Goal: Transaction & Acquisition: Purchase product/service

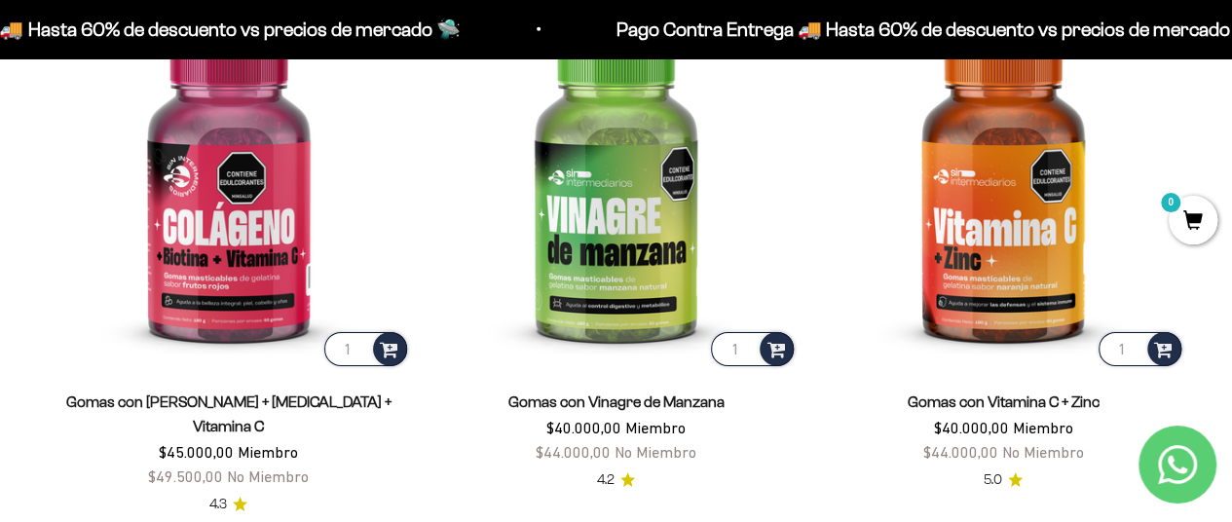
scroll to position [2923, 0]
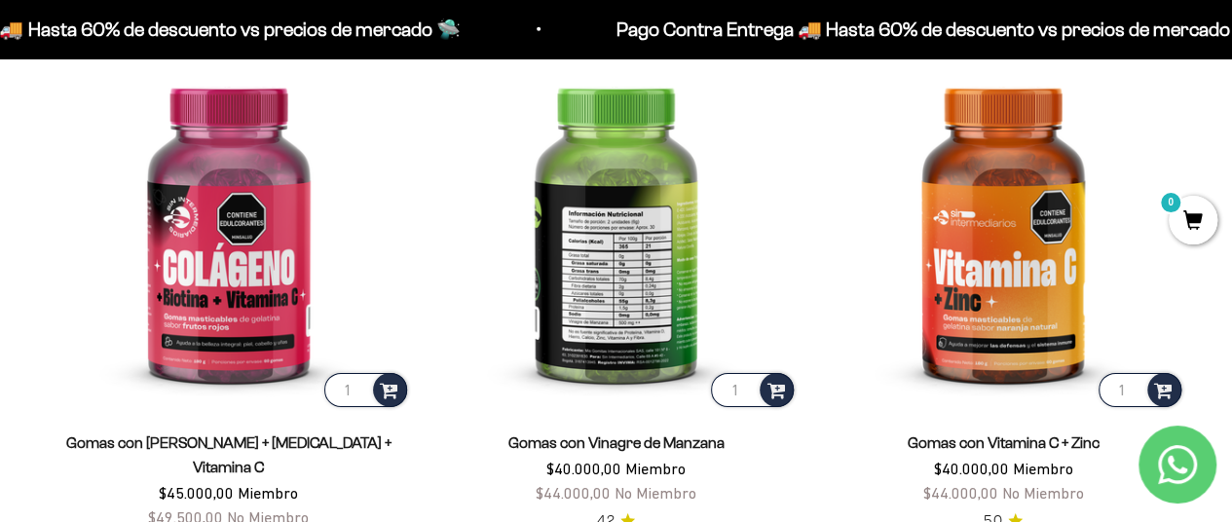
click at [672, 276] on img at bounding box center [616, 229] width 364 height 364
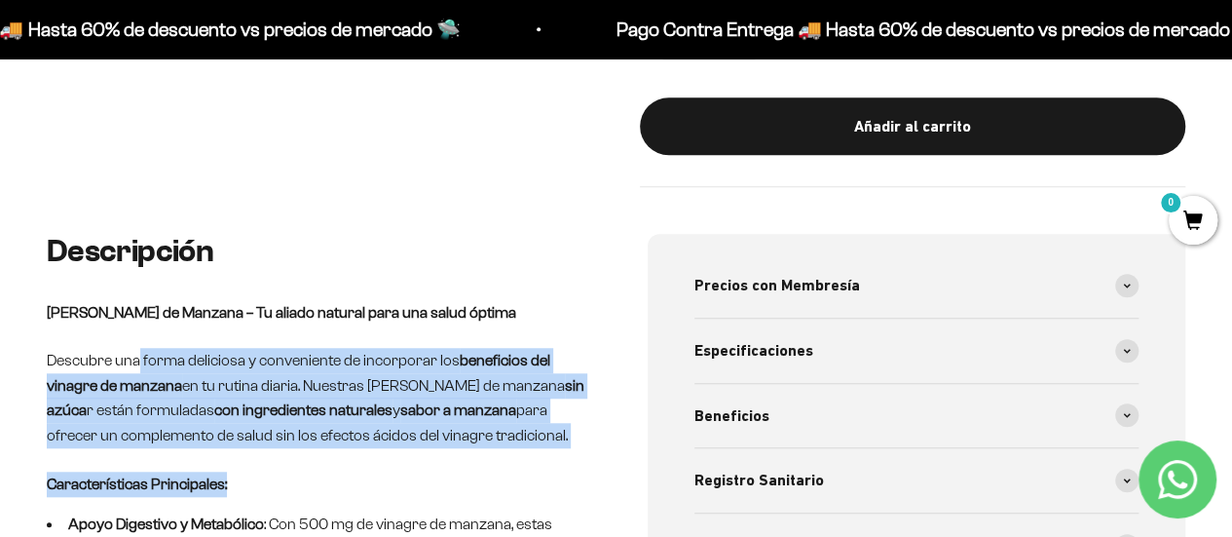
drag, startPoint x: 138, startPoint y: 353, endPoint x: 510, endPoint y: 447, distance: 384.0
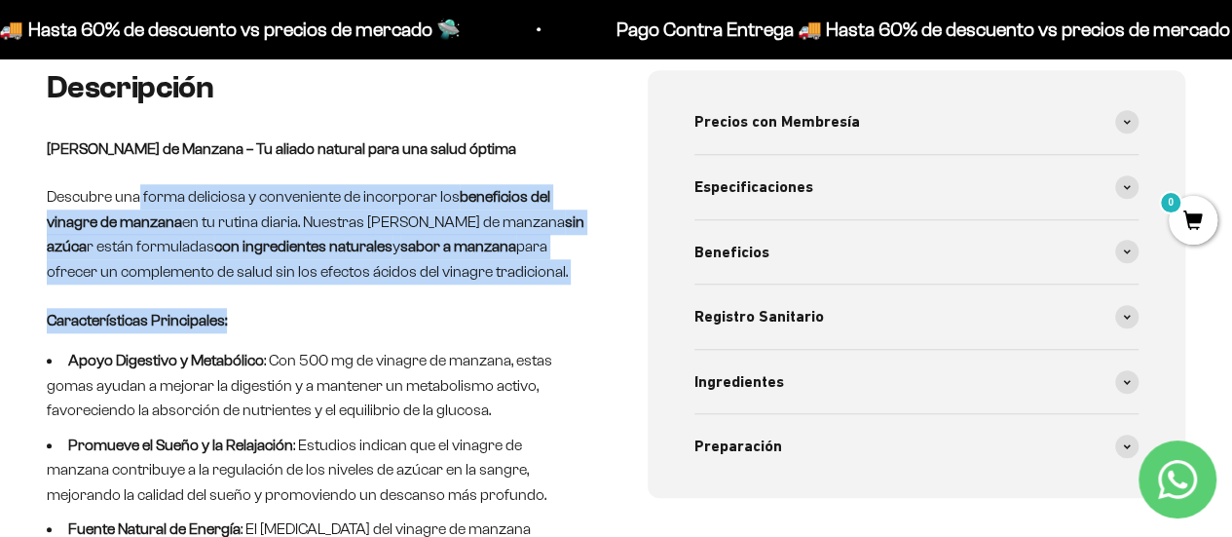
scroll to position [877, 0]
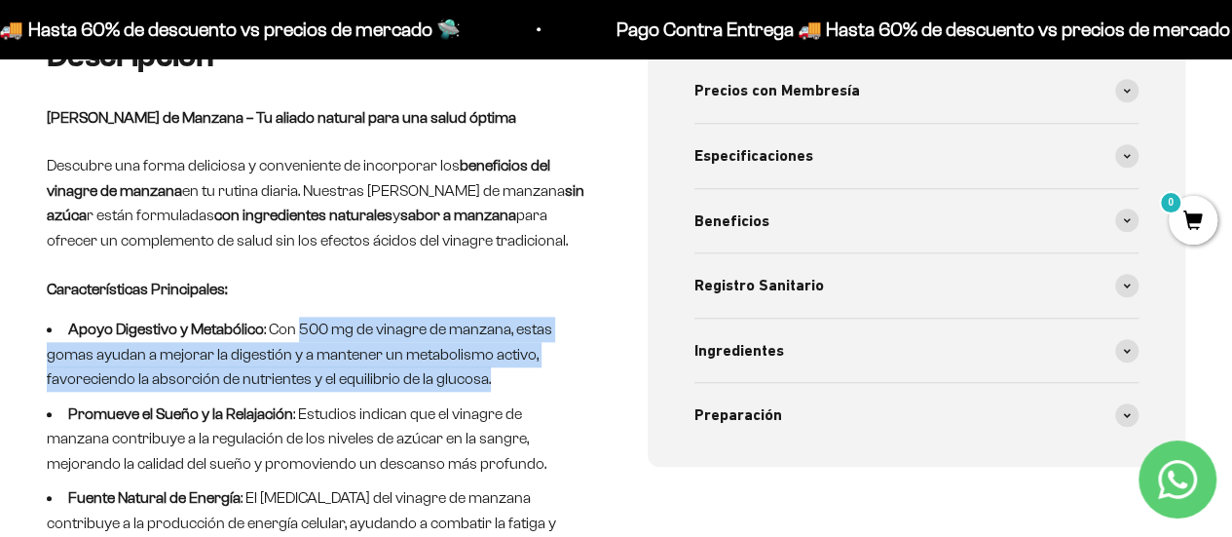
drag, startPoint x: 297, startPoint y: 316, endPoint x: 502, endPoint y: 388, distance: 216.9
click at [502, 387] on ul "Apoyo Digestivo y Metabólico : Con 500 mg de vinagre de manzana, estas gomas ay…" at bounding box center [316, 439] width 539 height 244
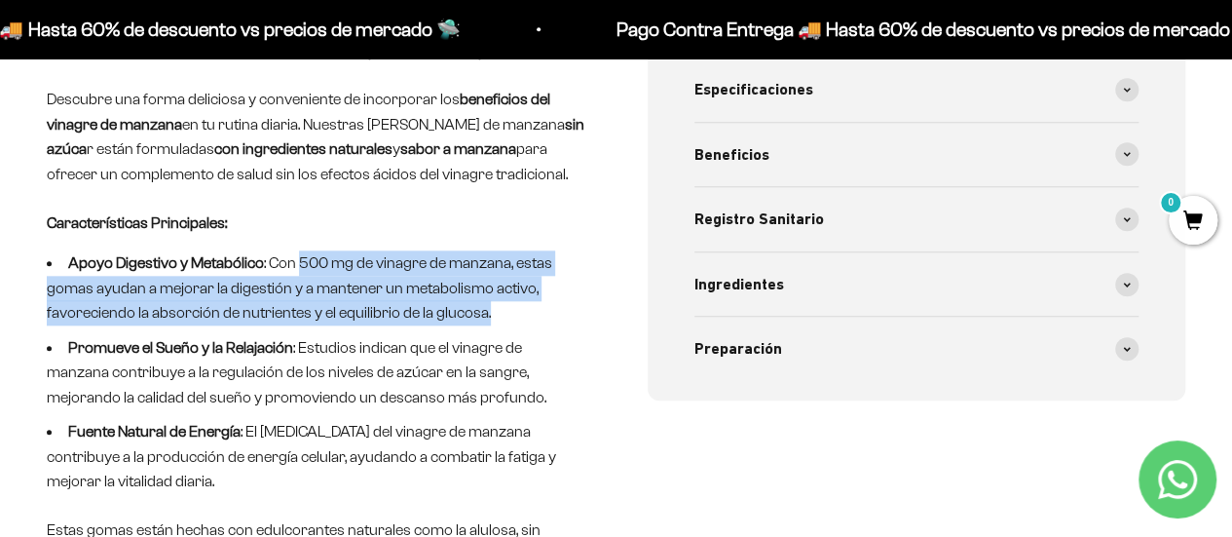
scroll to position [974, 0]
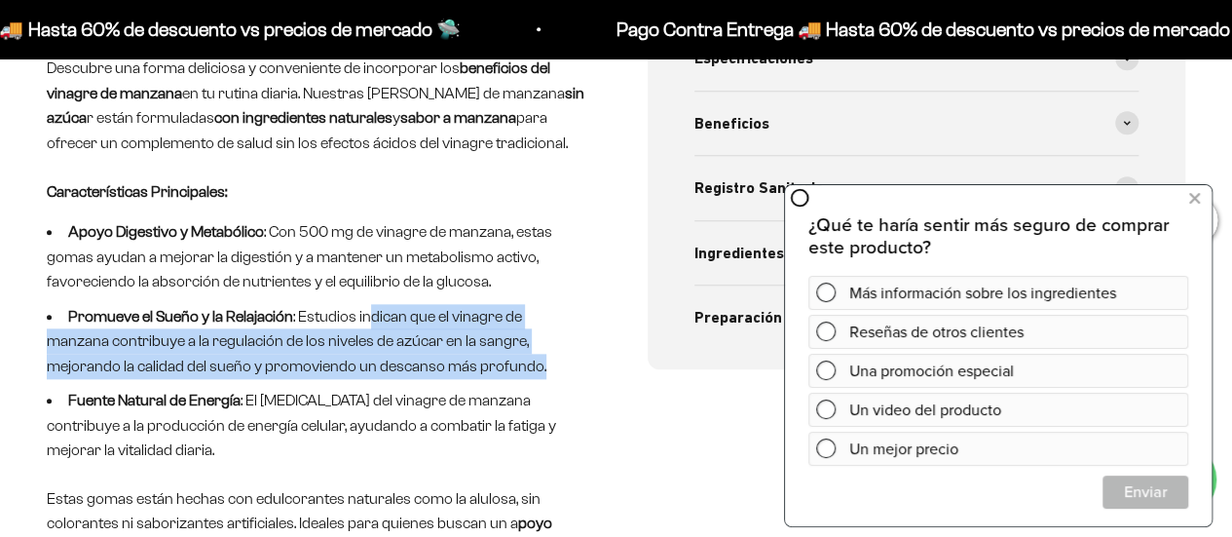
drag, startPoint x: 365, startPoint y: 312, endPoint x: 454, endPoint y: 369, distance: 105.7
click at [452, 369] on li "Promueve el Sueño y la Relajación : Estudios indican que el vinagre de manzana …" at bounding box center [316, 341] width 539 height 75
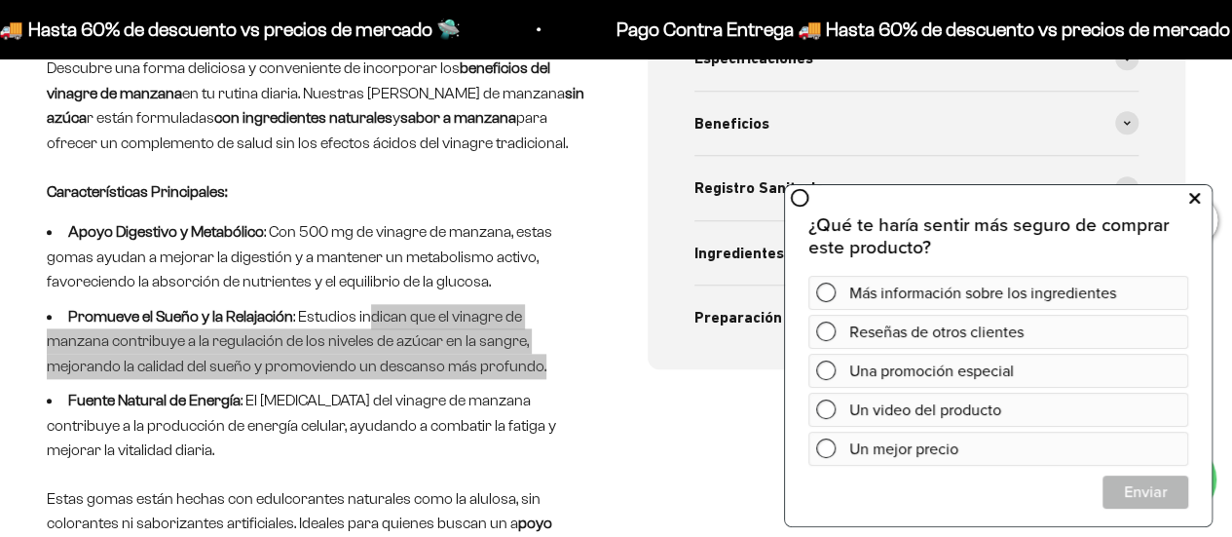
click at [1194, 198] on icon at bounding box center [1194, 197] width 11 height 25
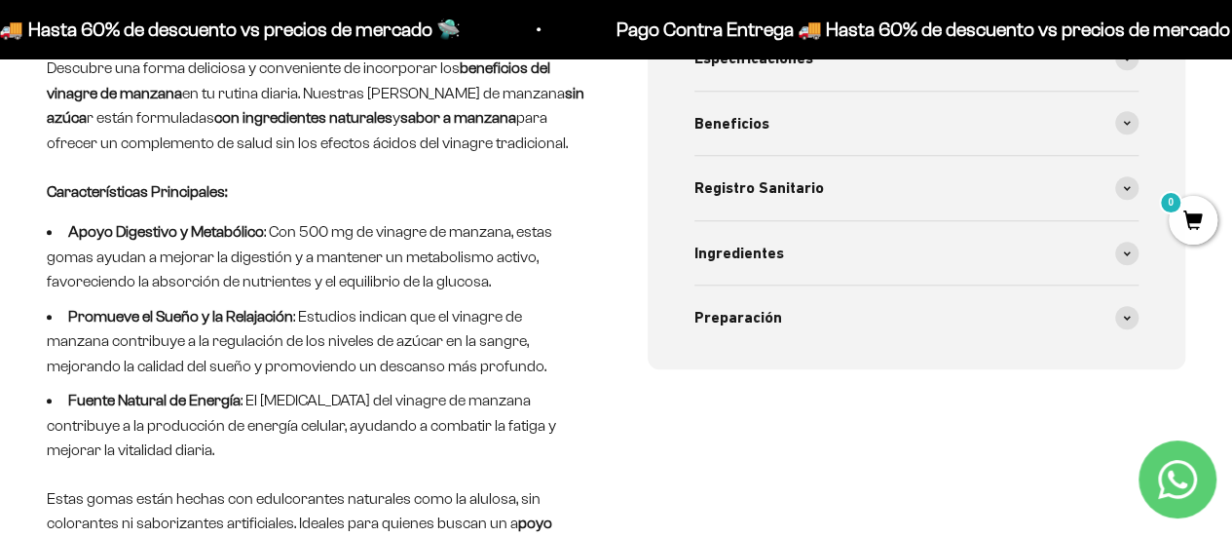
click at [354, 462] on div "Descripción Gomas de Vinagre de Manzana – Tu aliado natural para una salud ópti…" at bounding box center [316, 312] width 539 height 741
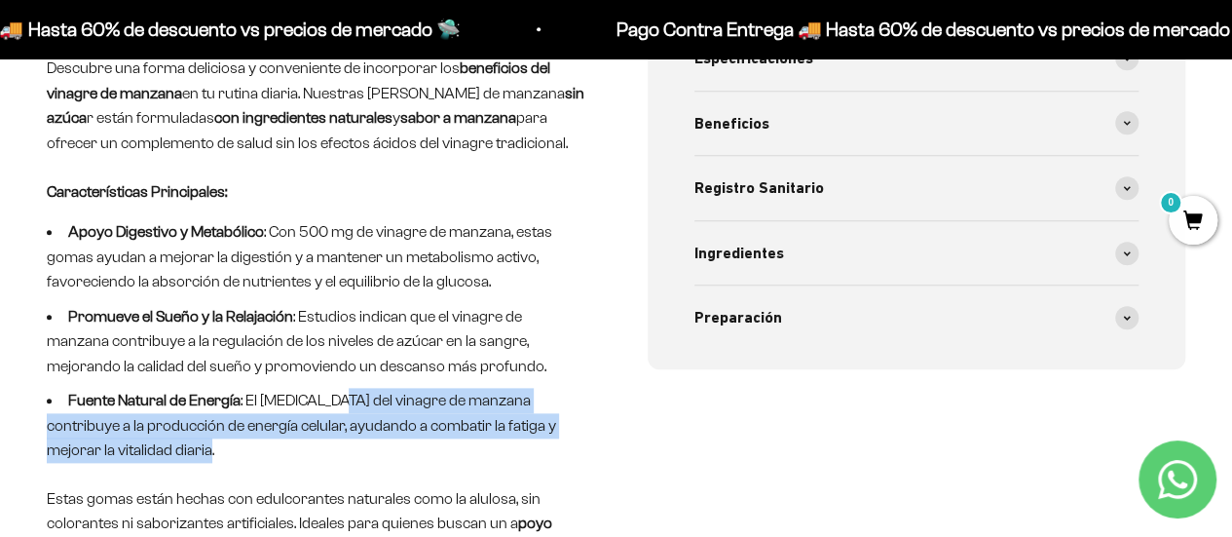
drag, startPoint x: 328, startPoint y: 396, endPoint x: 473, endPoint y: 445, distance: 153.1
click at [473, 444] on li "Fuente Natural de Energía : El ácido acético del vinagre de manzana contribuye …" at bounding box center [316, 425] width 539 height 75
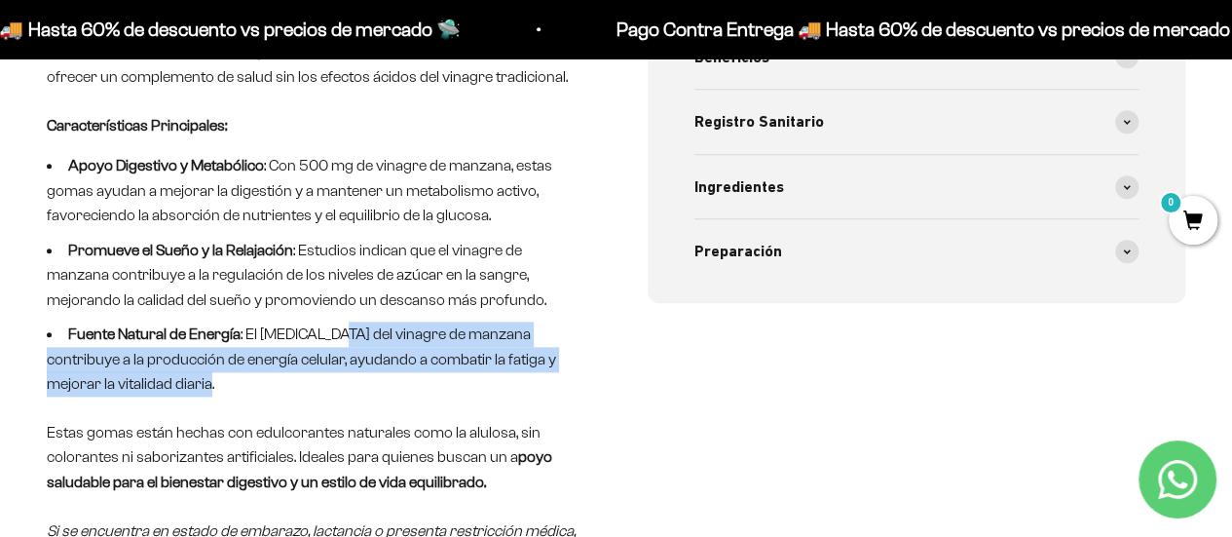
scroll to position [1072, 0]
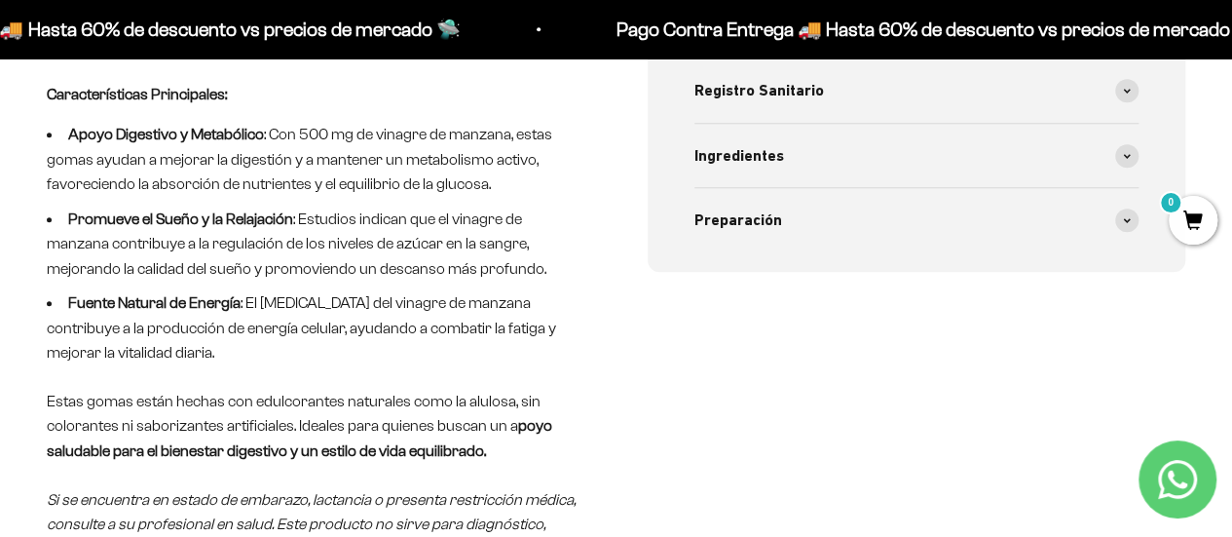
click at [201, 389] on p "Estas gomas están hechas con edulcorantes naturales como la alulosa, sin colora…" at bounding box center [316, 426] width 539 height 75
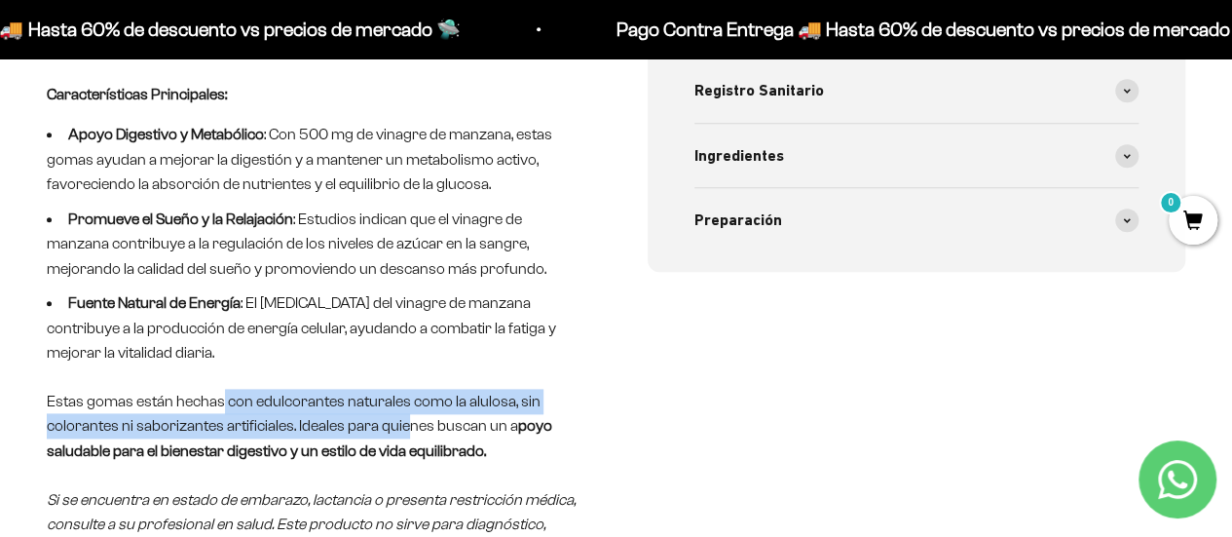
drag, startPoint x: 222, startPoint y: 397, endPoint x: 404, endPoint y: 428, distance: 184.7
click at [404, 428] on p "Estas gomas están hechas con edulcorantes naturales como la alulosa, sin colora…" at bounding box center [316, 426] width 539 height 75
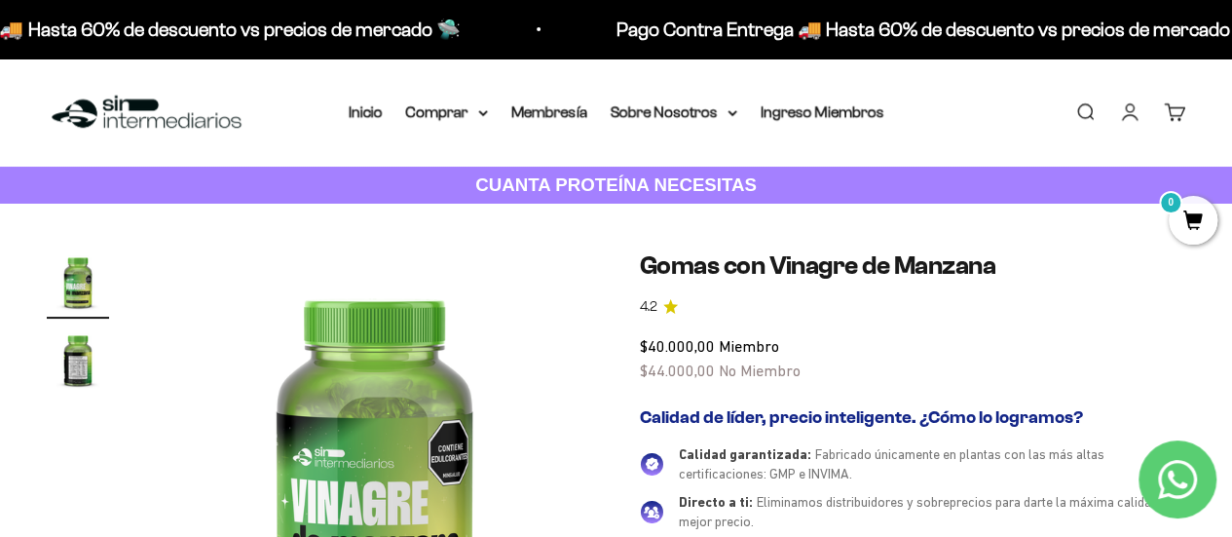
scroll to position [97, 0]
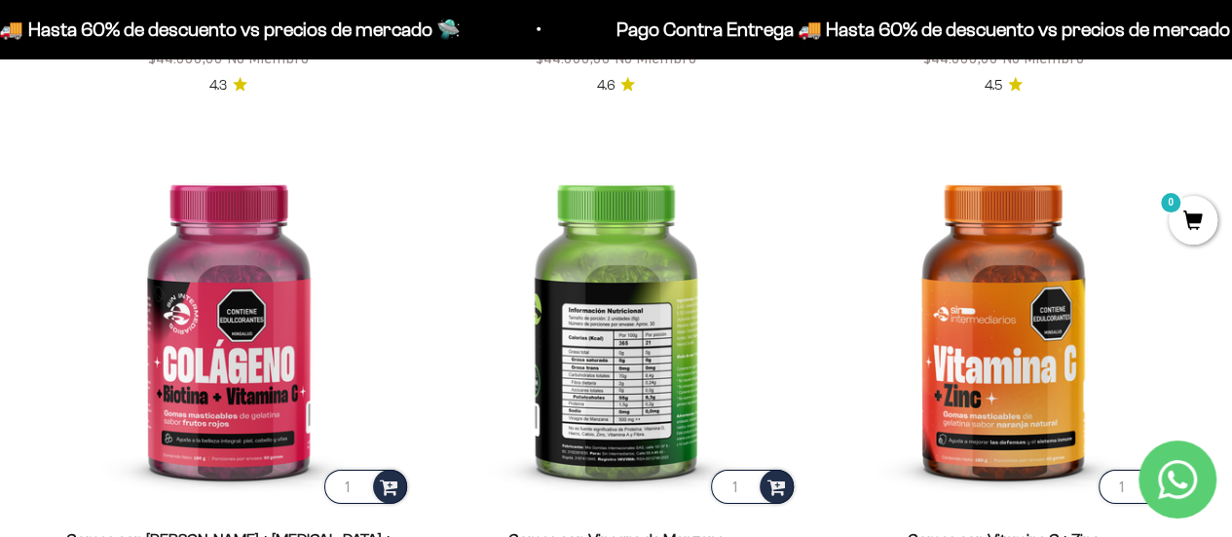
scroll to position [3020, 0]
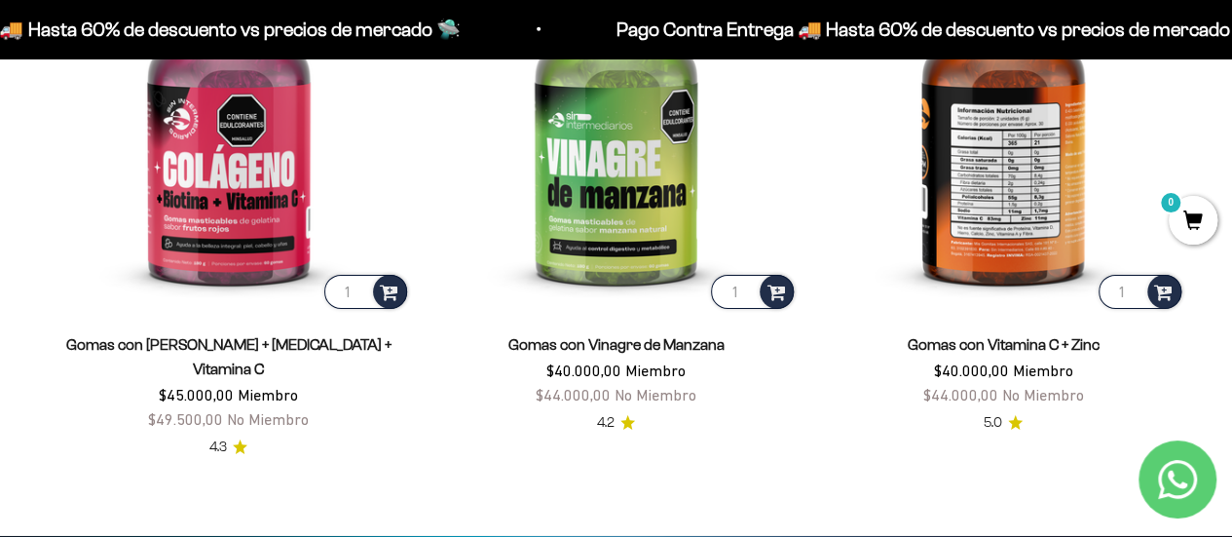
click at [980, 229] on img at bounding box center [1003, 130] width 364 height 364
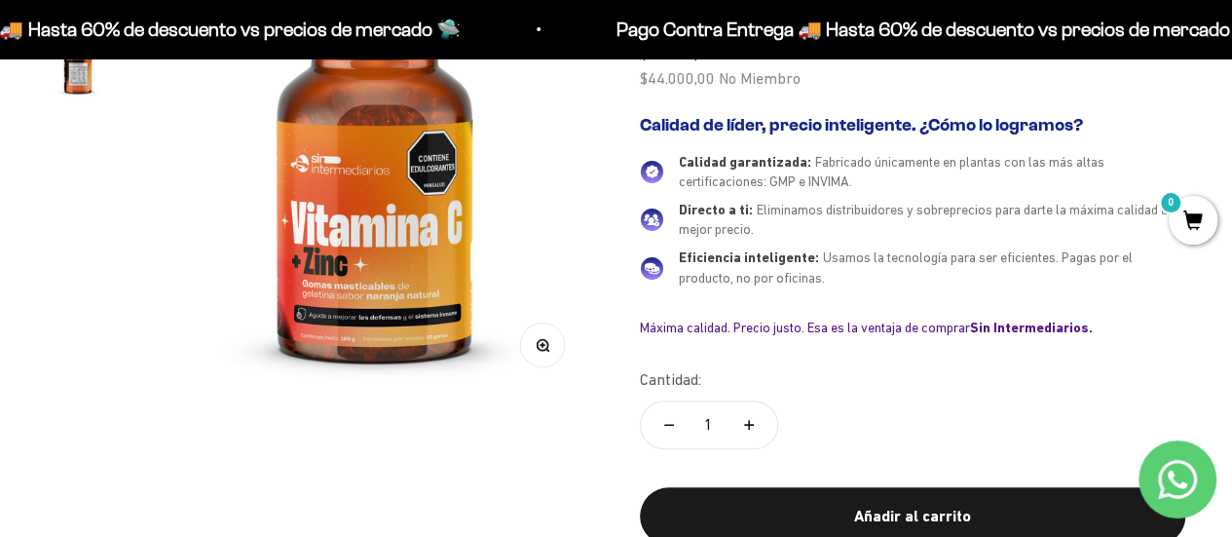
scroll to position [195, 0]
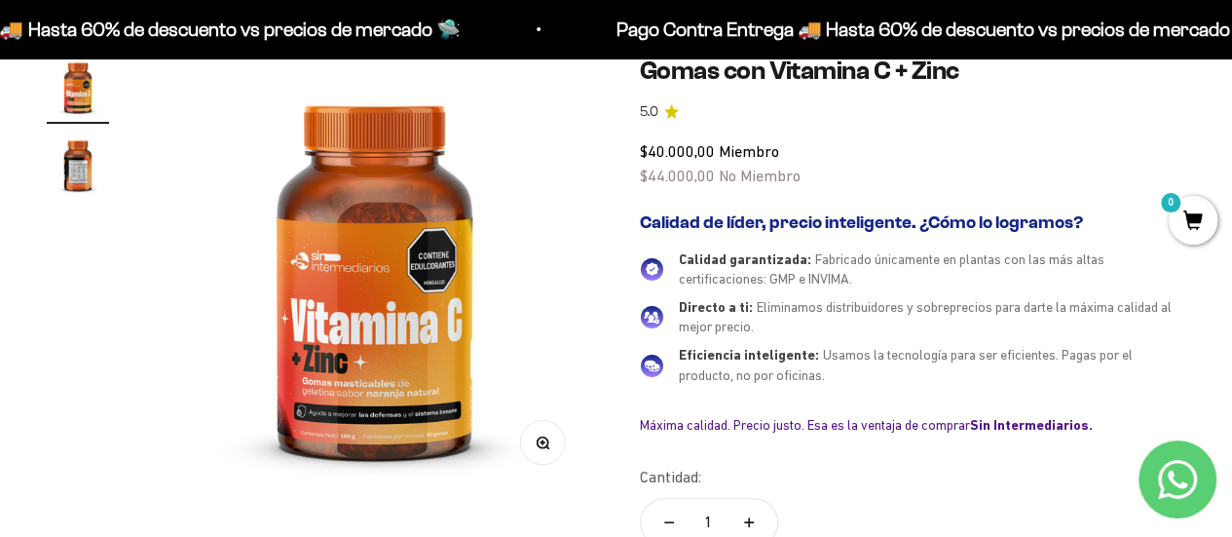
click at [58, 163] on img "Ir al artículo 2" at bounding box center [78, 164] width 62 height 62
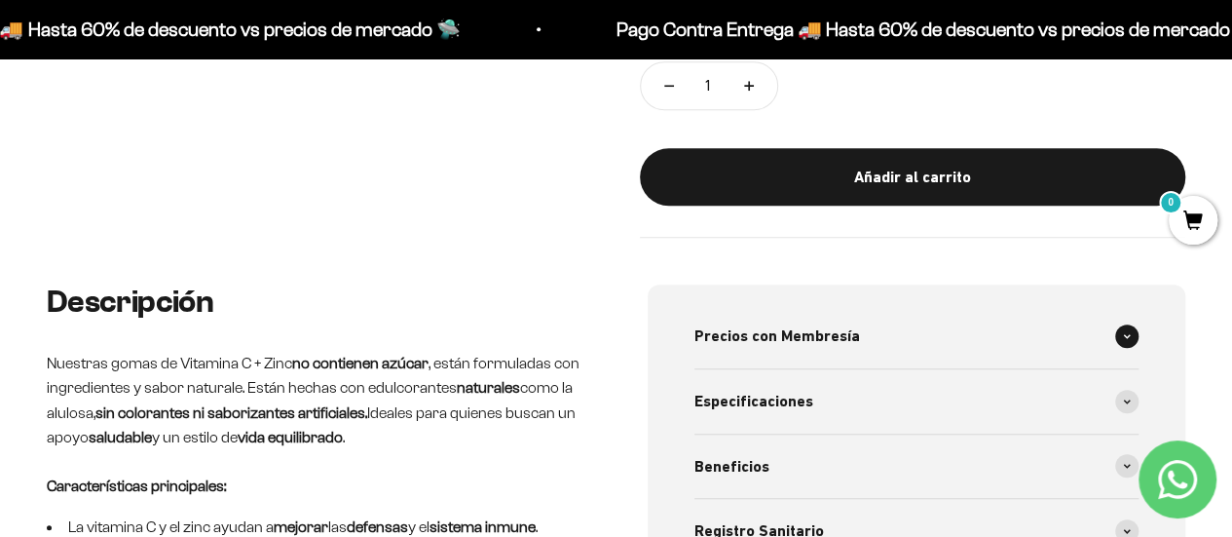
scroll to position [682, 0]
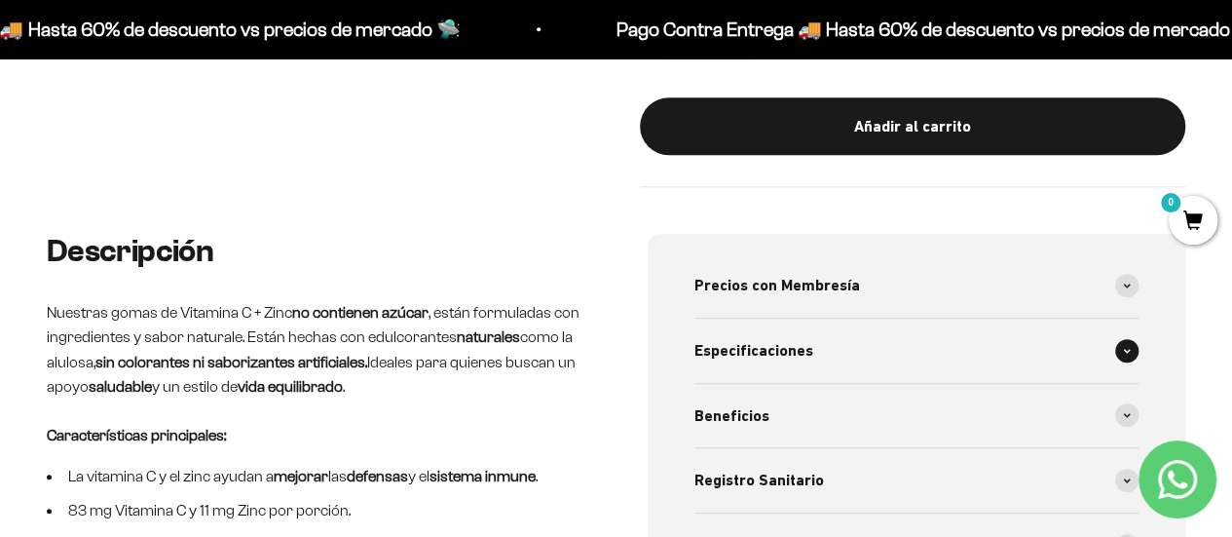
click at [834, 354] on div "Especificaciones" at bounding box center [917, 351] width 445 height 64
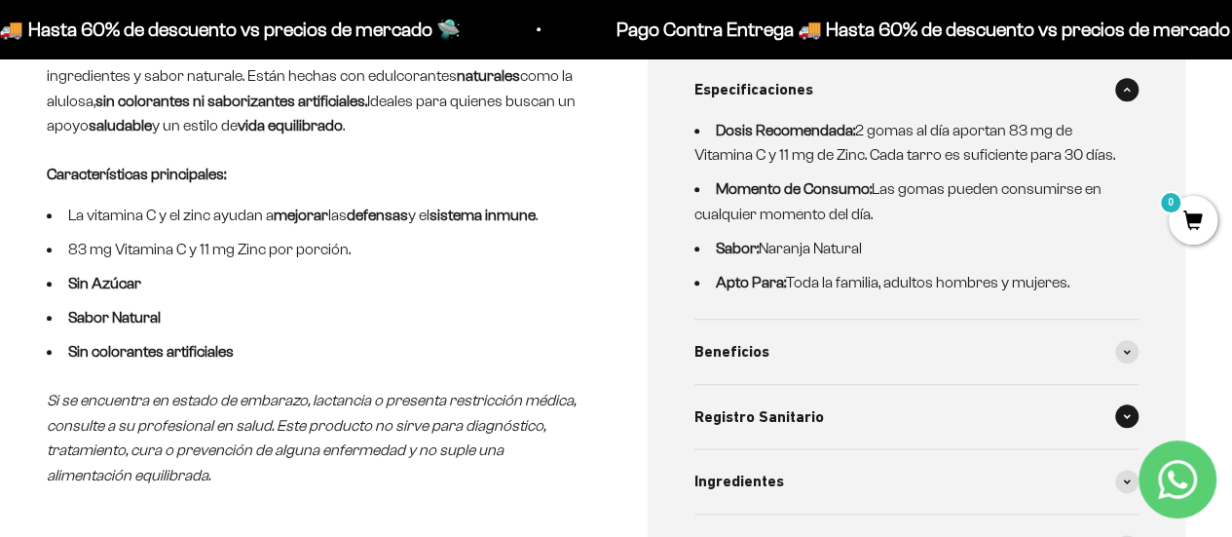
scroll to position [974, 0]
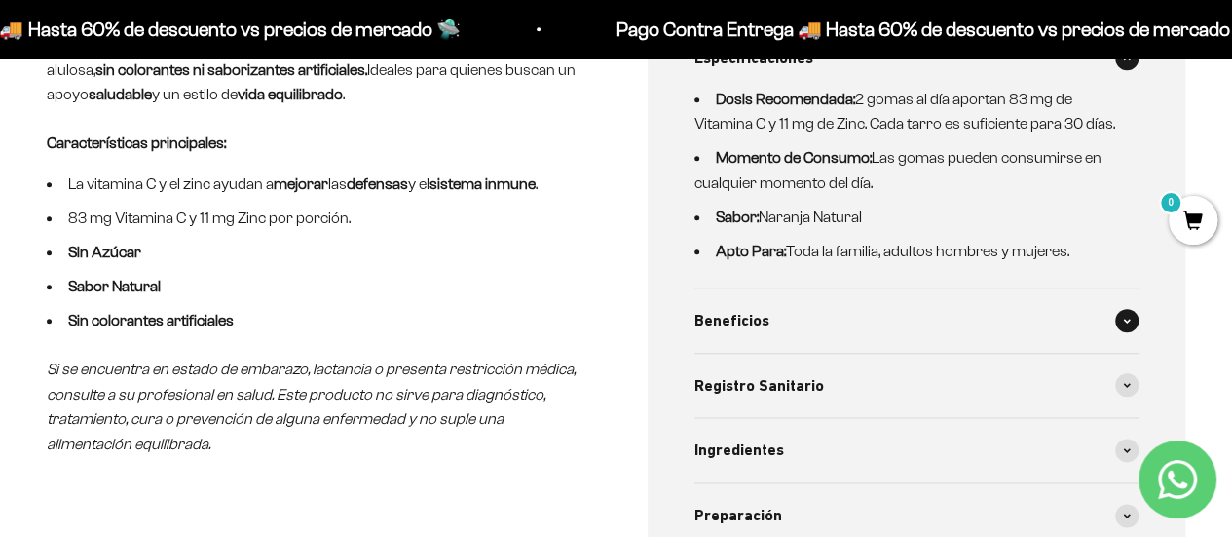
click at [900, 315] on div "Beneficios" at bounding box center [917, 320] width 445 height 64
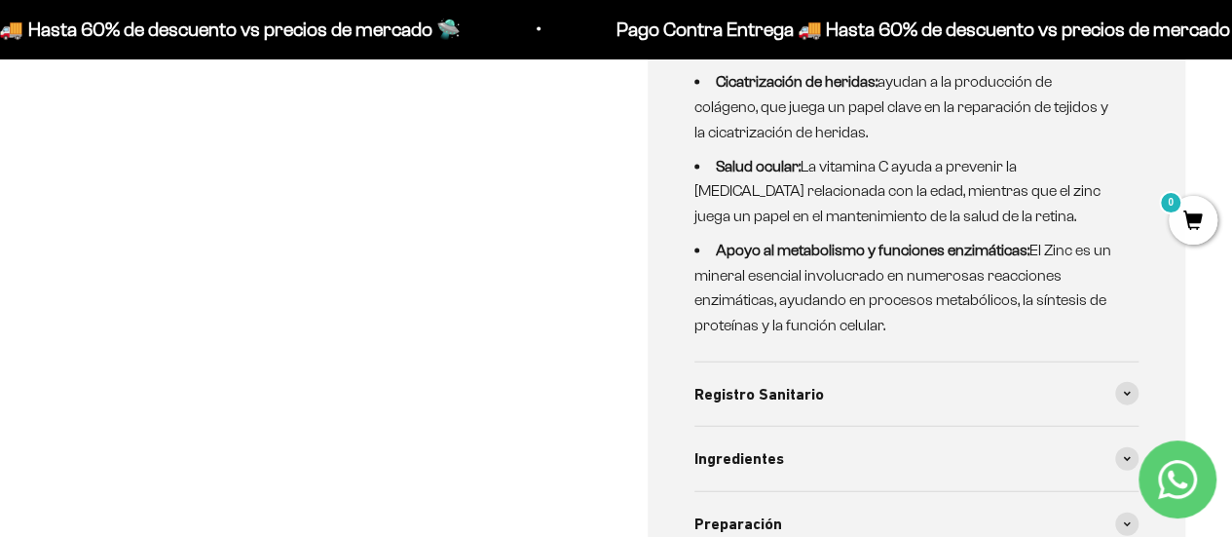
scroll to position [2046, 0]
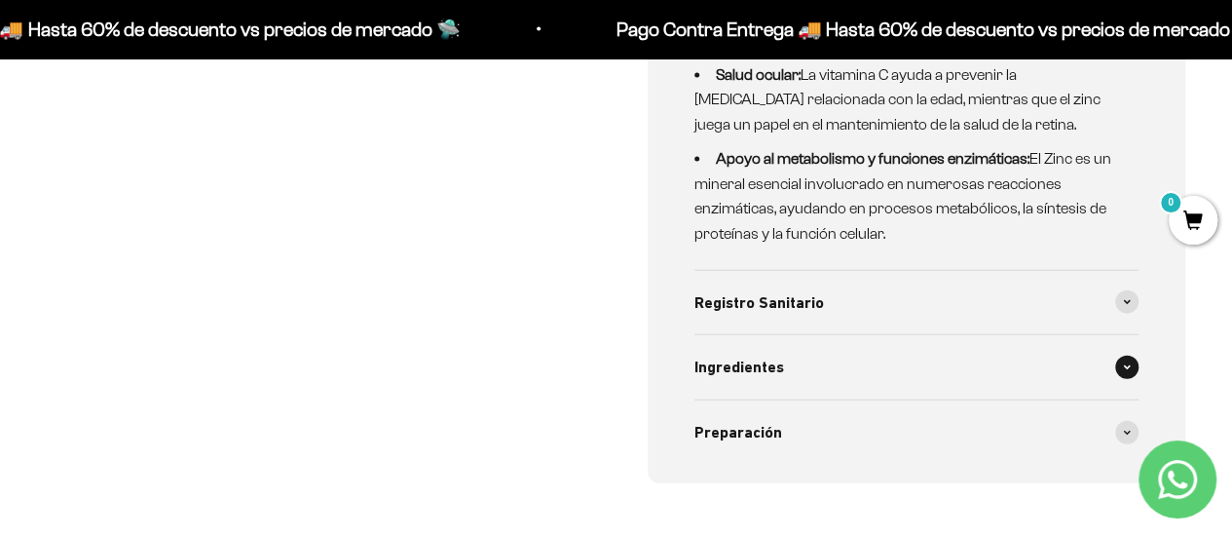
click at [832, 375] on div "Ingredientes" at bounding box center [917, 367] width 445 height 64
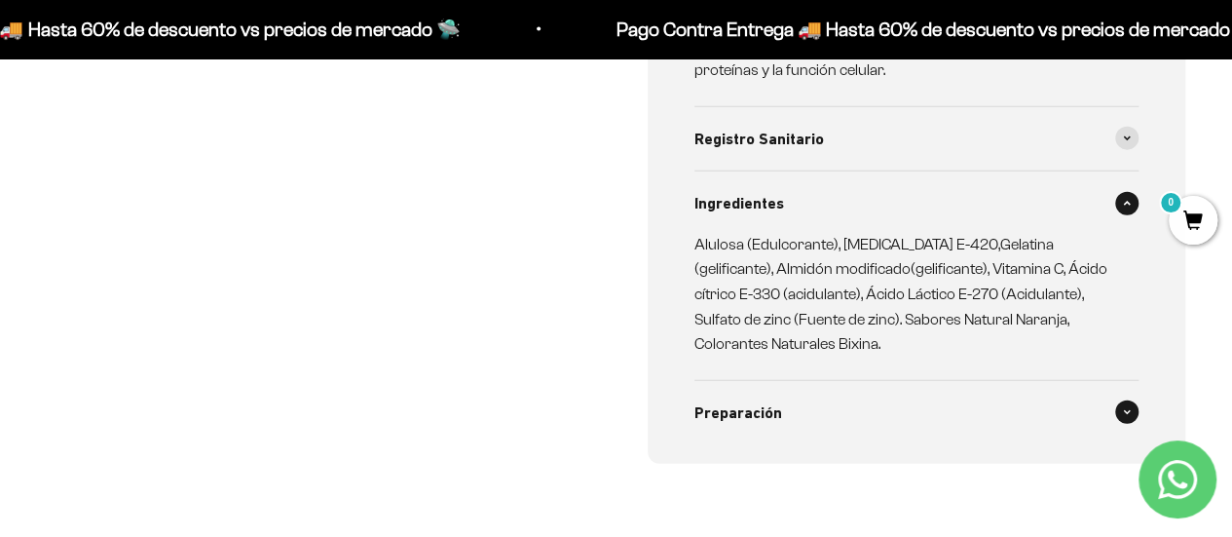
scroll to position [2241, 0]
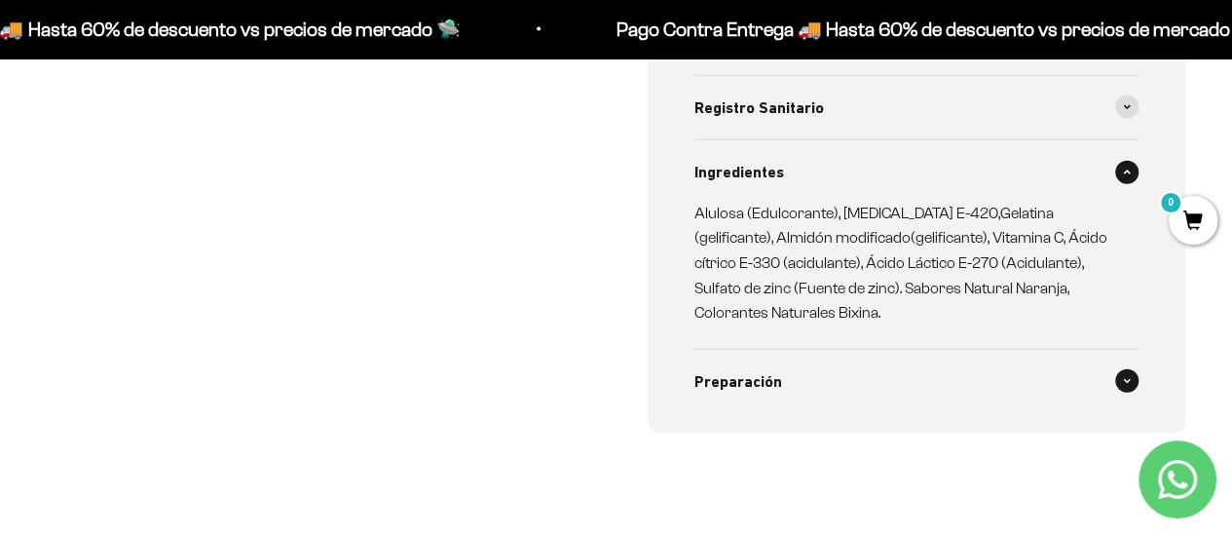
click at [983, 377] on div "Preparación" at bounding box center [917, 382] width 445 height 64
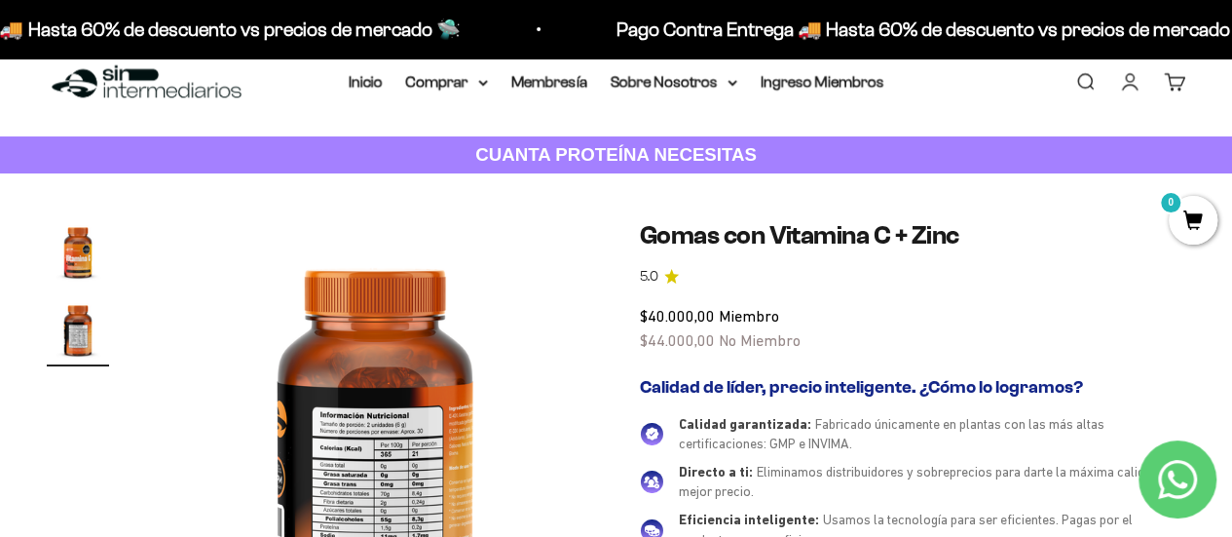
scroll to position [0, 0]
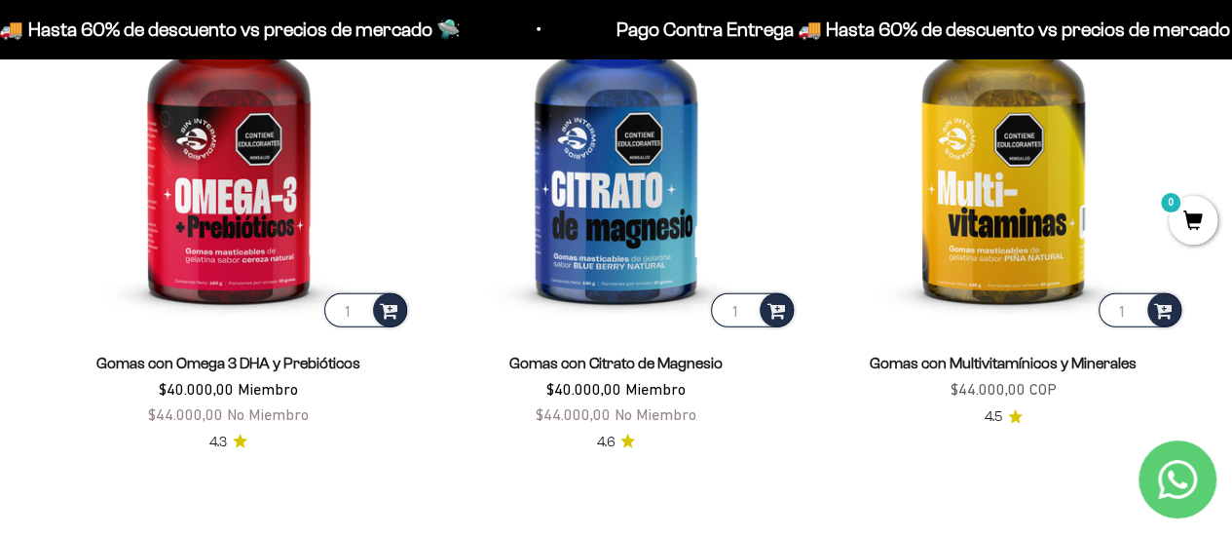
scroll to position [2438, 0]
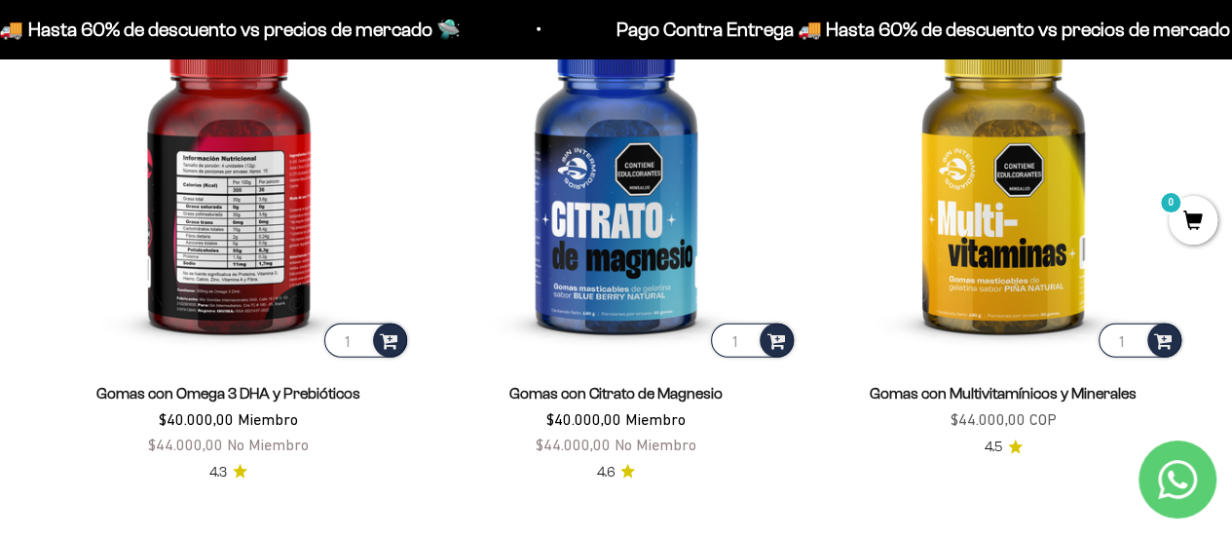
click at [228, 268] on img at bounding box center [229, 180] width 364 height 364
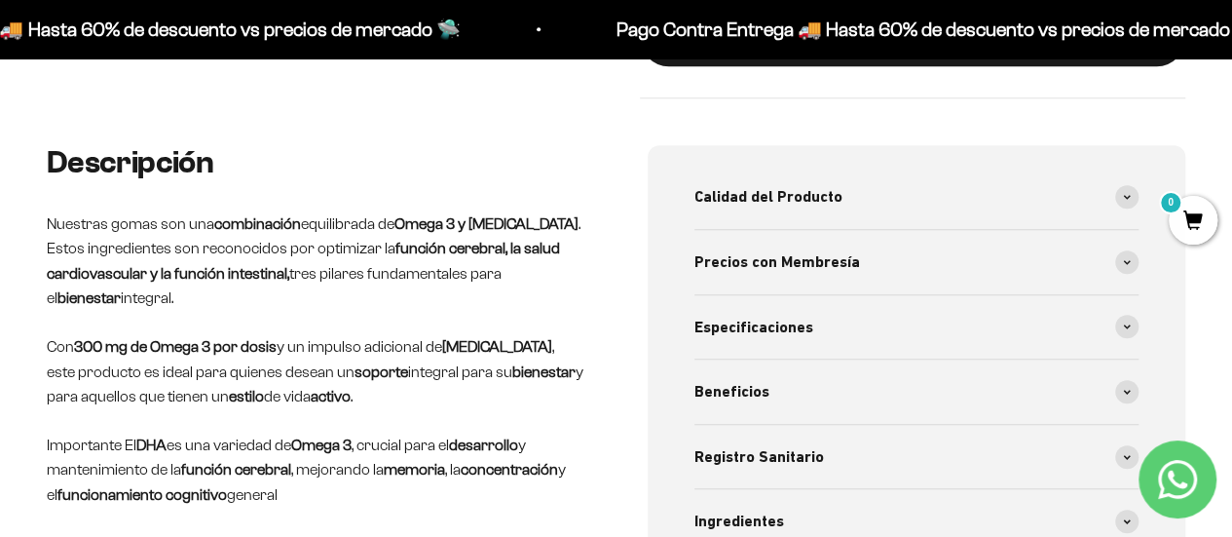
scroll to position [779, 0]
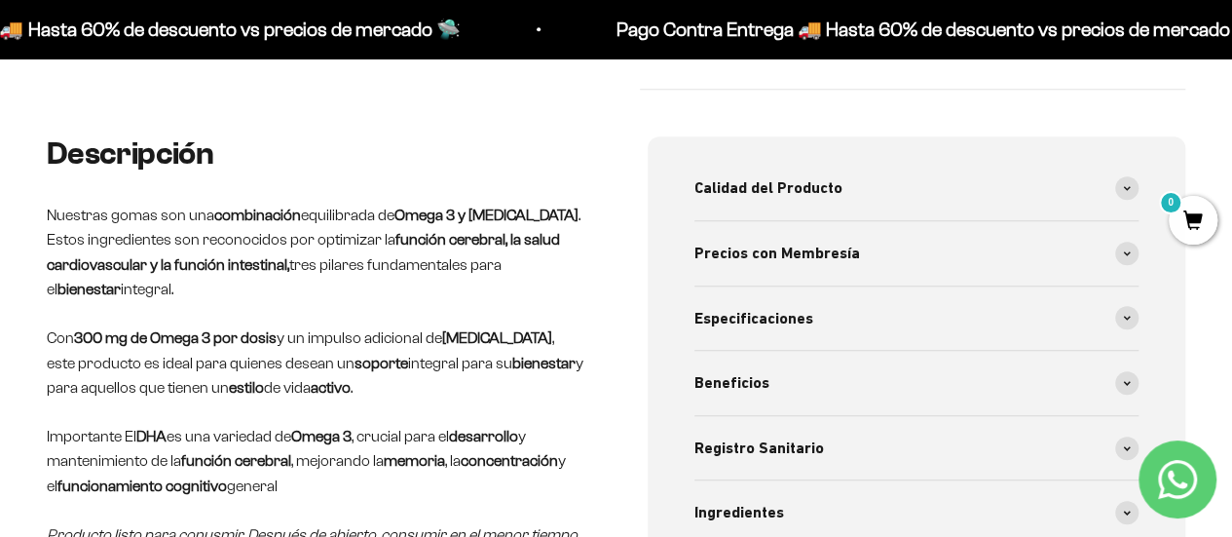
drag, startPoint x: 140, startPoint y: 226, endPoint x: 309, endPoint y: 286, distance: 179.0
click at [309, 286] on p "Nuestras gomas son una combinación equilibrada de Omega 3 y prebióticos . Estos…" at bounding box center [316, 252] width 539 height 99
click at [1114, 174] on div "Calidad del Producto" at bounding box center [917, 188] width 445 height 64
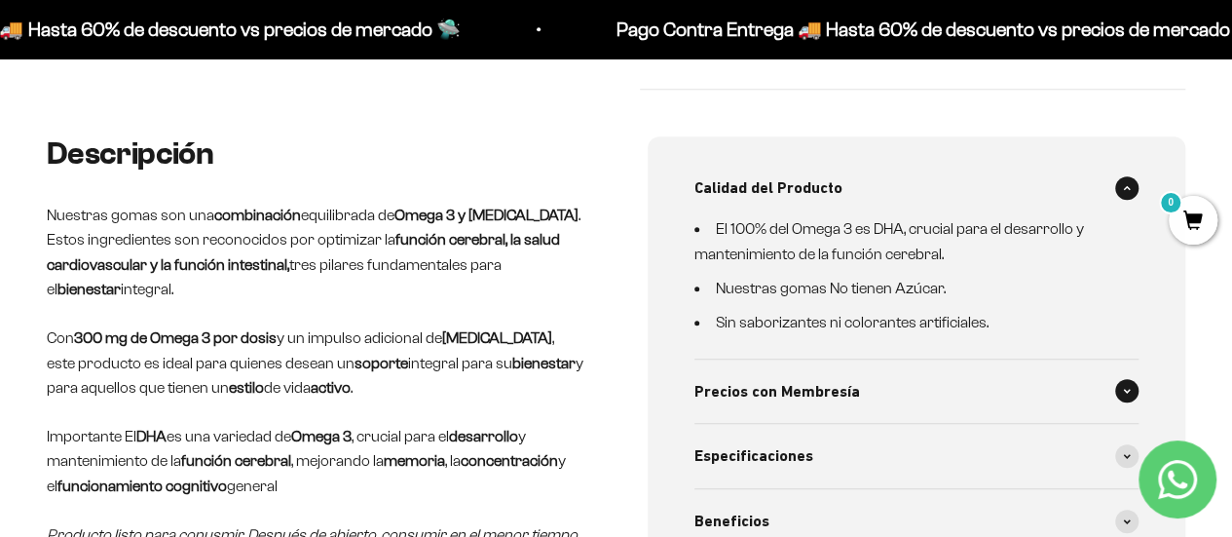
click at [1130, 388] on icon at bounding box center [1127, 391] width 8 height 6
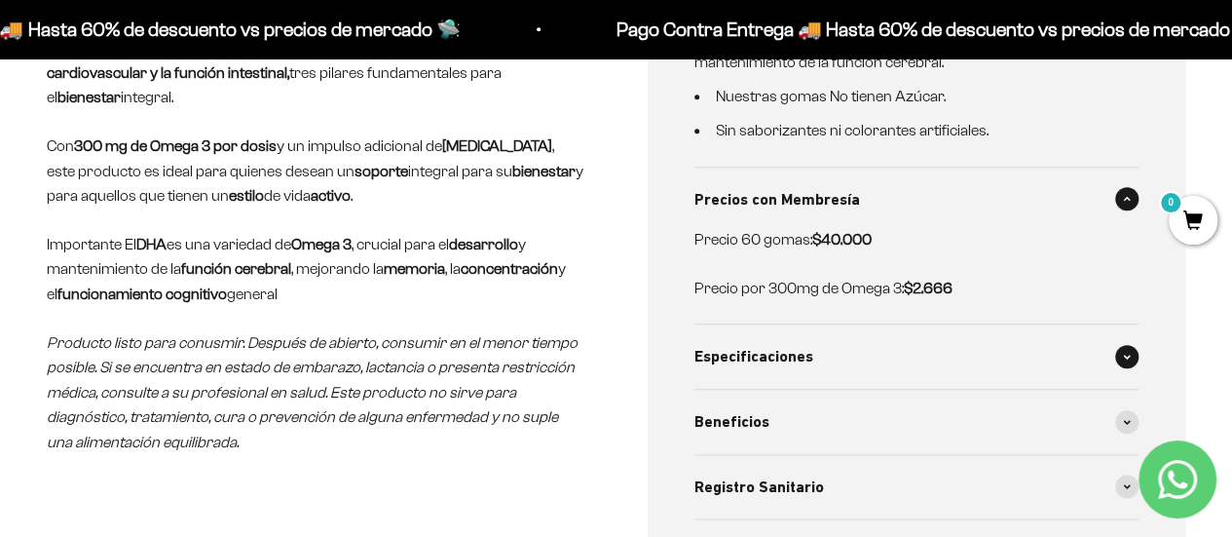
scroll to position [974, 0]
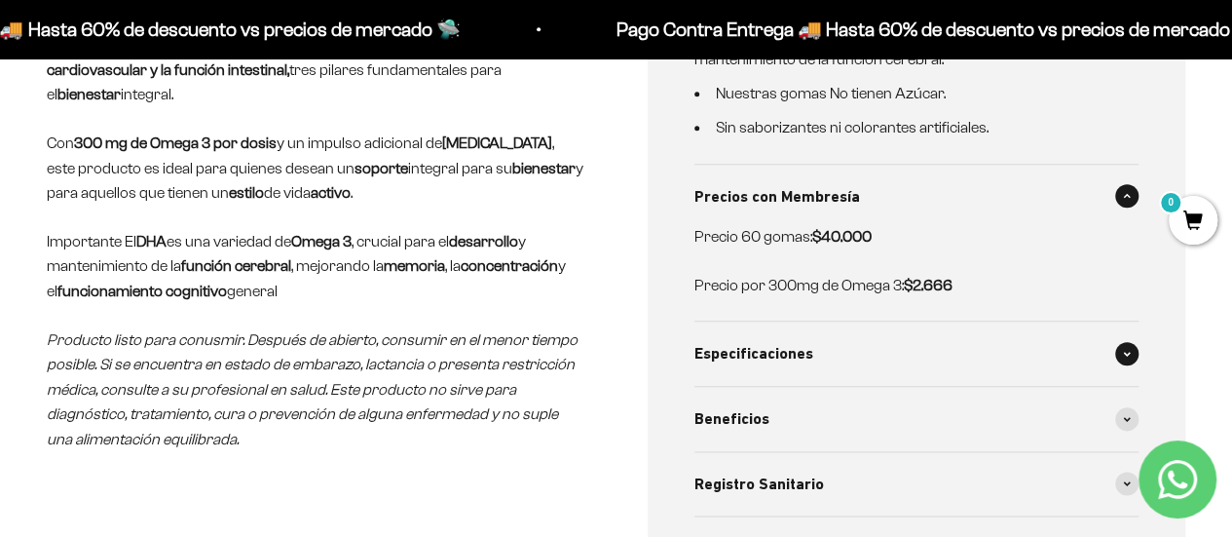
click at [1130, 356] on span at bounding box center [1126, 353] width 23 height 23
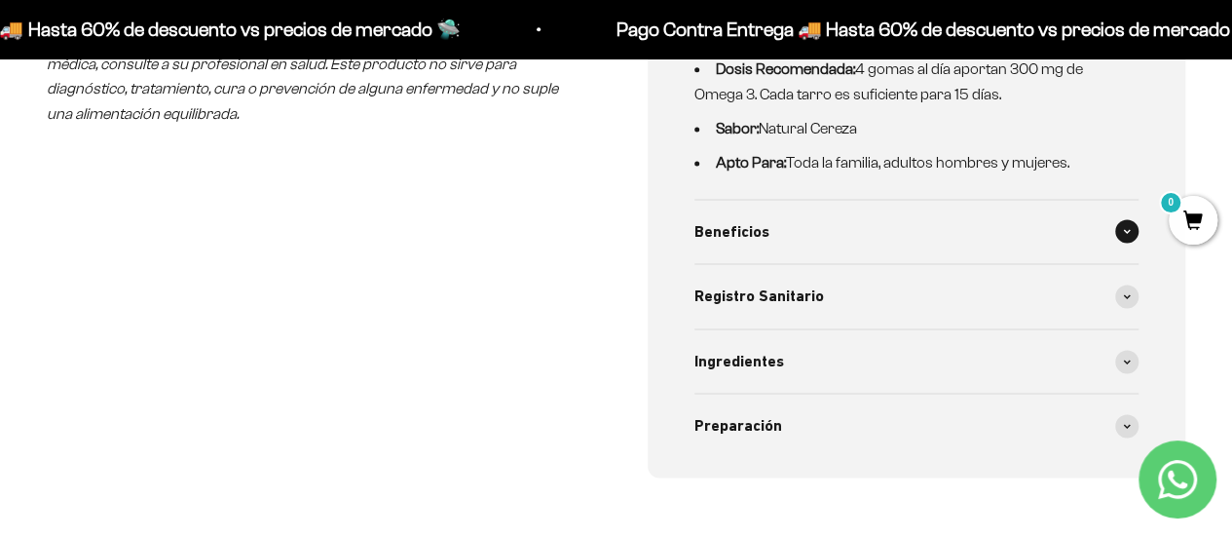
scroll to position [1364, 0]
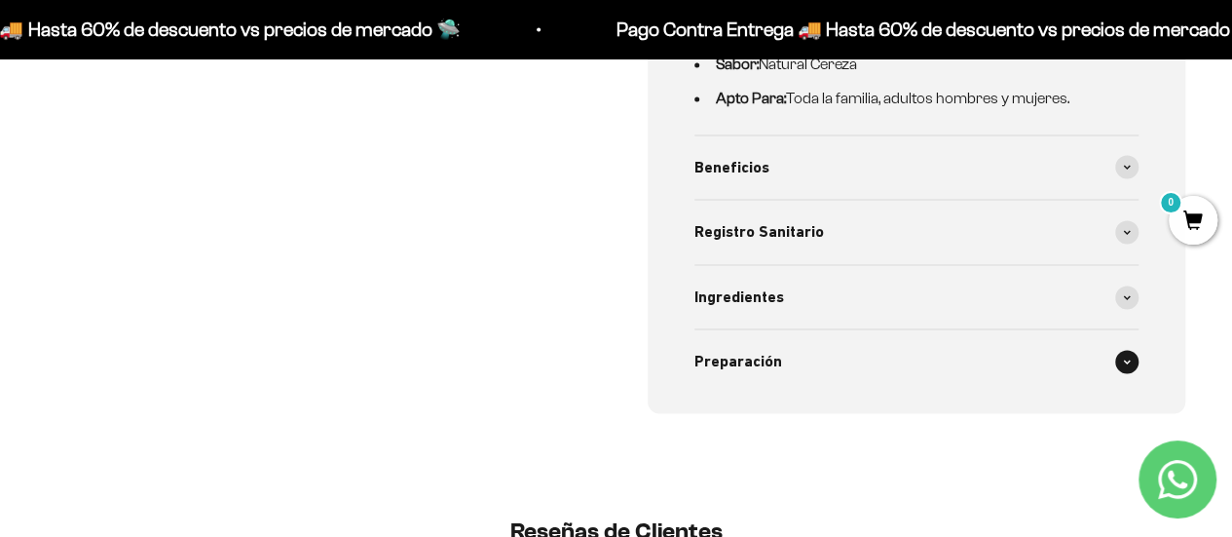
click at [1120, 357] on span at bounding box center [1126, 361] width 23 height 23
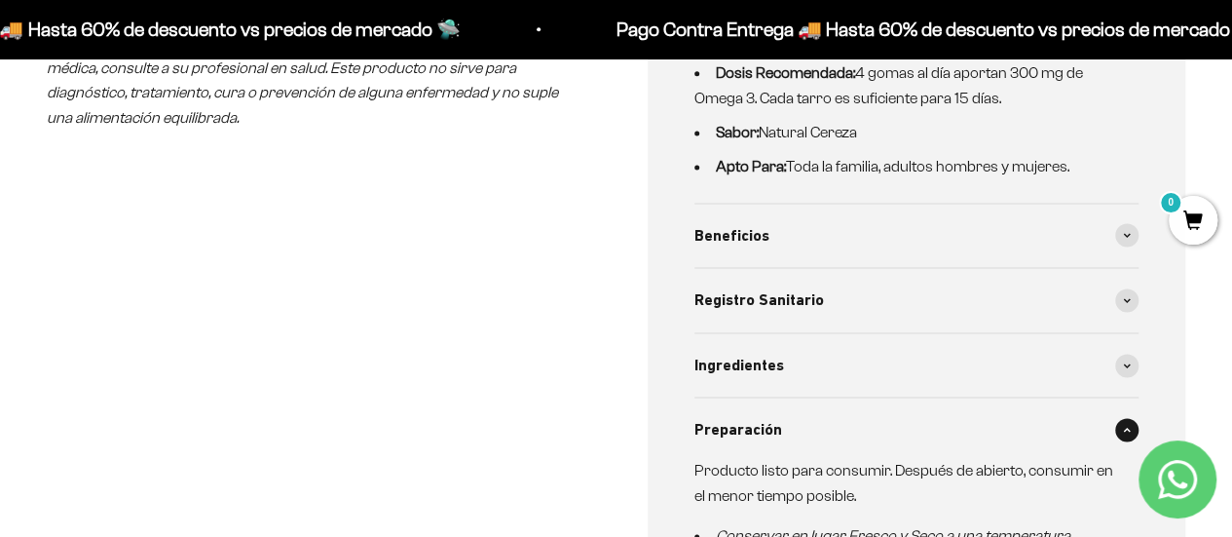
scroll to position [1266, 0]
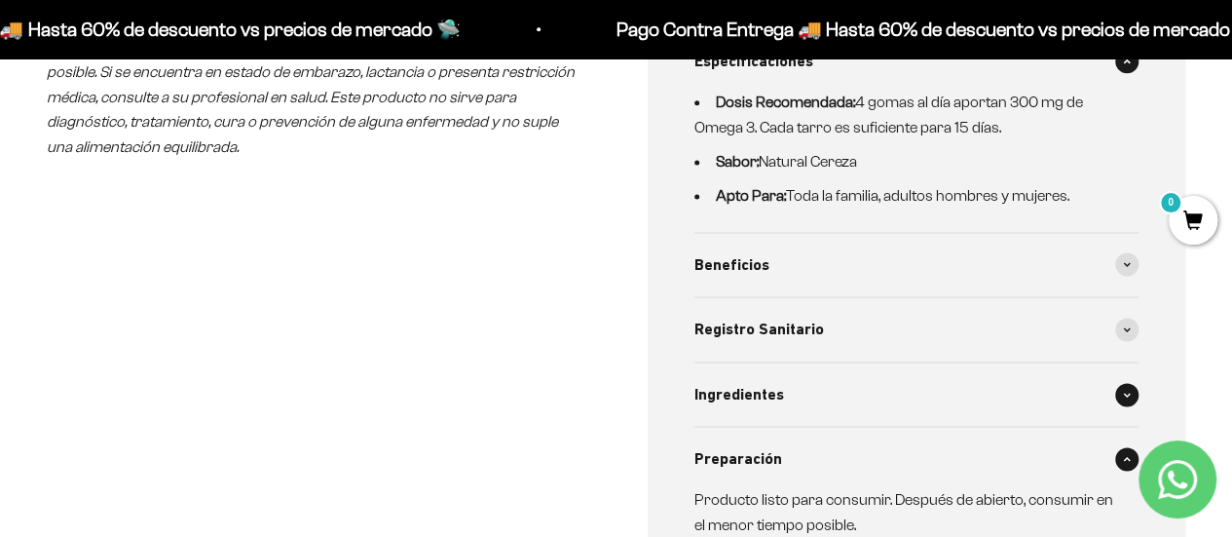
click at [1133, 383] on span at bounding box center [1126, 394] width 23 height 23
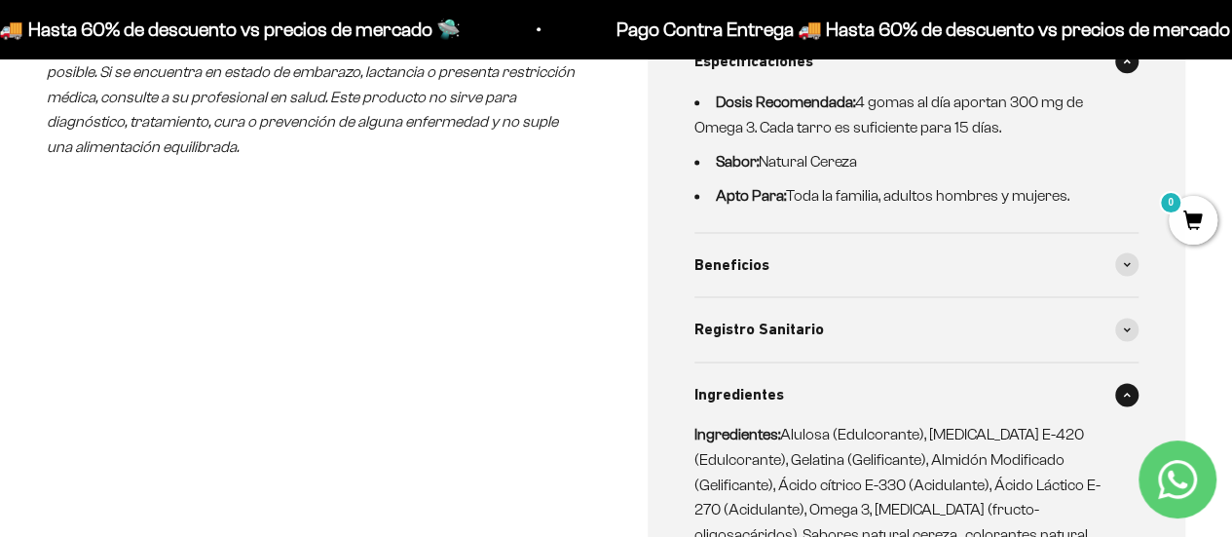
scroll to position [1169, 0]
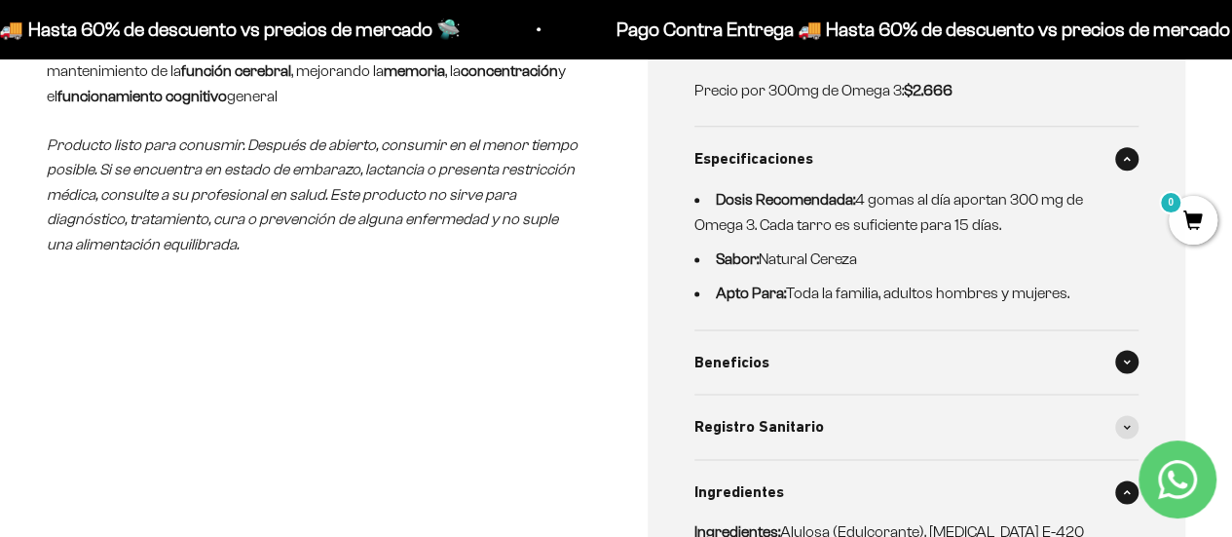
click at [1109, 353] on div "Beneficios" at bounding box center [917, 362] width 445 height 64
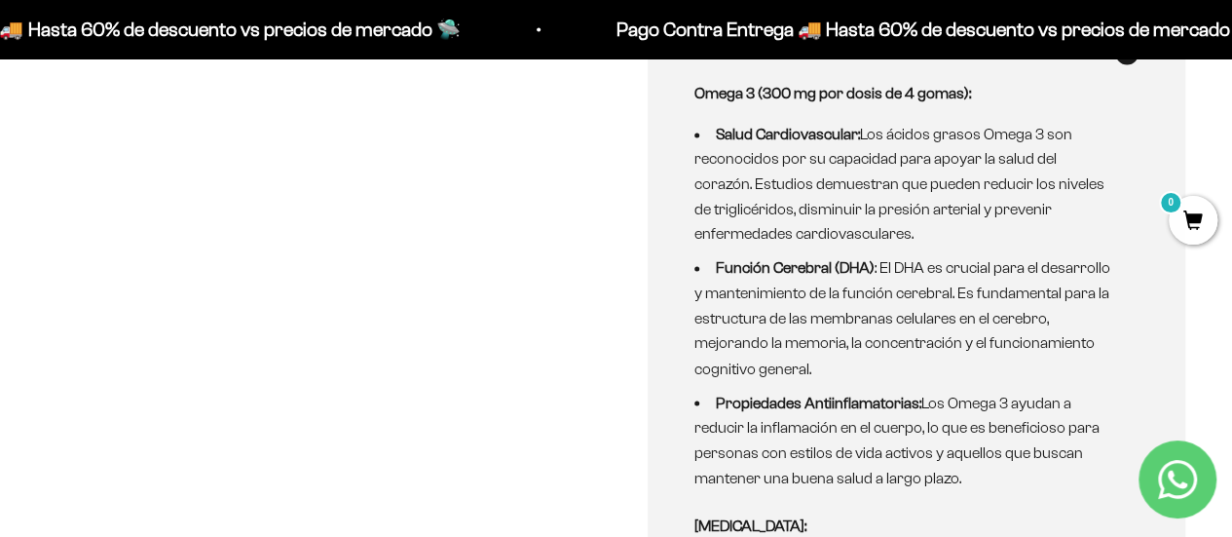
scroll to position [1559, 0]
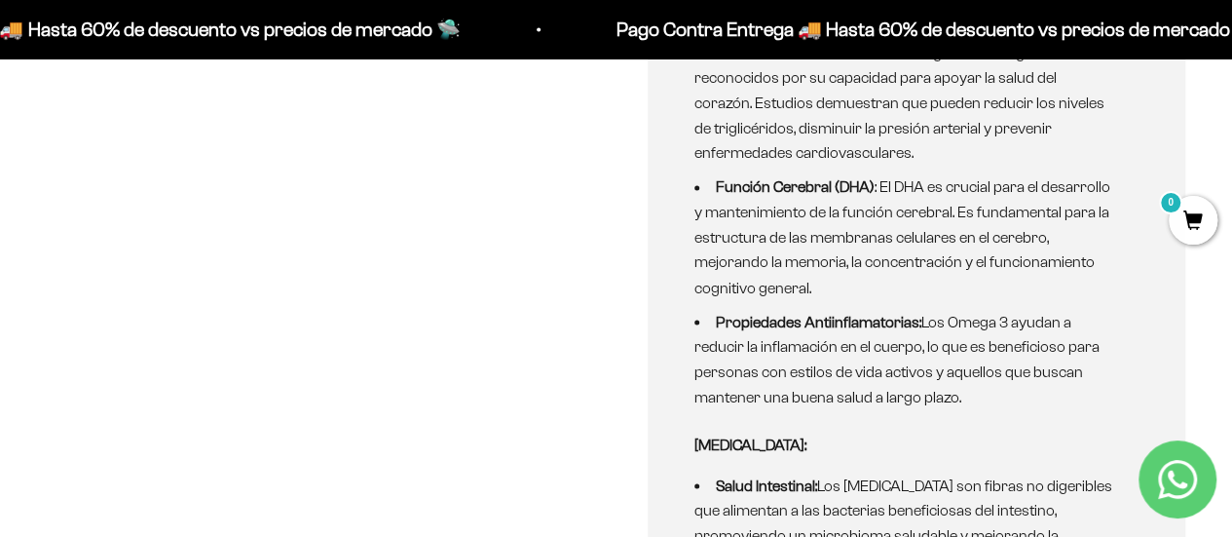
drag, startPoint x: 847, startPoint y: 338, endPoint x: 1021, endPoint y: 381, distance: 179.6
click at [1021, 379] on li "Propiedades Antiinflamatorias: Los Omega 3 ayudan a reducir la inflamación en e…" at bounding box center [906, 358] width 422 height 99
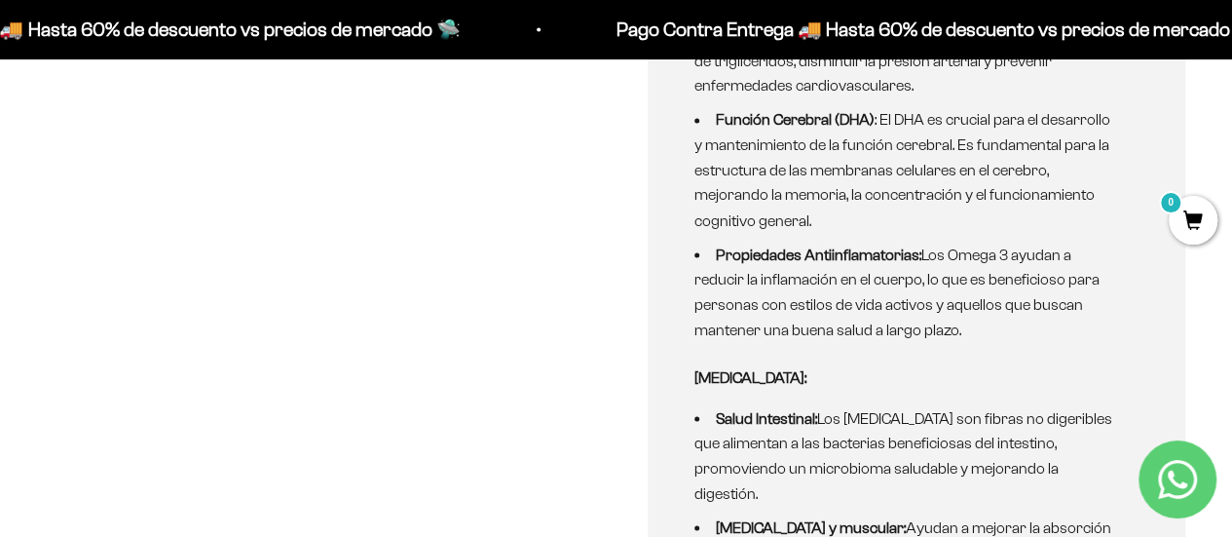
scroll to position [1656, 0]
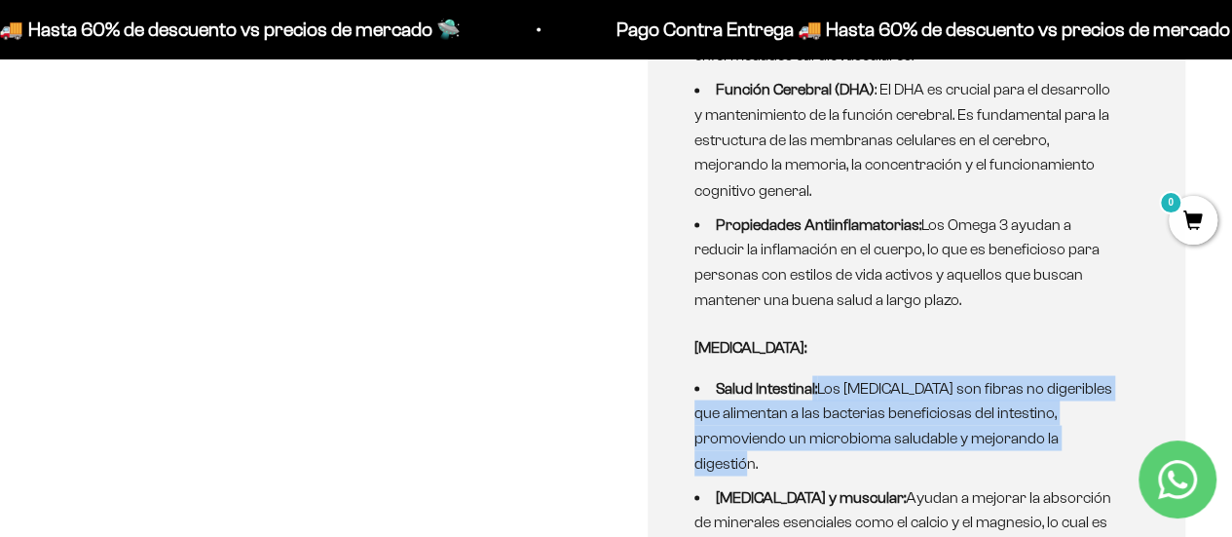
drag, startPoint x: 818, startPoint y: 384, endPoint x: 1013, endPoint y: 458, distance: 208.4
click at [1013, 457] on li "Salud Intestinal: Los prebióticos son fibras no digeribles que alimentan a las …" at bounding box center [906, 424] width 422 height 99
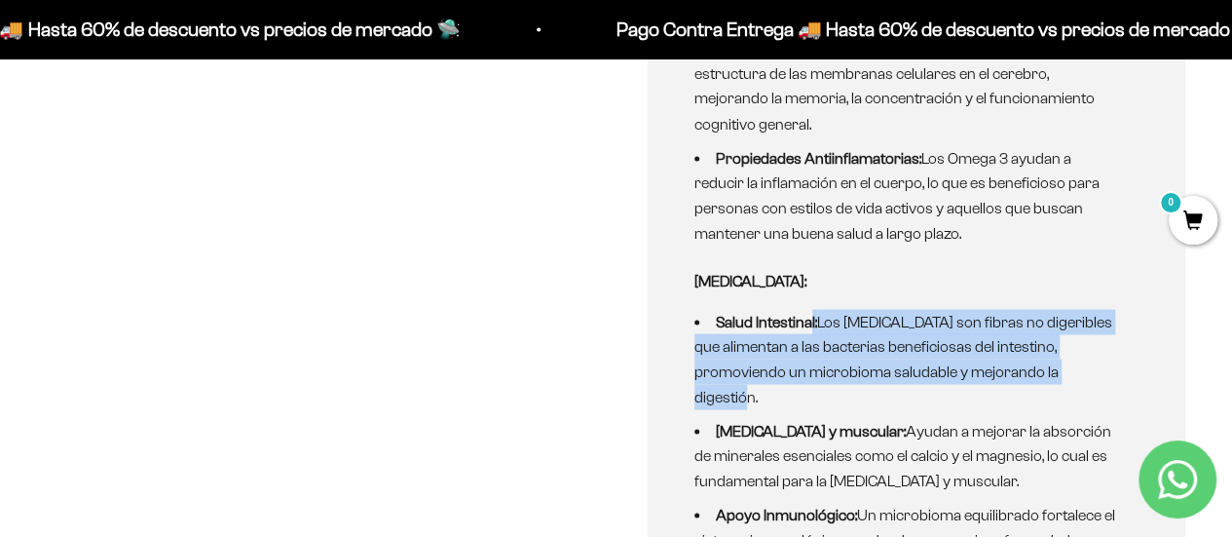
scroll to position [1754, 0]
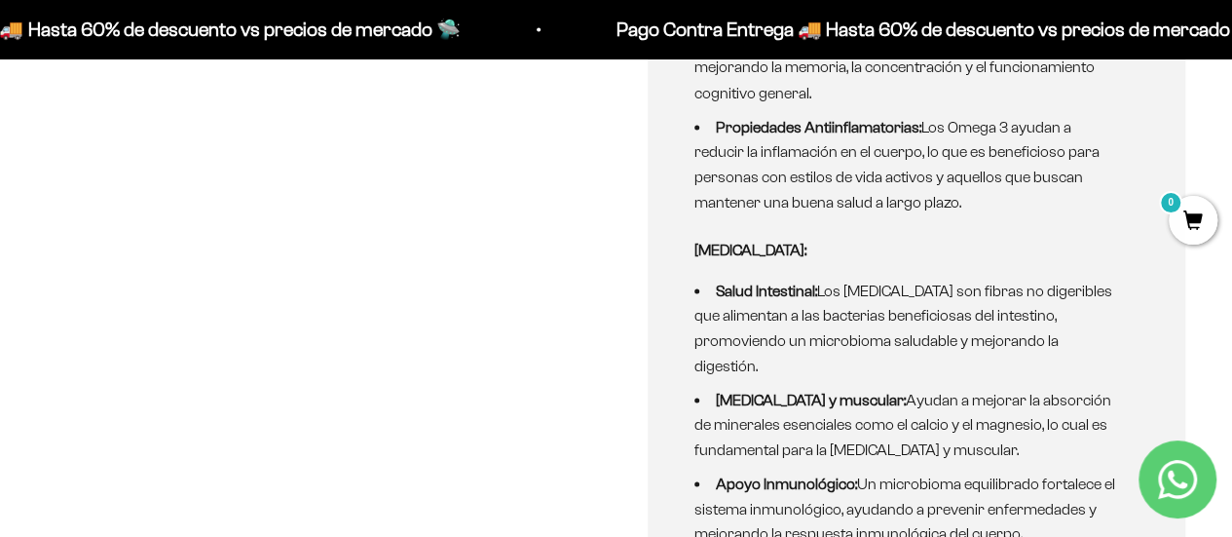
click at [947, 390] on li "Salud ósea y muscular: Ayudan a mejorar la absorción de minerales esenciales co…" at bounding box center [906, 424] width 422 height 75
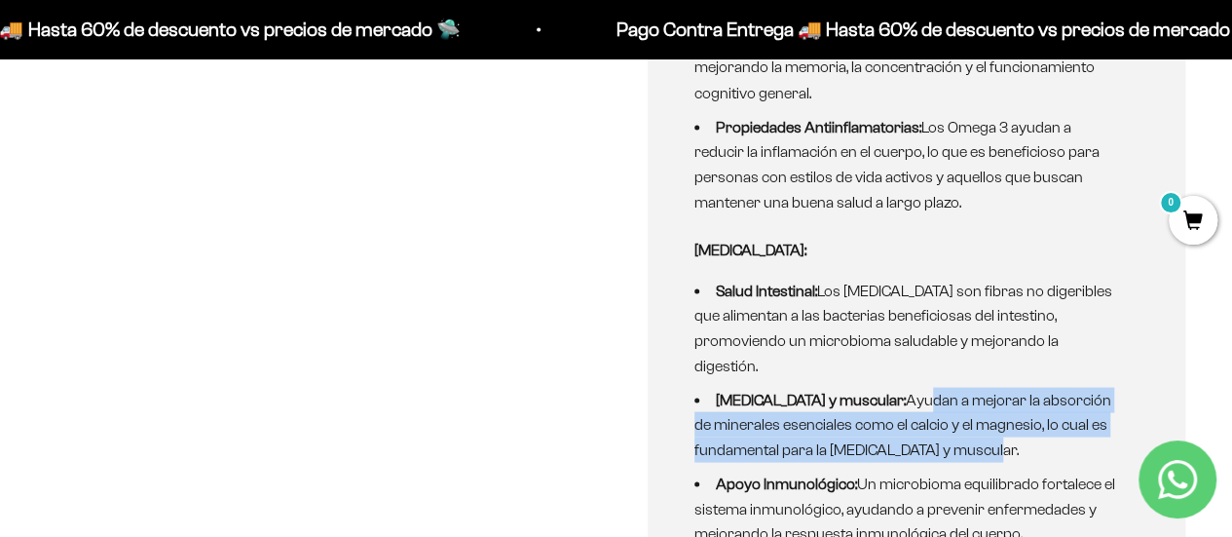
drag, startPoint x: 887, startPoint y: 398, endPoint x: 1035, endPoint y: 444, distance: 155.0
click at [1035, 443] on li "Salud ósea y muscular: Ayudan a mejorar la absorción de minerales esenciales co…" at bounding box center [906, 424] width 422 height 75
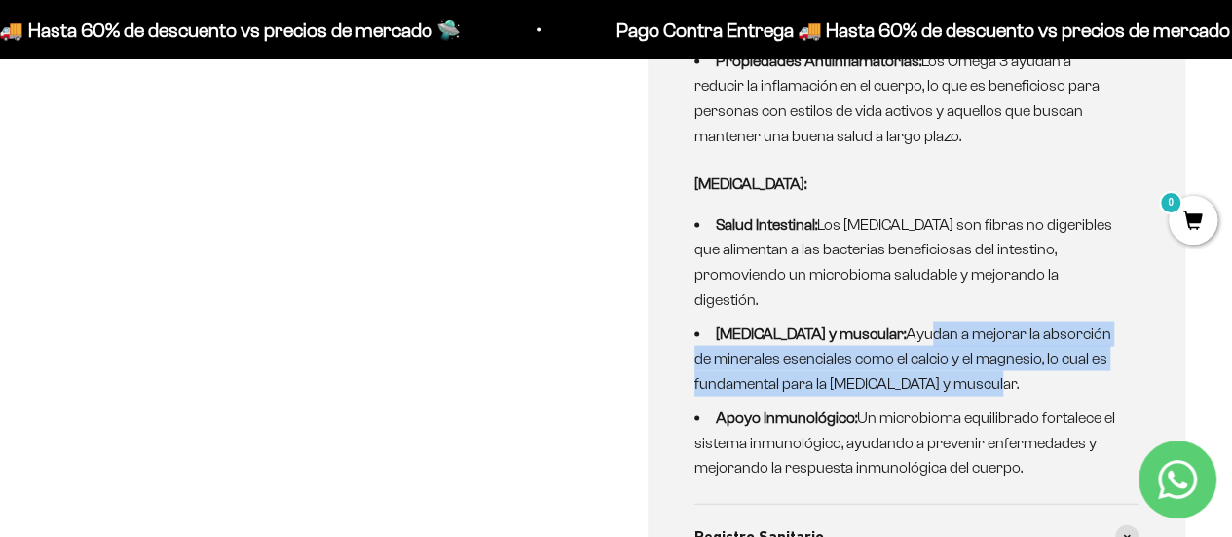
scroll to position [1851, 0]
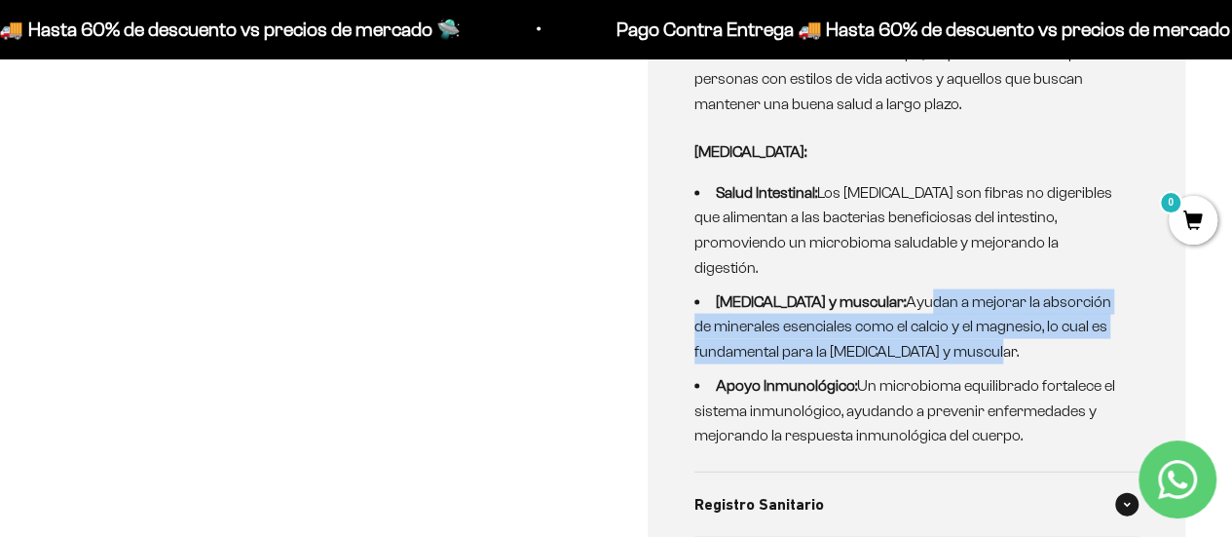
click at [1051, 490] on div "Registro Sanitario" at bounding box center [917, 504] width 445 height 64
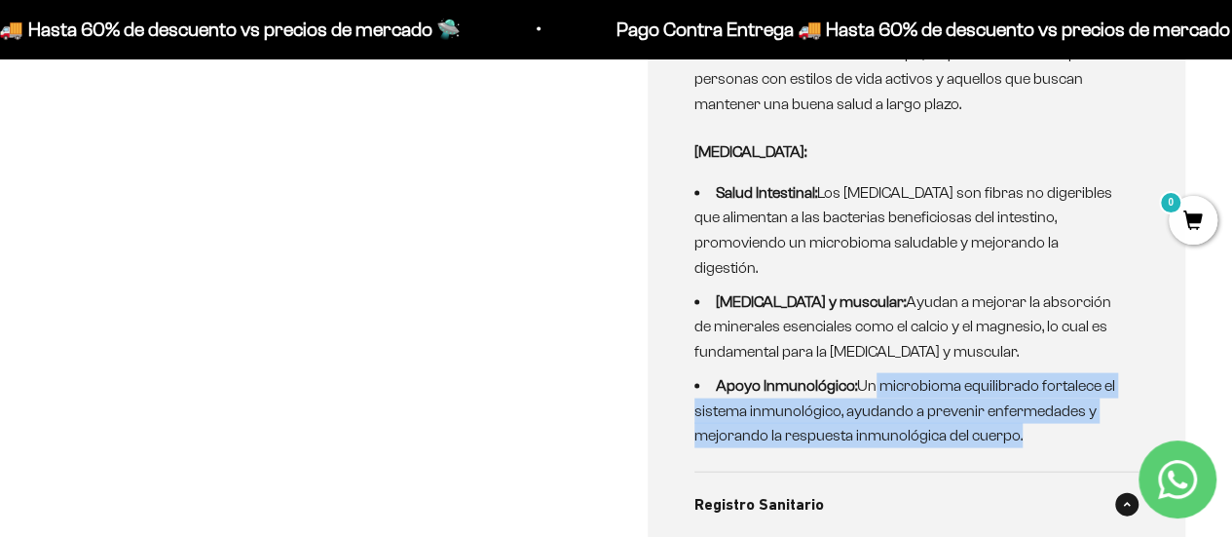
drag, startPoint x: 874, startPoint y: 379, endPoint x: 1035, endPoint y: 443, distance: 173.1
click at [1035, 443] on details "Beneficios Omega 3 (300 mg por dosis de 4 gomas): Salud Cardiovascular: Los áci…" at bounding box center [917, 60] width 445 height 824
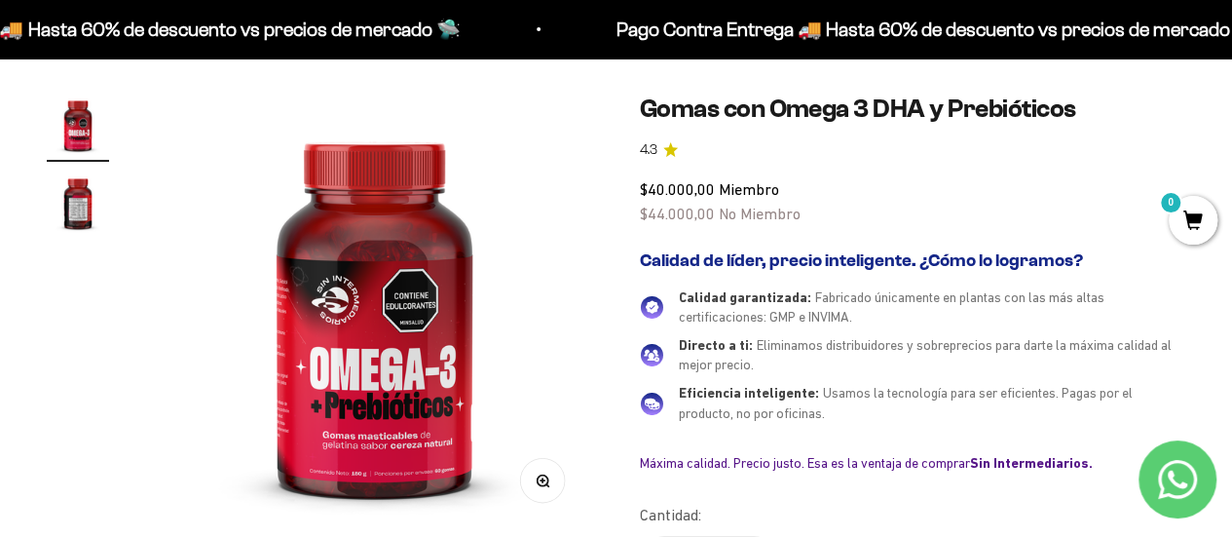
scroll to position [195, 0]
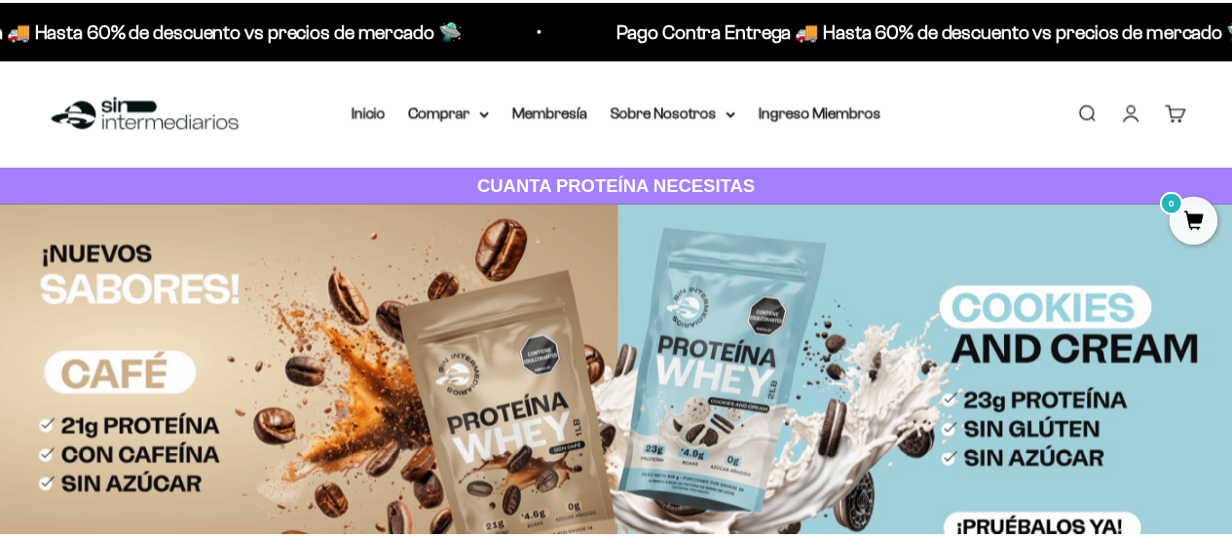
scroll to position [2488, 0]
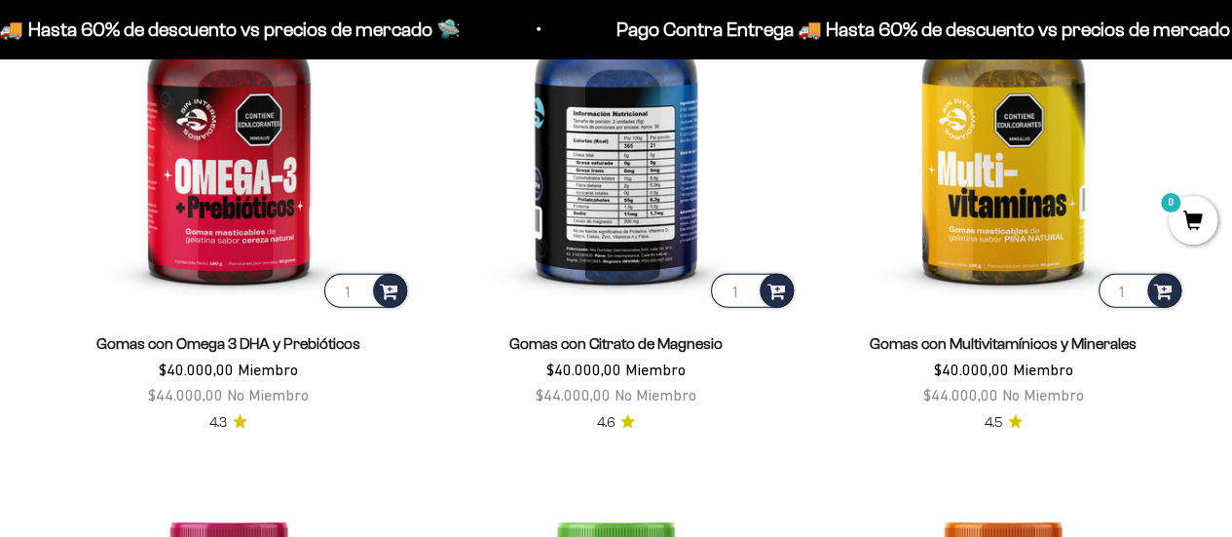
click at [656, 209] on img at bounding box center [616, 130] width 364 height 364
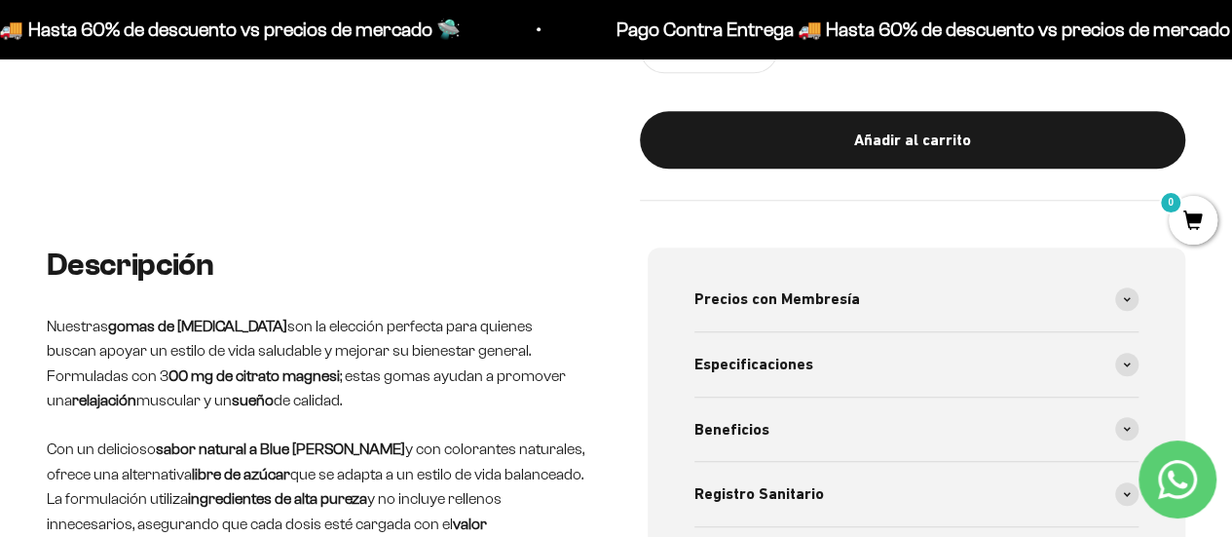
scroll to position [682, 0]
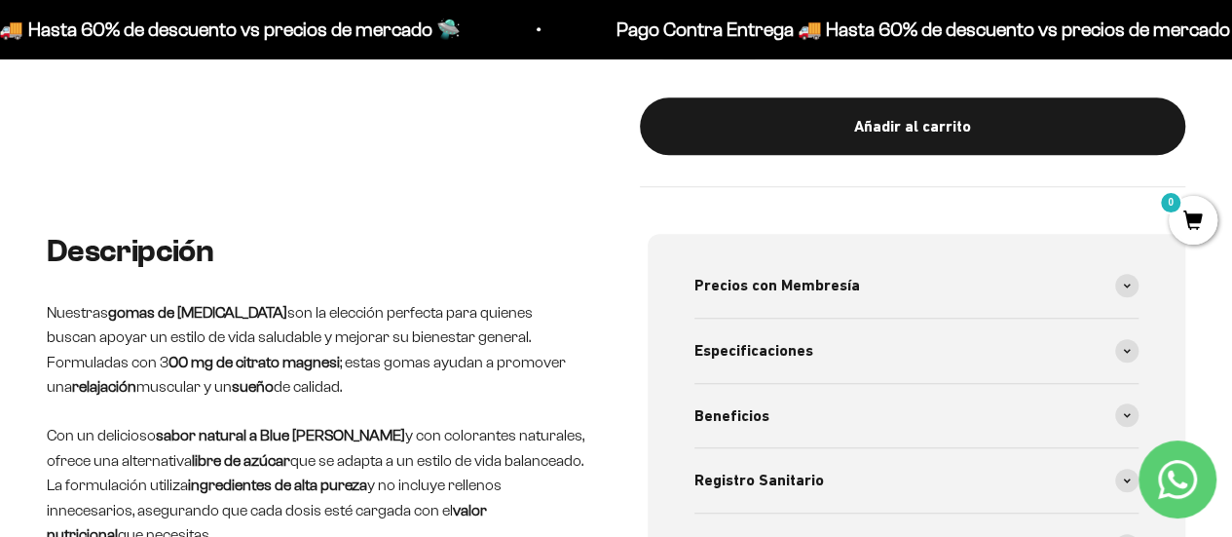
drag, startPoint x: 156, startPoint y: 330, endPoint x: 476, endPoint y: 383, distance: 324.8
click at [476, 382] on p "Nuestras gomas de Citrato de Magnesio son la elección perfecta para quienes bus…" at bounding box center [316, 349] width 539 height 99
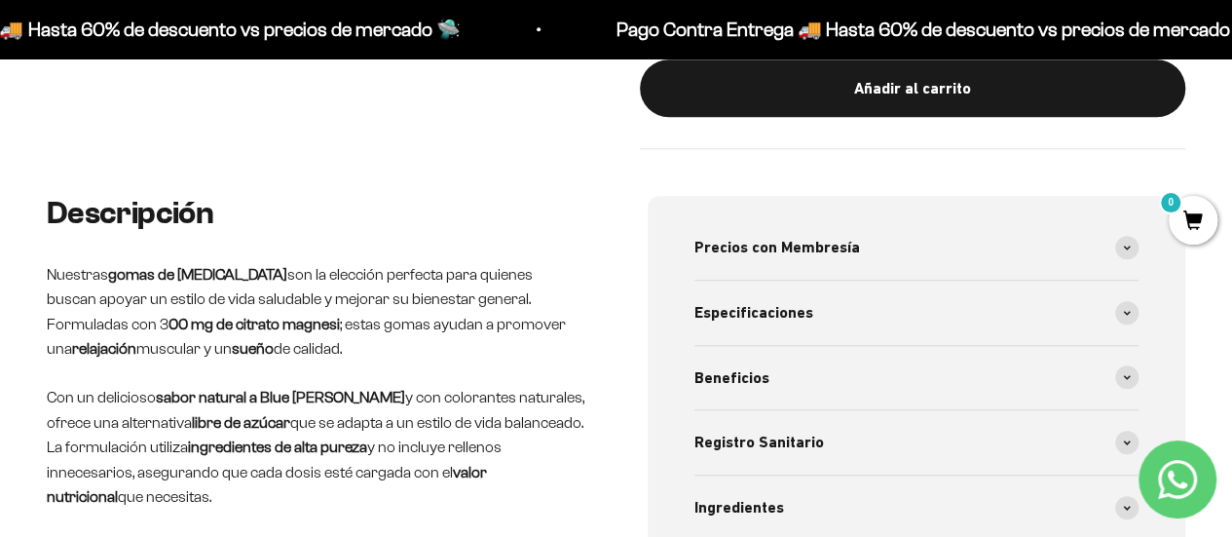
scroll to position [779, 0]
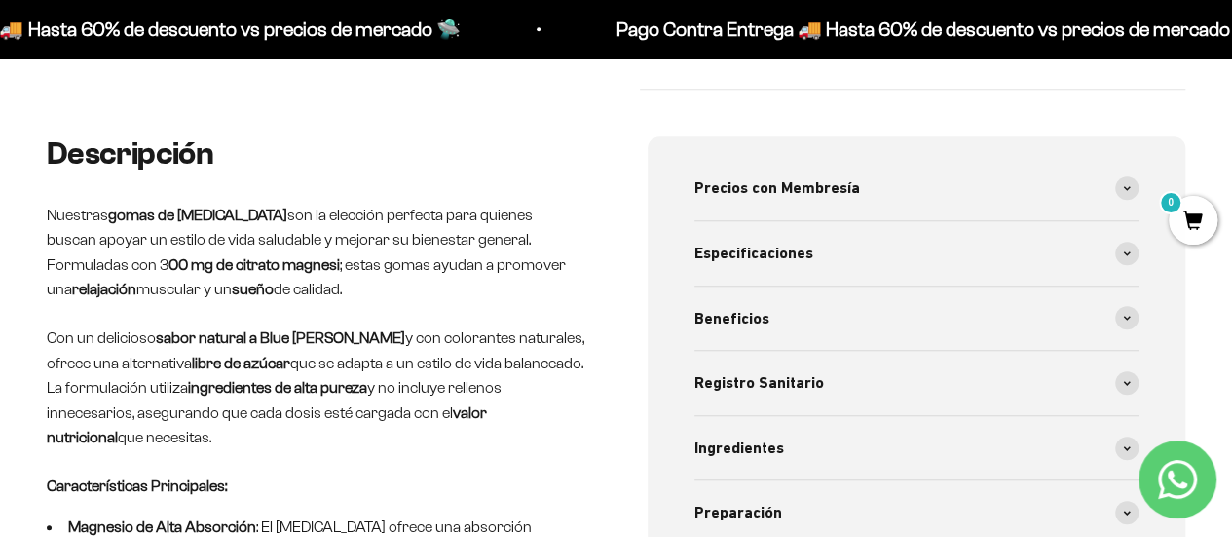
click at [396, 306] on div "Descripción Nuestras gomas de Citrato de Magnesio son la elección perfecta para…" at bounding box center [316, 532] width 539 height 792
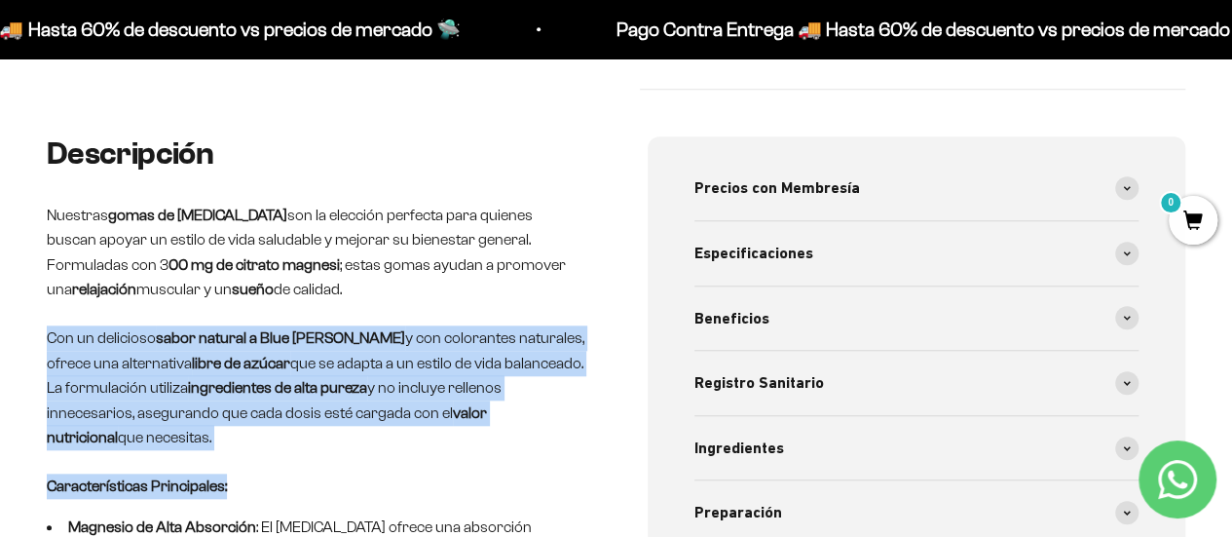
drag, startPoint x: 49, startPoint y: 328, endPoint x: 566, endPoint y: 434, distance: 528.1
click at [566, 433] on div "Descripción Nuestras gomas de Citrato de Magnesio son la elección perfecta para…" at bounding box center [316, 532] width 539 height 792
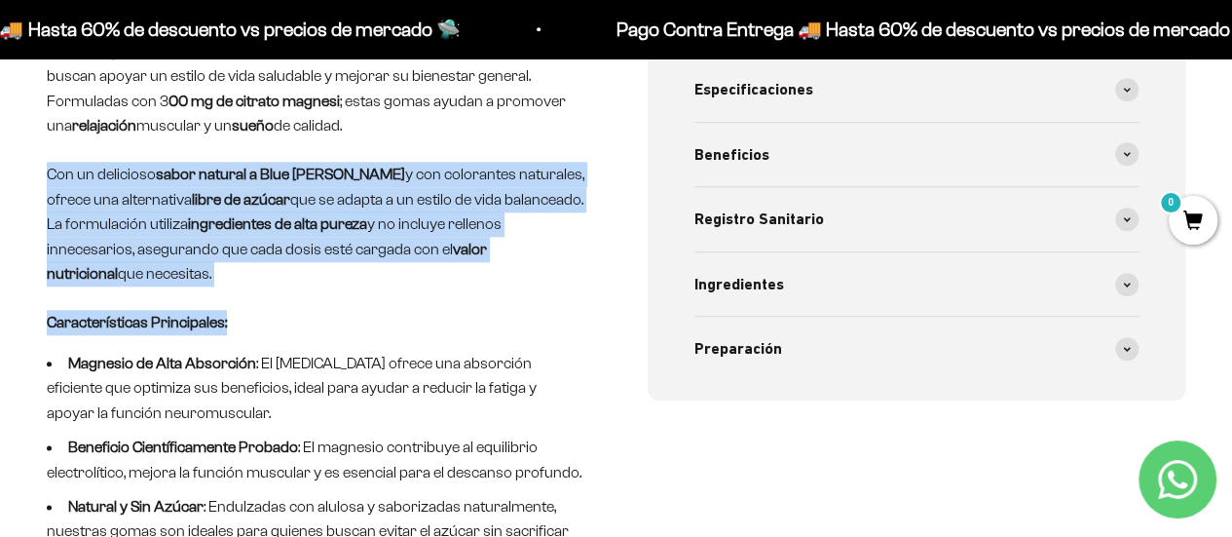
scroll to position [974, 0]
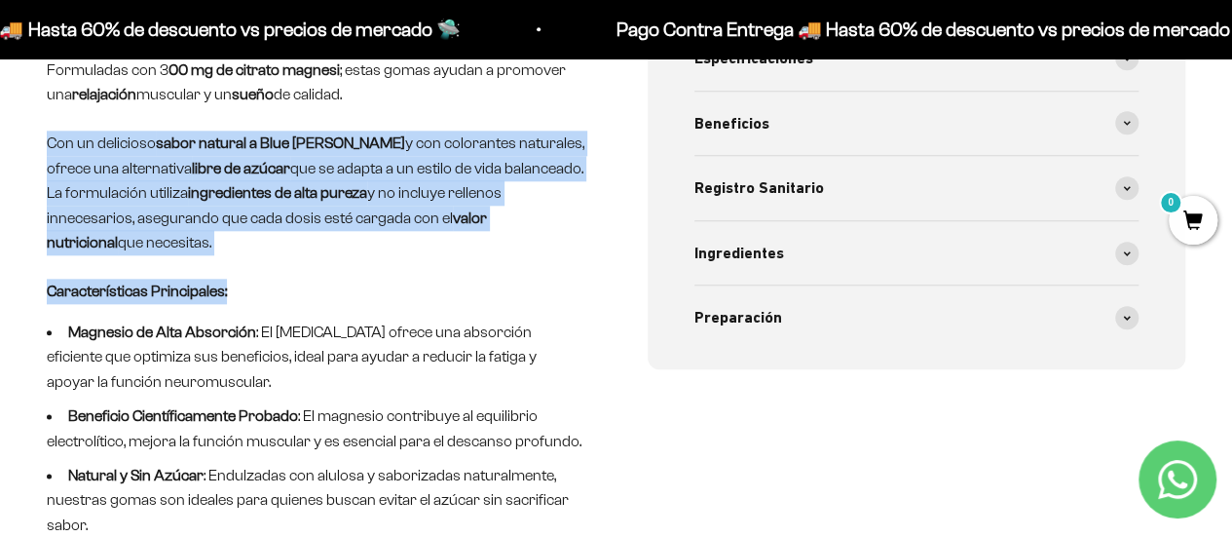
drag, startPoint x: 259, startPoint y: 303, endPoint x: 546, endPoint y: 344, distance: 289.3
click at [546, 344] on li "Magnesio de Alta Absorción : El citrato de magnesio ofrece una absorción eficie…" at bounding box center [316, 357] width 539 height 75
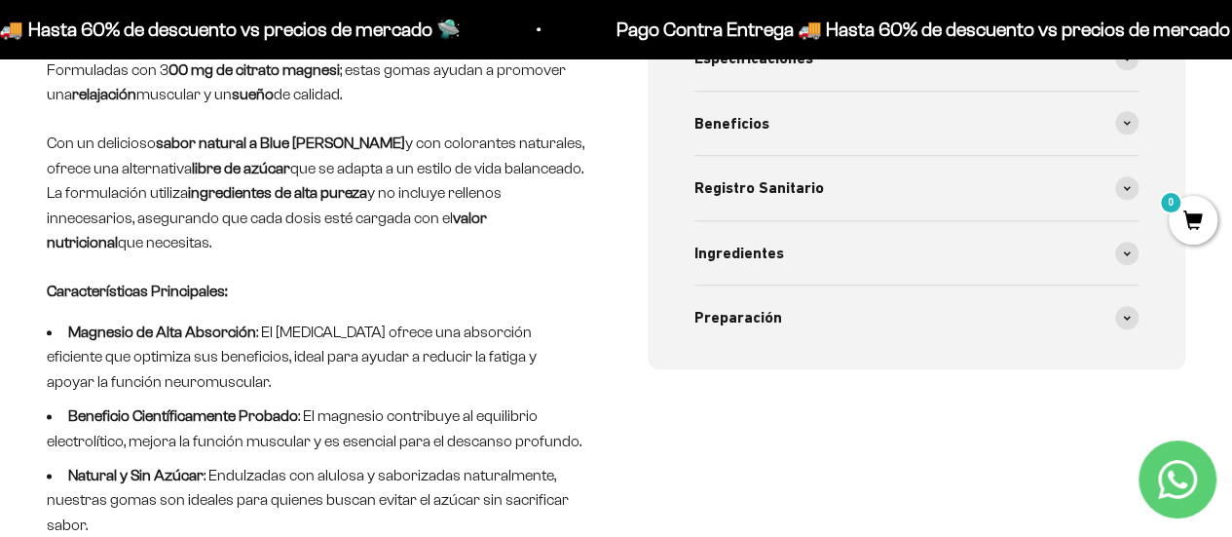
click at [610, 392] on div "Descripción Nuestras gomas de Citrato de Magnesio son la elección perfecta para…" at bounding box center [616, 338] width 1139 height 792
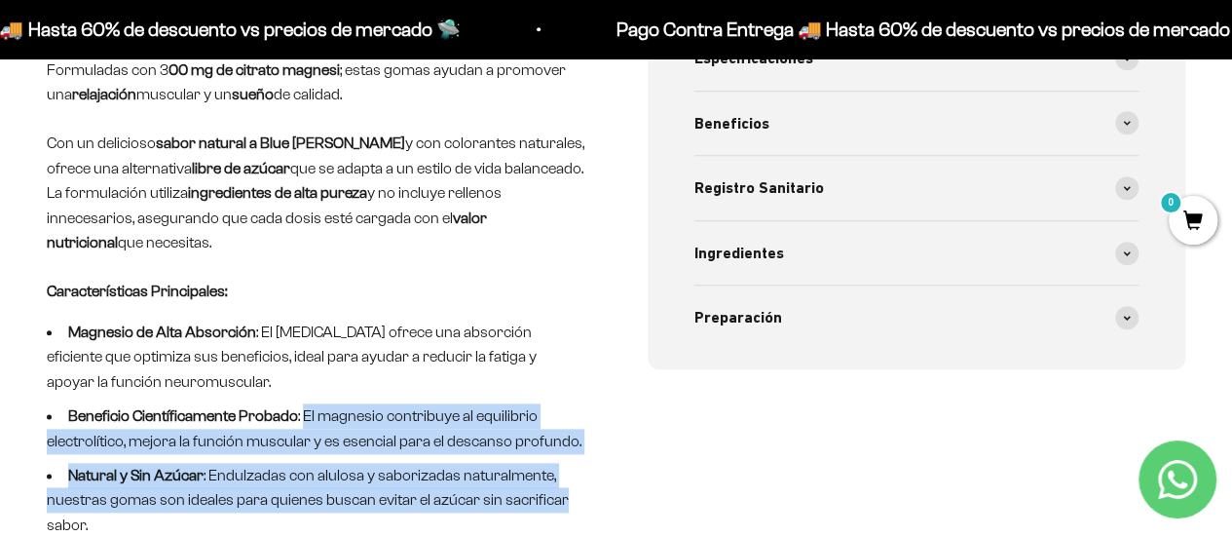
drag, startPoint x: 298, startPoint y: 387, endPoint x: 566, endPoint y: 476, distance: 282.5
click at [566, 475] on ul "Magnesio de Alta Absorción : El citrato de magnesio ofrece una absorción eficie…" at bounding box center [316, 429] width 539 height 218
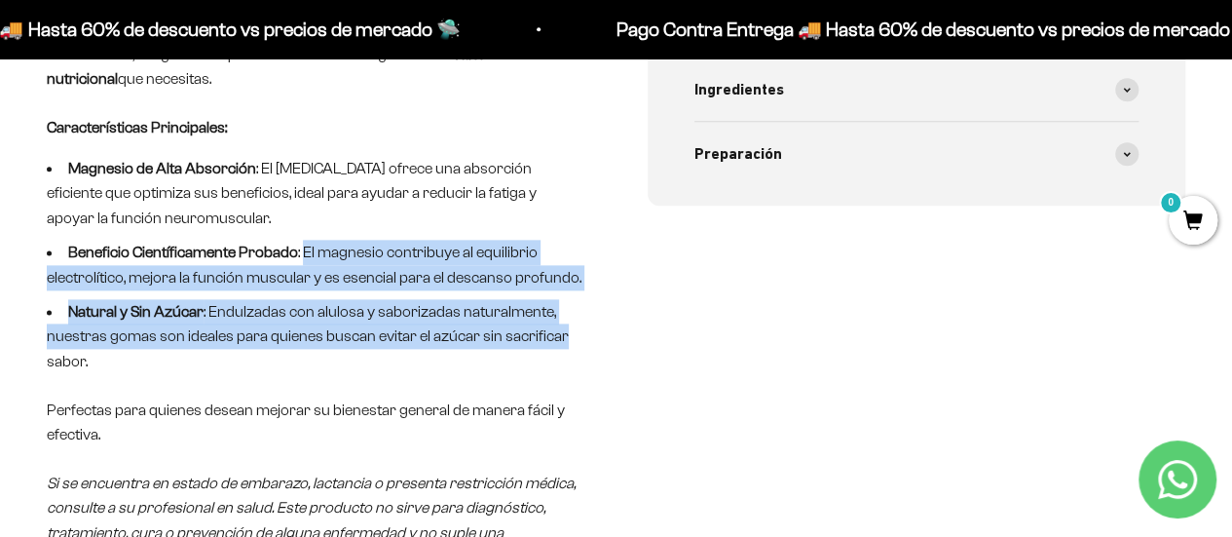
scroll to position [1169, 0]
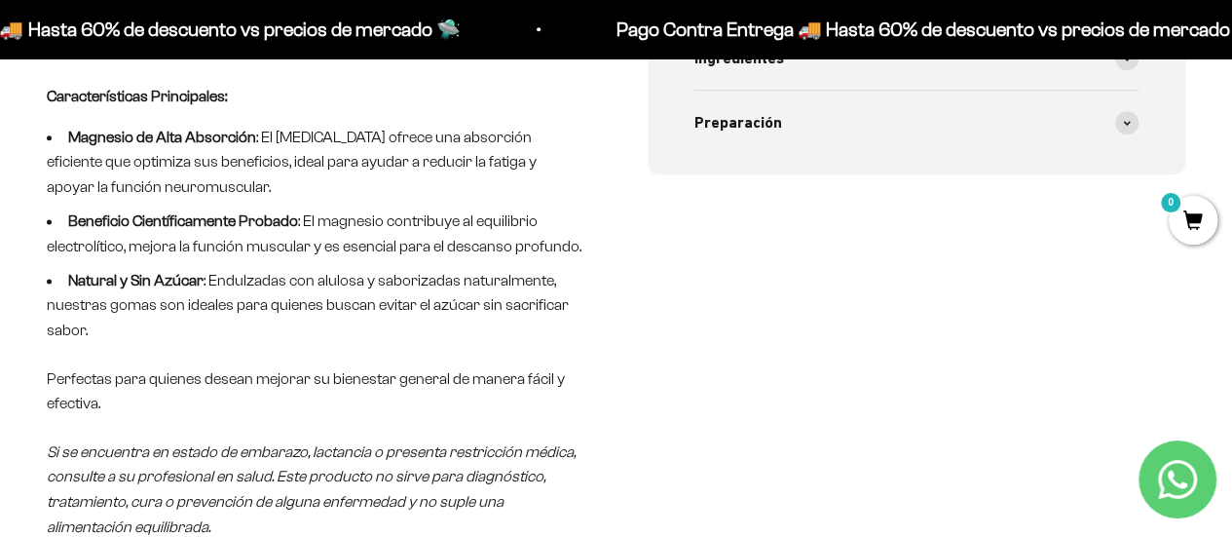
click at [585, 396] on div "Descripción Nuestras gomas de Citrato de Magnesio son la elección perfecta para…" at bounding box center [316, 143] width 539 height 792
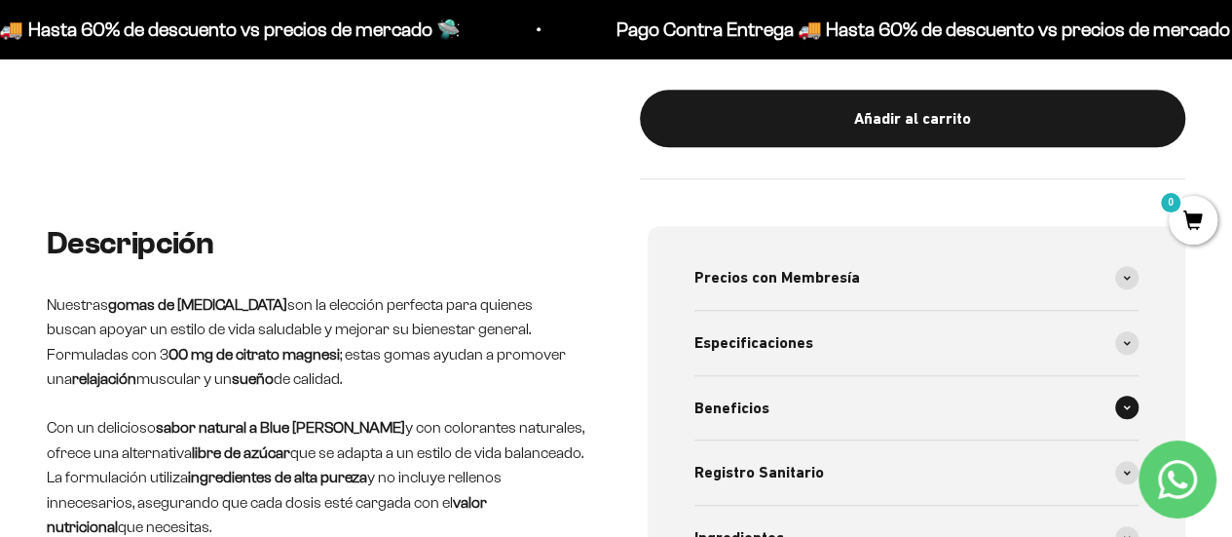
scroll to position [682, 0]
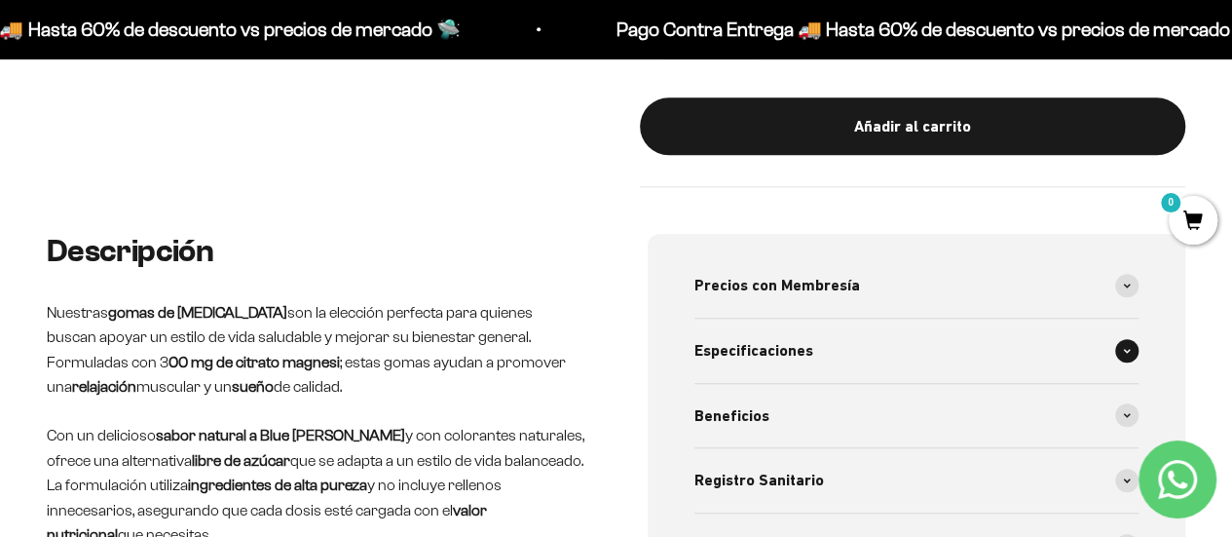
click at [1134, 341] on span at bounding box center [1126, 350] width 23 height 23
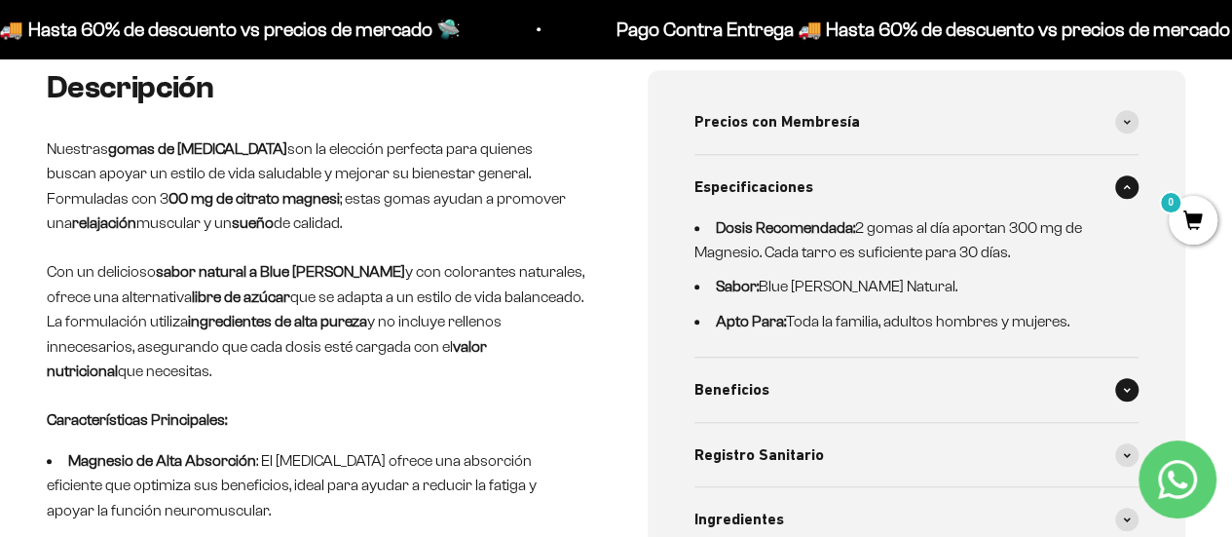
scroll to position [877, 0]
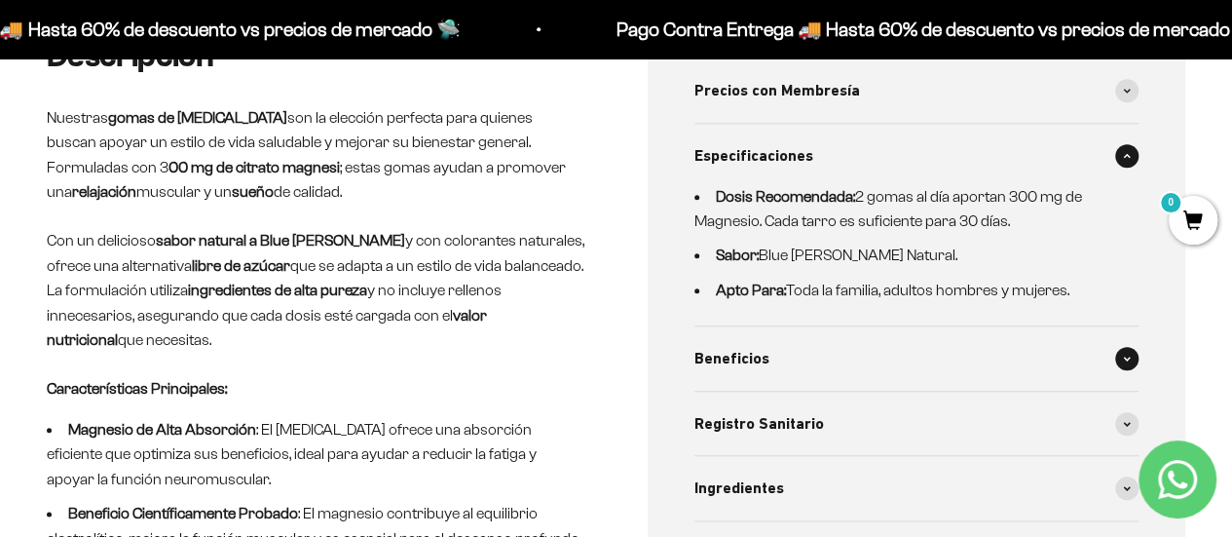
click at [1119, 350] on span at bounding box center [1126, 358] width 23 height 23
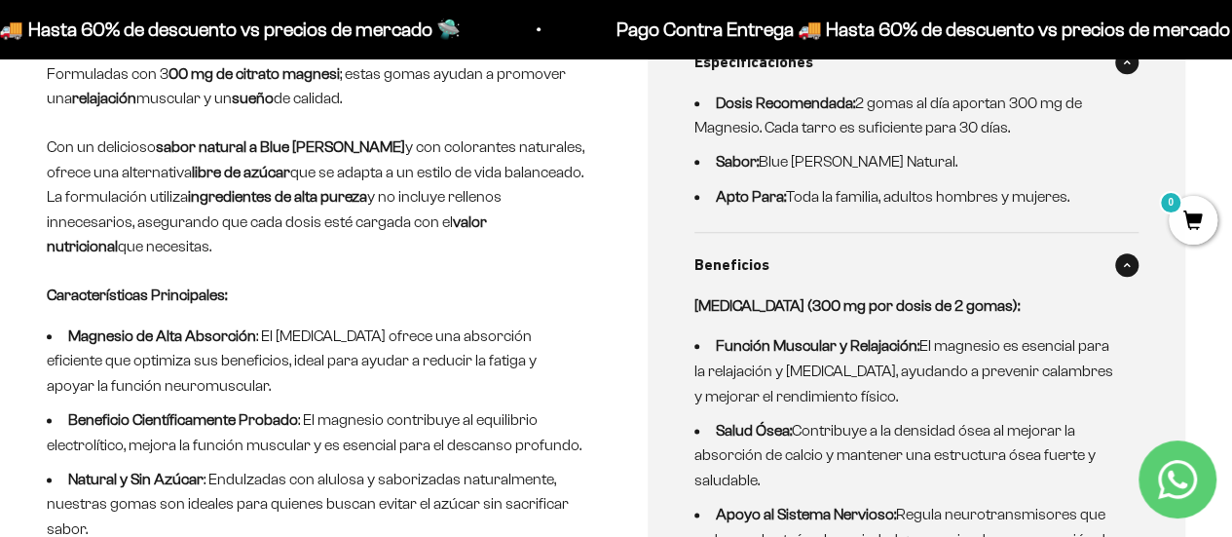
scroll to position [974, 0]
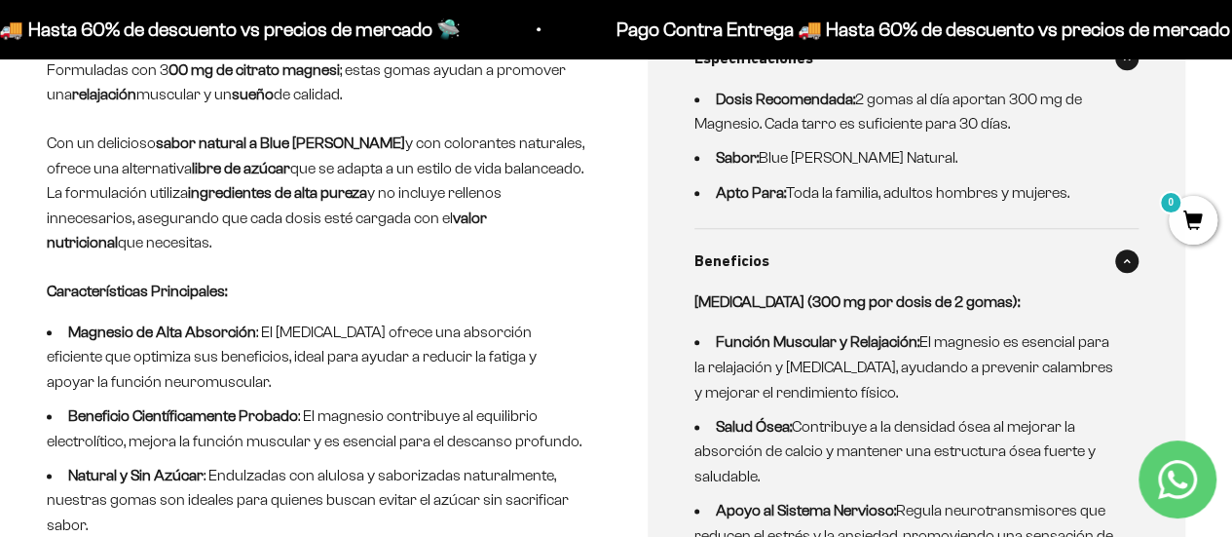
drag, startPoint x: 833, startPoint y: 344, endPoint x: 1033, endPoint y: 379, distance: 202.8
click at [1033, 379] on li "Función Muscular y Relajación: El magnesio es esencial para la relajación y con…" at bounding box center [906, 366] width 422 height 75
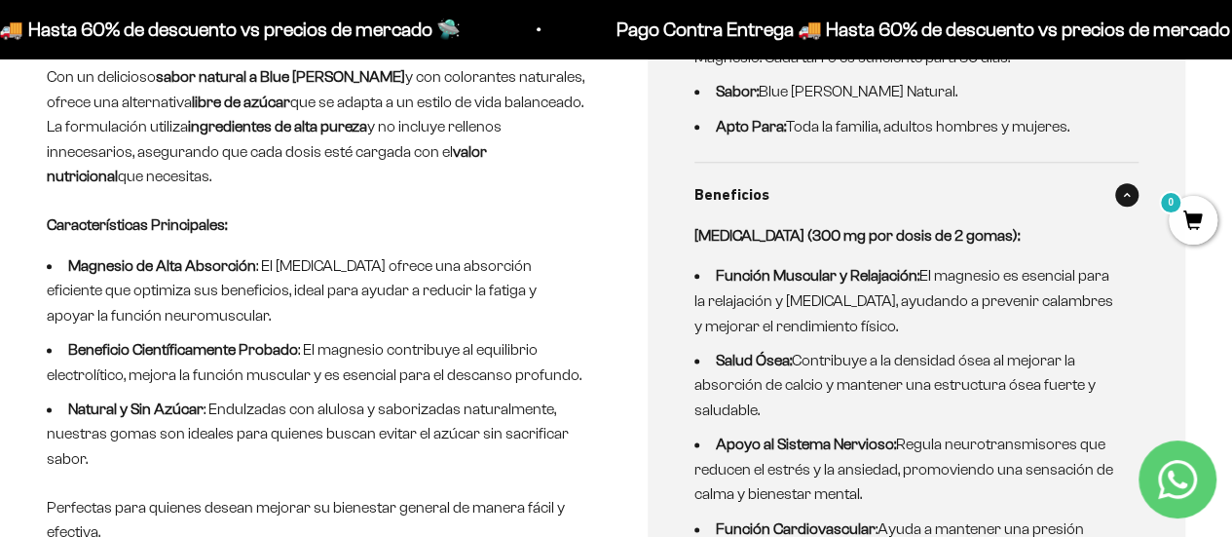
scroll to position [1072, 0]
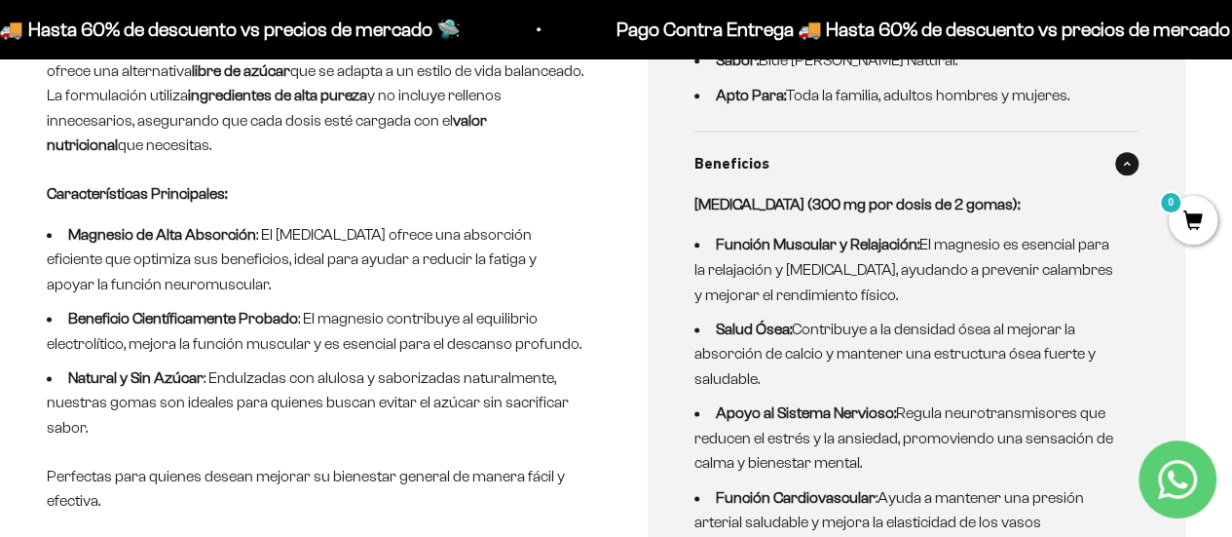
click at [1031, 373] on li "Salud Ósea: Contribuye a la densidad ósea al mejorar la absorción de calcio y m…" at bounding box center [906, 354] width 422 height 75
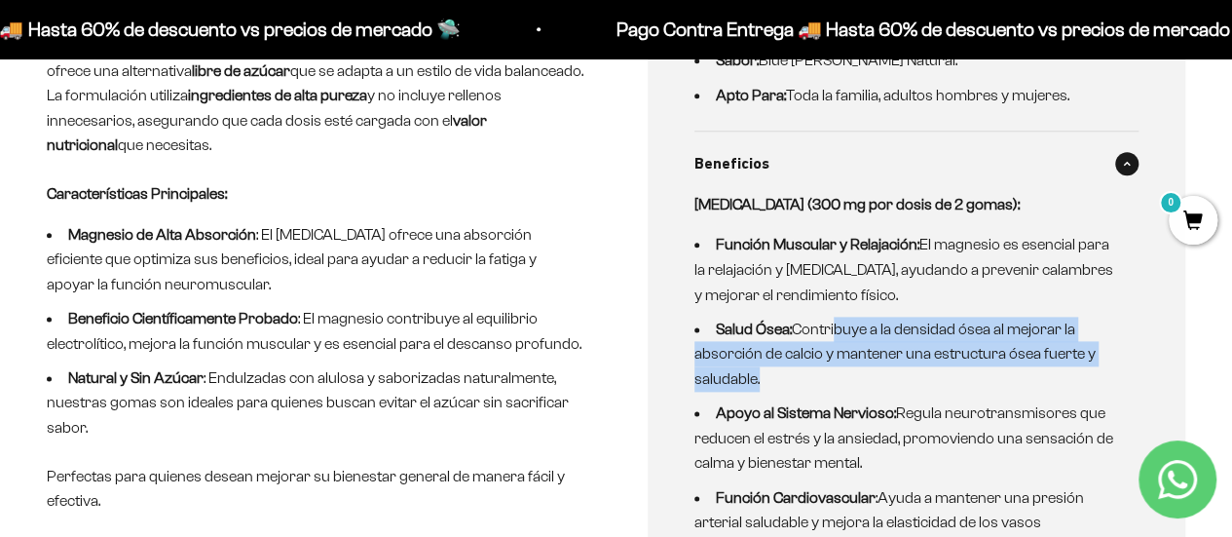
drag, startPoint x: 836, startPoint y: 320, endPoint x: 968, endPoint y: 378, distance: 144.8
click at [968, 378] on li "Salud Ósea: Contribuye a la densidad ósea al mejorar la absorción de calcio y m…" at bounding box center [906, 354] width 422 height 75
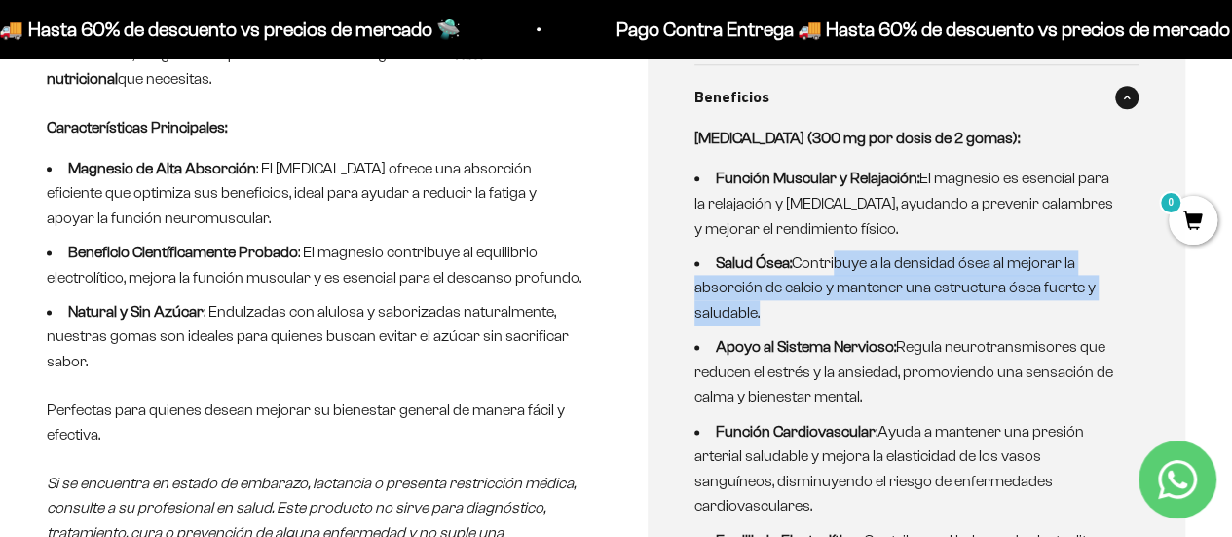
scroll to position [1169, 0]
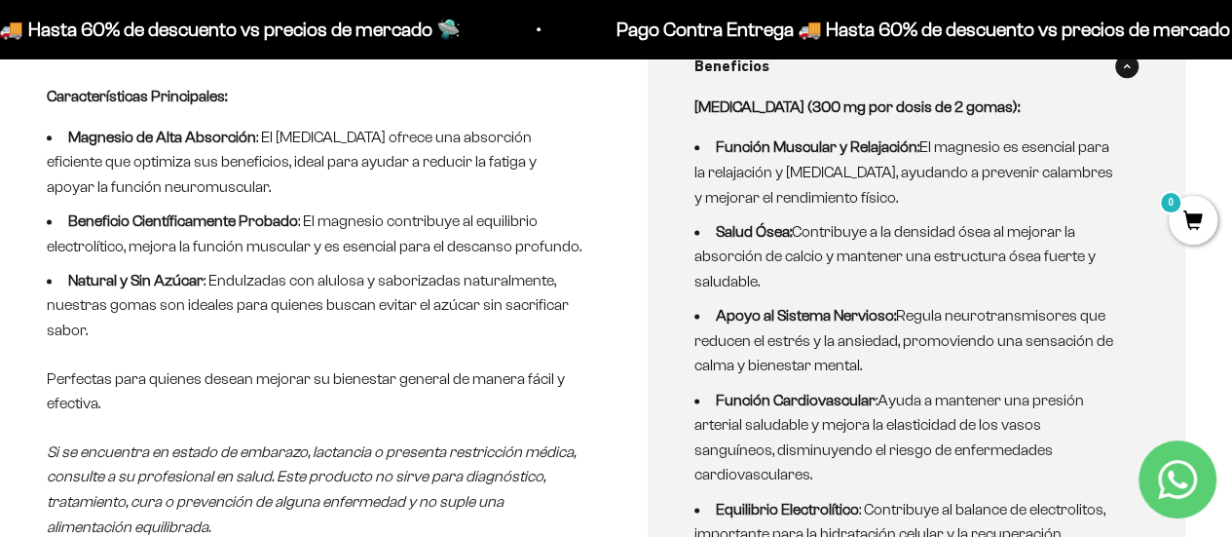
click at [982, 373] on ul "Función Muscular y Relajación: El magnesio es esencial para la relajación y con…" at bounding box center [906, 394] width 422 height 520
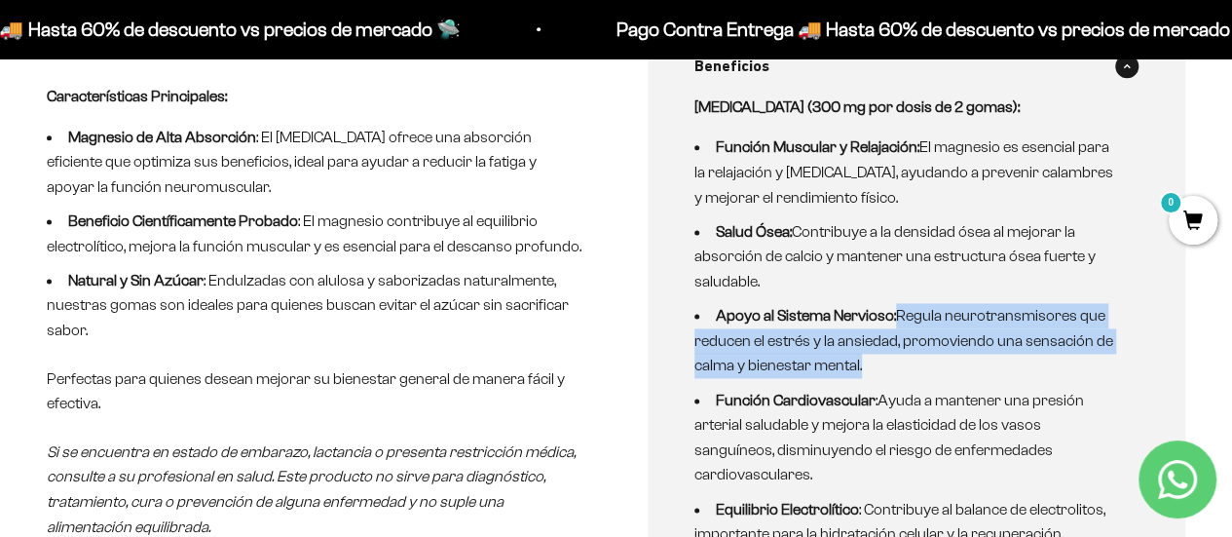
drag, startPoint x: 896, startPoint y: 310, endPoint x: 928, endPoint y: 358, distance: 57.6
click at [928, 358] on li "Apoyo al Sistema Nervioso: Regula neurotransmisores que reducen el estrés y la …" at bounding box center [906, 340] width 422 height 75
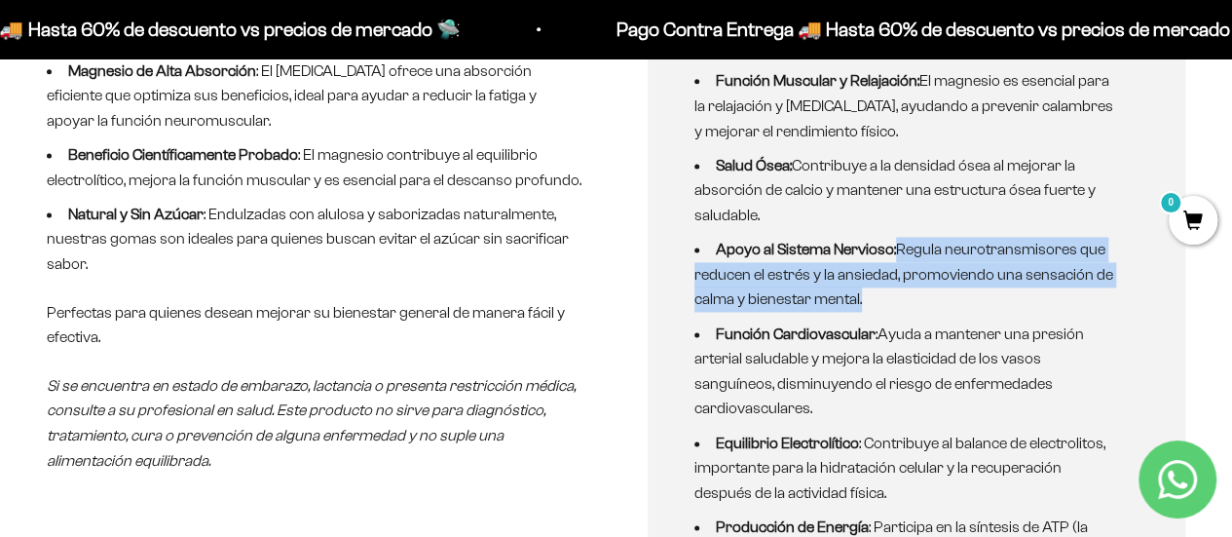
scroll to position [1266, 0]
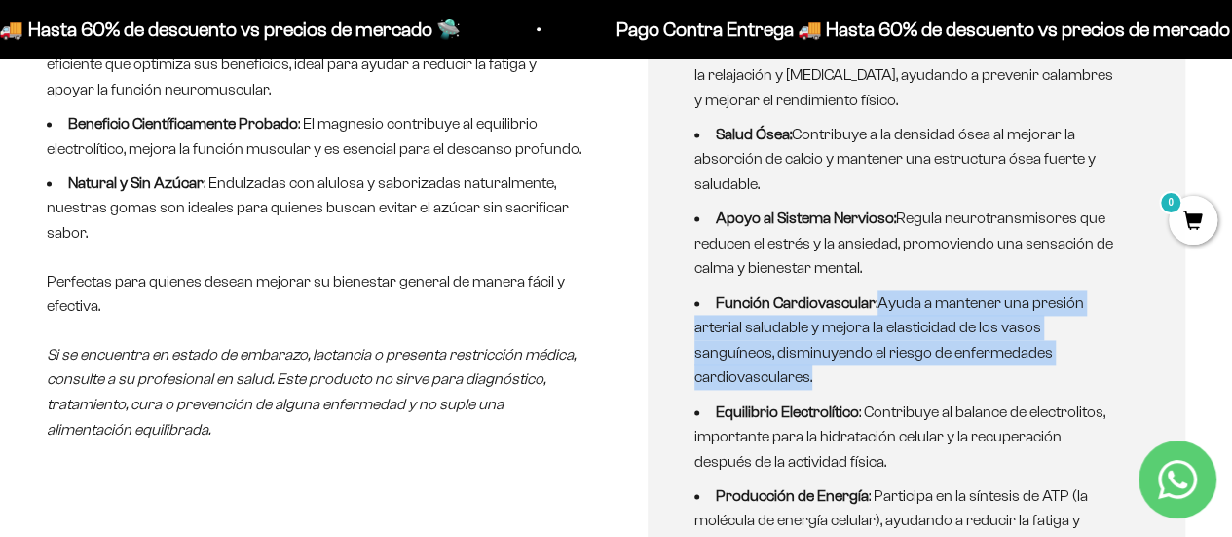
drag, startPoint x: 875, startPoint y: 297, endPoint x: 929, endPoint y: 361, distance: 84.3
click at [929, 361] on li "Función Cardiovascular :Ayuda a mantener una presión arterial saludable y mejor…" at bounding box center [906, 339] width 422 height 99
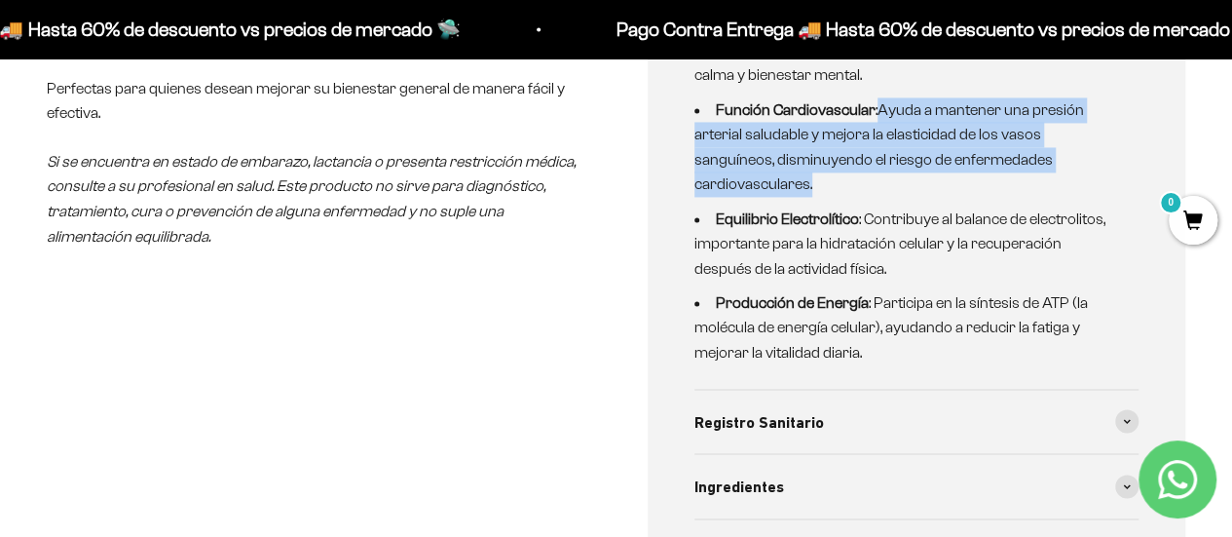
scroll to position [1461, 0]
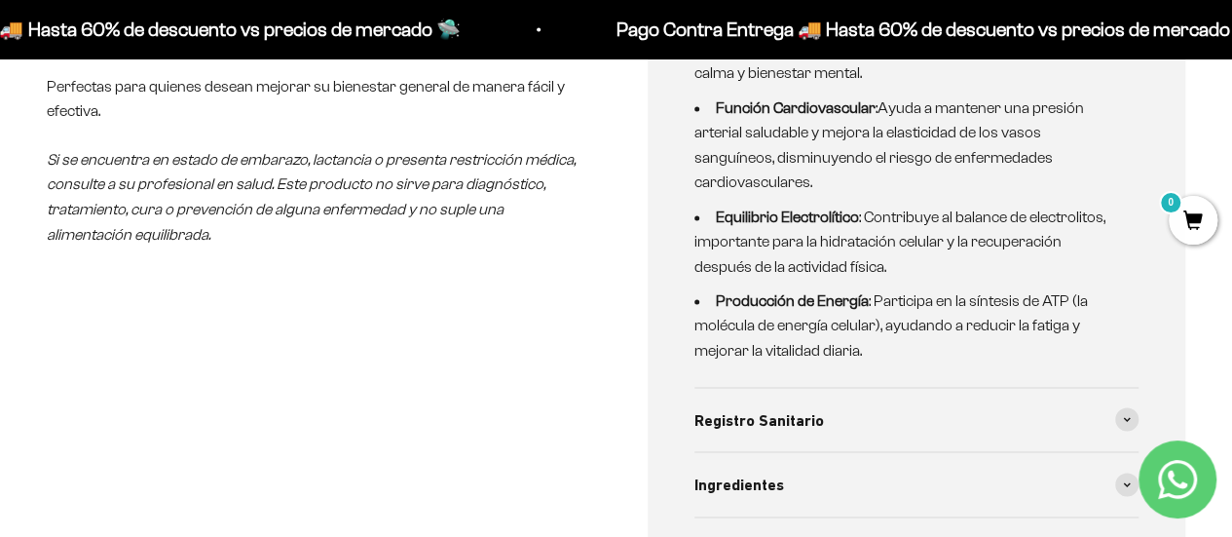
click at [515, 300] on div "Descripción Nuestras gomas de Citrato de Magnesio son la elección perfecta para…" at bounding box center [316, 27] width 539 height 1146
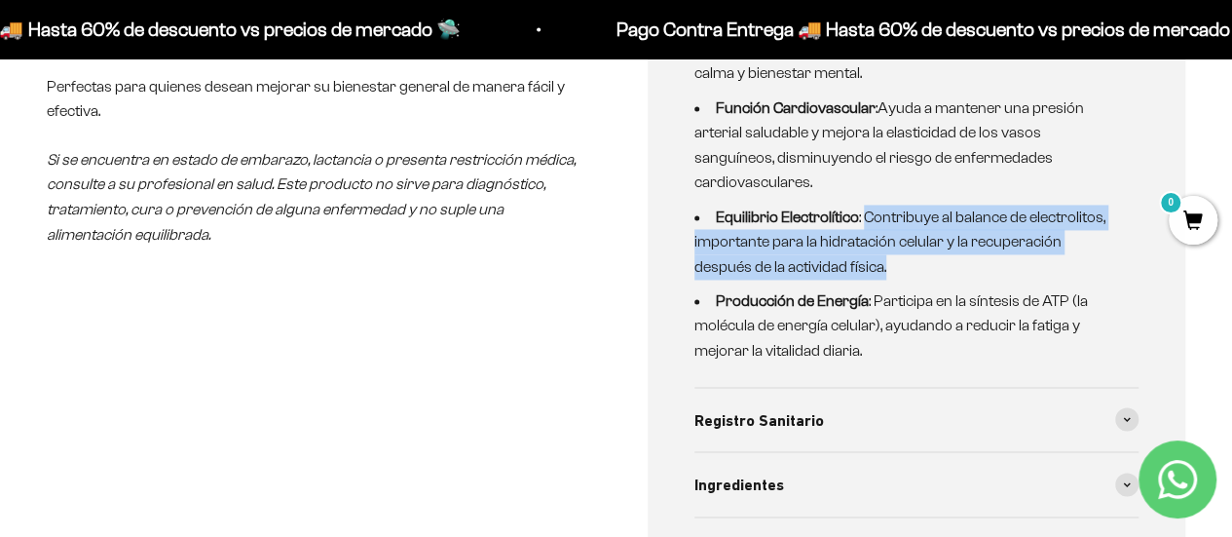
drag, startPoint x: 863, startPoint y: 208, endPoint x: 1057, endPoint y: 266, distance: 202.5
click at [1057, 264] on li "Equilibrio Electrolítico : Contribuye al balance de electrolitos, importante pa…" at bounding box center [906, 242] width 422 height 75
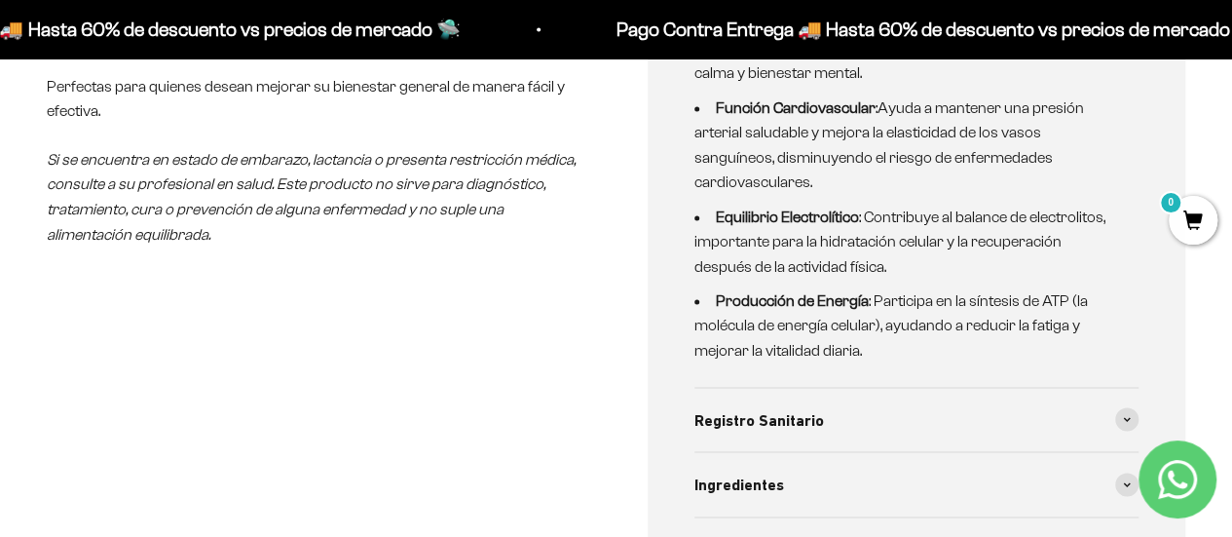
click at [1022, 359] on details "Beneficios Citrato de Magnesio (300 mg por dosis de 2 gomas): Función Muscular …" at bounding box center [917, 64] width 445 height 645
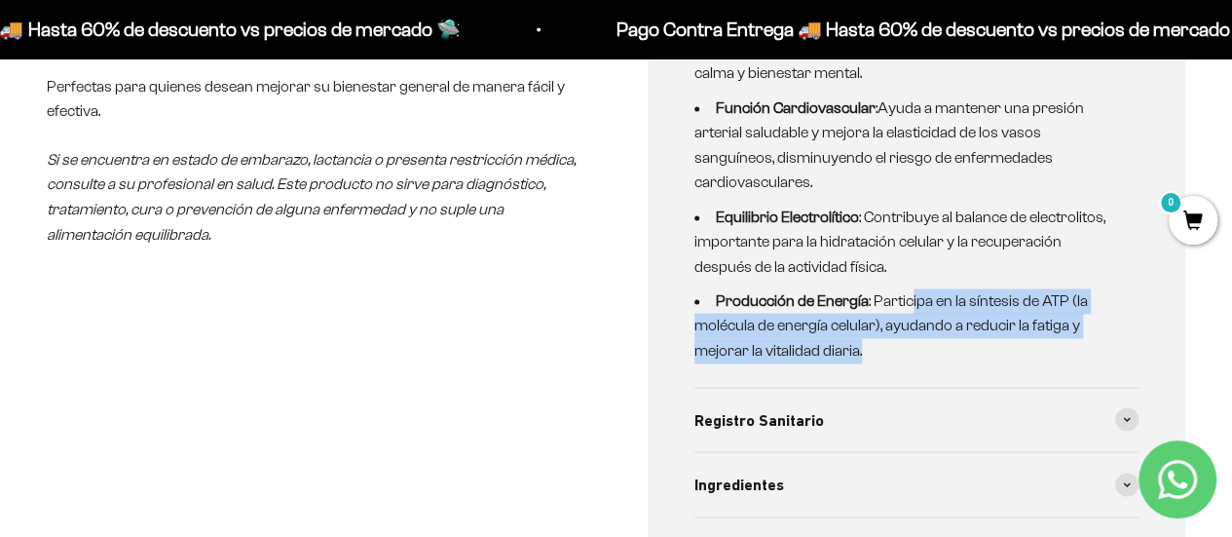
drag, startPoint x: 910, startPoint y: 290, endPoint x: 1070, endPoint y: 337, distance: 166.5
click at [1070, 336] on li "Producción de Energía : Participa en la síntesis de ATP (la molécula de energía…" at bounding box center [906, 325] width 422 height 75
click at [1210, 357] on div "Descripción Nuestras gomas de Citrato de Magnesio son la elección perfecta para…" at bounding box center [616, 66] width 1232 height 1224
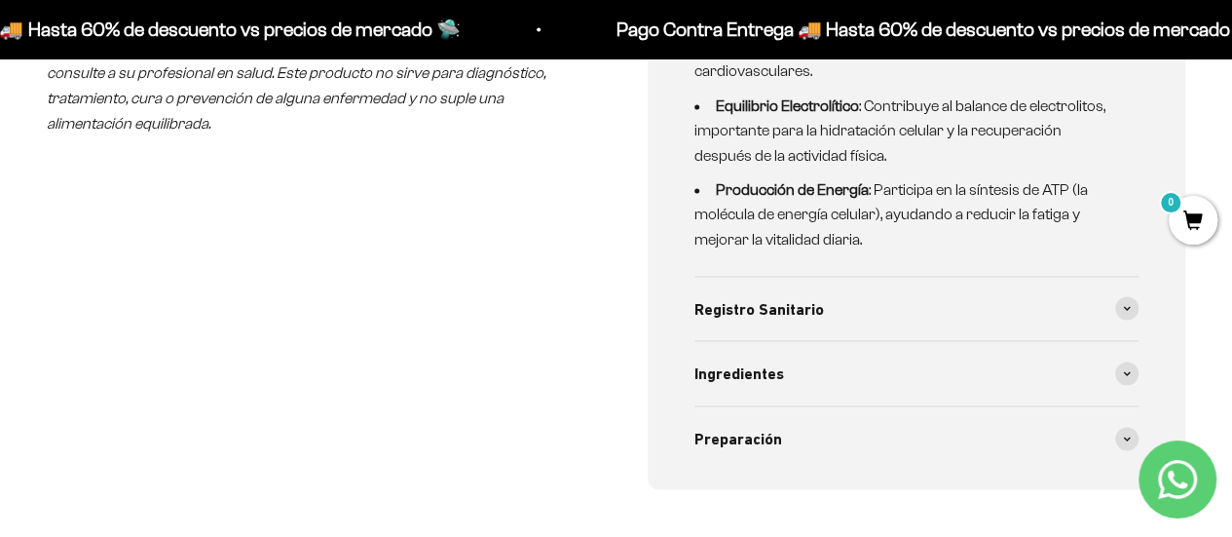
scroll to position [1656, 0]
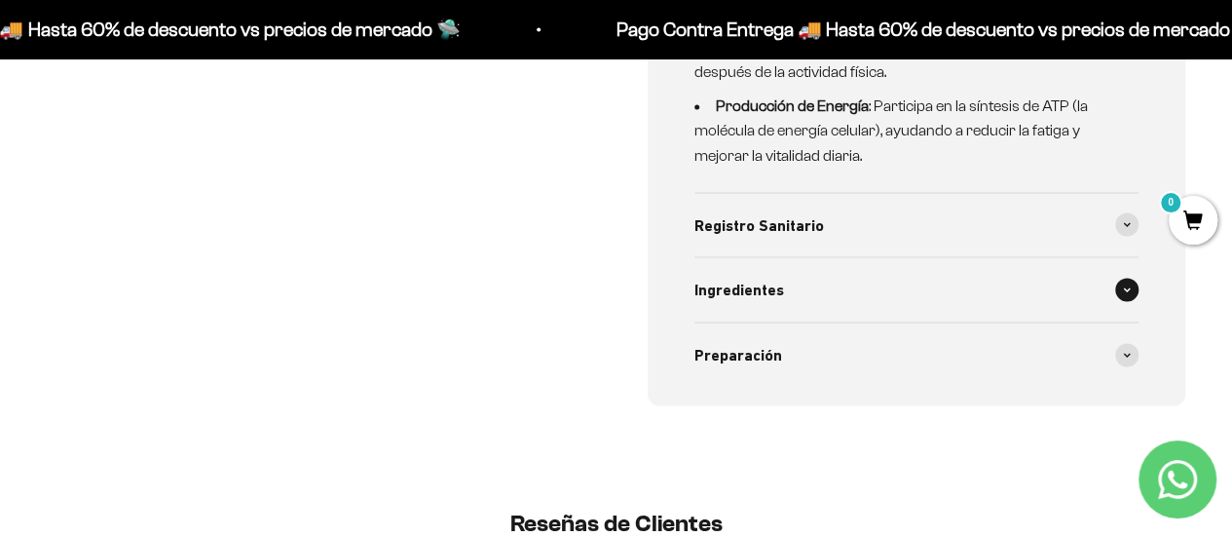
click at [1130, 292] on span at bounding box center [1126, 289] width 23 height 23
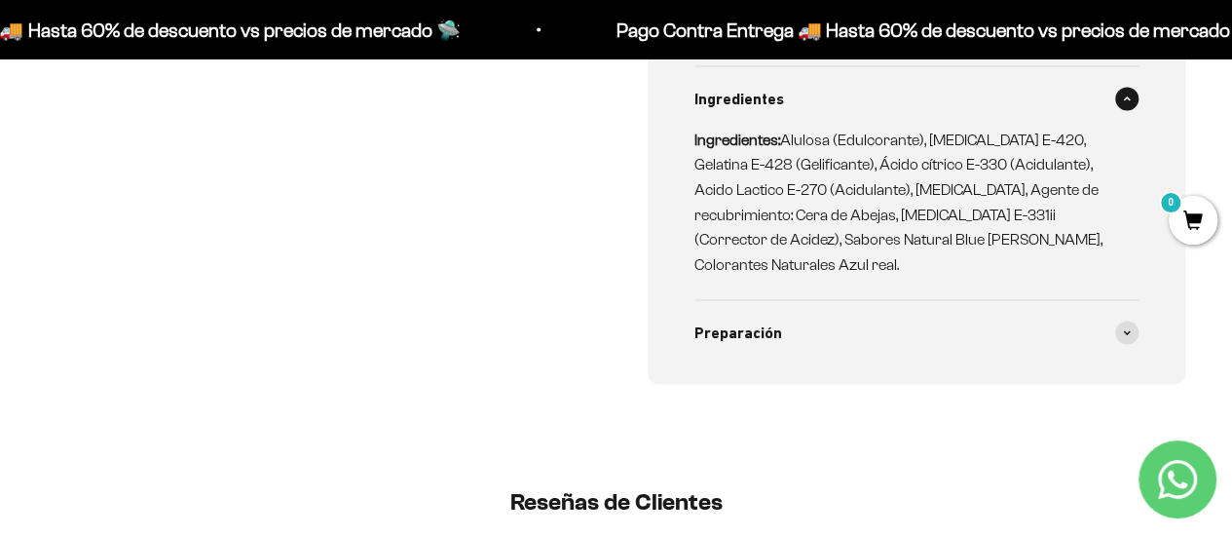
scroll to position [1851, 0]
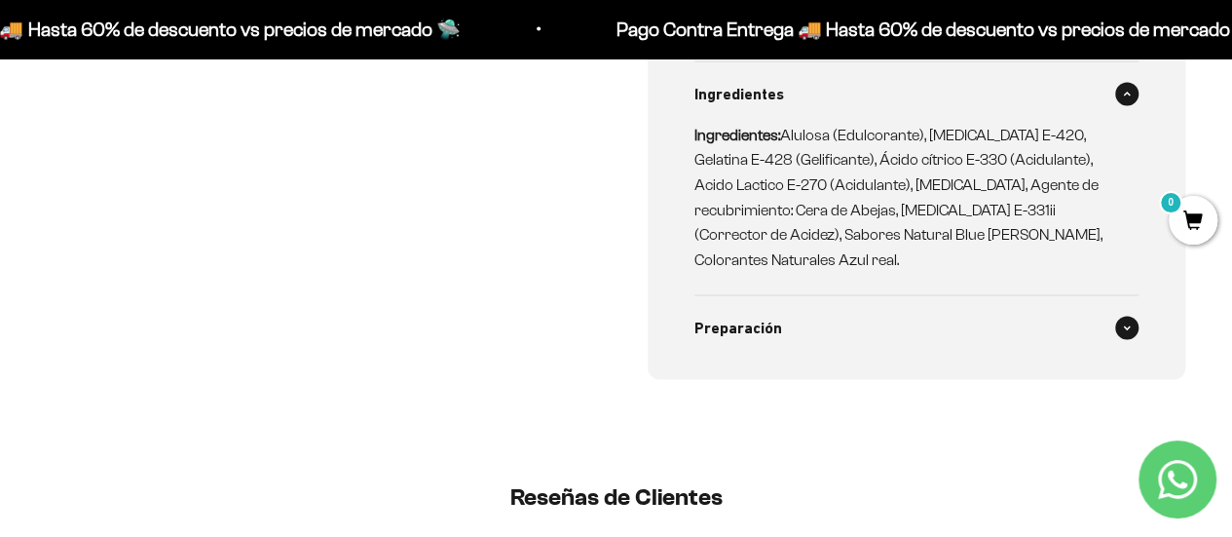
click at [1116, 322] on span at bounding box center [1126, 328] width 23 height 23
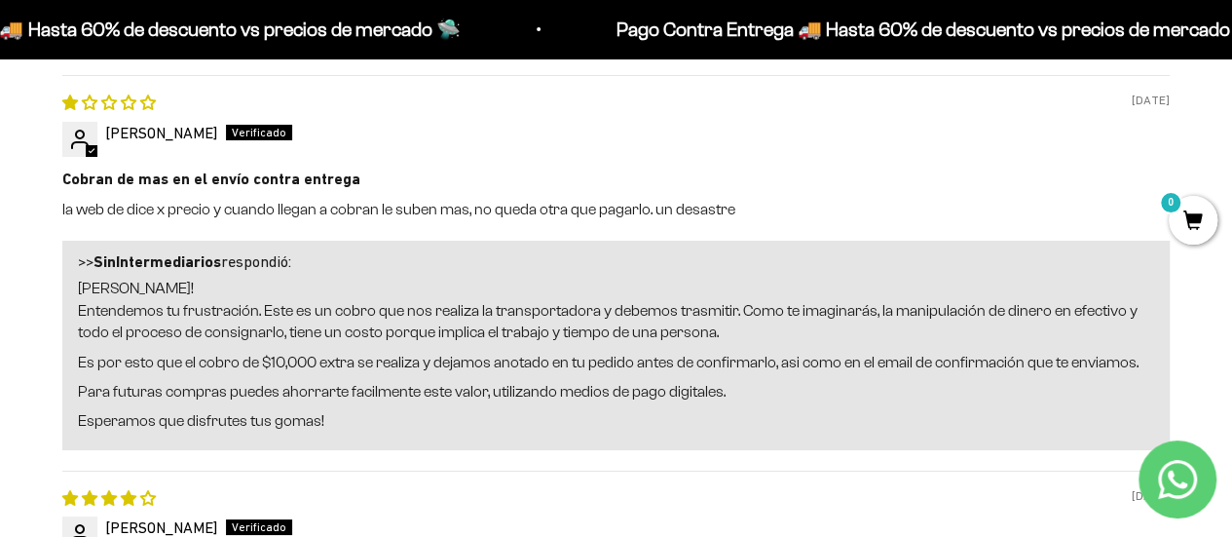
scroll to position [3507, 0]
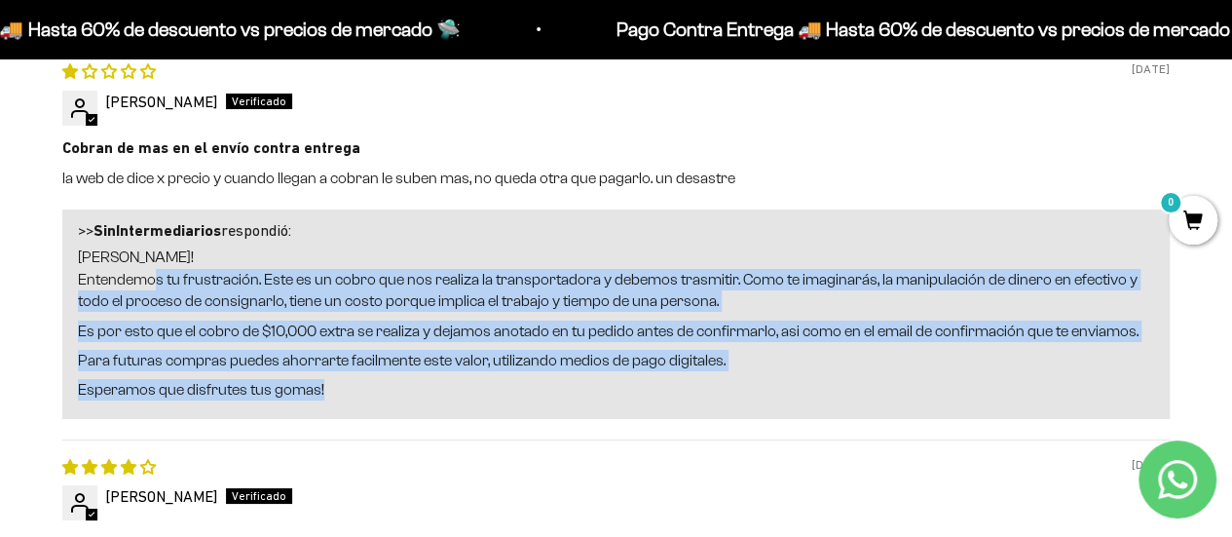
drag, startPoint x: 154, startPoint y: 269, endPoint x: 715, endPoint y: 379, distance: 571.8
click at [715, 379] on div "Hola Kenny! Entendemos tu frustración. Este es un cobro que nos realiza la tran…" at bounding box center [616, 323] width 1076 height 154
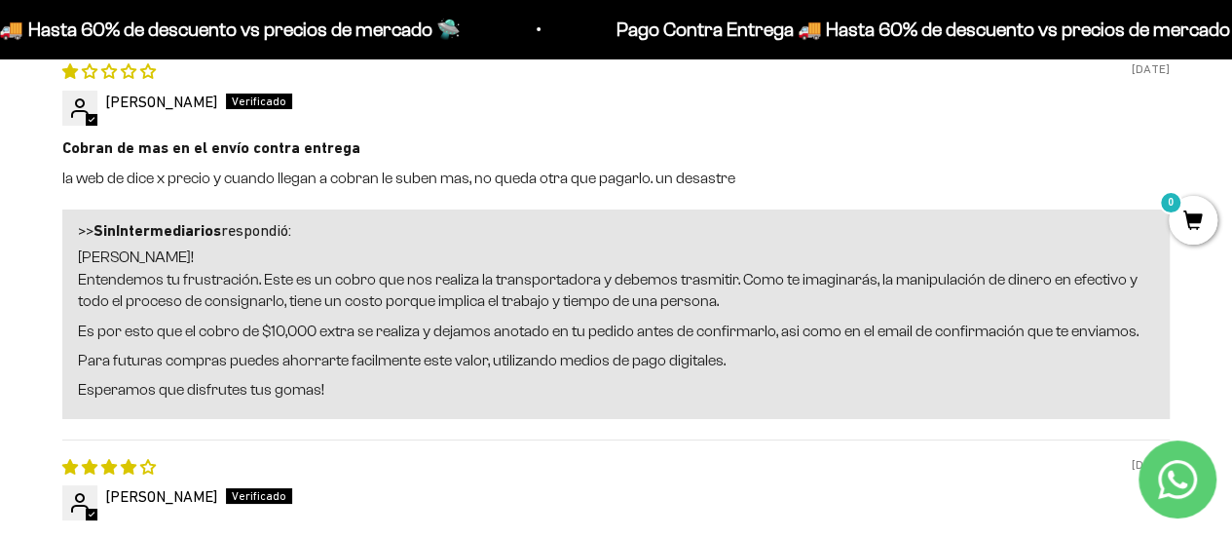
click at [586, 456] on div "06/29/2025" at bounding box center [616, 466] width 1108 height 21
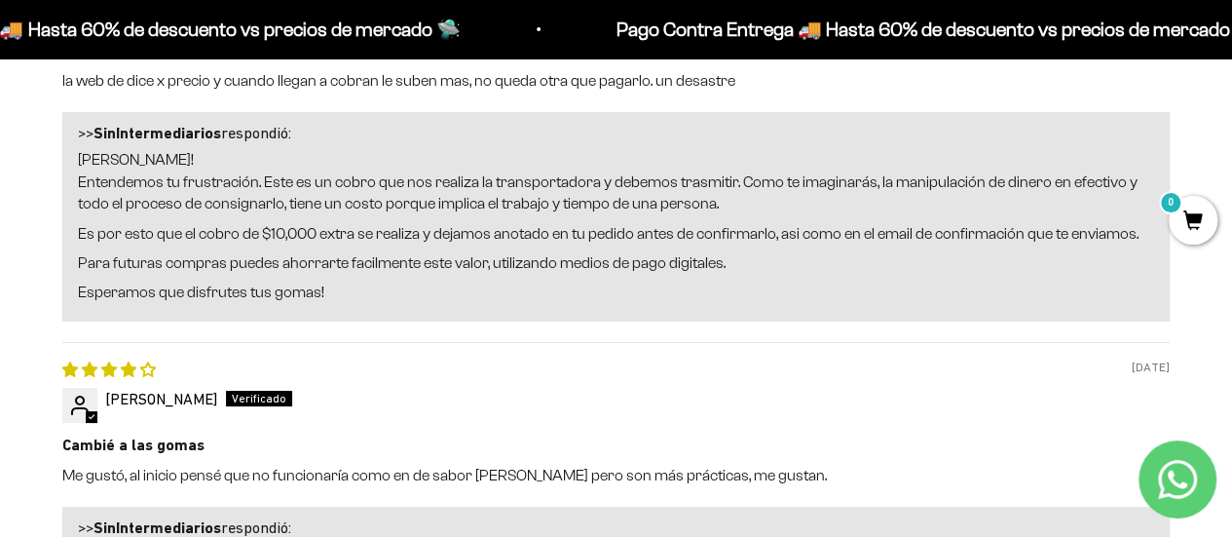
scroll to position [3702, 0]
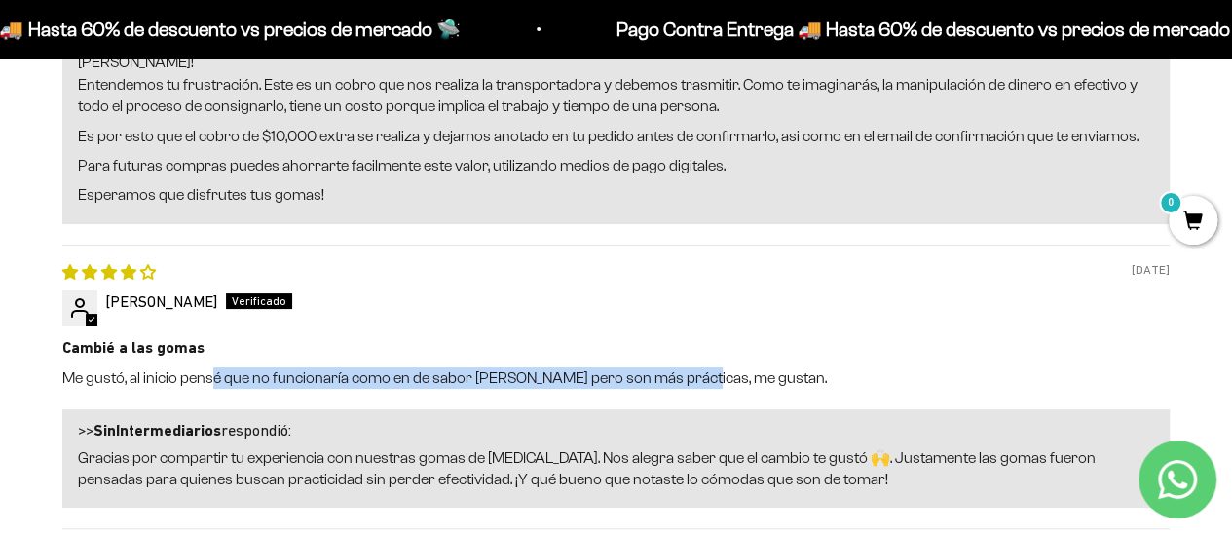
drag, startPoint x: 212, startPoint y: 372, endPoint x: 686, endPoint y: 368, distance: 473.5
click at [686, 368] on p "Me gustó, al inicio pensé que no funcionaría como en de sabor a limón pero son …" at bounding box center [616, 377] width 1108 height 21
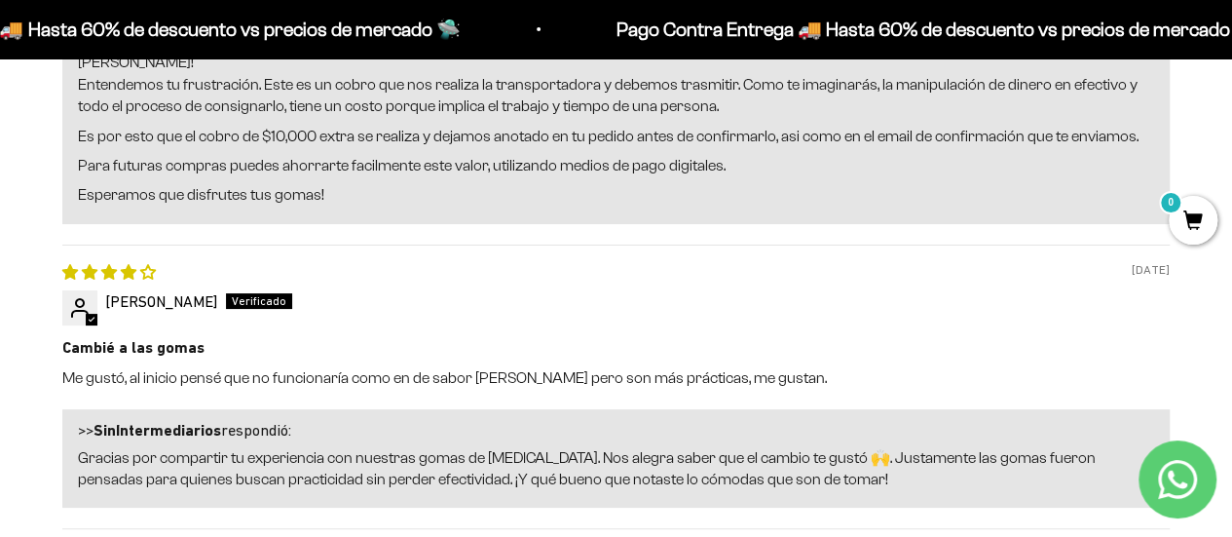
click at [631, 318] on div at bounding box center [616, 320] width 1108 height 16
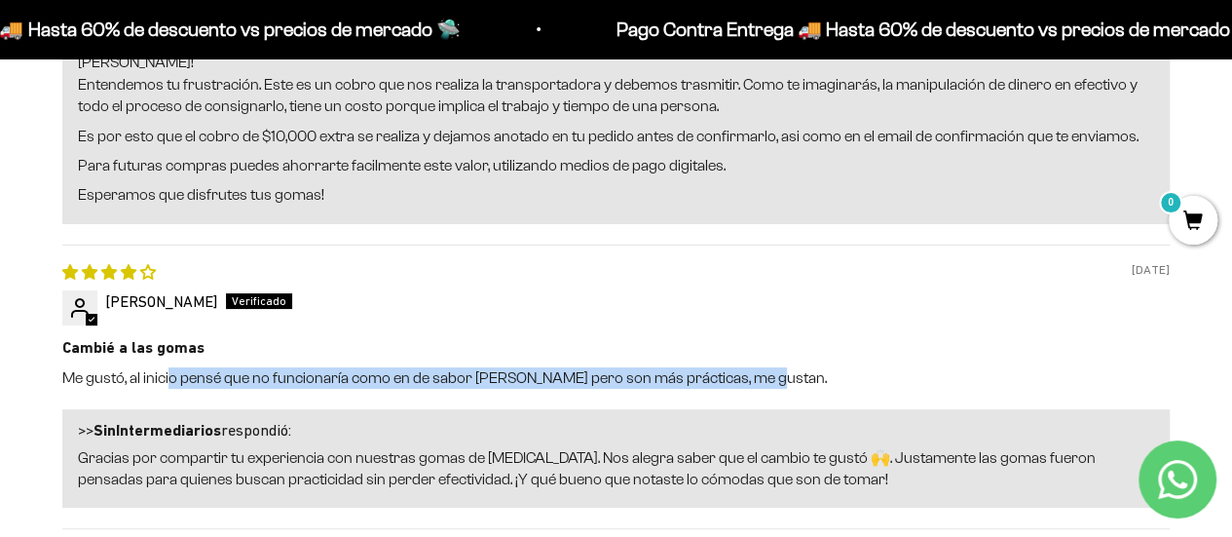
drag, startPoint x: 173, startPoint y: 363, endPoint x: 768, endPoint y: 362, distance: 594.3
click at [768, 367] on p "Me gustó, al inicio pensé que no funcionaría como en de sabor a limón pero son …" at bounding box center [616, 377] width 1108 height 21
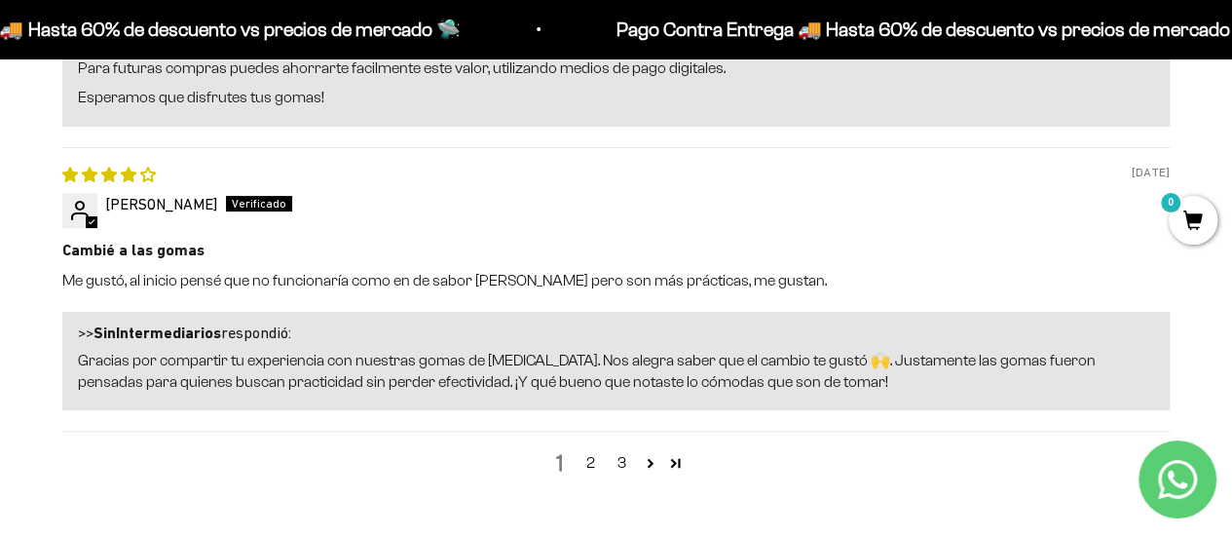
click at [419, 463] on div "1 2 3" at bounding box center [616, 462] width 1108 height 63
drag, startPoint x: 386, startPoint y: 357, endPoint x: 912, endPoint y: 379, distance: 526.5
click at [912, 379] on p "Gracias por compartir tu experiencia con nuestras gomas de citrato de magnesio.…" at bounding box center [616, 372] width 1076 height 44
click at [894, 449] on div "1 2 3" at bounding box center [616, 462] width 1108 height 63
click at [590, 458] on link "2" at bounding box center [591, 462] width 31 height 23
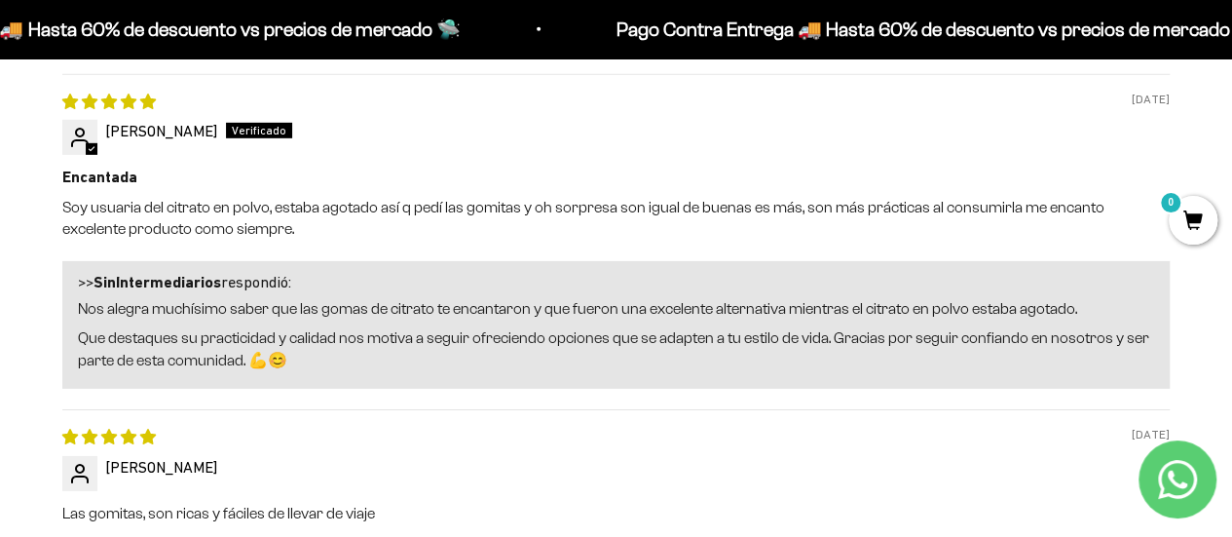
scroll to position [2919, 0]
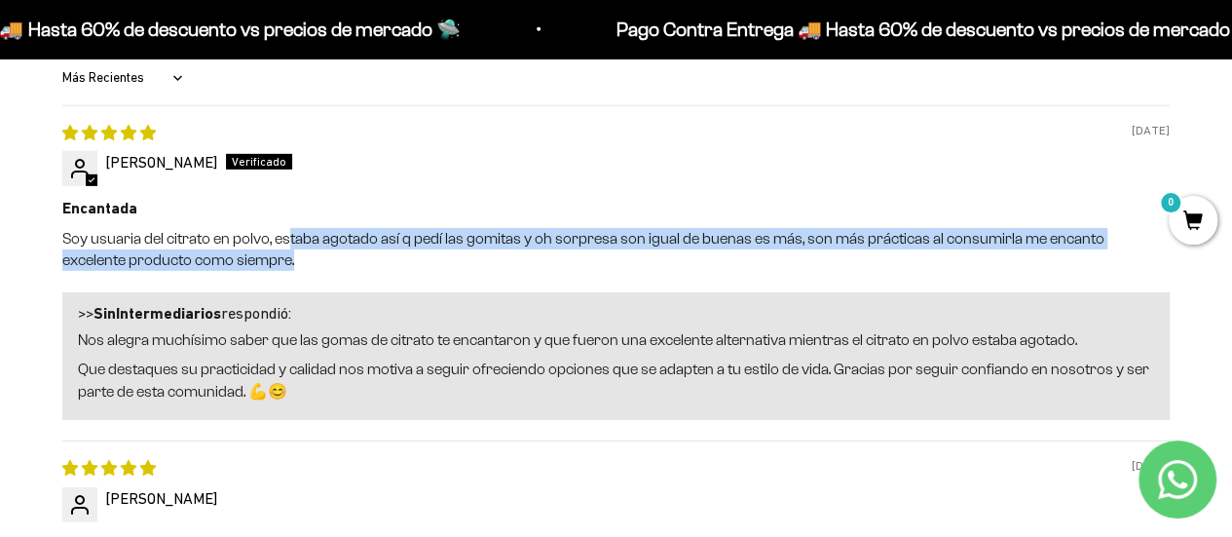
drag, startPoint x: 292, startPoint y: 230, endPoint x: 1077, endPoint y: 274, distance: 786.4
click at [1142, 249] on p "Soy usuaria del citrato en polvo, estaba agotado así q pedí las gomitas y oh so…" at bounding box center [616, 250] width 1108 height 44
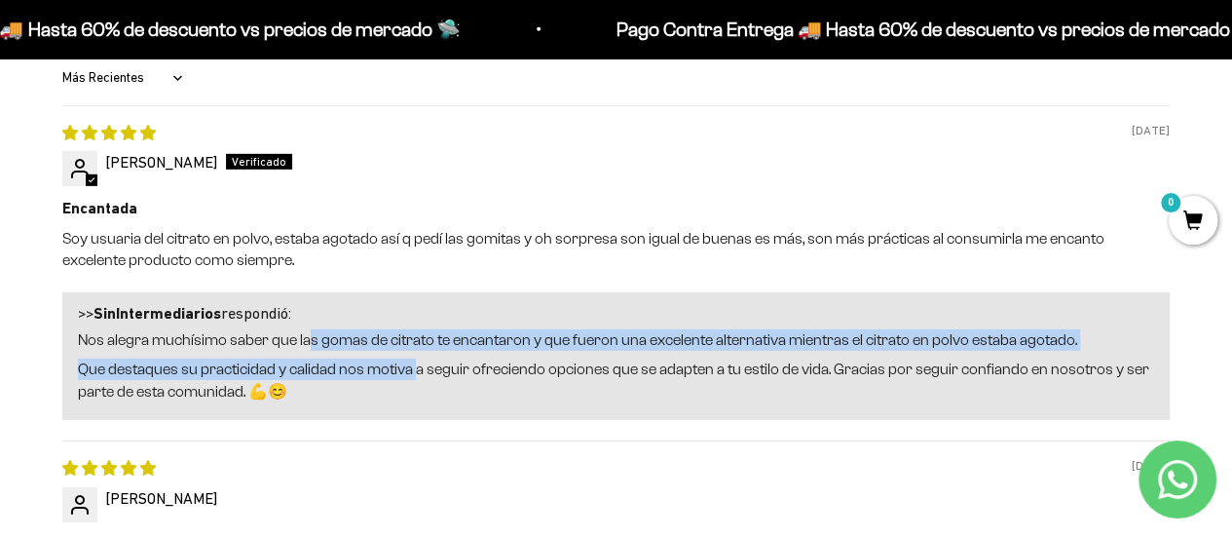
drag, startPoint x: 306, startPoint y: 335, endPoint x: 411, endPoint y: 369, distance: 110.6
click at [411, 369] on div "Nos alegra muchísimo saber que las gomas de citrato te encantaron y que fueron …" at bounding box center [616, 365] width 1076 height 73
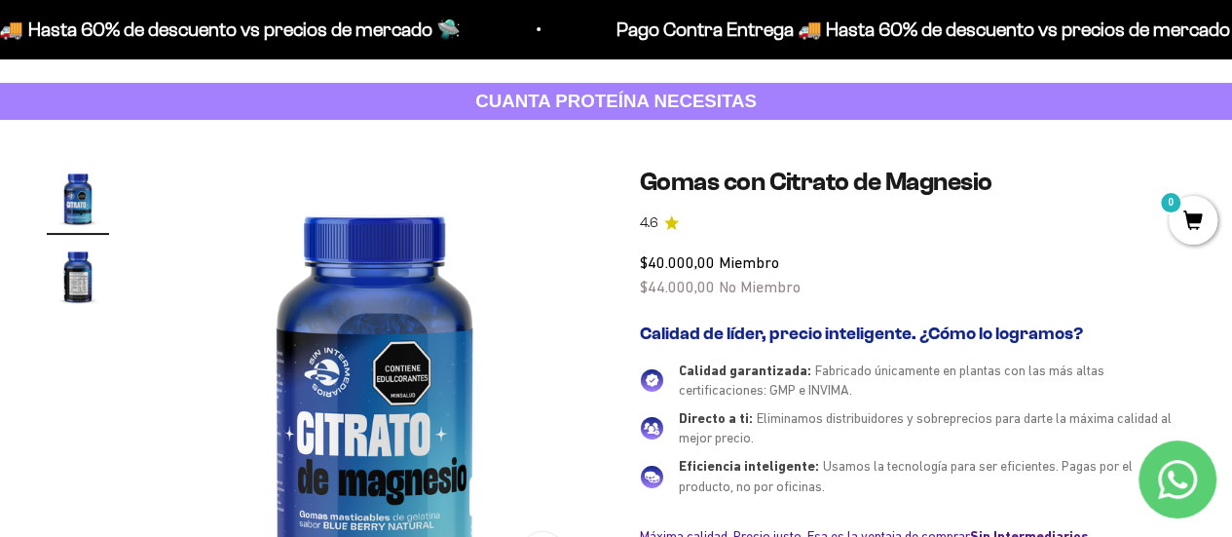
scroll to position [0, 0]
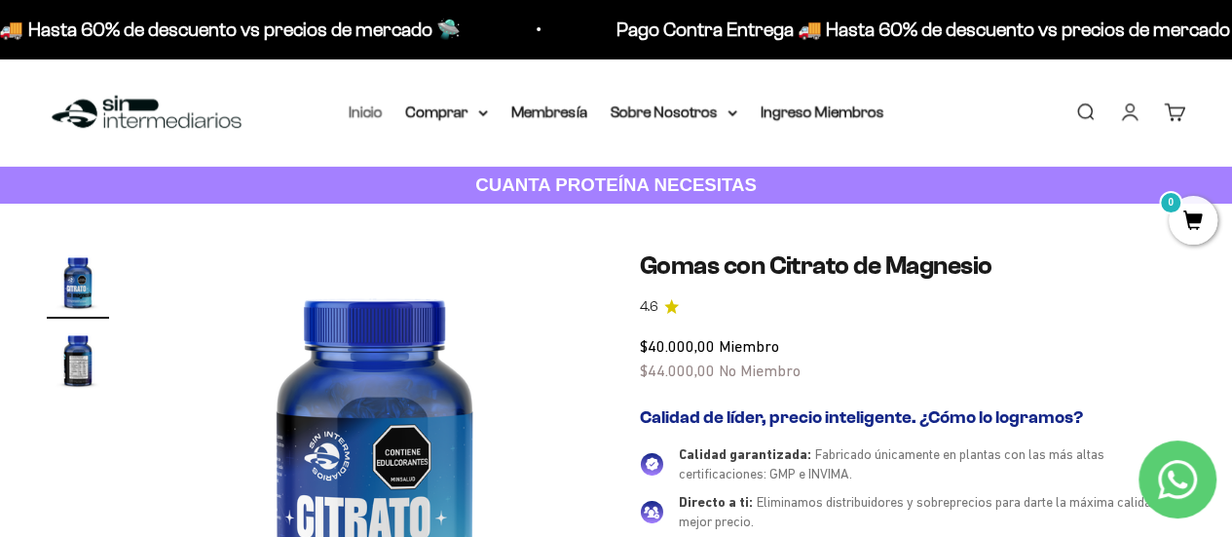
click at [364, 114] on link "Inicio" at bounding box center [366, 111] width 34 height 17
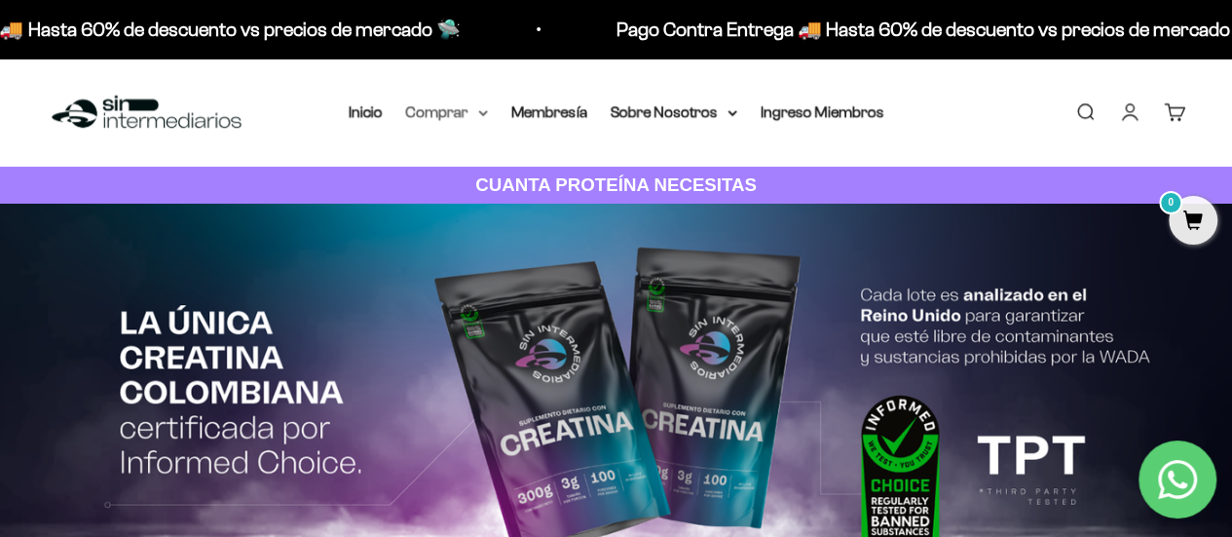
click at [470, 109] on summary "Comprar" at bounding box center [447, 111] width 82 height 25
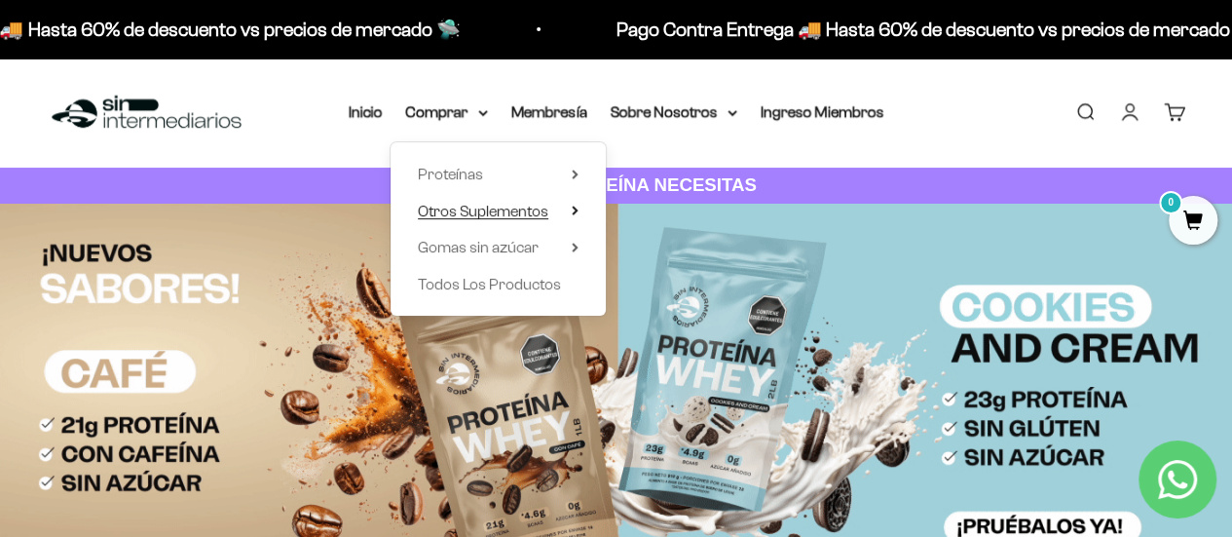
click at [522, 203] on span "Otros Suplementos" at bounding box center [483, 211] width 131 height 17
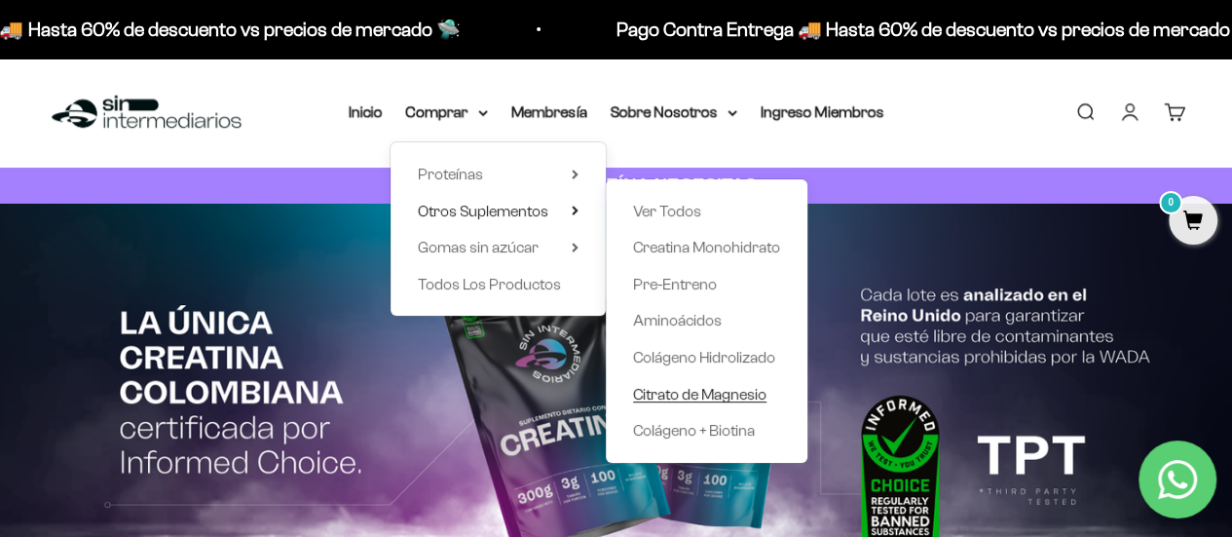
click at [703, 389] on span "Citrato de Magnesio" at bounding box center [699, 394] width 133 height 17
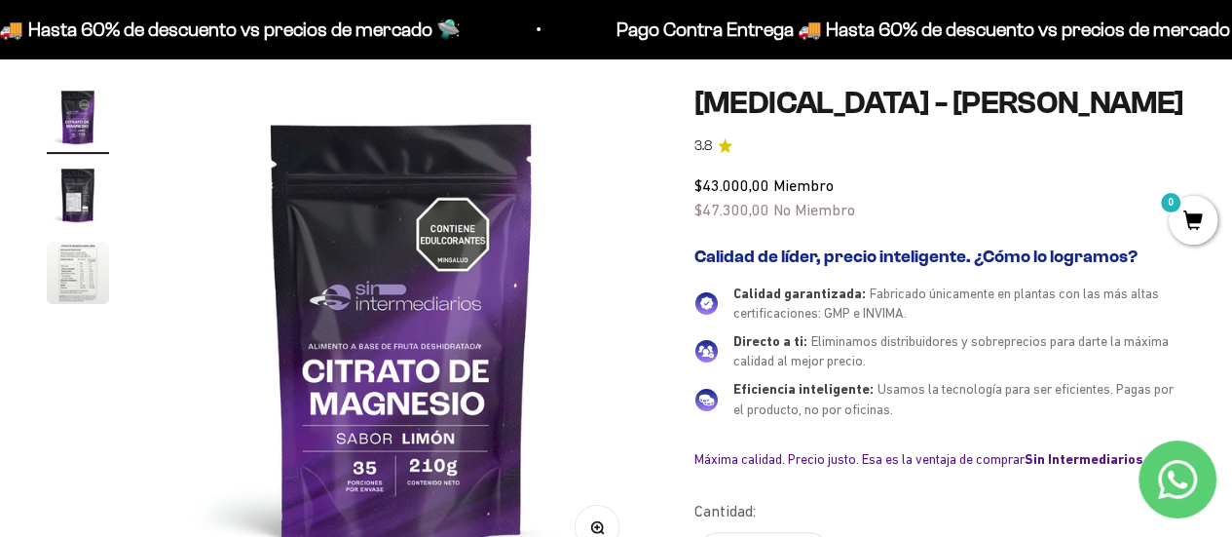
scroll to position [195, 0]
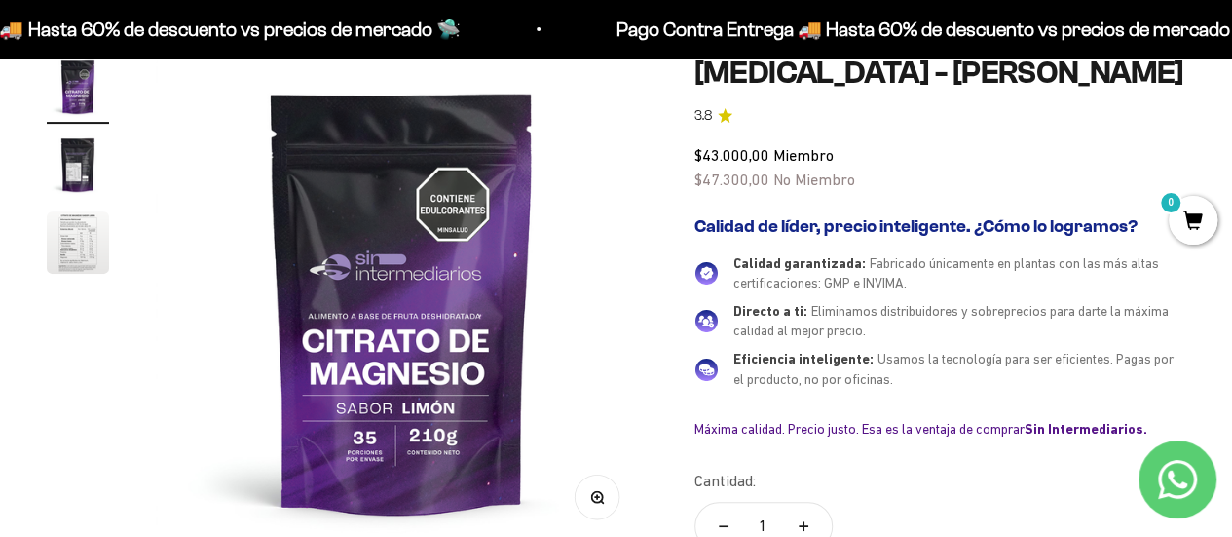
click at [75, 154] on img "Ir al artículo 2" at bounding box center [78, 164] width 62 height 62
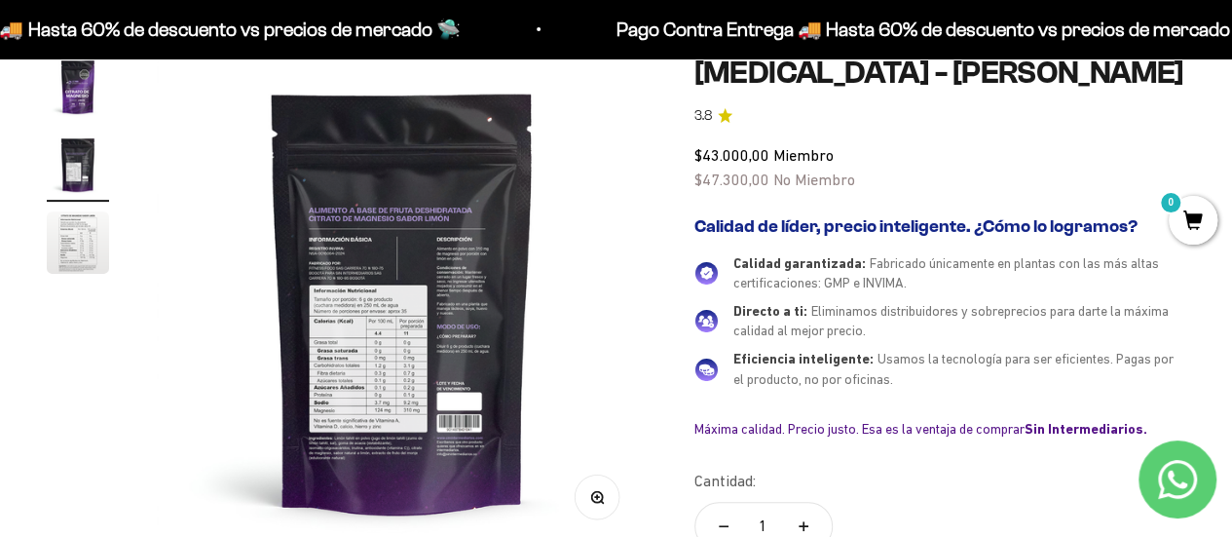
scroll to position [0, 503]
click at [82, 224] on img "Ir al artículo 3" at bounding box center [78, 242] width 62 height 62
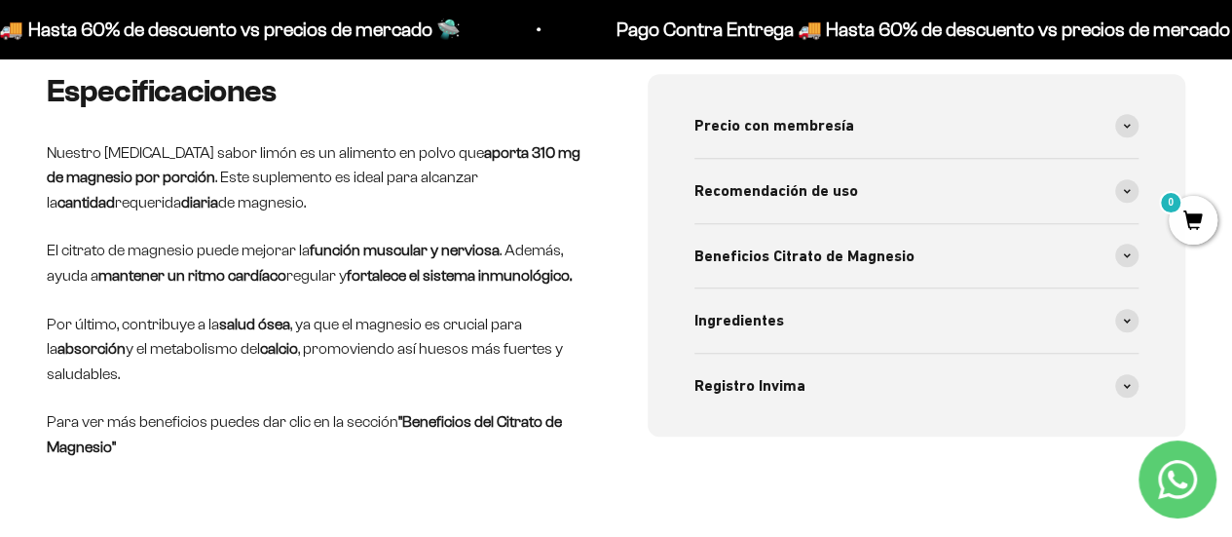
scroll to position [877, 0]
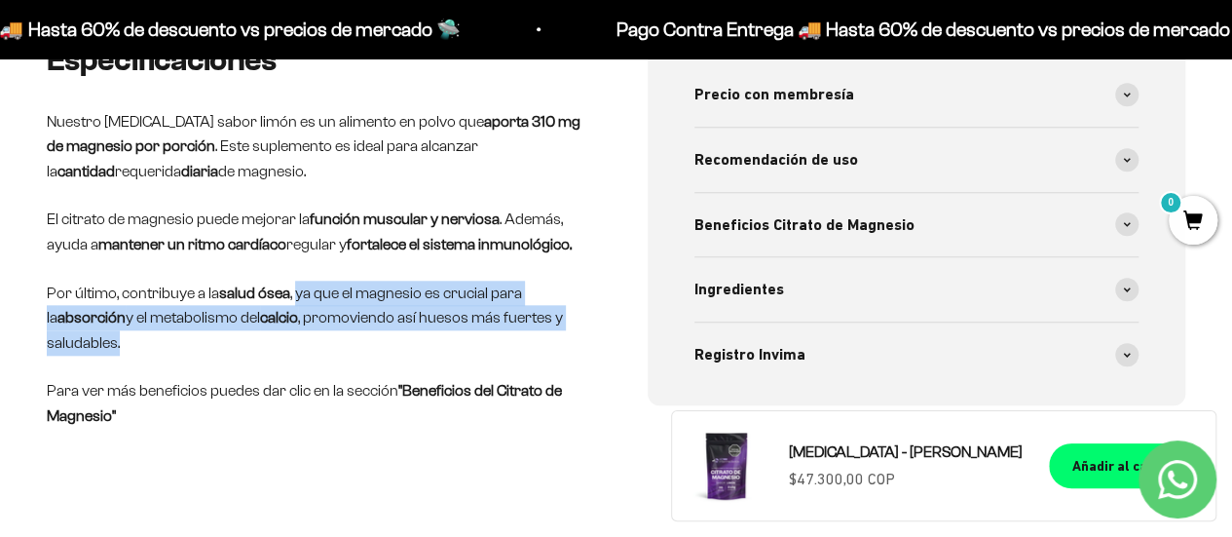
drag, startPoint x: 296, startPoint y: 287, endPoint x: 468, endPoint y: 325, distance: 175.6
click at [468, 325] on p "Por último, contribuye a la salud ósea , ya que el magnesio es crucial para la …" at bounding box center [316, 318] width 539 height 75
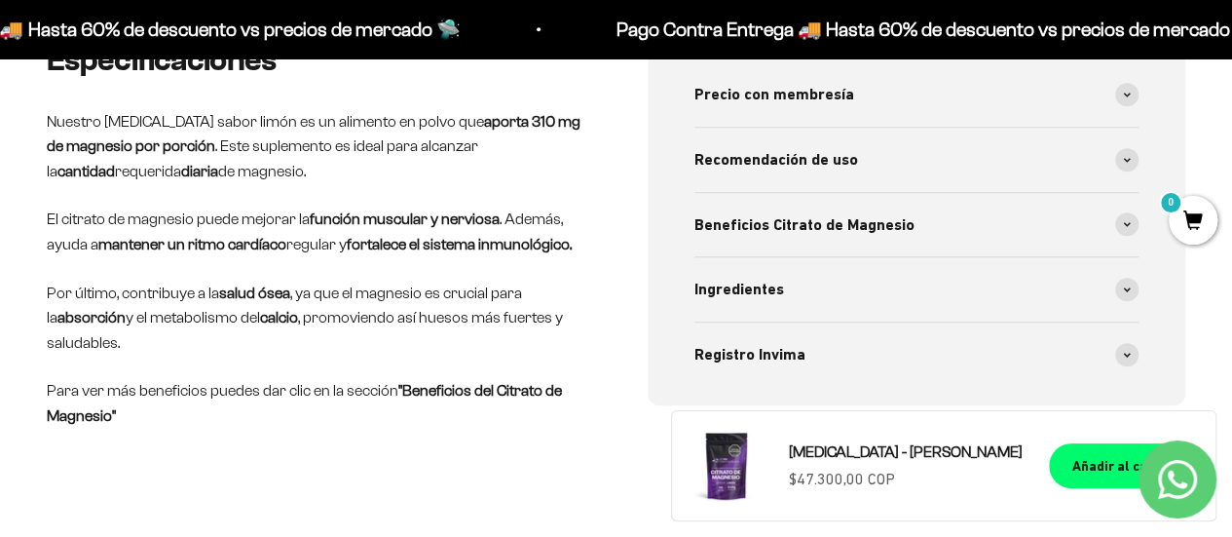
click at [418, 437] on div "Especificaciones Nuestro Citrato de Magnesio sabor limón es un alimento en polv…" at bounding box center [616, 274] width 1232 height 463
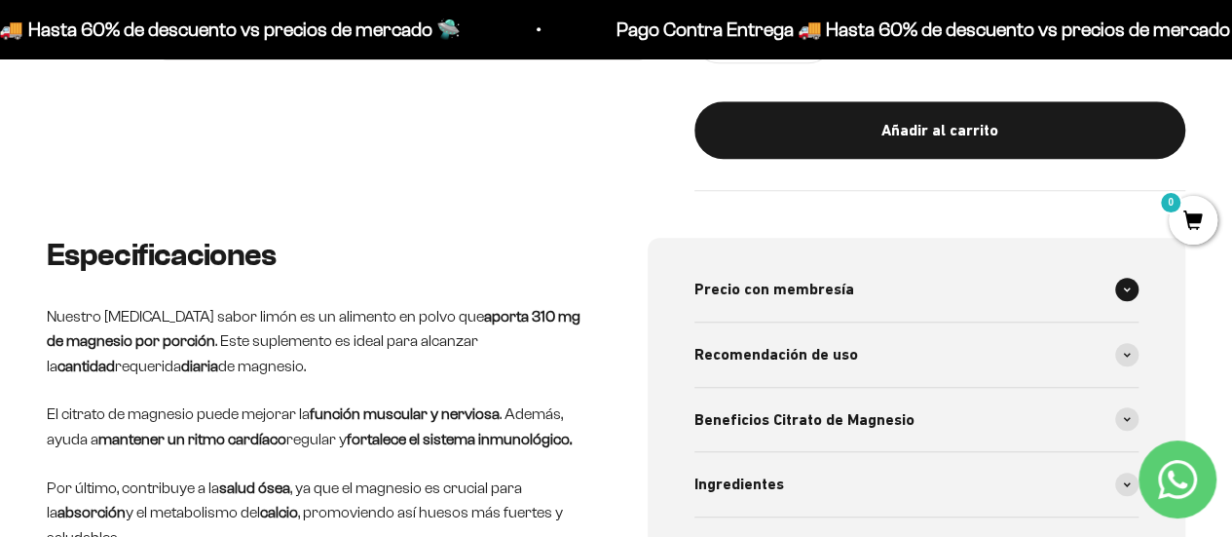
scroll to position [779, 0]
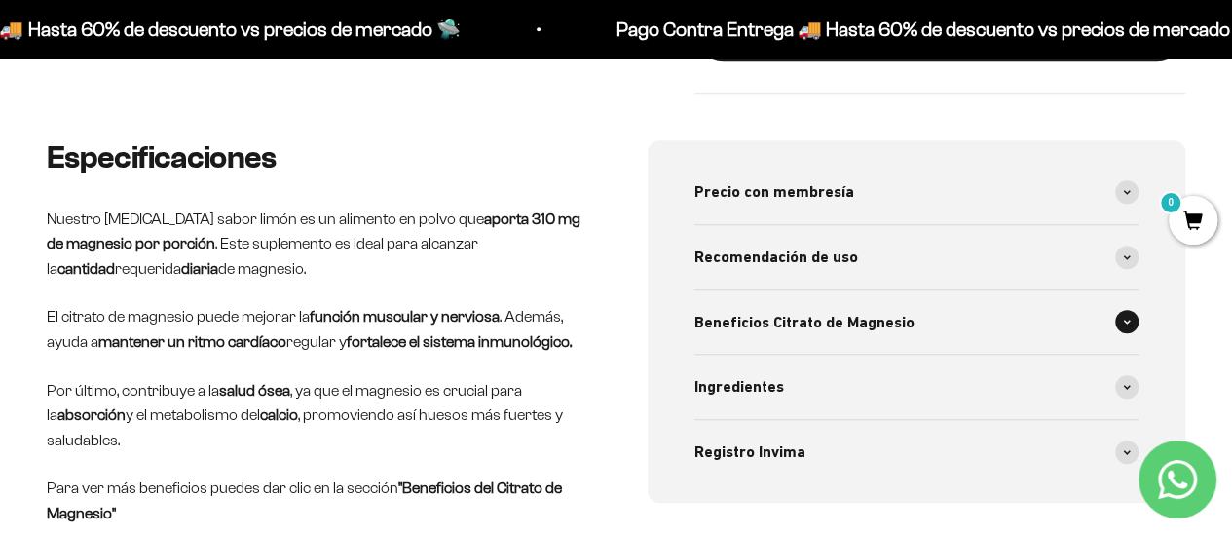
click at [1120, 310] on span at bounding box center [1126, 321] width 23 height 23
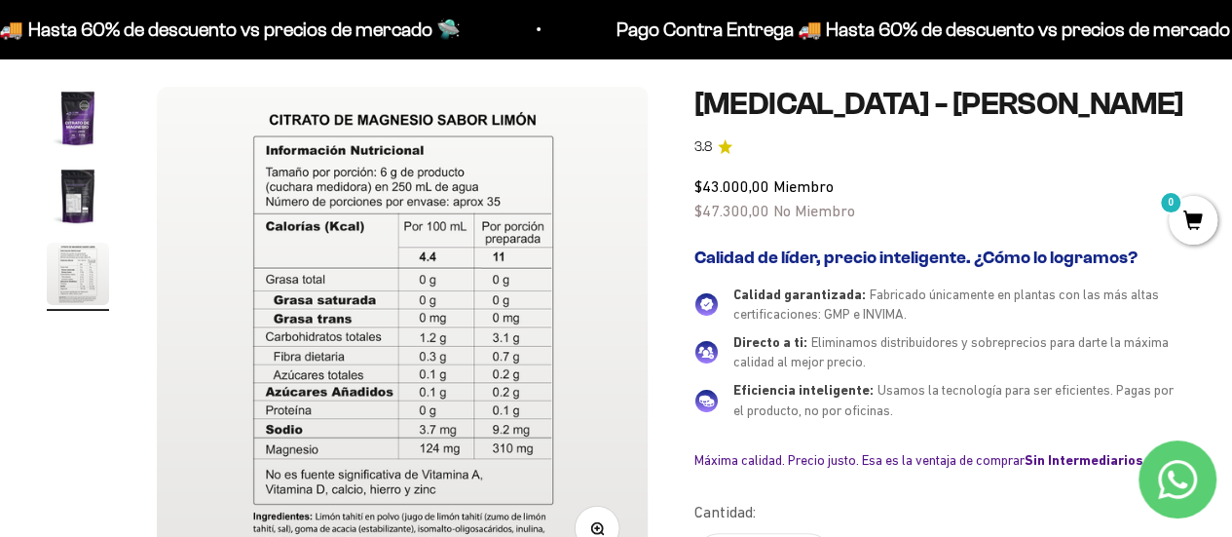
scroll to position [0, 0]
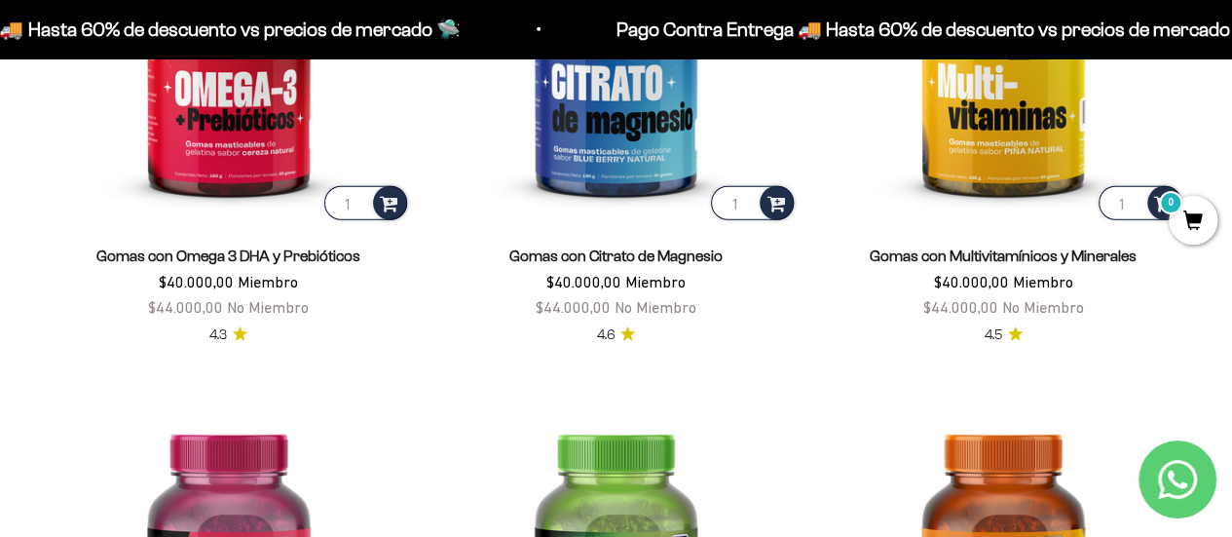
scroll to position [2533, 0]
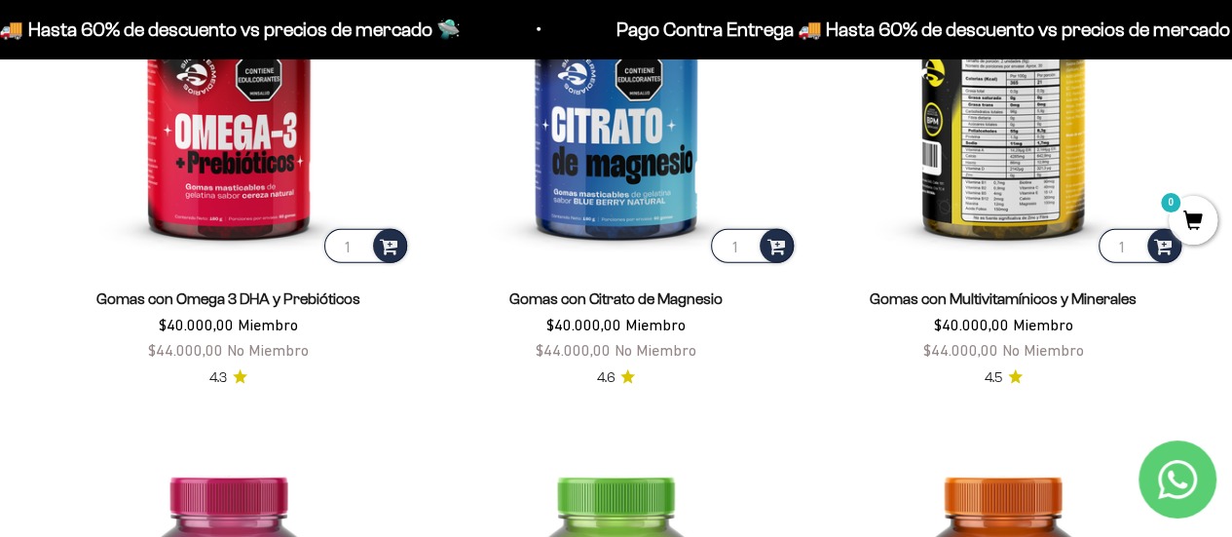
click at [1003, 150] on img at bounding box center [1003, 86] width 364 height 364
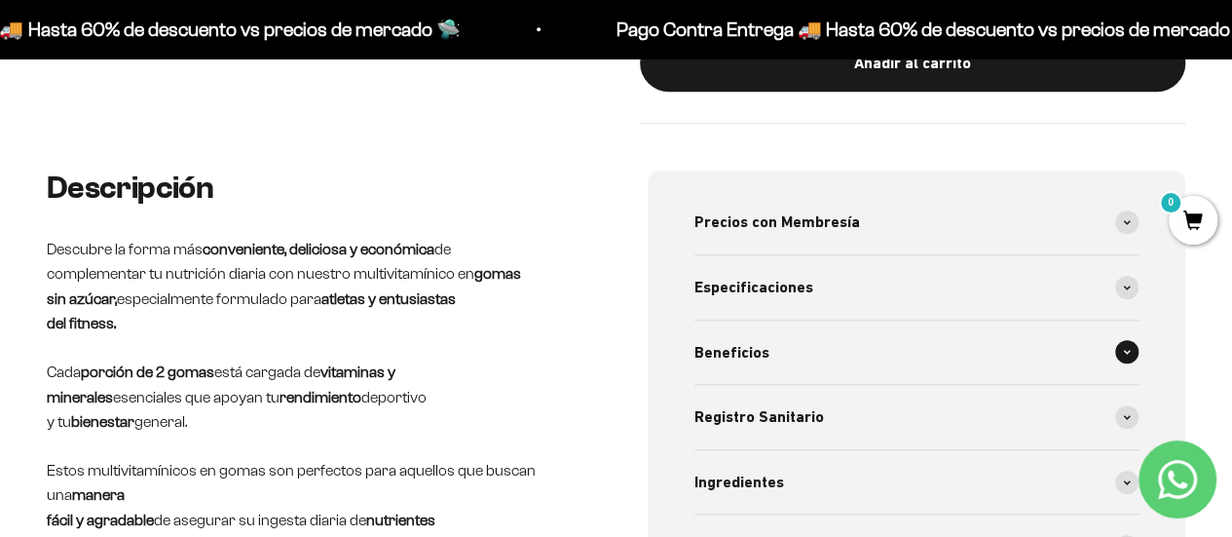
scroll to position [779, 0]
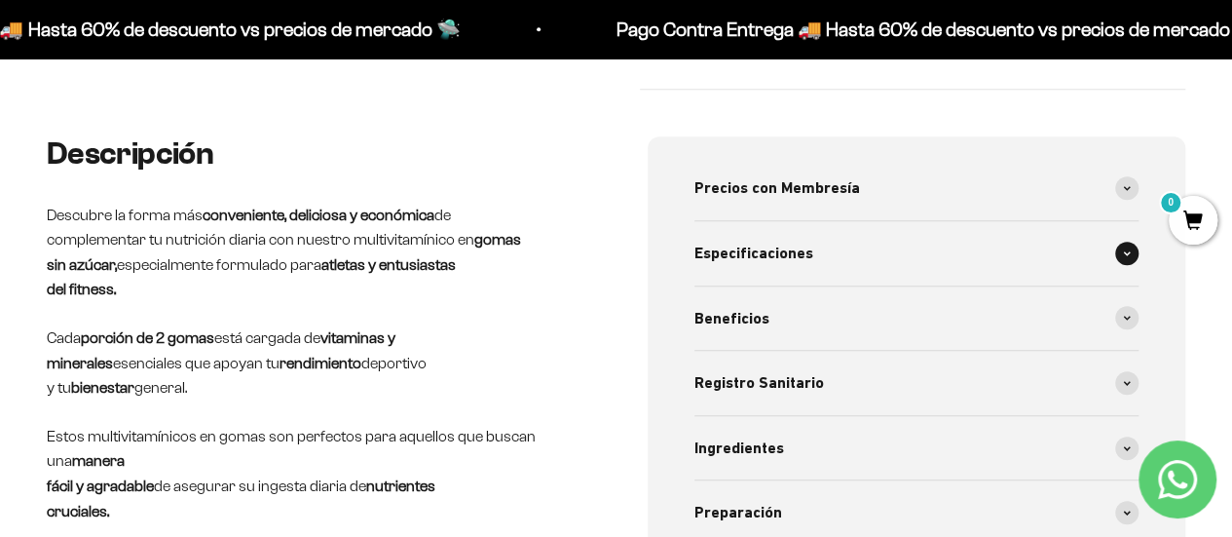
click at [811, 248] on div "Especificaciones" at bounding box center [917, 253] width 445 height 64
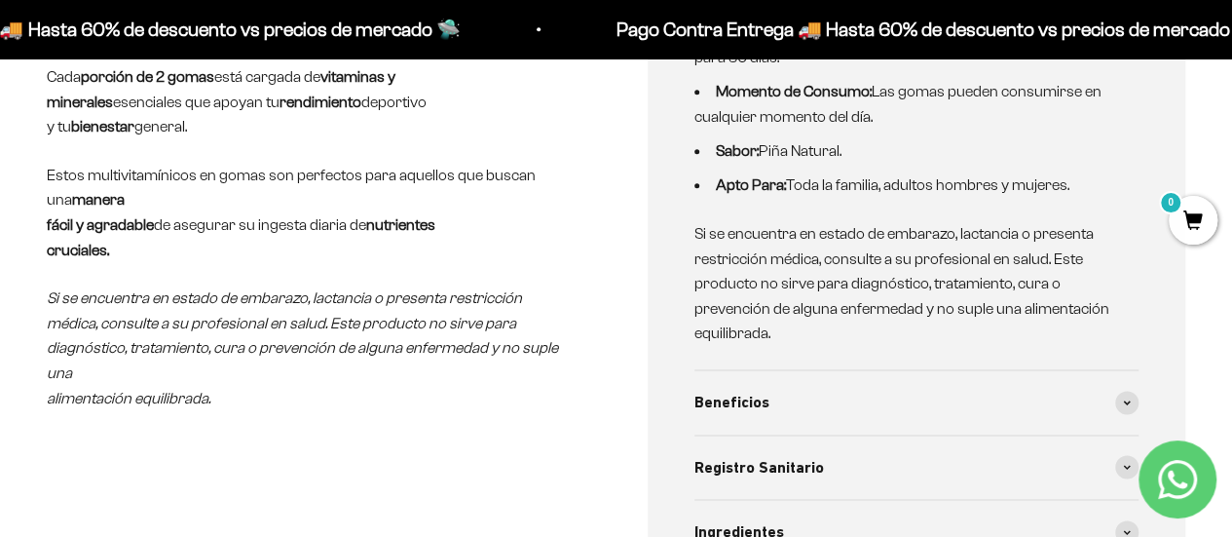
scroll to position [1072, 0]
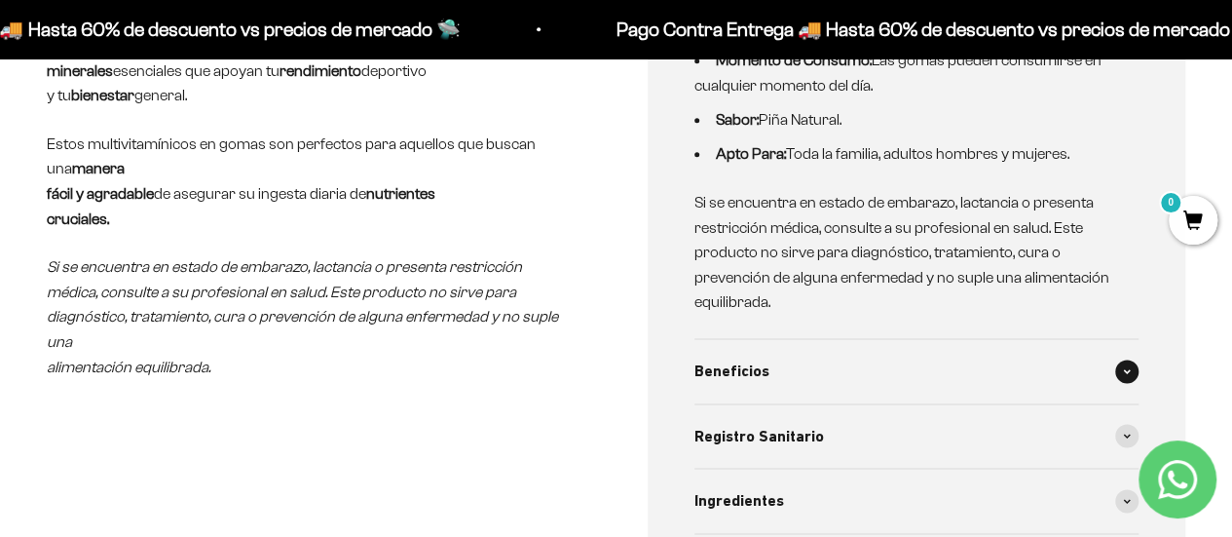
click at [795, 352] on div "Beneficios" at bounding box center [917, 371] width 445 height 64
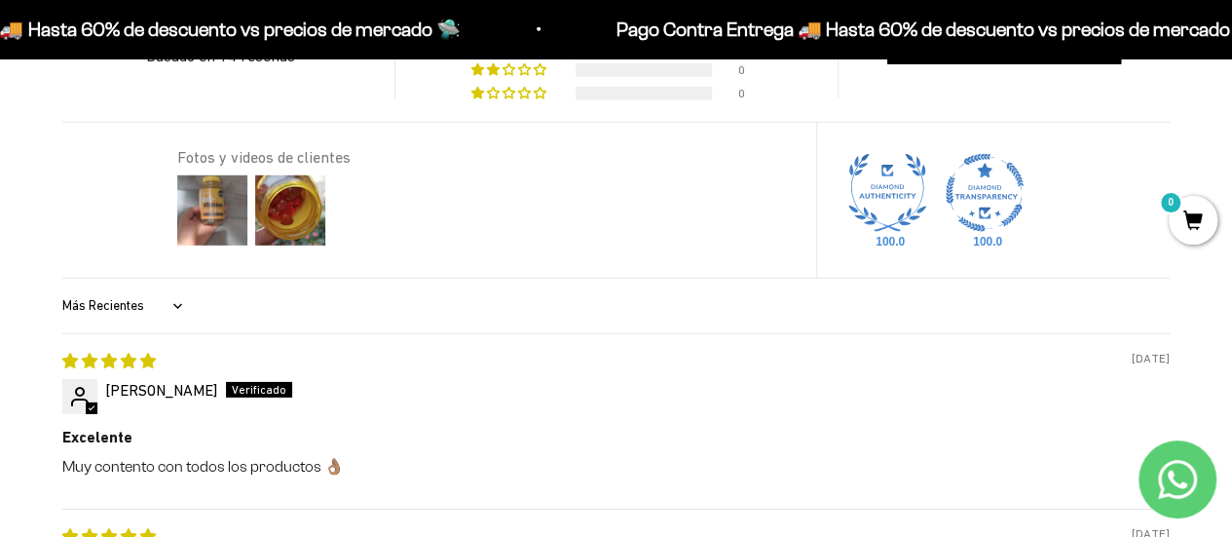
scroll to position [2825, 0]
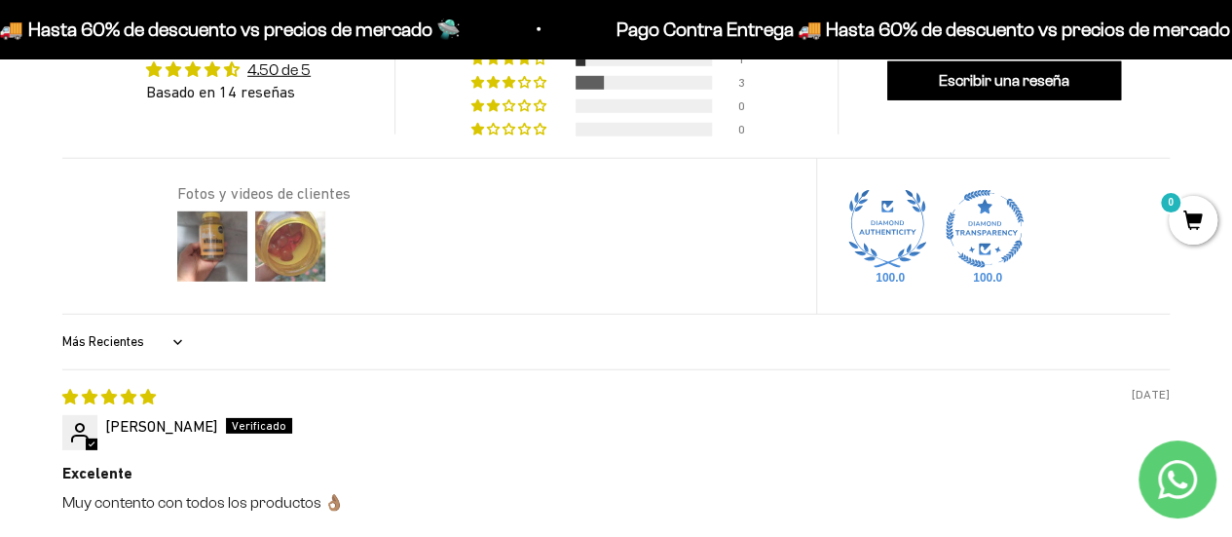
click at [282, 233] on img at bounding box center [290, 247] width 78 height 78
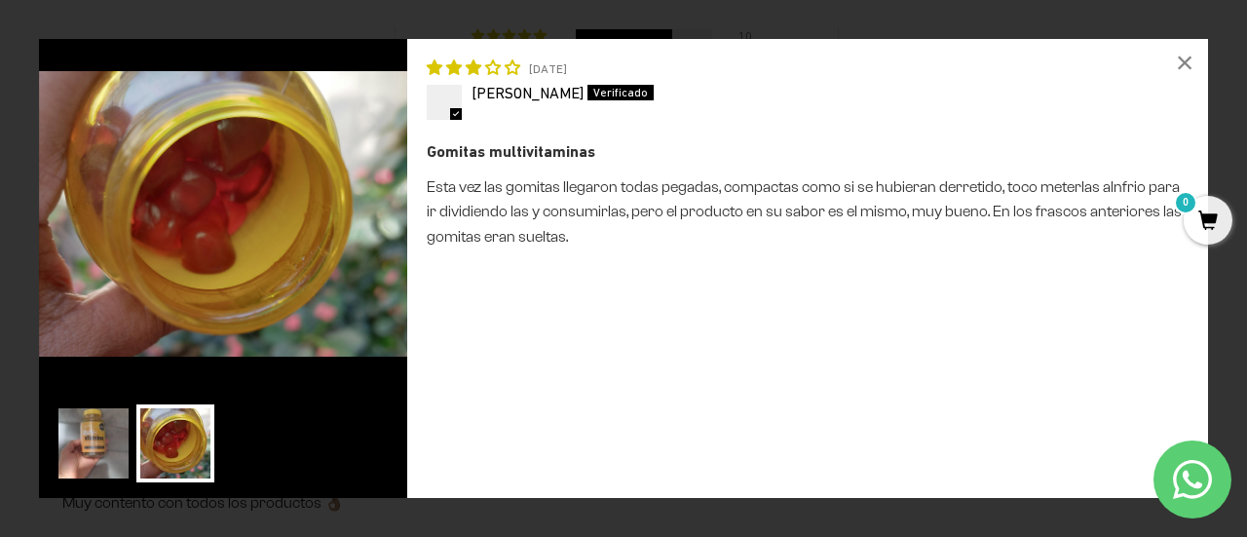
click at [88, 414] on img at bounding box center [94, 443] width 78 height 78
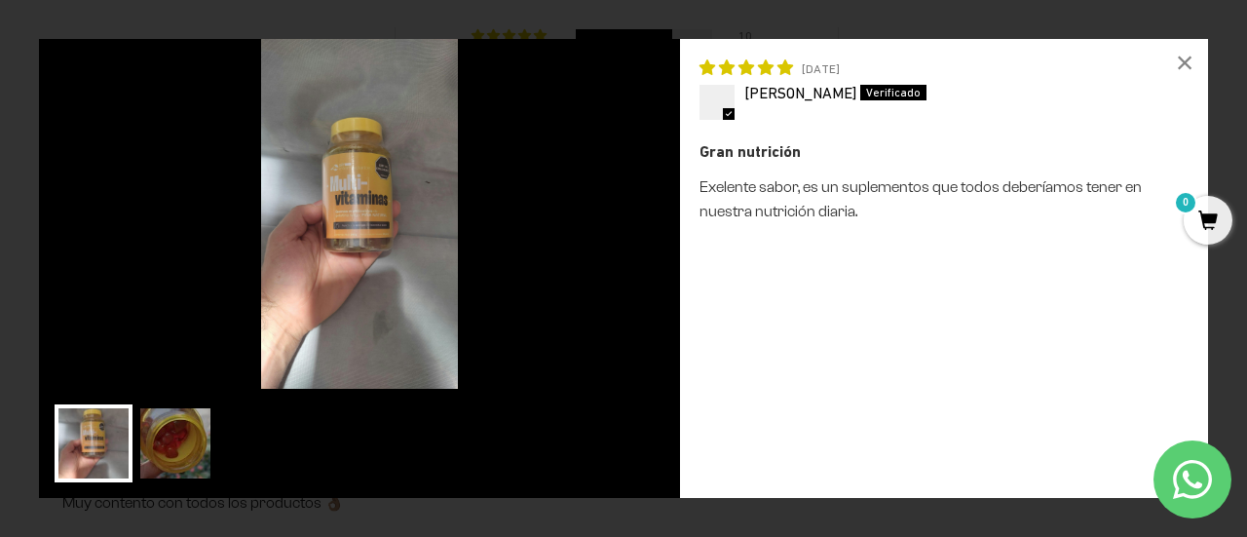
drag, startPoint x: 1192, startPoint y: 62, endPoint x: 1159, endPoint y: 85, distance: 40.0
click at [1192, 63] on div "×" at bounding box center [1184, 62] width 47 height 47
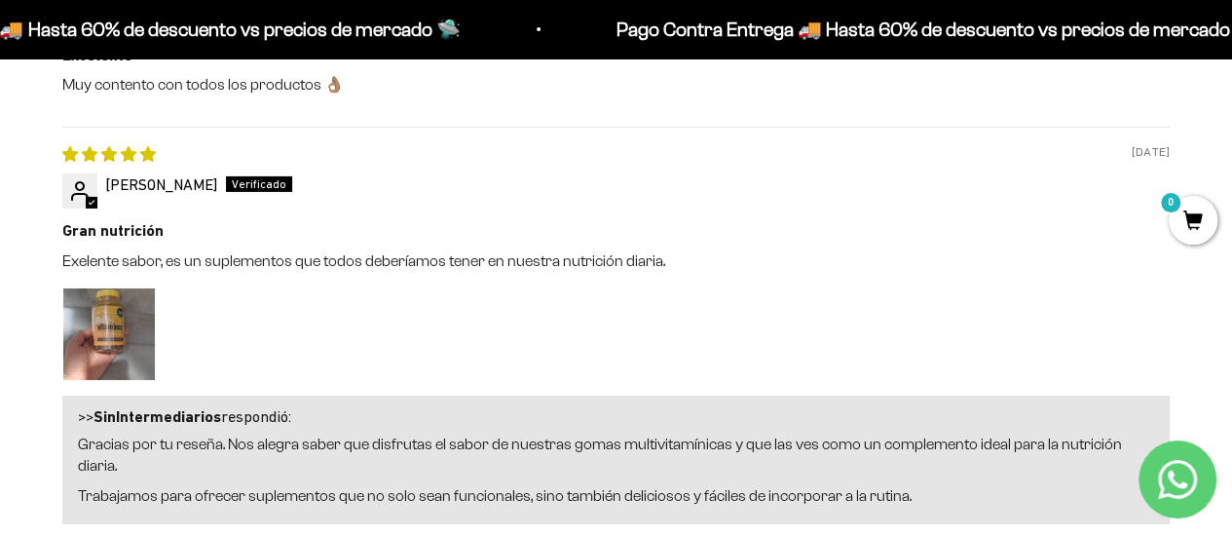
scroll to position [3312, 0]
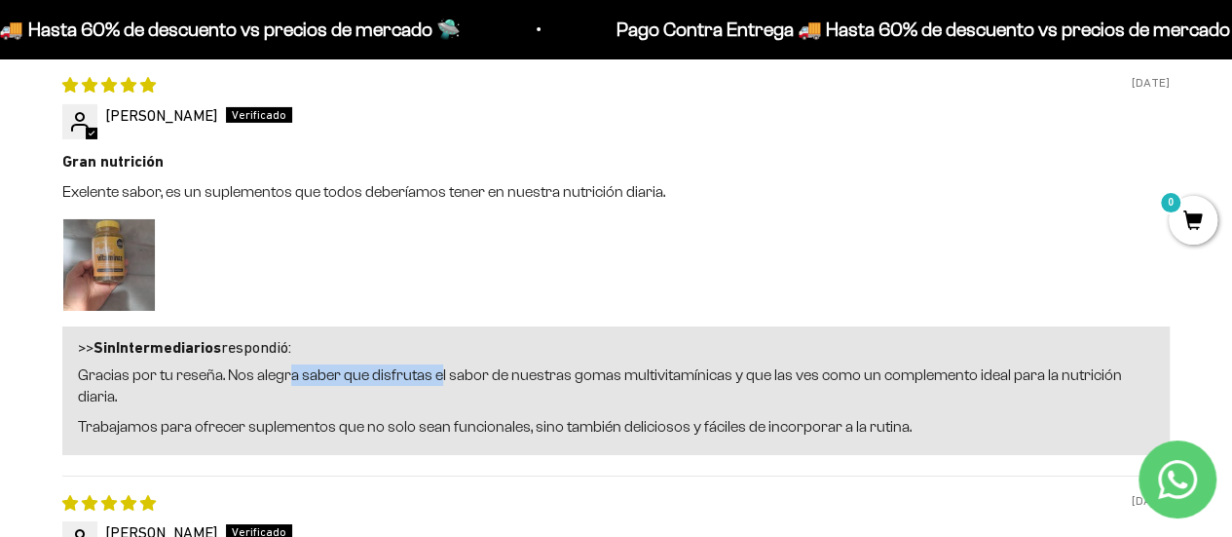
drag, startPoint x: 288, startPoint y: 363, endPoint x: 436, endPoint y: 368, distance: 148.2
click at [436, 368] on p "Gracias por tu reseña. Nos alegra saber que disfrutas el sabor de nuestras goma…" at bounding box center [616, 386] width 1076 height 44
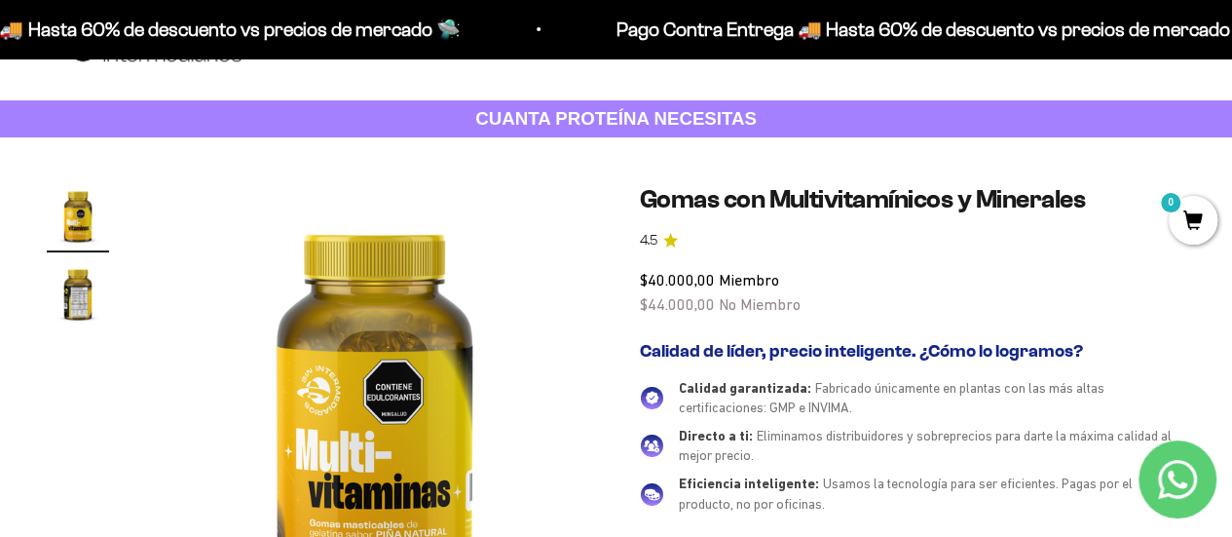
scroll to position [97, 0]
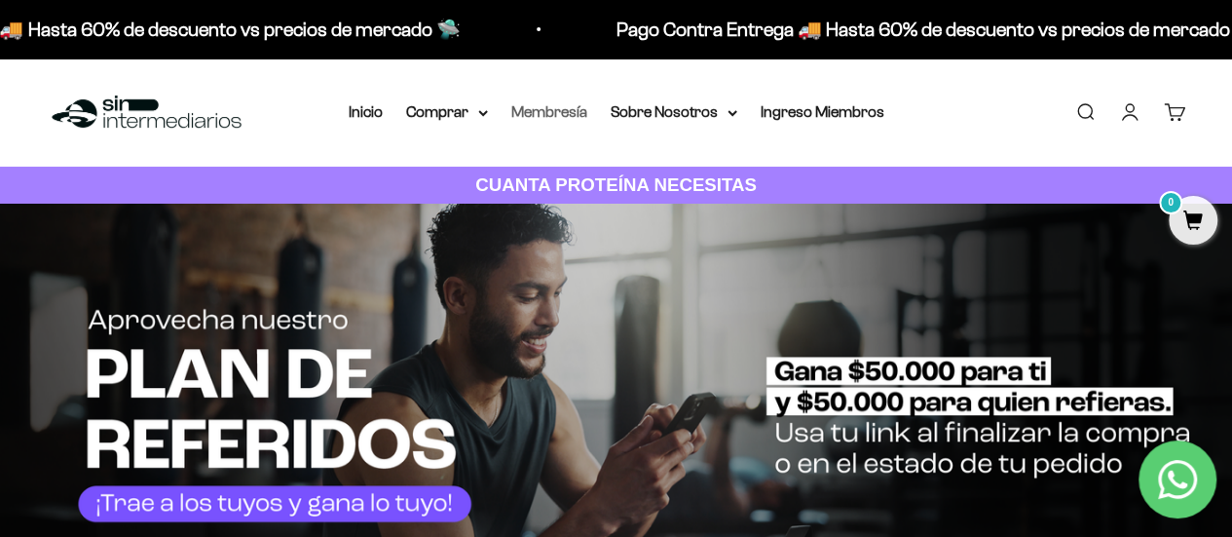
click at [535, 105] on link "Membresía" at bounding box center [549, 111] width 76 height 17
click at [568, 114] on link "Membresía" at bounding box center [549, 111] width 76 height 17
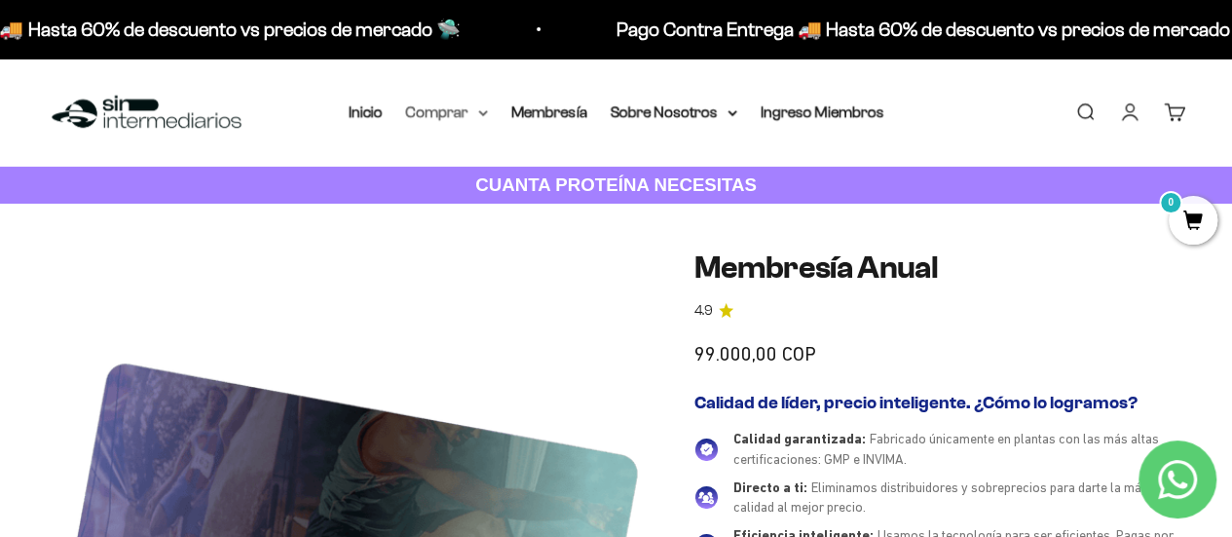
click at [477, 112] on summary "Comprar" at bounding box center [447, 111] width 82 height 25
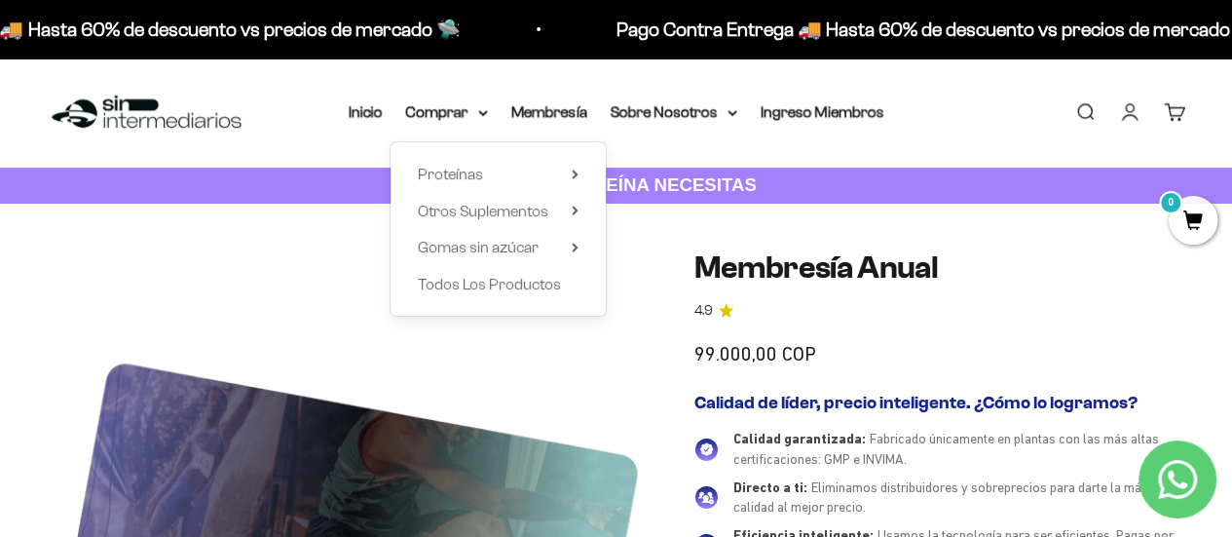
click at [331, 149] on div "Menú Buscar Inicio Comprar Proteínas Ver Todos Whey Iso Vegan Pancakes Pre-Entr…" at bounding box center [616, 112] width 1232 height 108
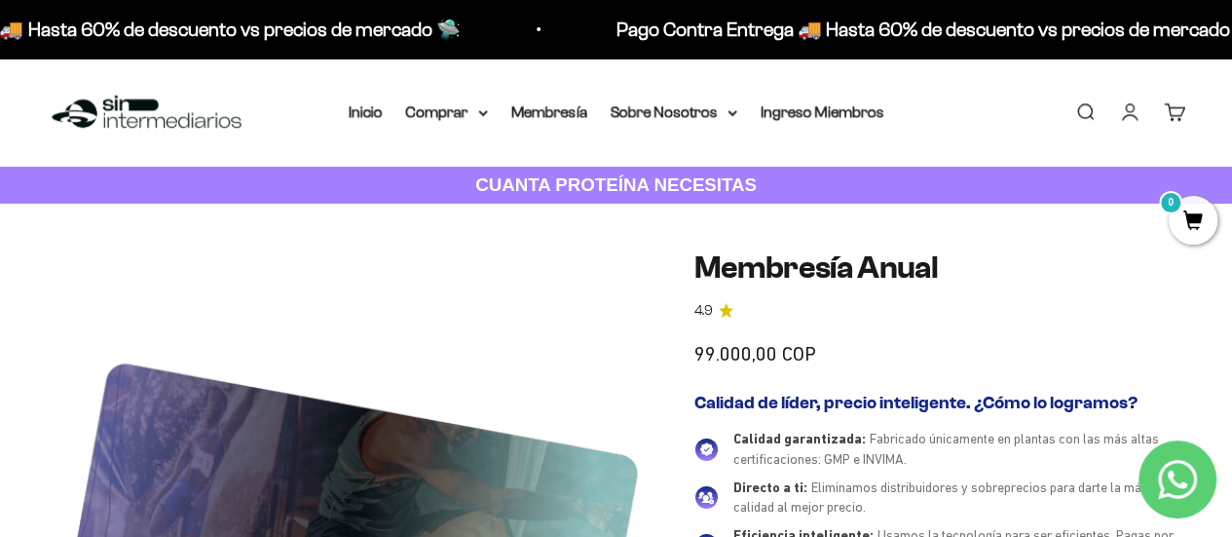
click at [1124, 110] on link "Iniciar sesión" at bounding box center [1129, 111] width 21 height 21
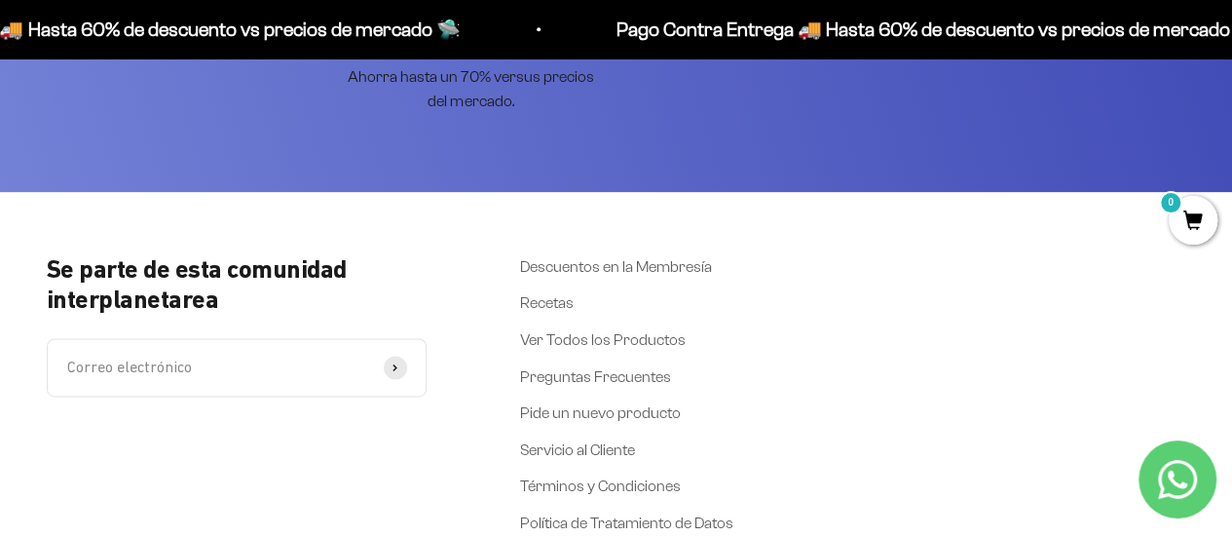
scroll to position [1236, 0]
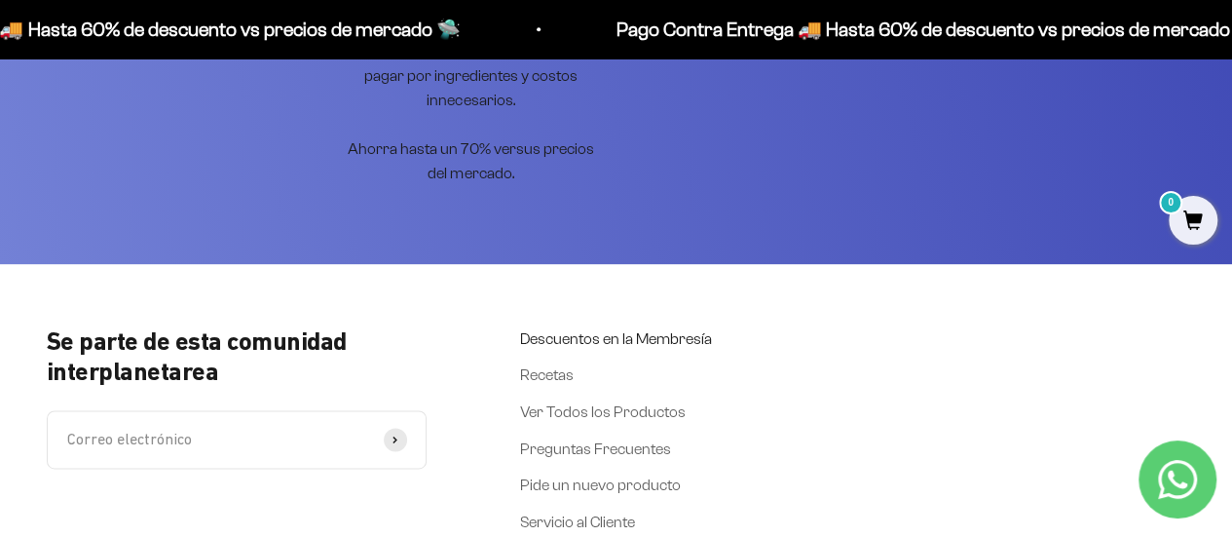
click at [647, 337] on link "Descuentos en la Membresía" at bounding box center [616, 338] width 192 height 25
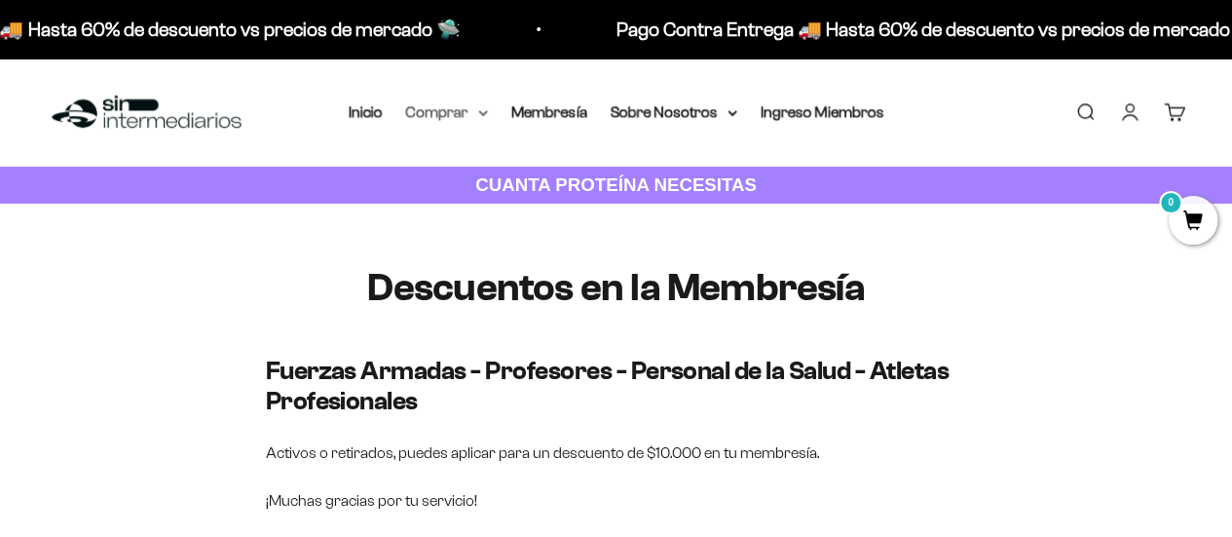
click at [451, 116] on summary "Comprar" at bounding box center [447, 111] width 82 height 25
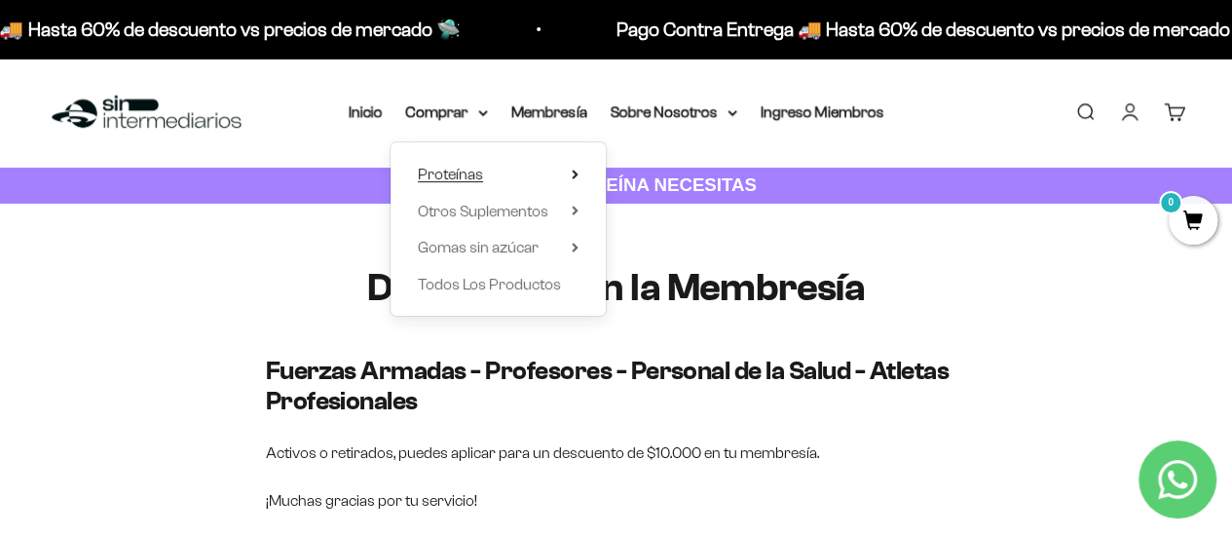
click at [530, 165] on summary "Proteínas" at bounding box center [498, 174] width 161 height 25
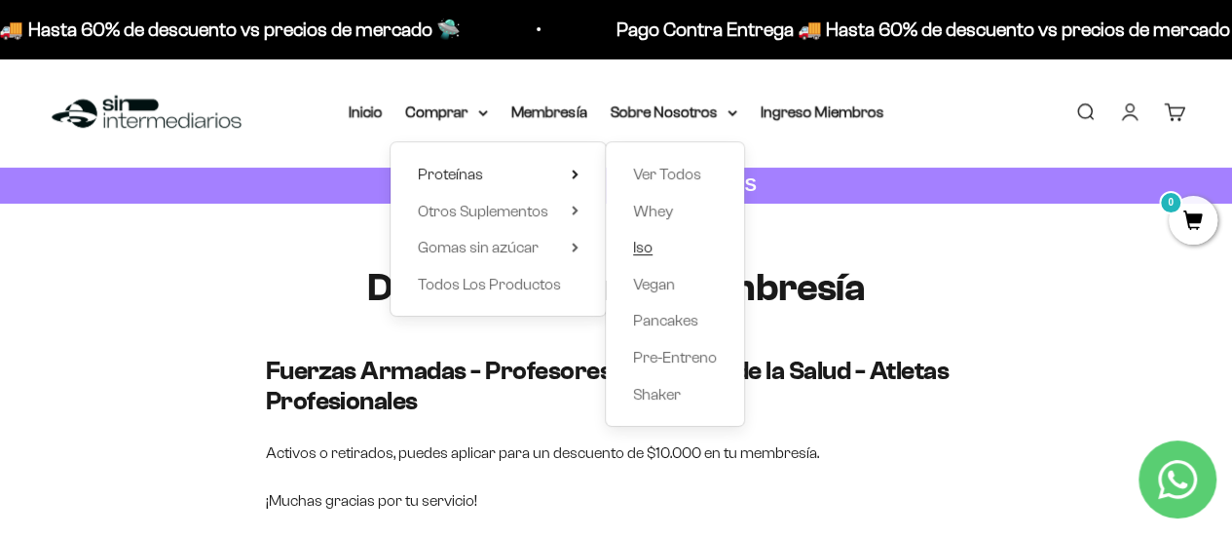
click at [649, 250] on span "Iso" at bounding box center [642, 247] width 19 height 17
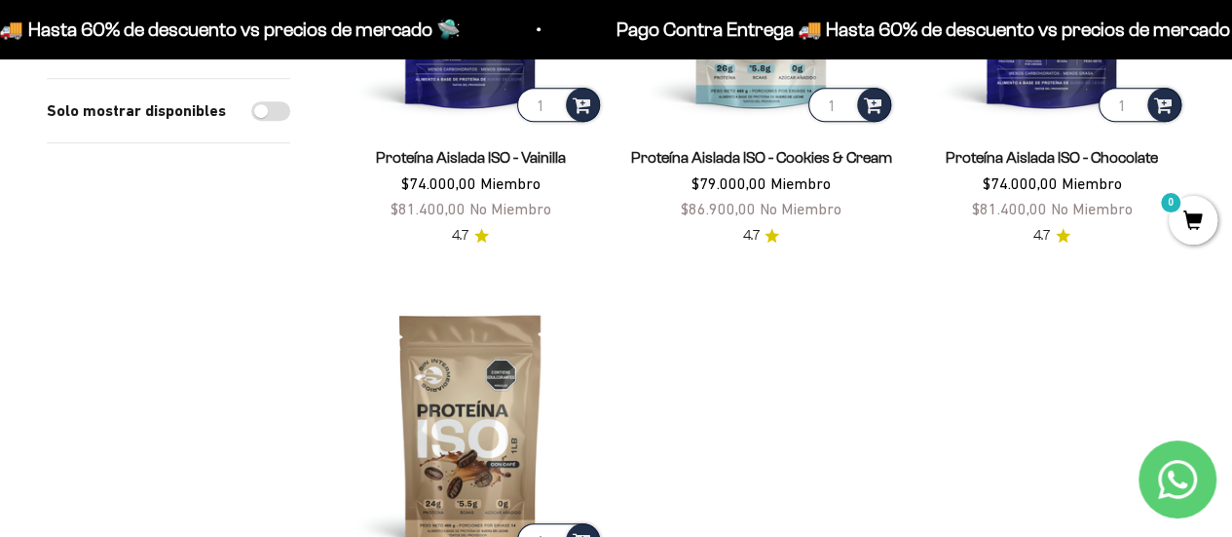
scroll to position [292, 0]
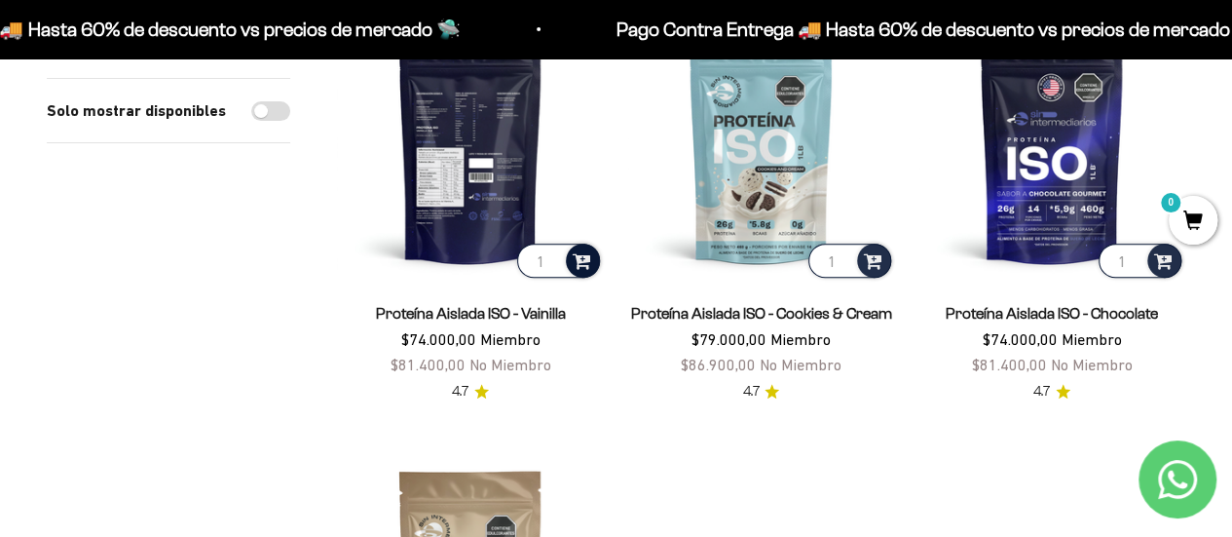
click at [582, 249] on span at bounding box center [582, 259] width 19 height 22
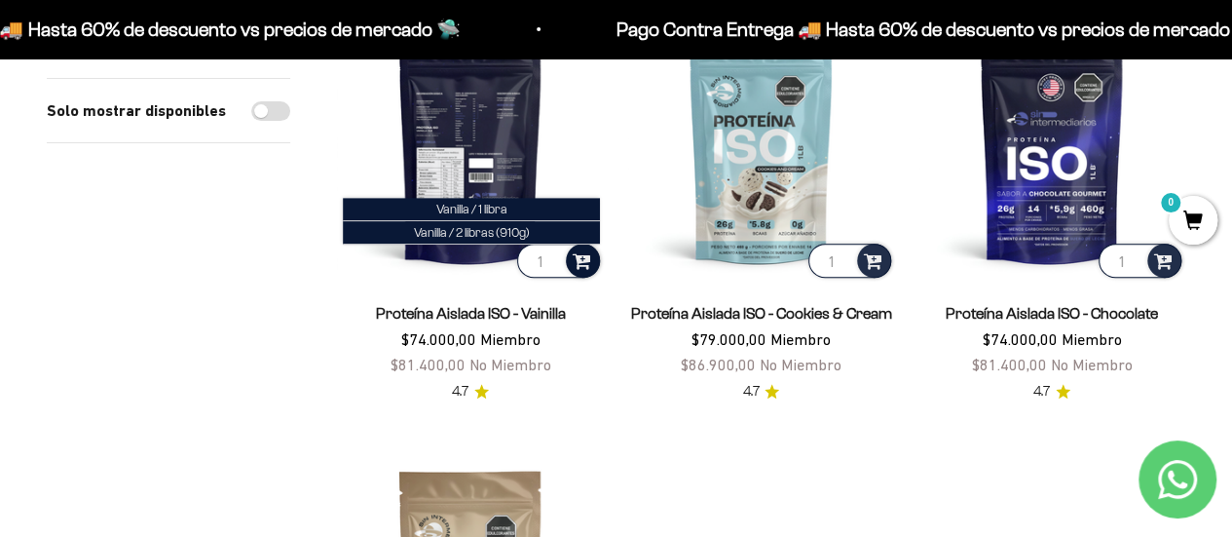
click at [580, 262] on span at bounding box center [582, 259] width 19 height 22
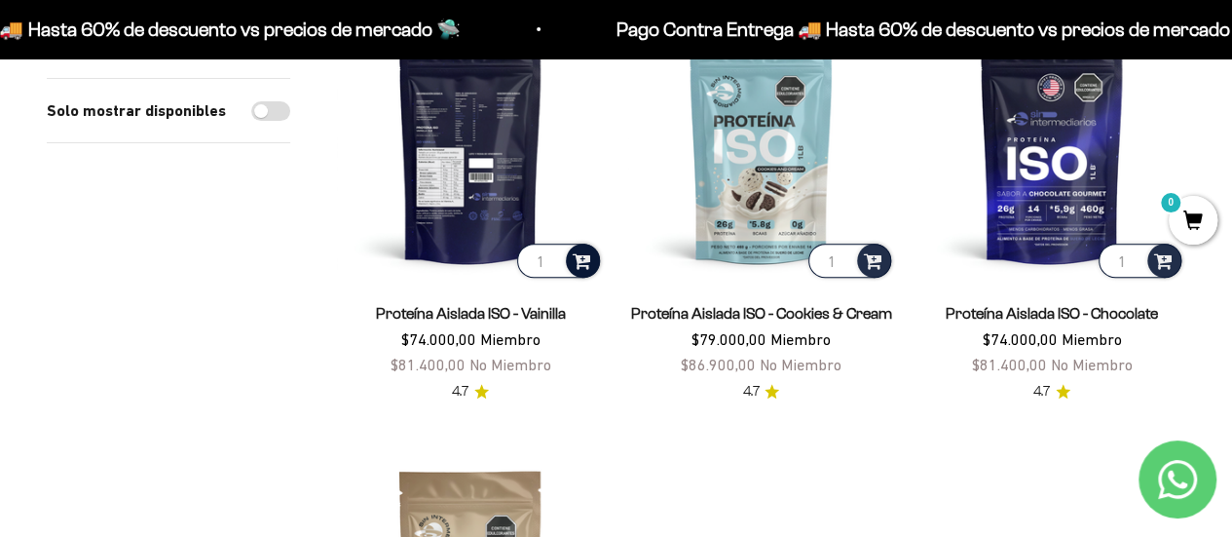
click at [580, 261] on span at bounding box center [582, 259] width 19 height 22
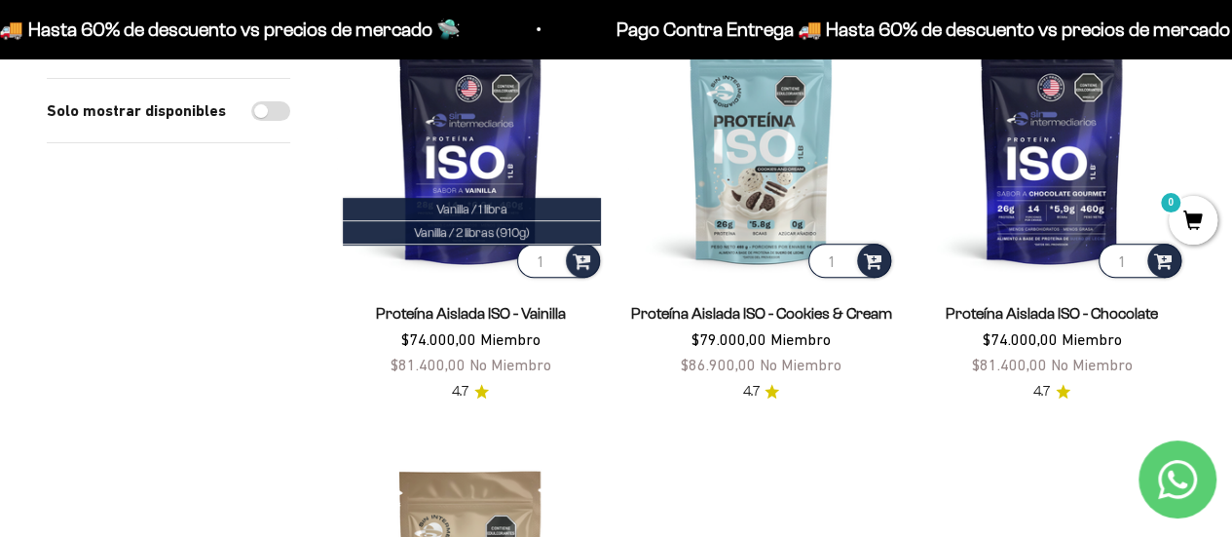
click at [600, 311] on div "Proteína Aislada ISO - Vainilla $74.000,00 Miembro $81.400,00 No Miembro" at bounding box center [470, 339] width 267 height 76
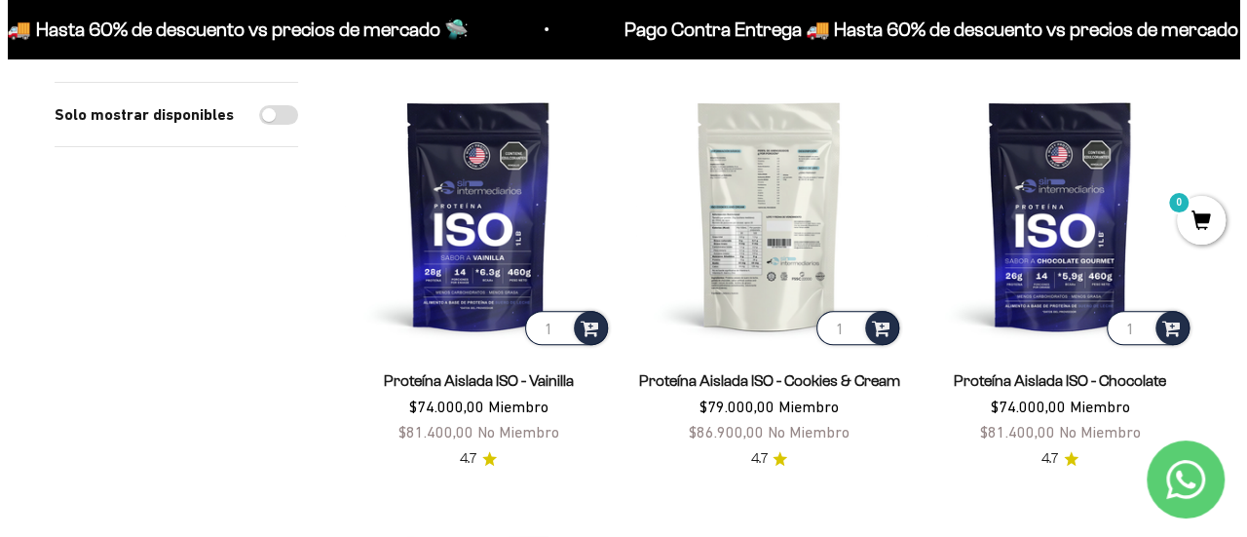
scroll to position [195, 0]
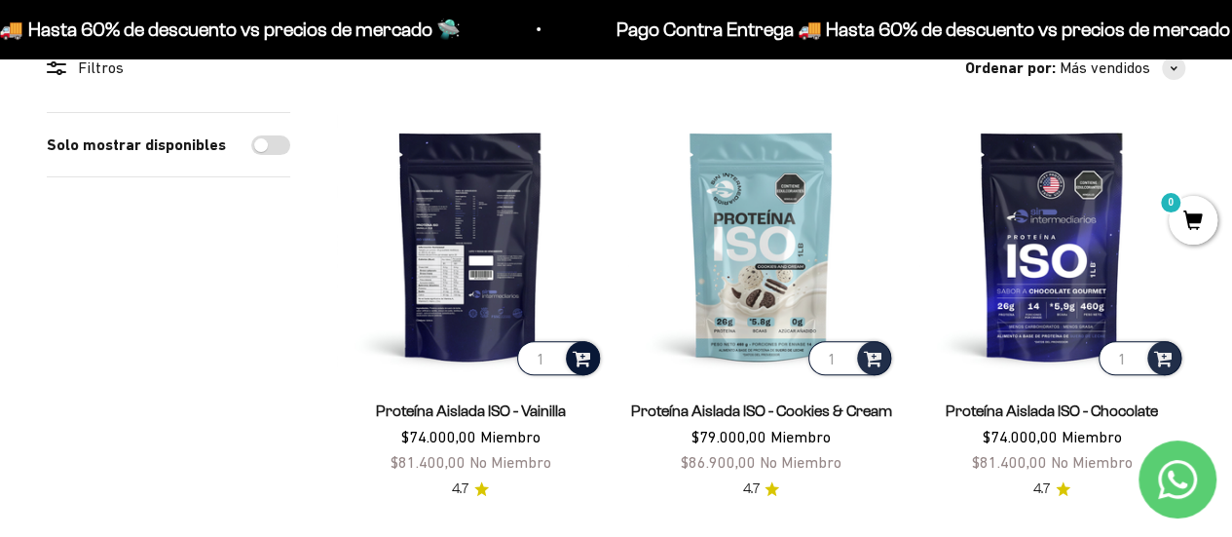
click at [575, 353] on span at bounding box center [582, 357] width 19 height 22
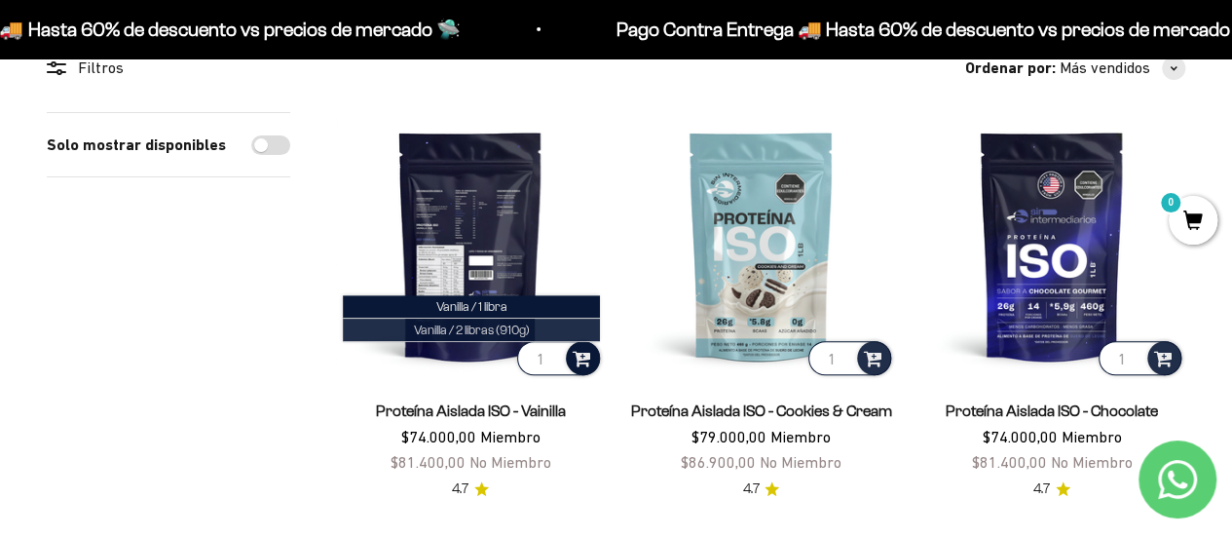
click at [483, 328] on span "Vanilla / 2 libras (910g)" at bounding box center [472, 329] width 116 height 15
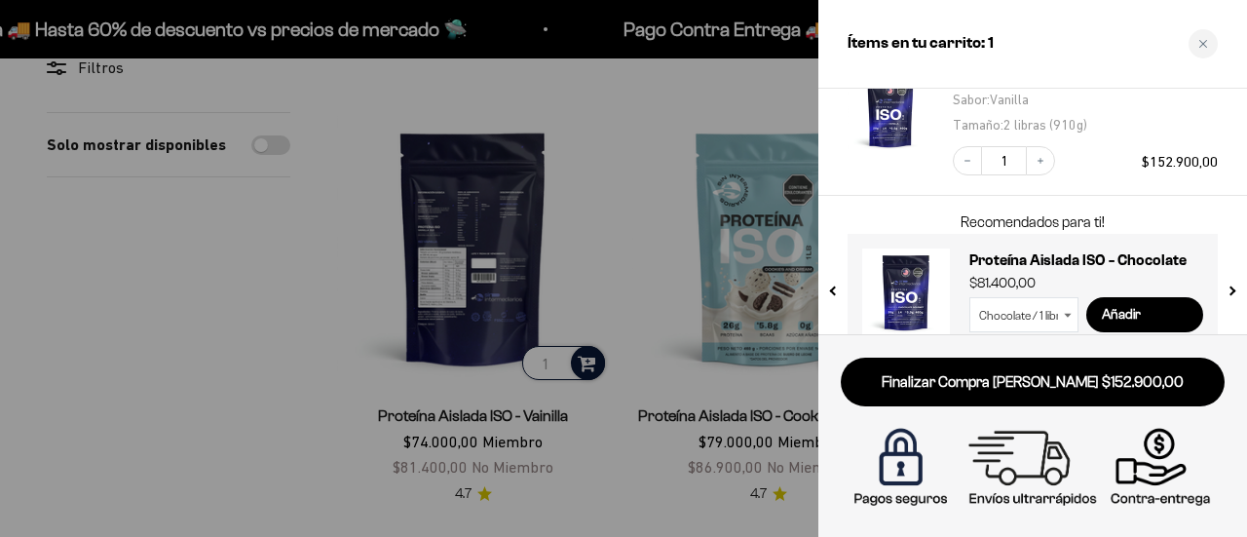
scroll to position [181, 0]
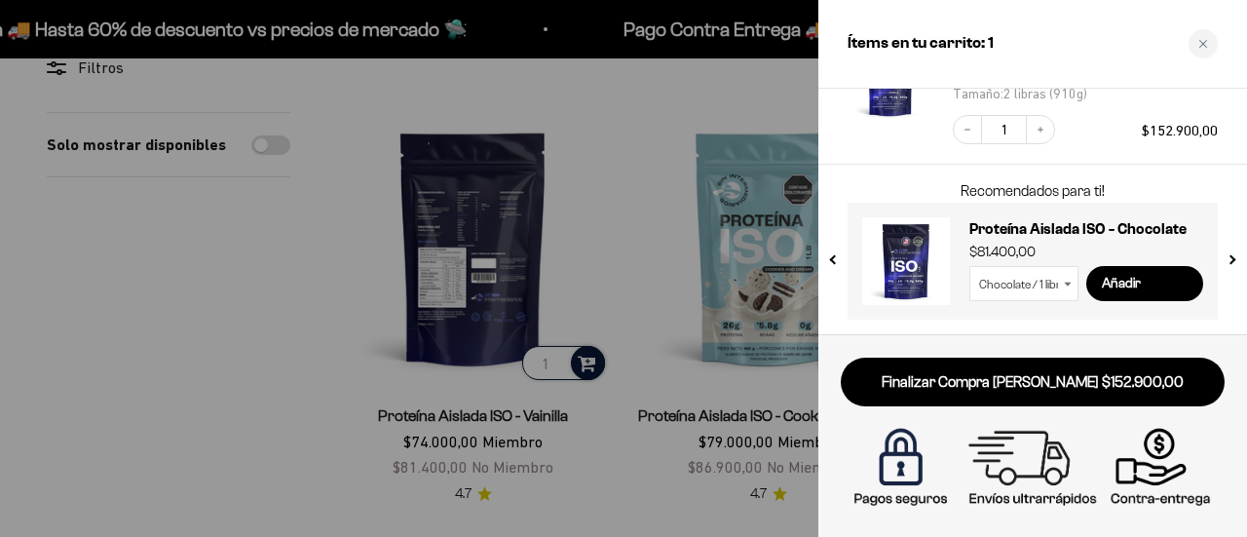
click at [1231, 254] on button "next slide / item" at bounding box center [1231, 255] width 17 height 117
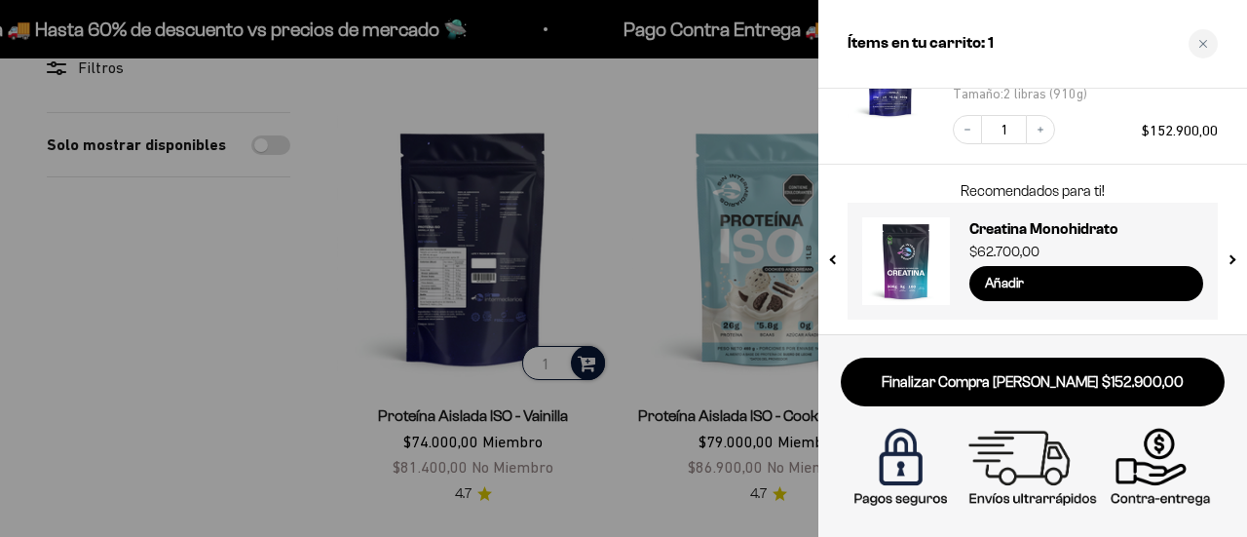
click at [1231, 254] on button "next slide / item" at bounding box center [1231, 255] width 17 height 117
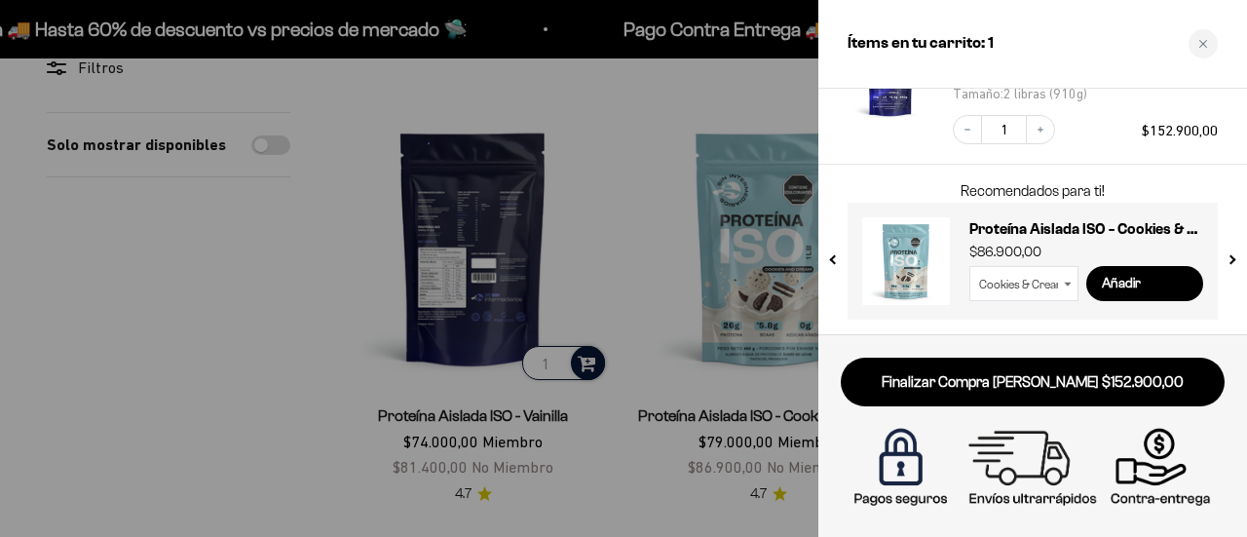
click at [830, 263] on button "previous slide / item" at bounding box center [834, 255] width 17 height 117
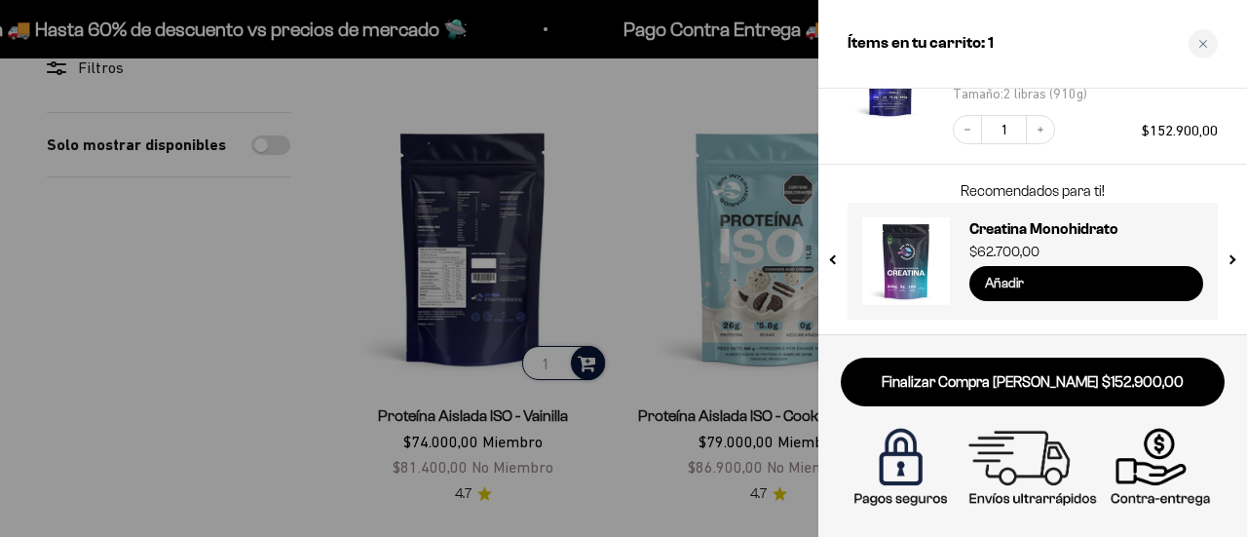
click at [1042, 274] on input "Añadir" at bounding box center [1086, 283] width 234 height 35
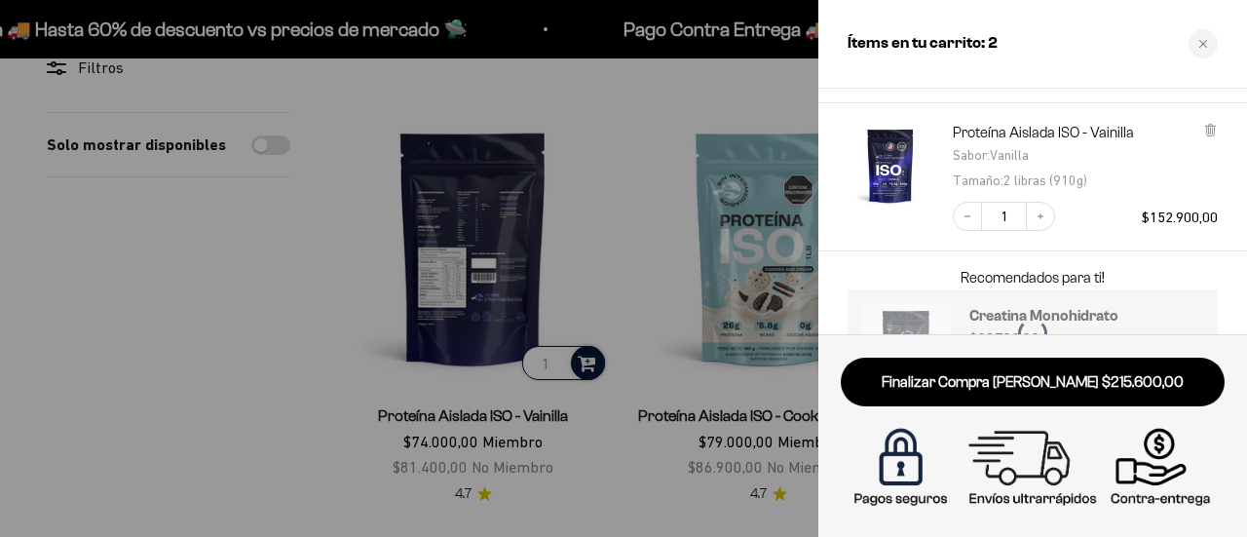
scroll to position [267, 0]
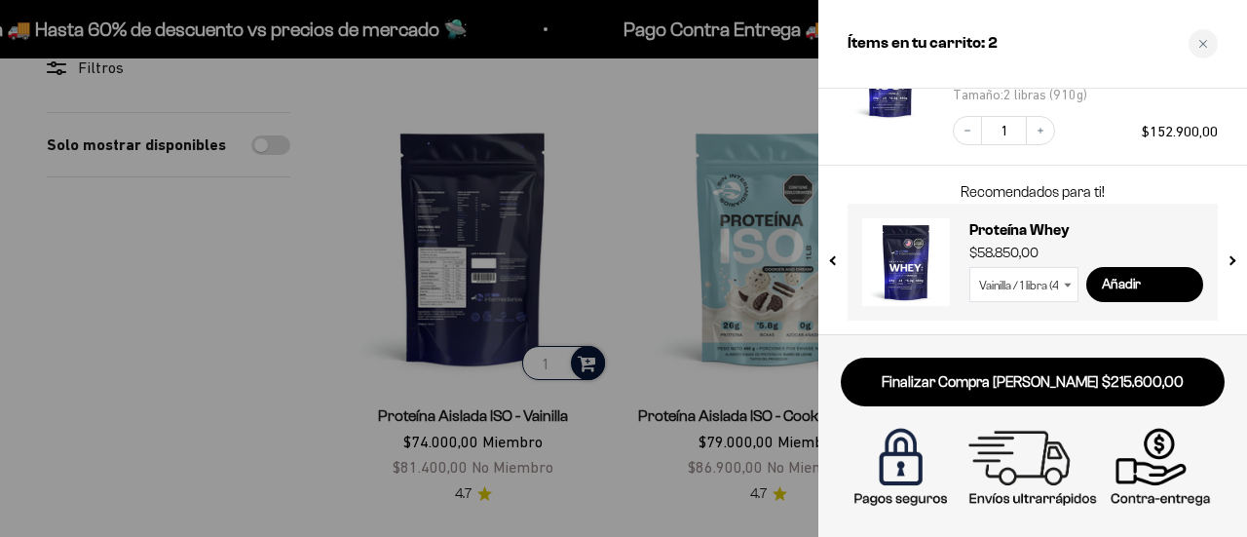
click at [1231, 267] on button "next slide / item" at bounding box center [1231, 256] width 17 height 117
click at [1064, 285] on select "Vanilla / 1 libra (460g) Vanilla / 2 libras (910g) Chocolate / 1 libra (460g) C…" at bounding box center [1023, 284] width 109 height 35
click at [969, 267] on select "Vanilla / 1 libra (460g) Vanilla / 2 libras (910g) Chocolate / 1 libra (460g) C…" at bounding box center [1023, 284] width 109 height 35
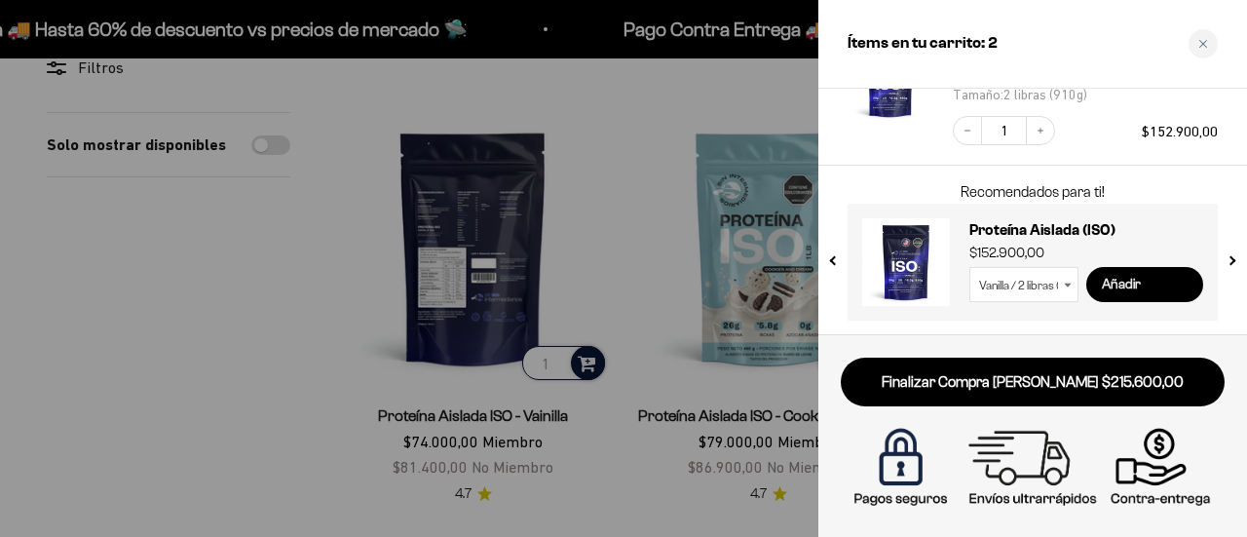
click at [1117, 287] on input "Añadir" at bounding box center [1144, 284] width 117 height 35
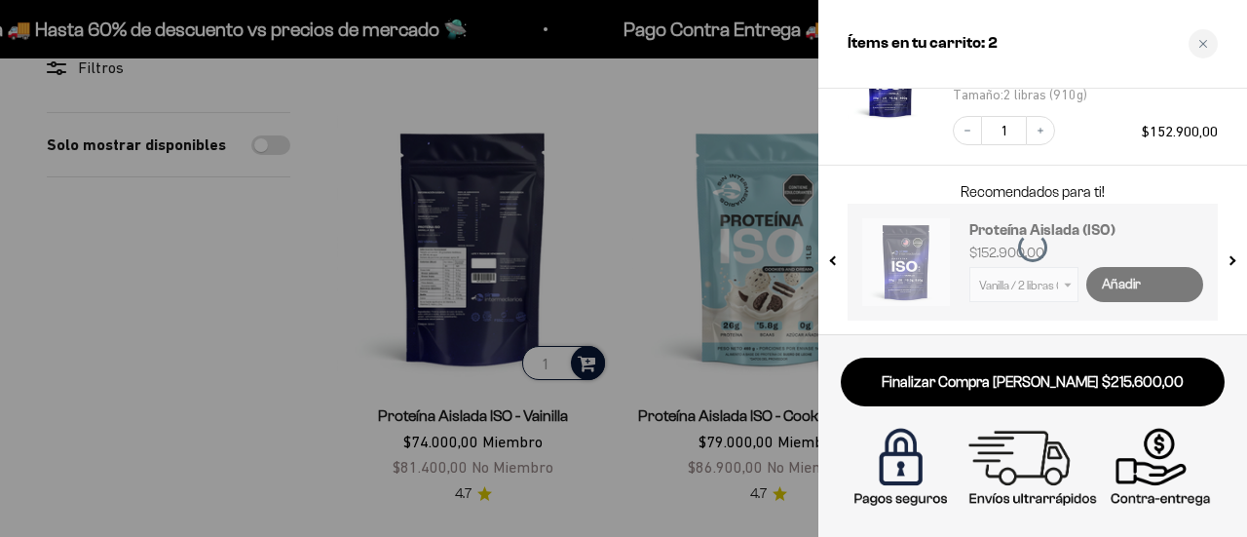
select select "42652957343953"
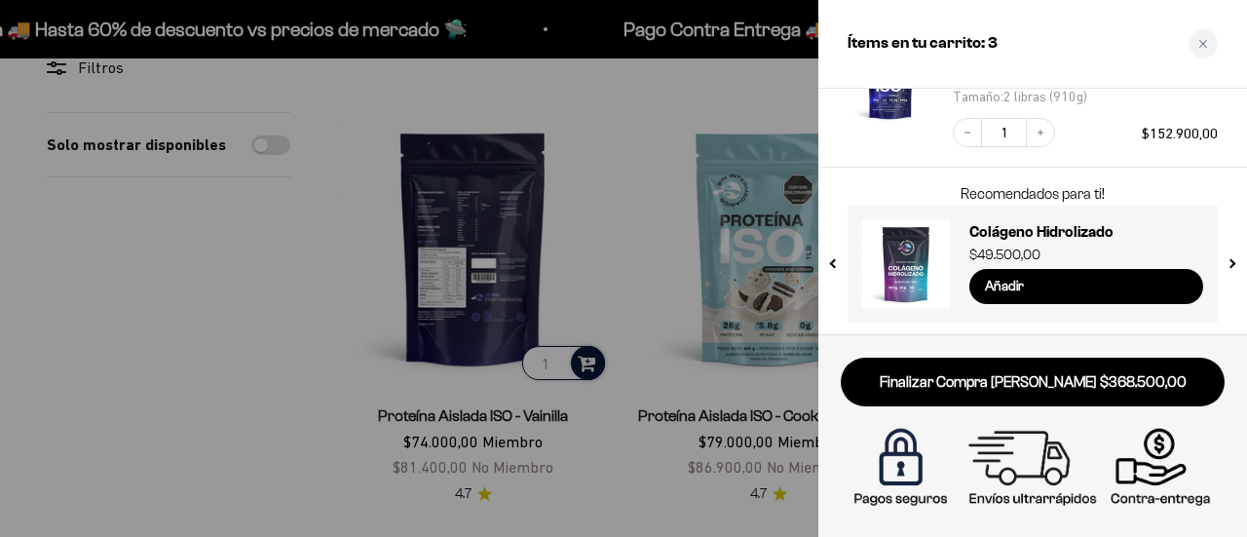
scroll to position [415, 0]
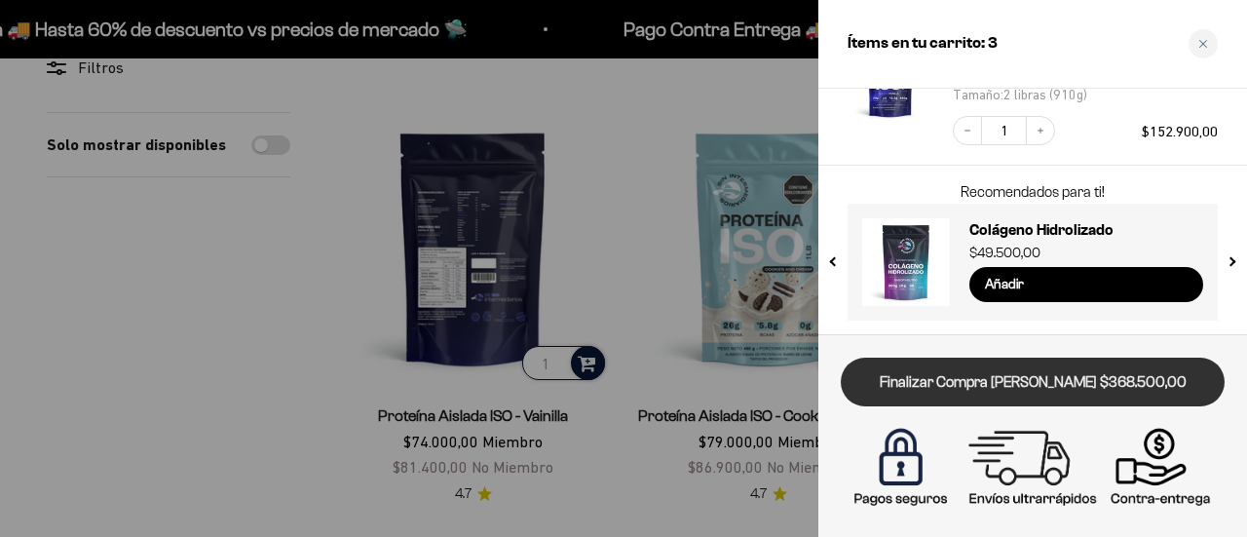
click at [1095, 376] on link "Finalizar Compra Segura $368.500,00" at bounding box center [1033, 383] width 384 height 50
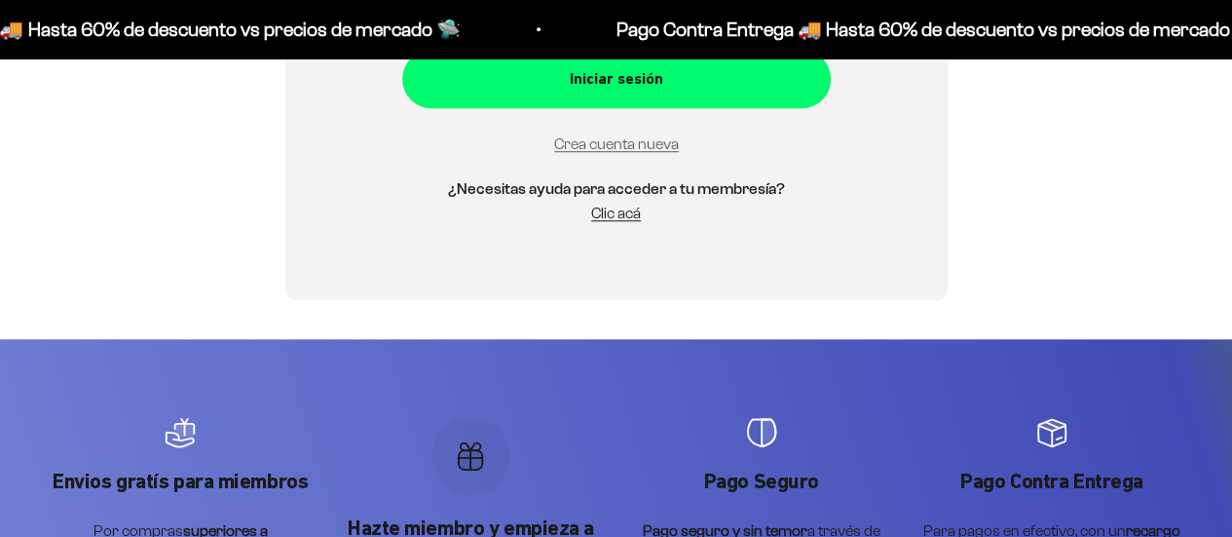
scroll to position [651, 0]
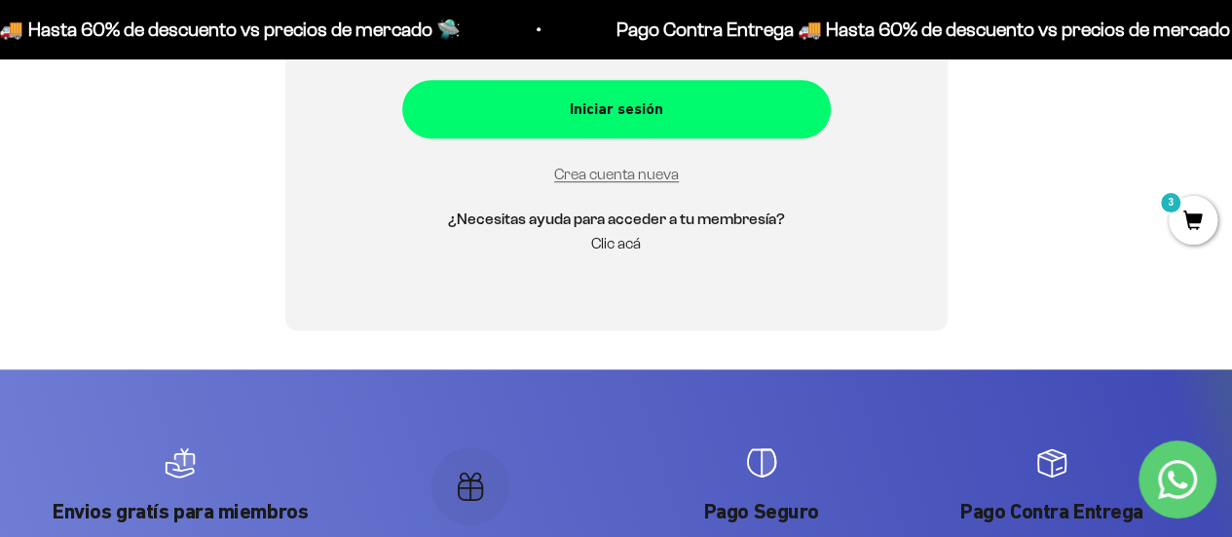
click at [610, 242] on link "Clic acá" at bounding box center [616, 243] width 50 height 17
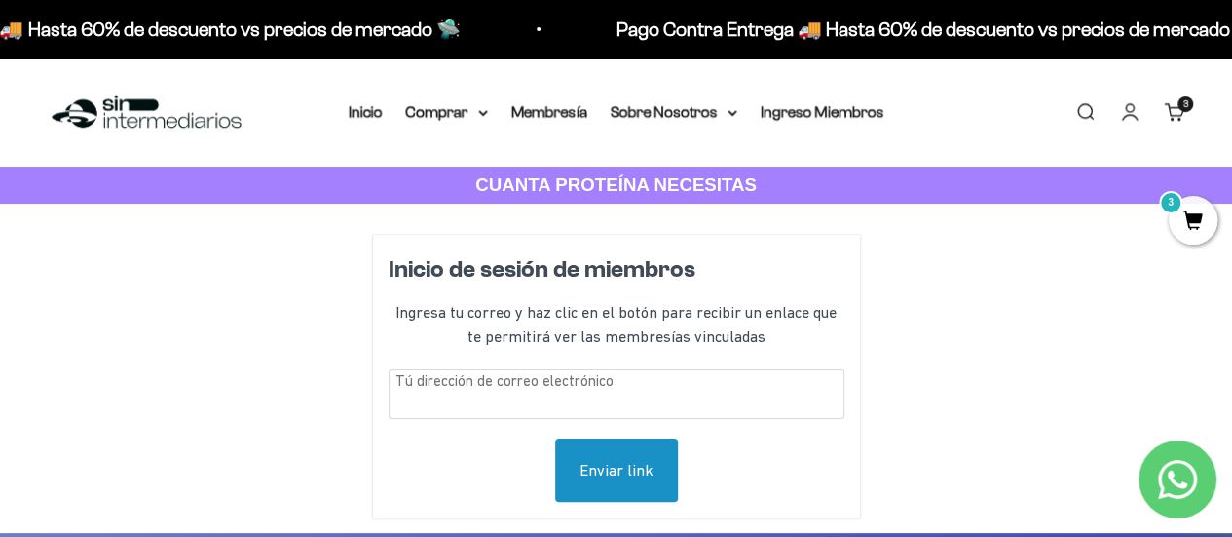
click at [1171, 106] on link "Carrito 3 artículos 3" at bounding box center [1174, 111] width 21 height 21
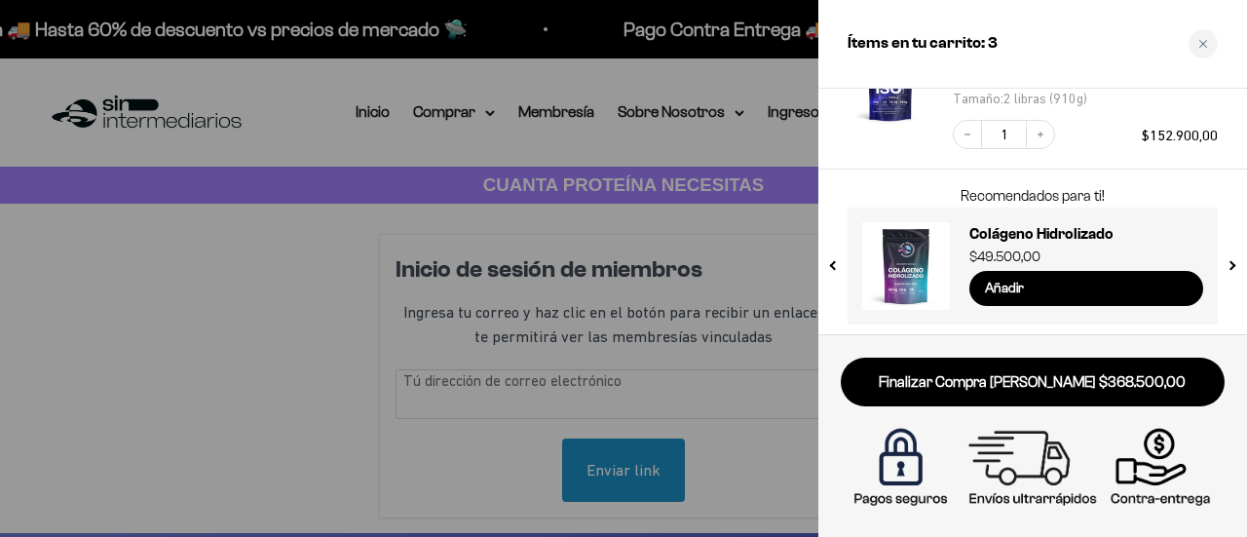
scroll to position [415, 0]
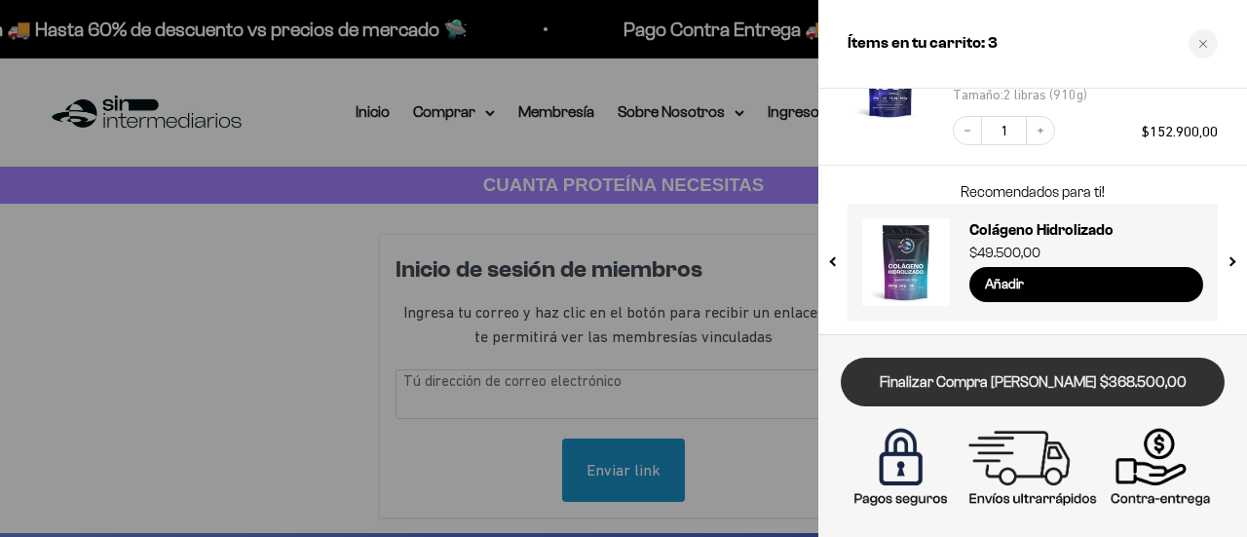
click at [1022, 379] on link "Finalizar Compra [PERSON_NAME] $368.500,00" at bounding box center [1033, 383] width 384 height 50
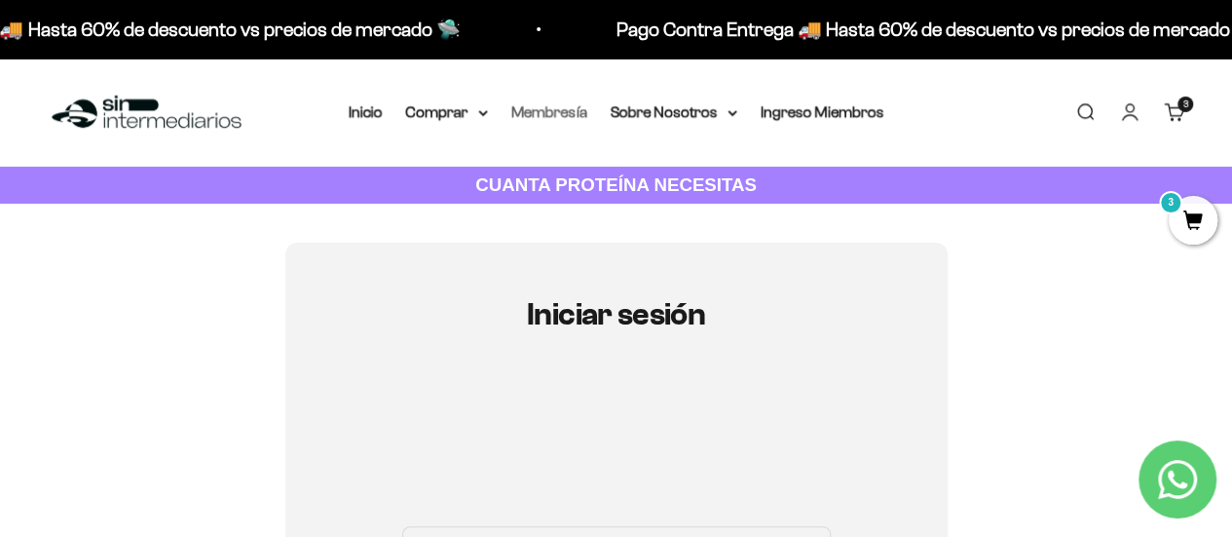
click at [538, 111] on link "Membresía" at bounding box center [549, 111] width 76 height 17
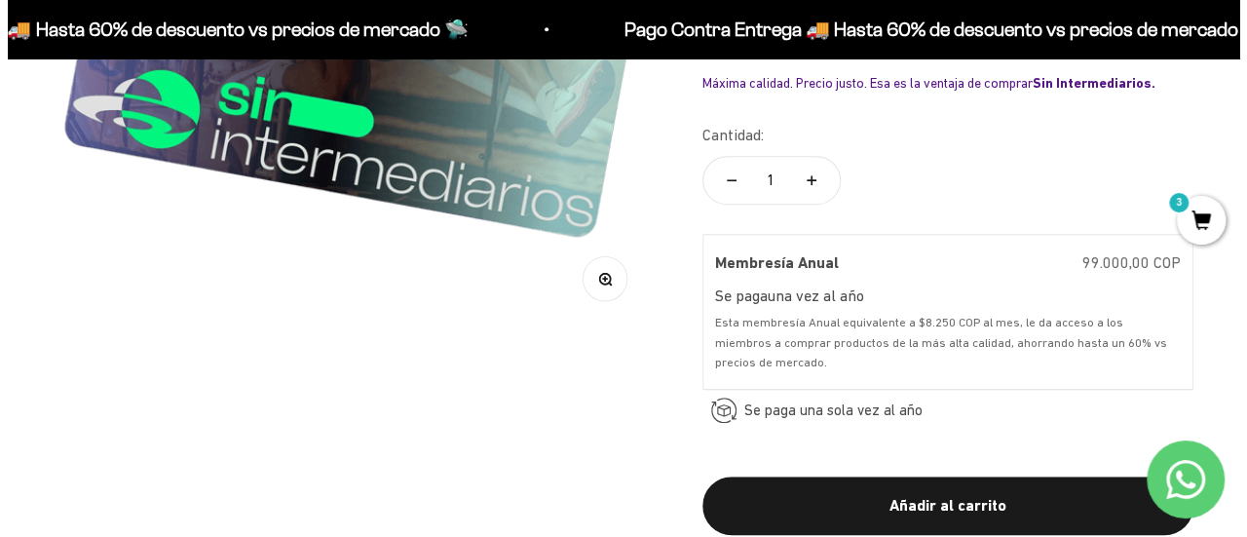
scroll to position [585, 0]
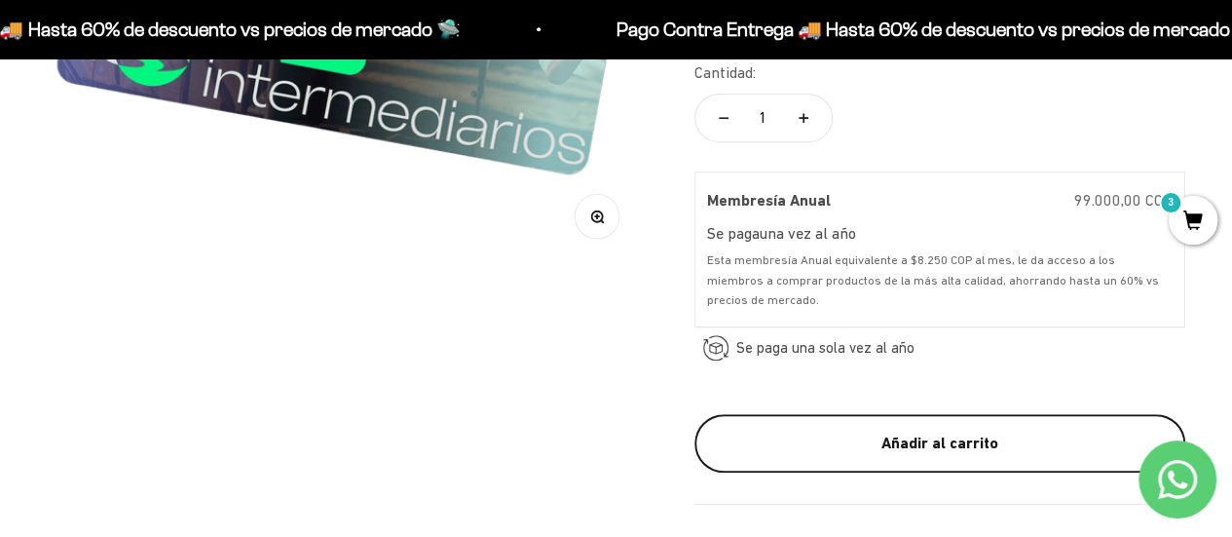
click at [985, 439] on div "Añadir al carrito" at bounding box center [940, 443] width 413 height 25
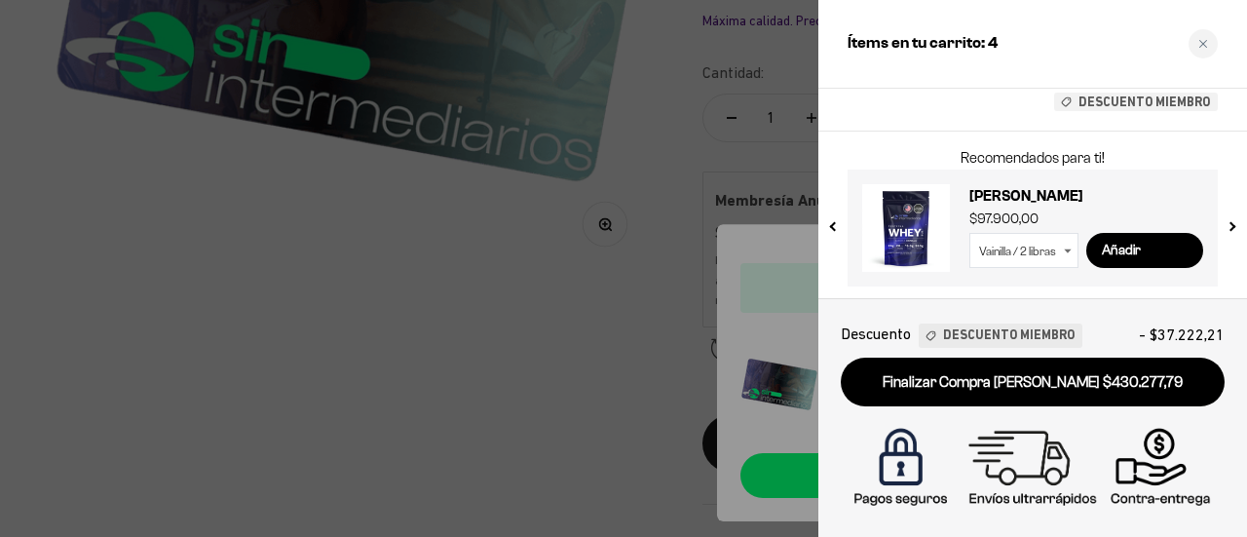
scroll to position [788, 0]
click at [1196, 36] on div "Close cart" at bounding box center [1203, 43] width 29 height 29
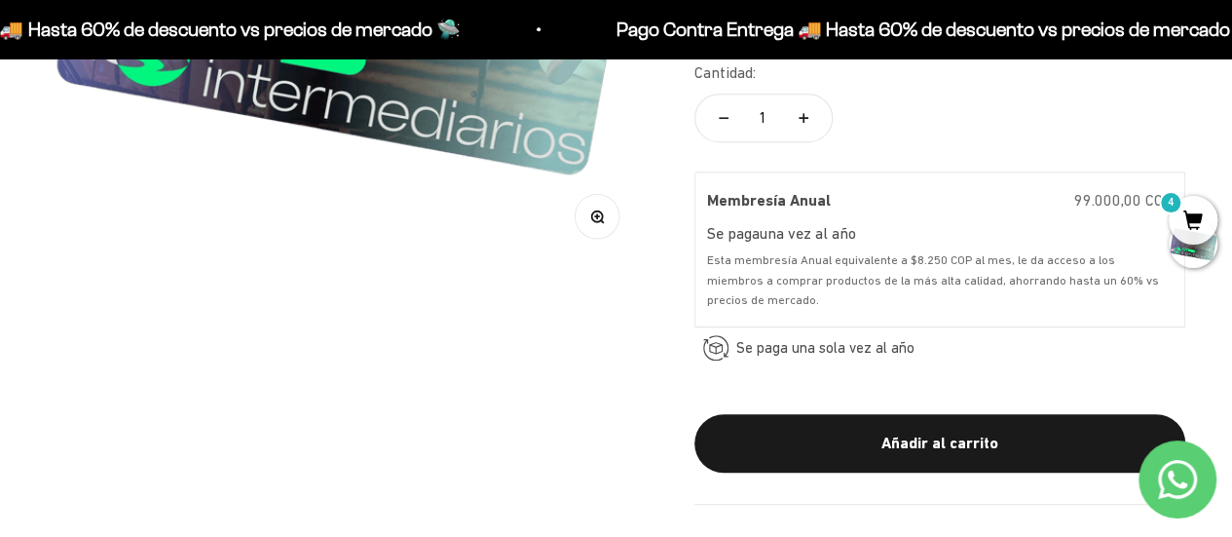
click at [1191, 205] on span "4" at bounding box center [1193, 220] width 49 height 49
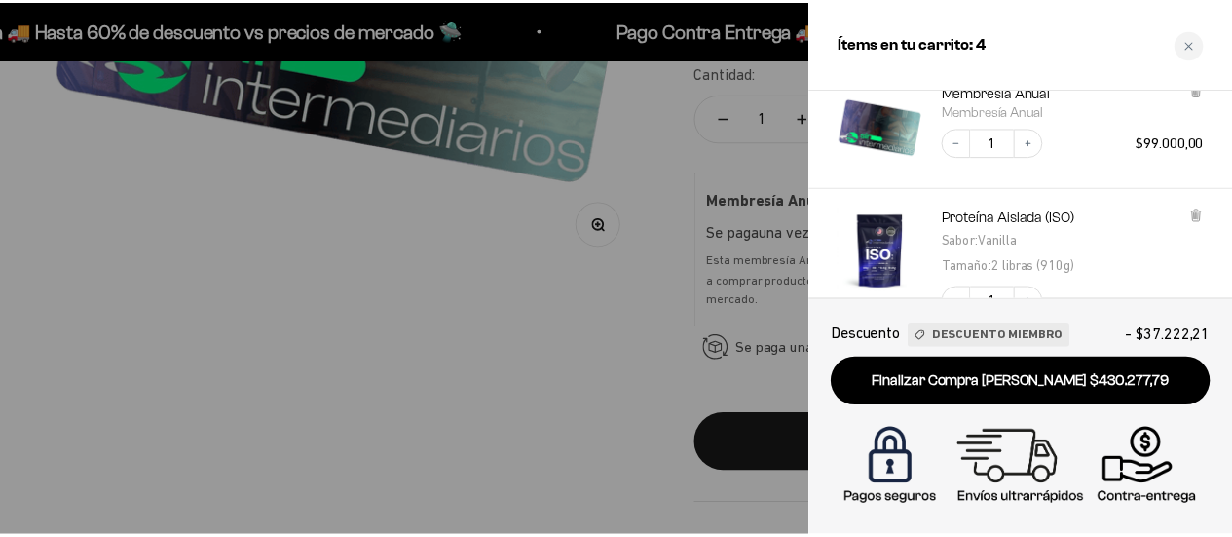
scroll to position [0, 0]
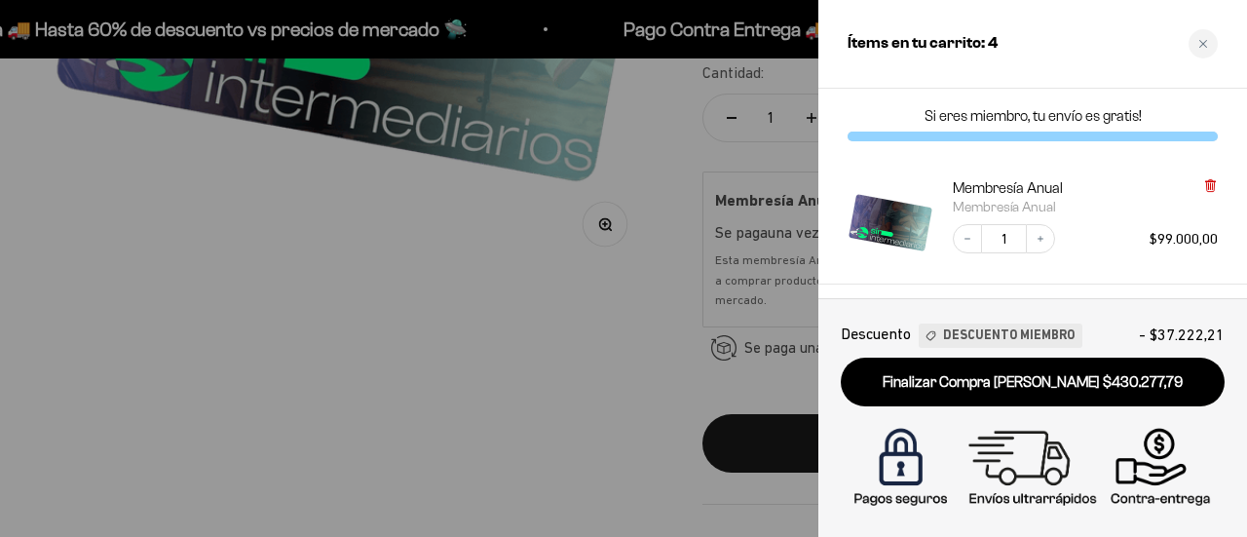
click at [1214, 175] on div "Membresía Anual Membresía Anual Decrease quantity 1 Increase quantity $99.000,00" at bounding box center [1023, 211] width 390 height 105
click at [1213, 186] on icon at bounding box center [1210, 186] width 8 height 10
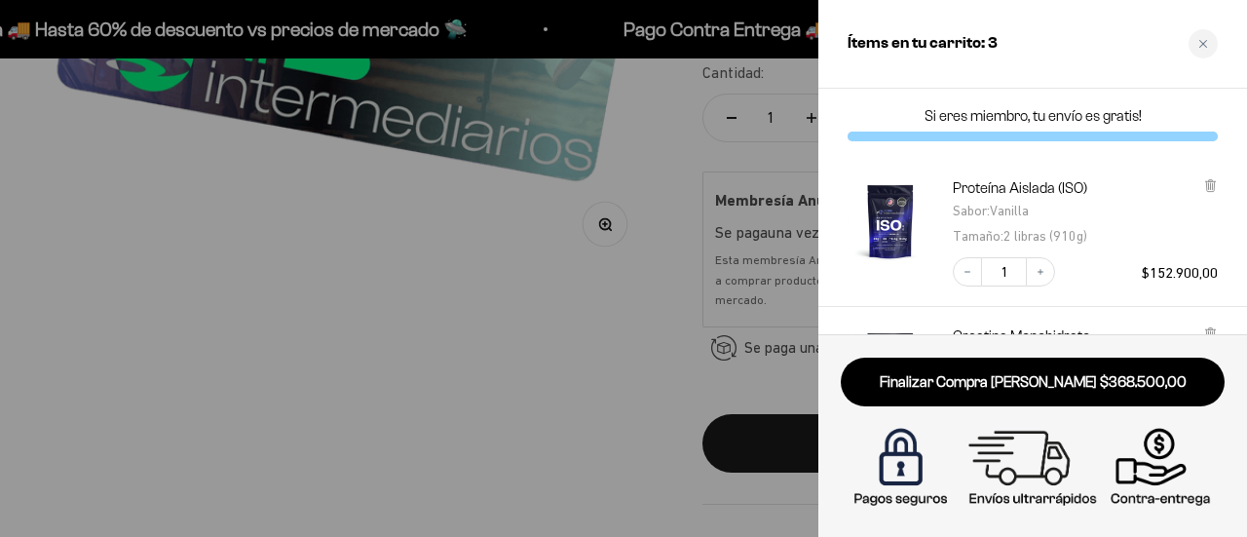
click at [1208, 179] on icon at bounding box center [1210, 185] width 15 height 15
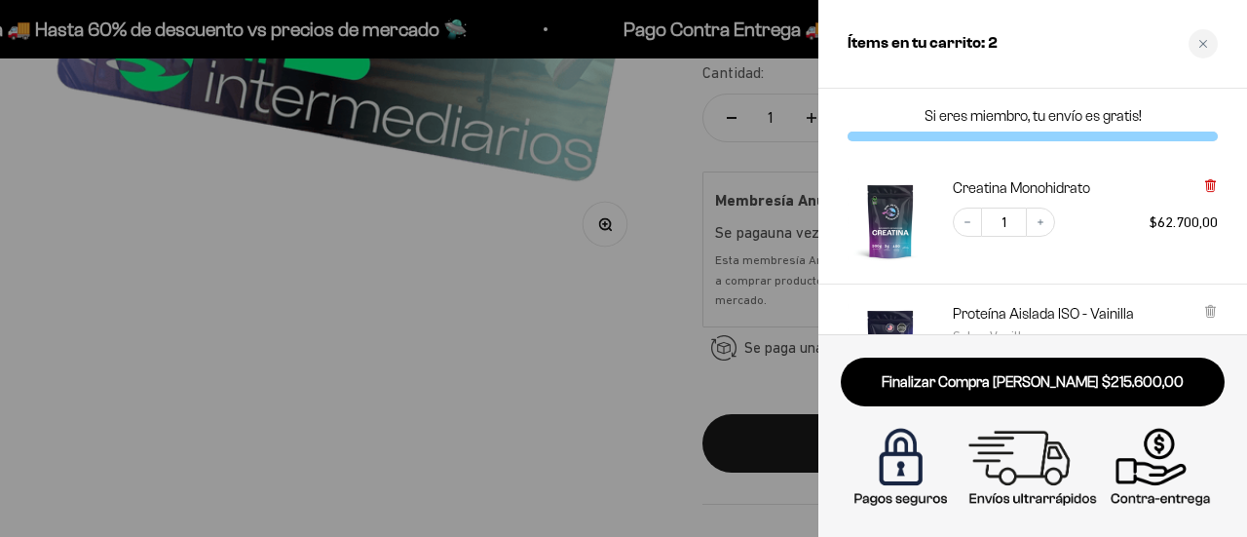
click at [1208, 182] on icon at bounding box center [1210, 186] width 8 height 10
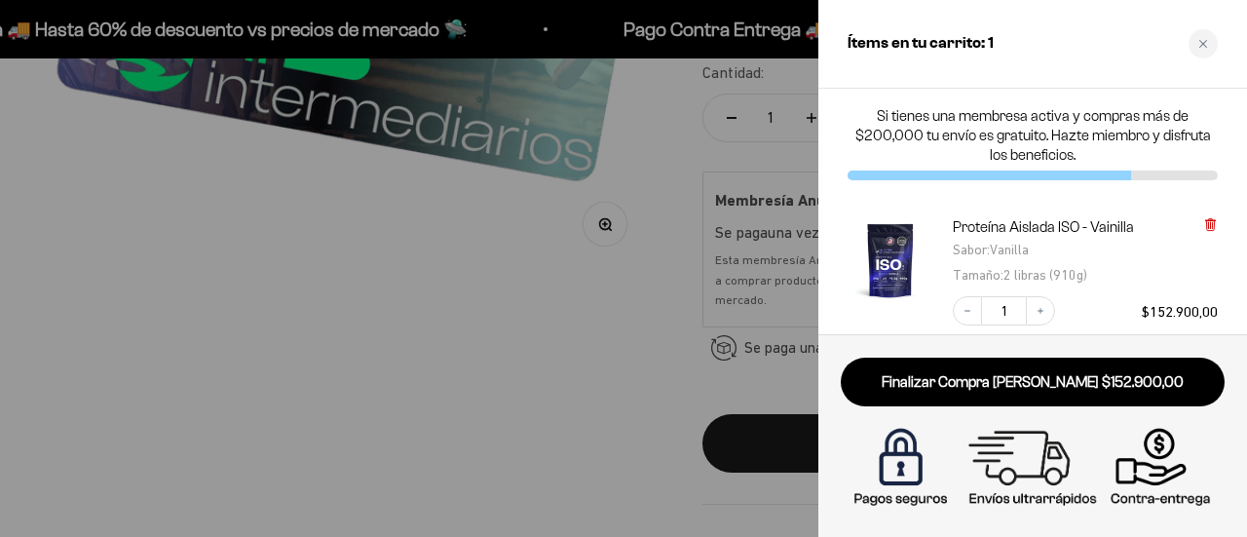
click at [1212, 219] on icon at bounding box center [1210, 223] width 4 height 10
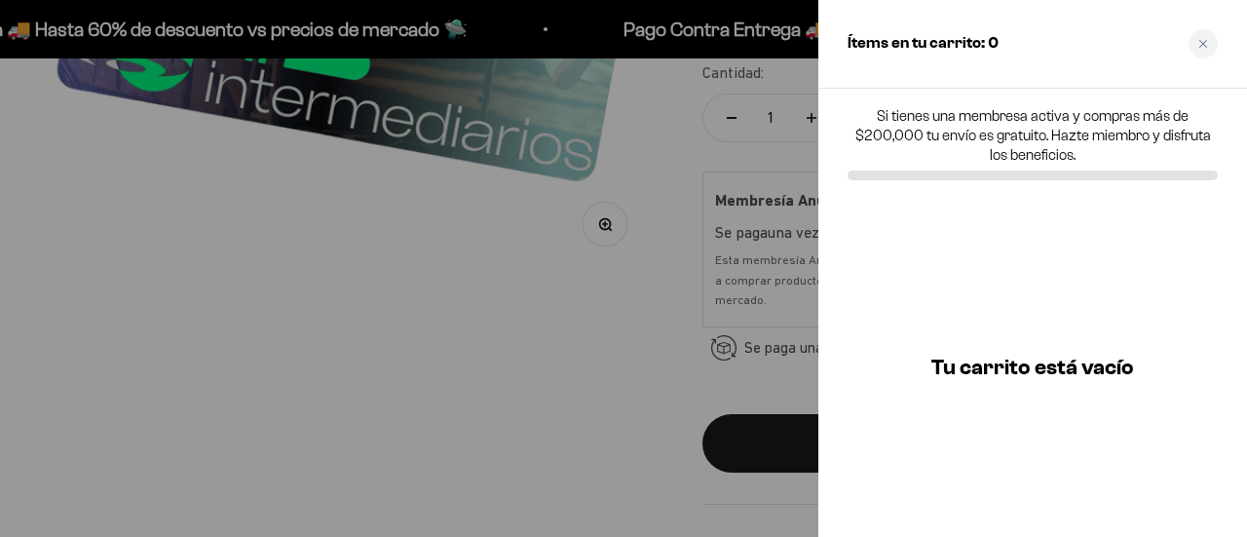
drag, startPoint x: 1200, startPoint y: 38, endPoint x: 1186, endPoint y: 91, distance: 54.6
click at [1201, 38] on div "Close cart" at bounding box center [1203, 43] width 29 height 29
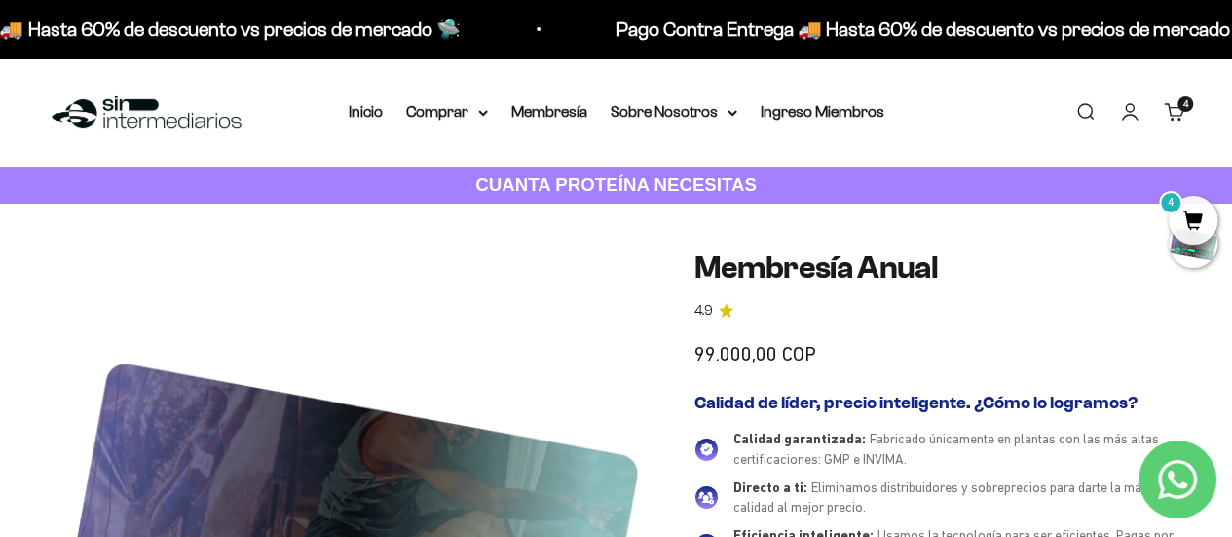
click at [1170, 110] on link "Carrito 4" at bounding box center [1174, 111] width 21 height 21
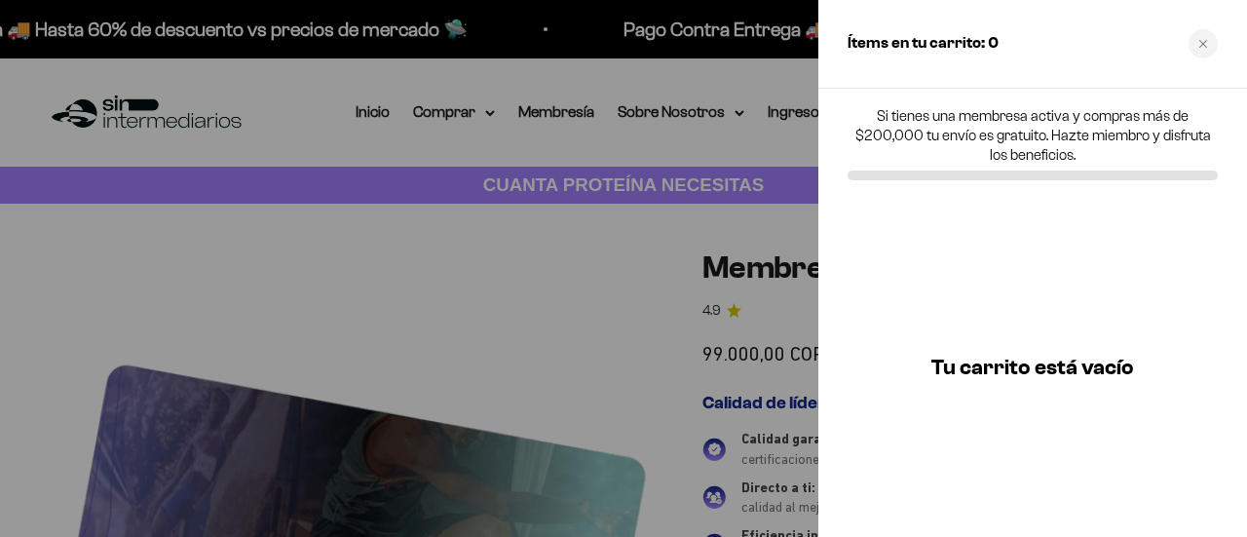
drag, startPoint x: 1210, startPoint y: 45, endPoint x: 1217, endPoint y: 63, distance: 19.7
click at [1210, 46] on div "Close cart" at bounding box center [1203, 43] width 29 height 29
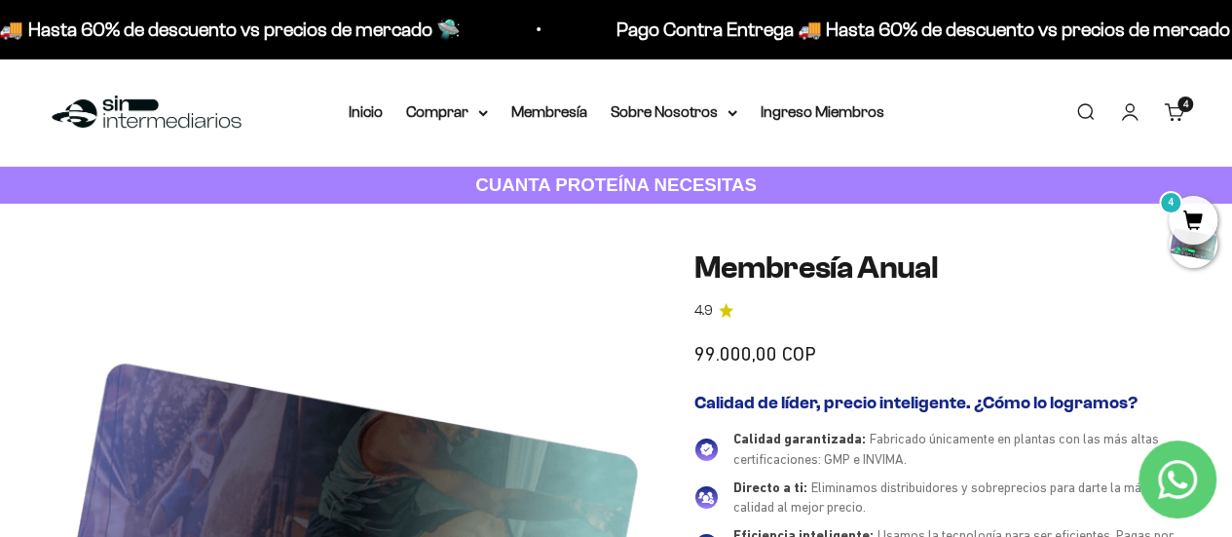
click at [1199, 214] on span "4" at bounding box center [1193, 220] width 49 height 49
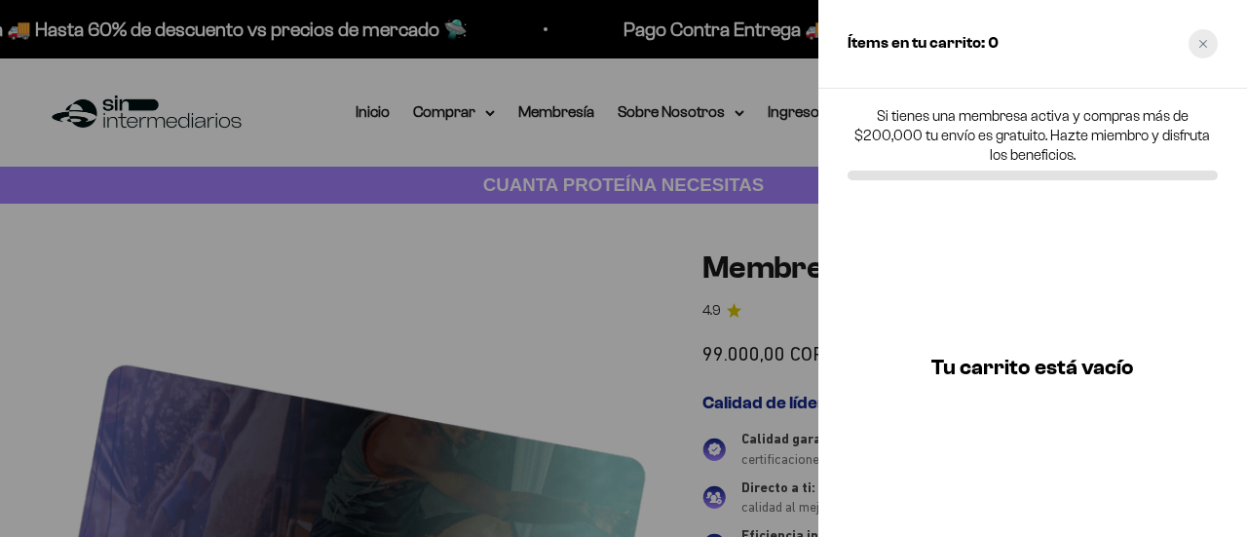
click at [1204, 33] on div "Close cart" at bounding box center [1203, 43] width 29 height 29
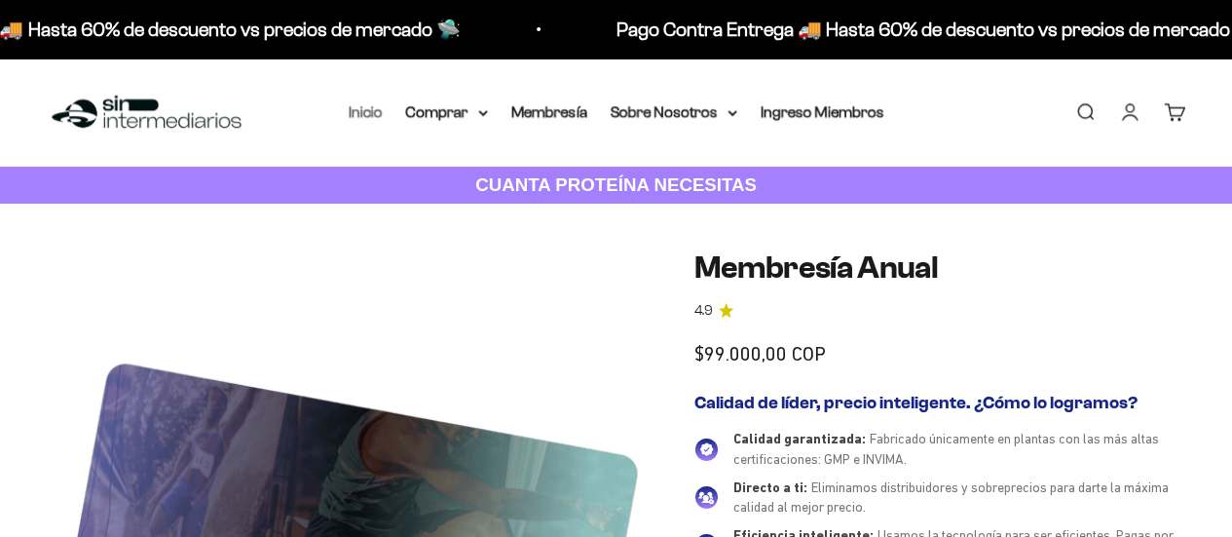
click at [368, 105] on link "Inicio" at bounding box center [366, 111] width 34 height 17
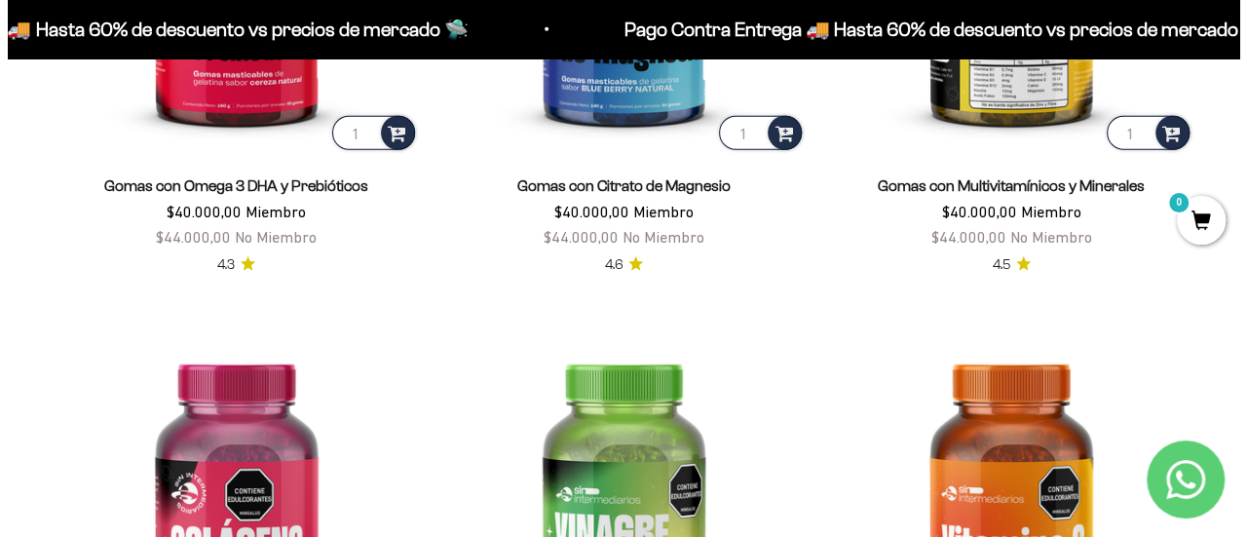
scroll to position [2548, 0]
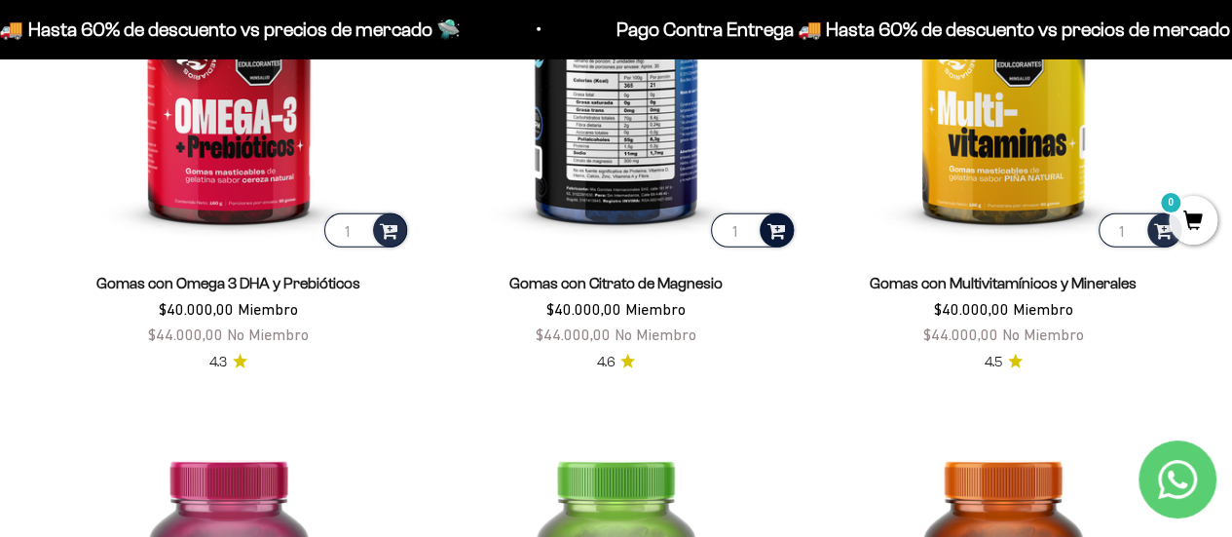
click at [775, 223] on span at bounding box center [776, 229] width 19 height 22
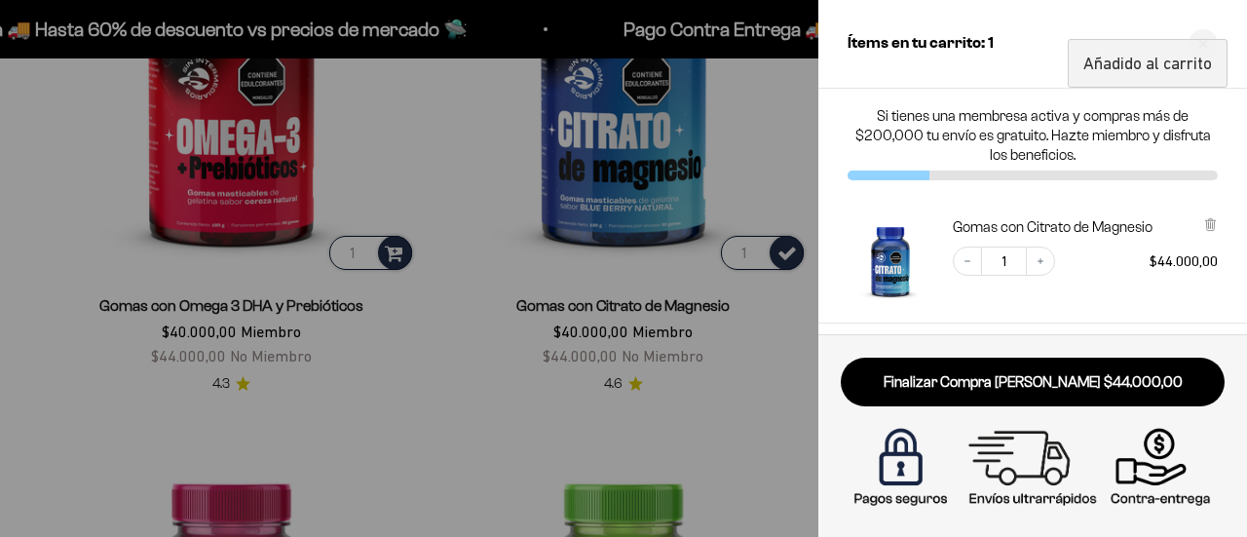
click at [803, 165] on div at bounding box center [623, 268] width 1247 height 537
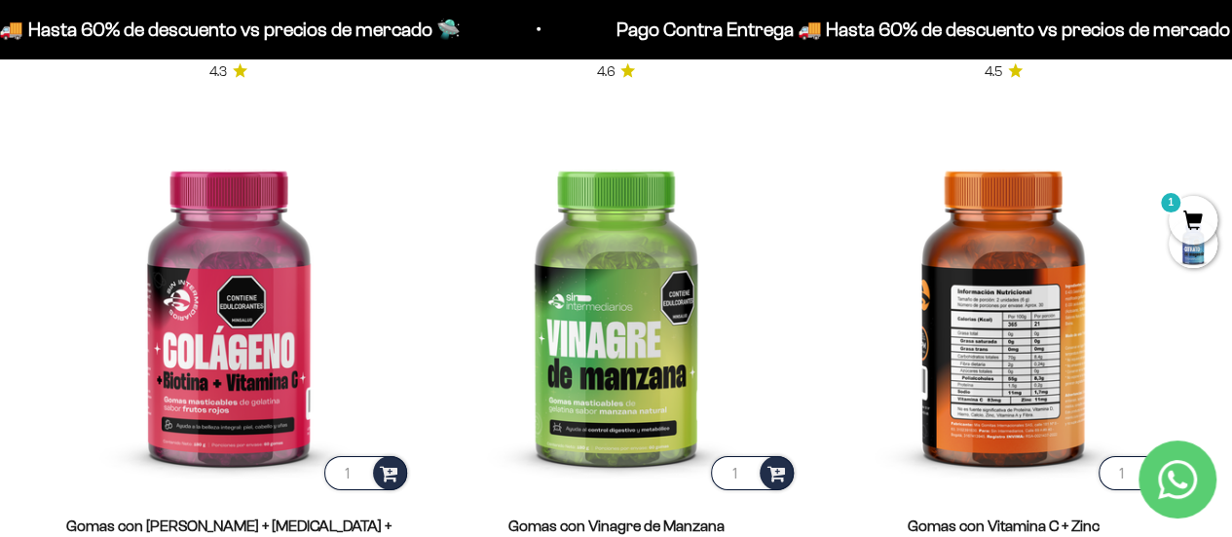
scroll to position [3020, 0]
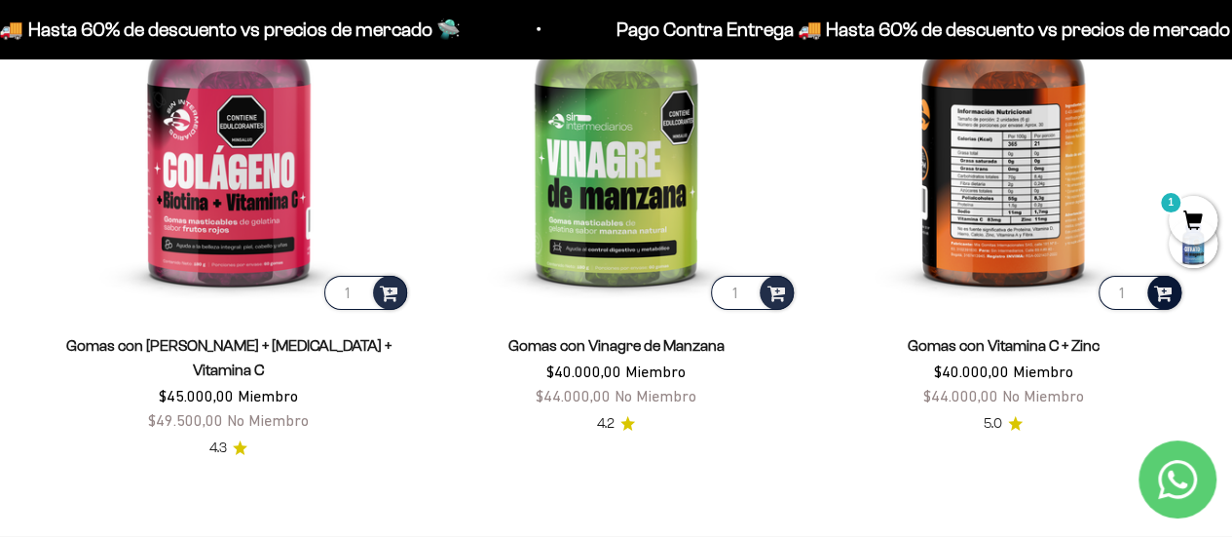
click at [1167, 293] on span at bounding box center [1163, 292] width 19 height 22
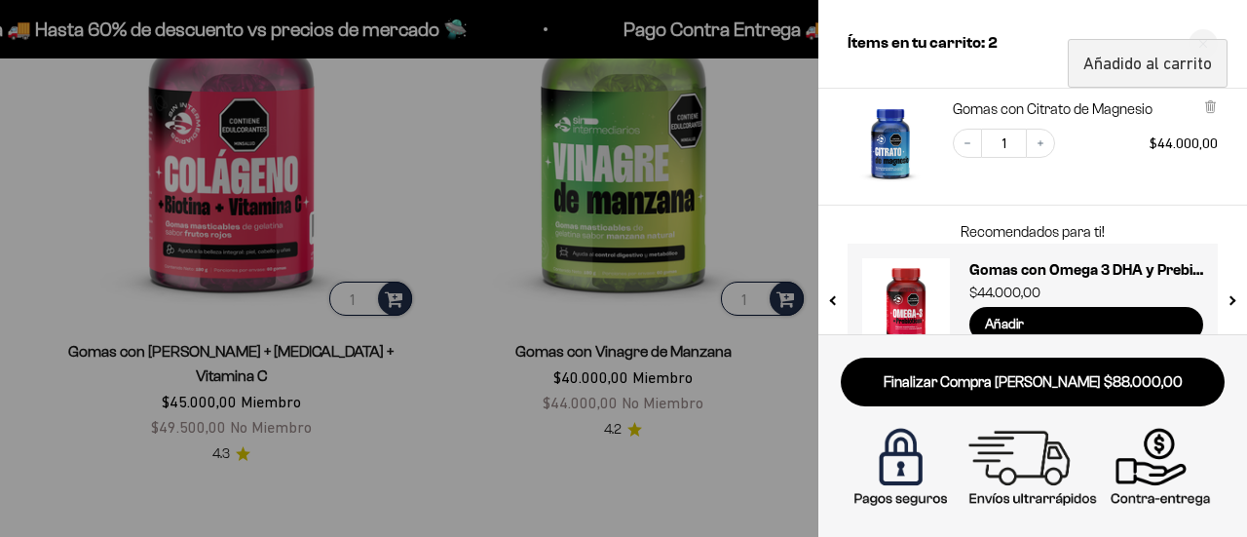
scroll to position [283, 0]
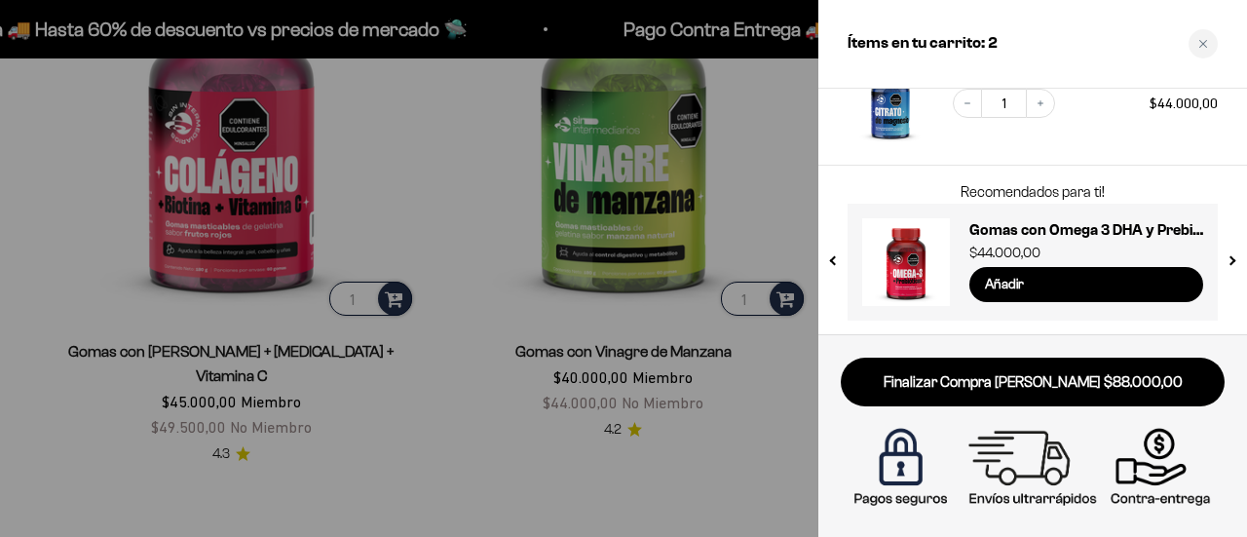
click at [760, 488] on div at bounding box center [623, 268] width 1247 height 537
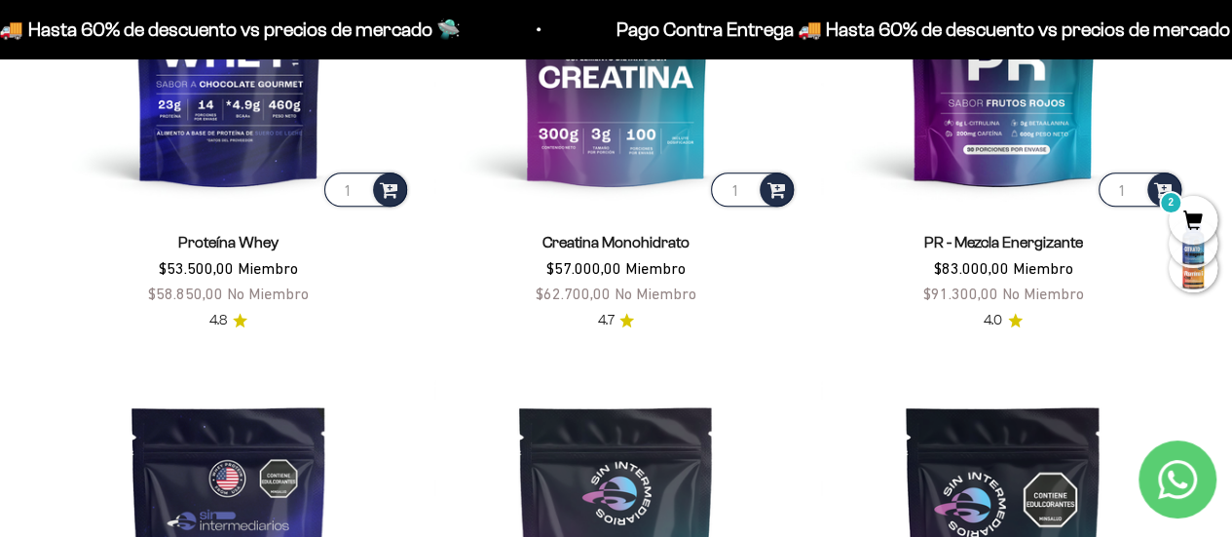
scroll to position [877, 0]
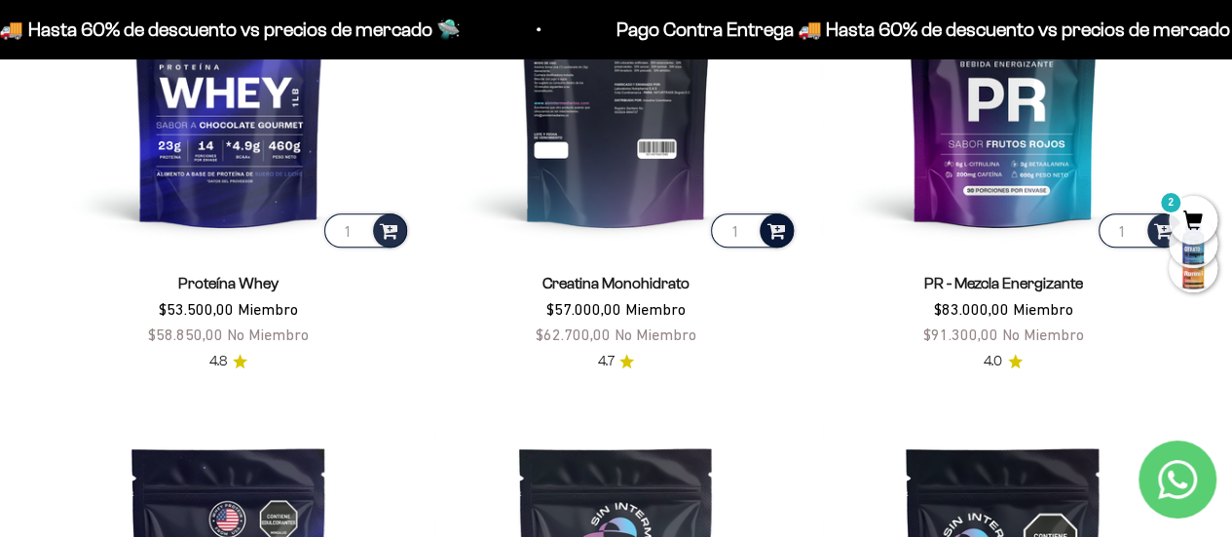
click at [772, 227] on span at bounding box center [776, 229] width 19 height 22
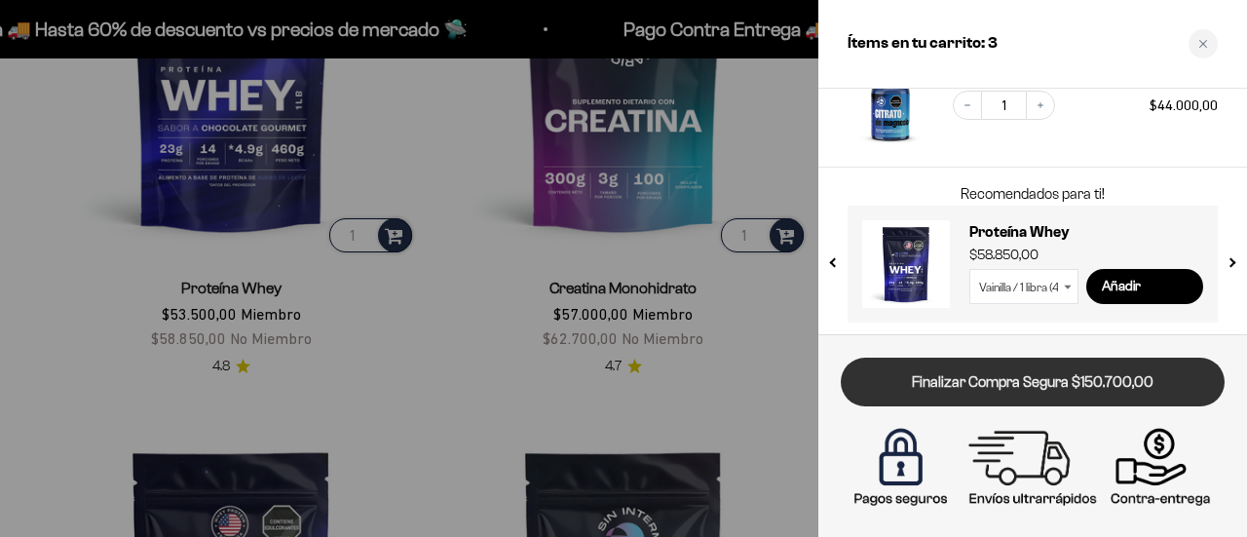
scroll to position [409, 0]
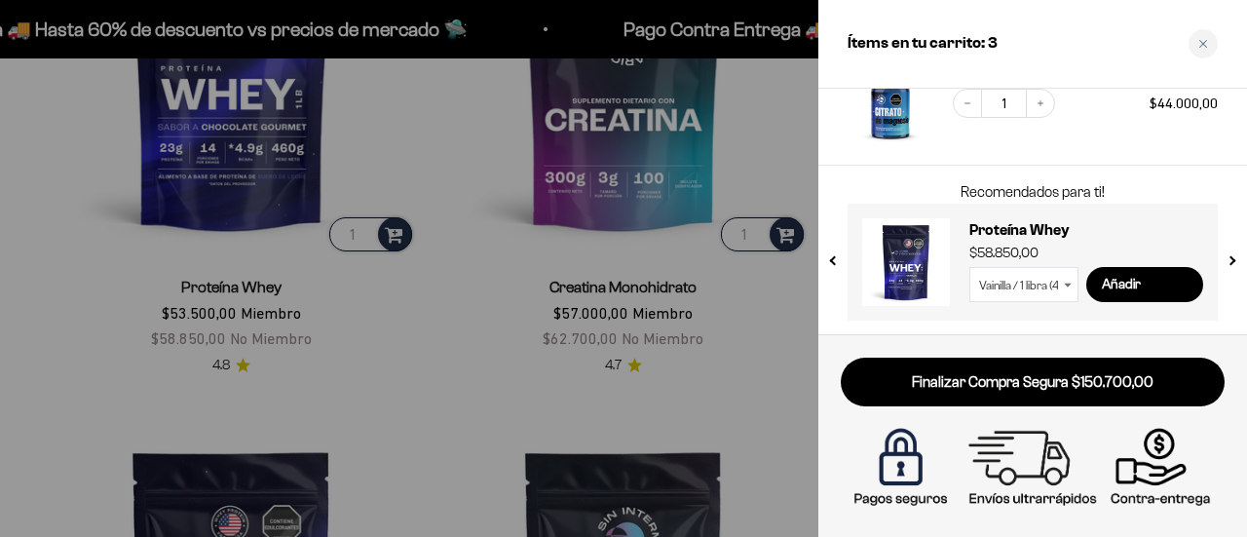
click at [774, 420] on div at bounding box center [623, 268] width 1247 height 537
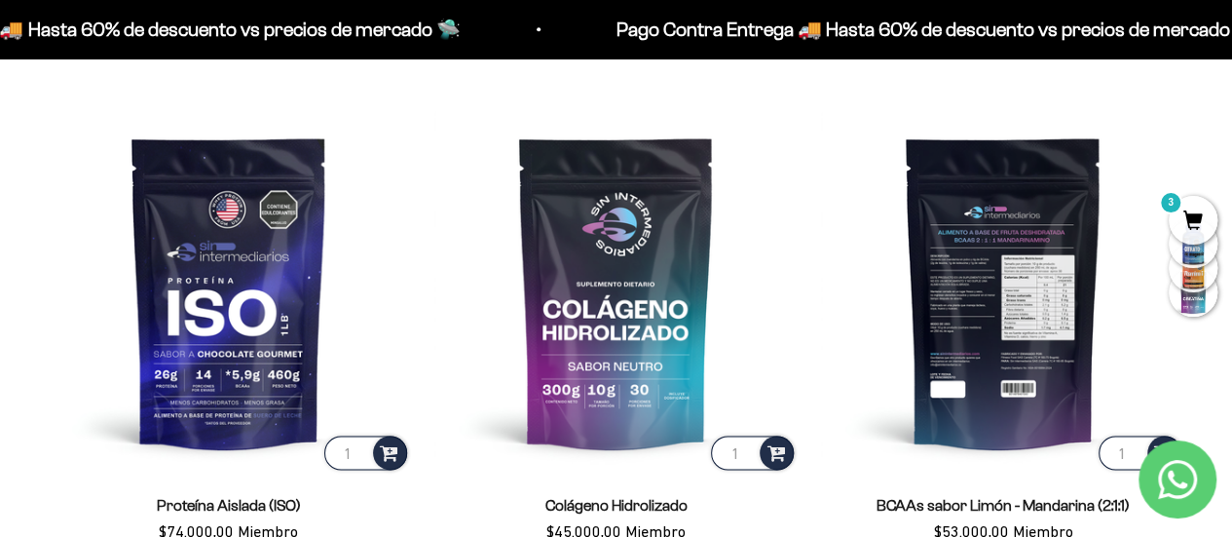
scroll to position [1266, 0]
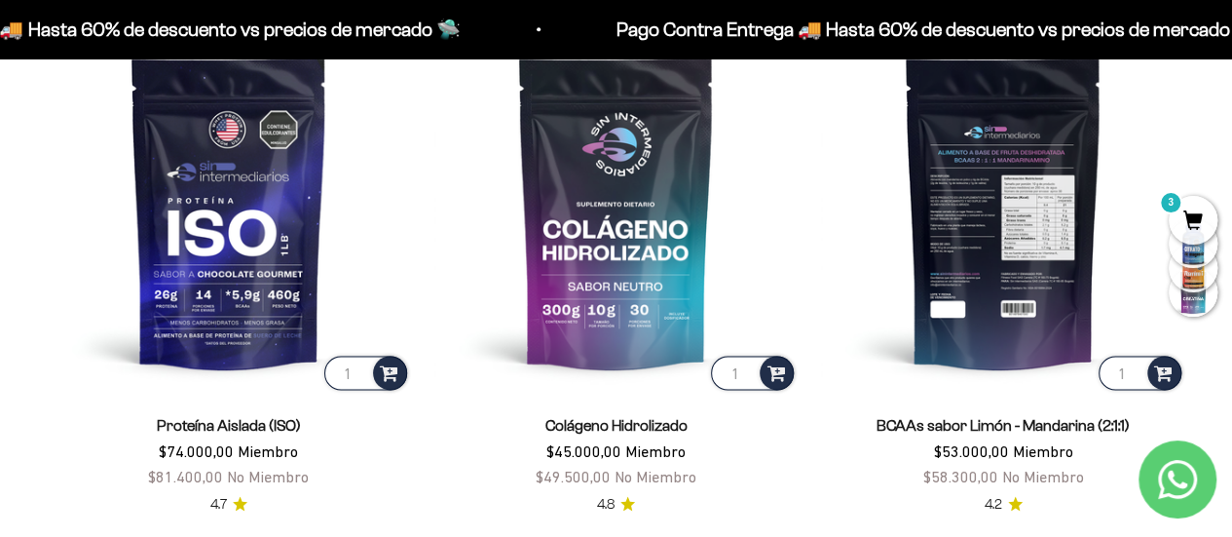
click at [1038, 221] on img at bounding box center [1003, 212] width 364 height 364
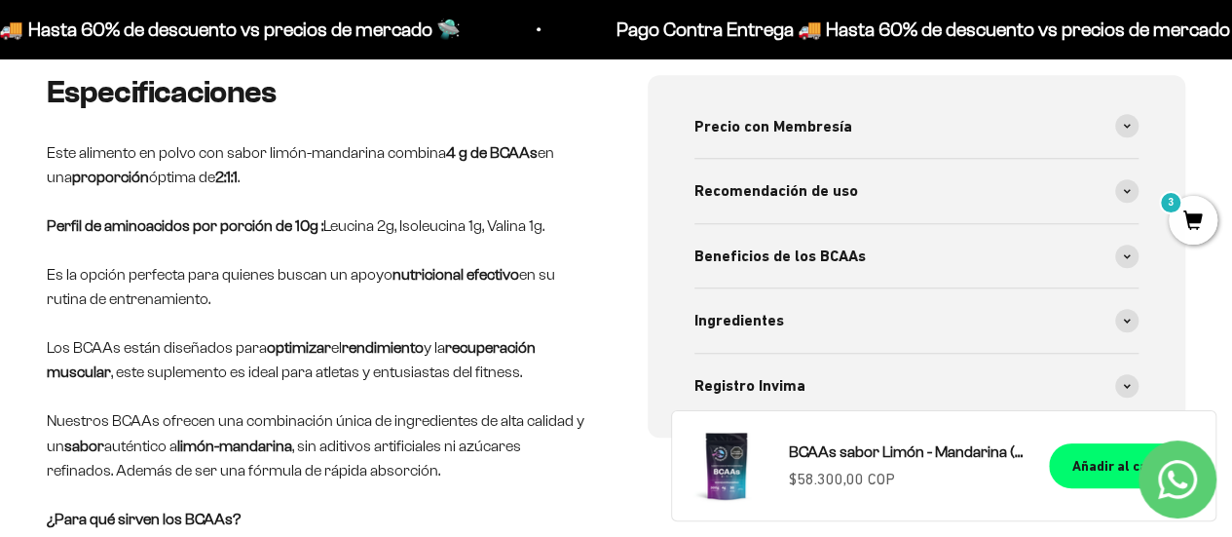
scroll to position [877, 0]
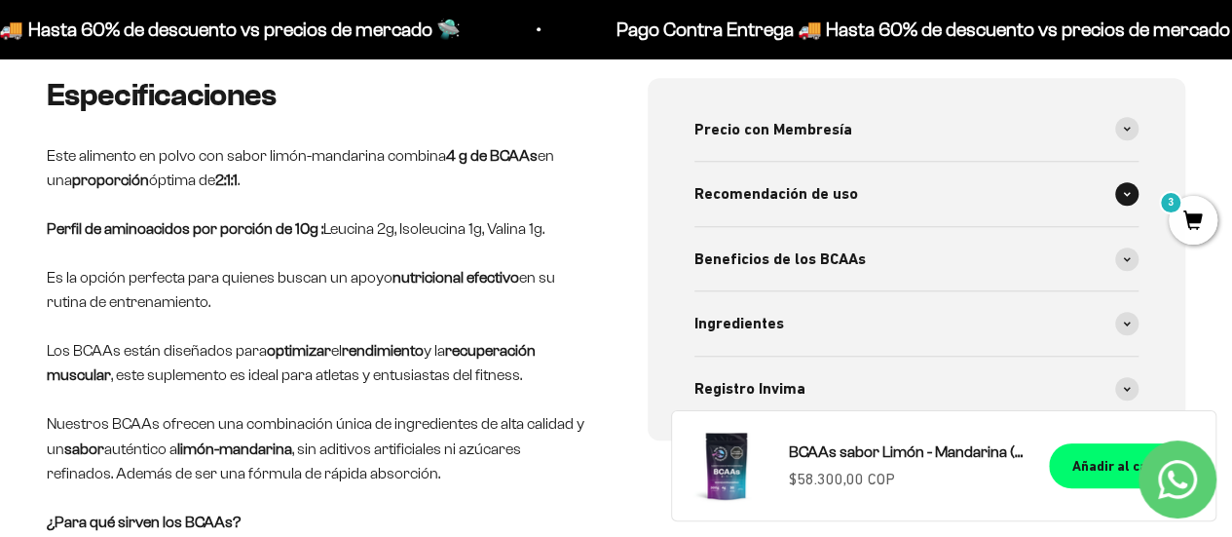
click at [1130, 191] on icon at bounding box center [1127, 194] width 8 height 6
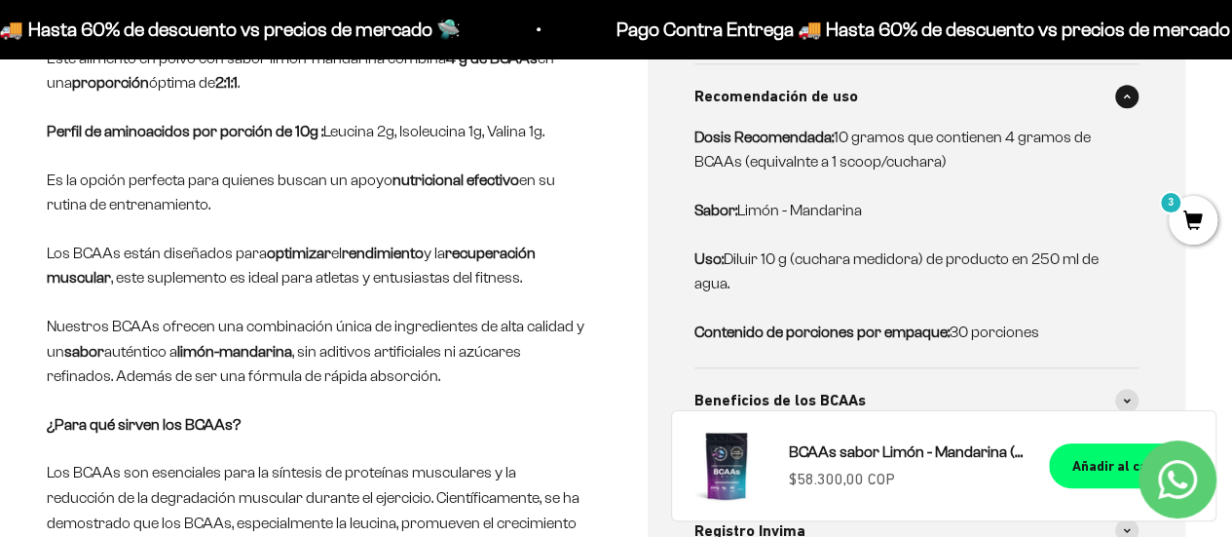
scroll to position [1072, 0]
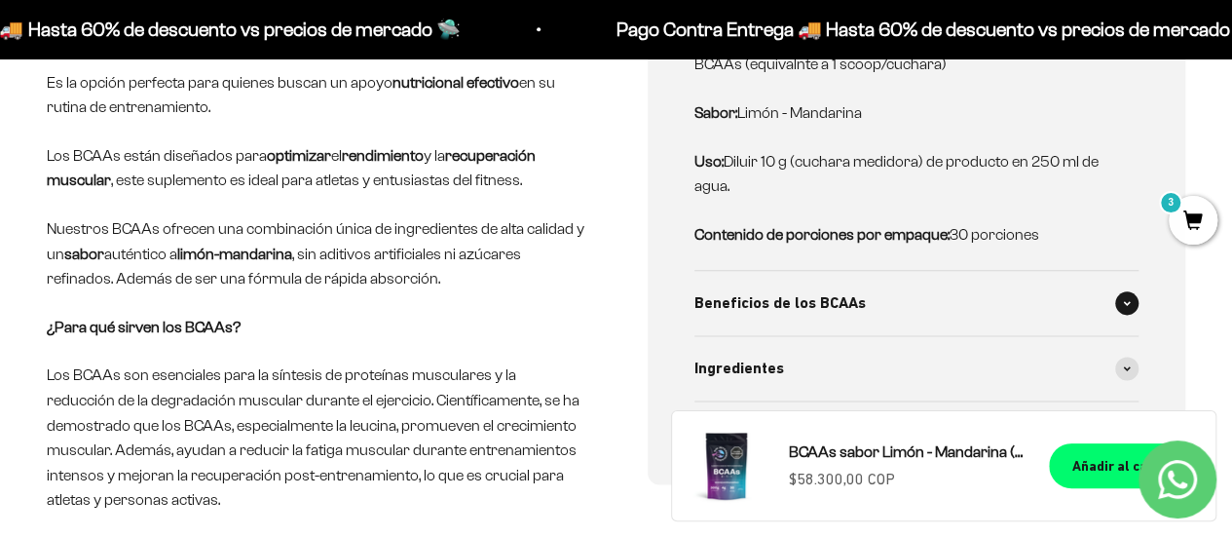
click at [987, 271] on div "Beneficios de los BCAAs" at bounding box center [917, 303] width 445 height 64
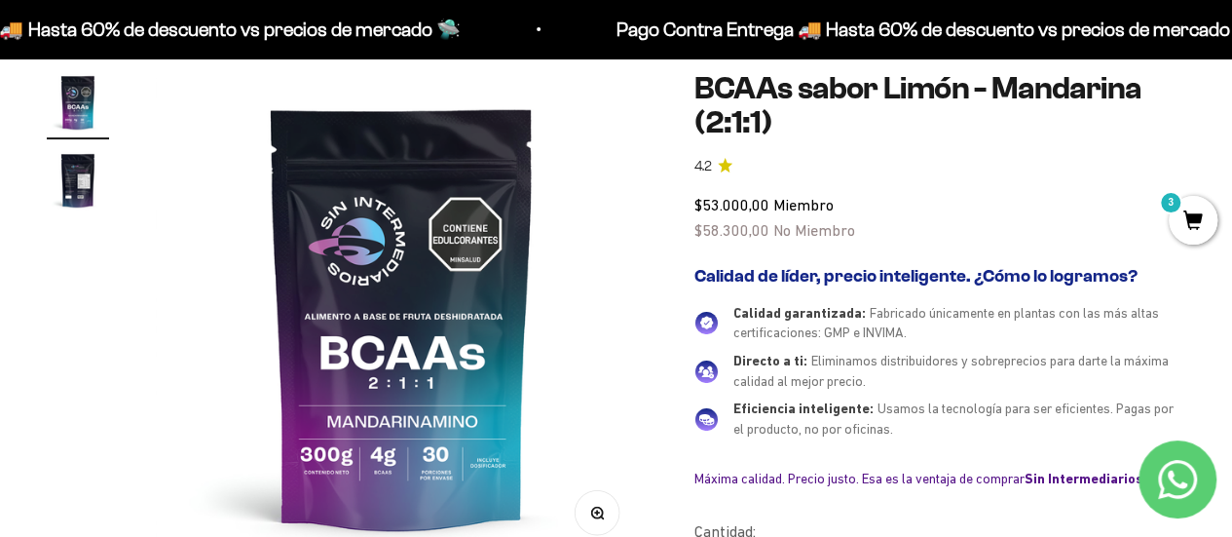
scroll to position [0, 0]
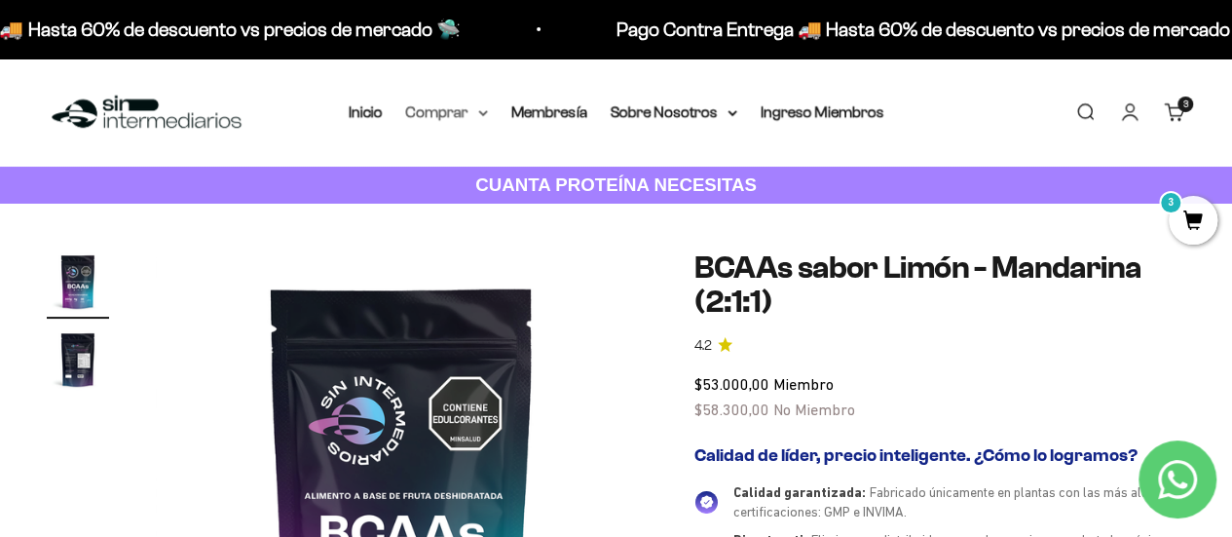
click at [473, 114] on summary "Comprar" at bounding box center [447, 111] width 82 height 25
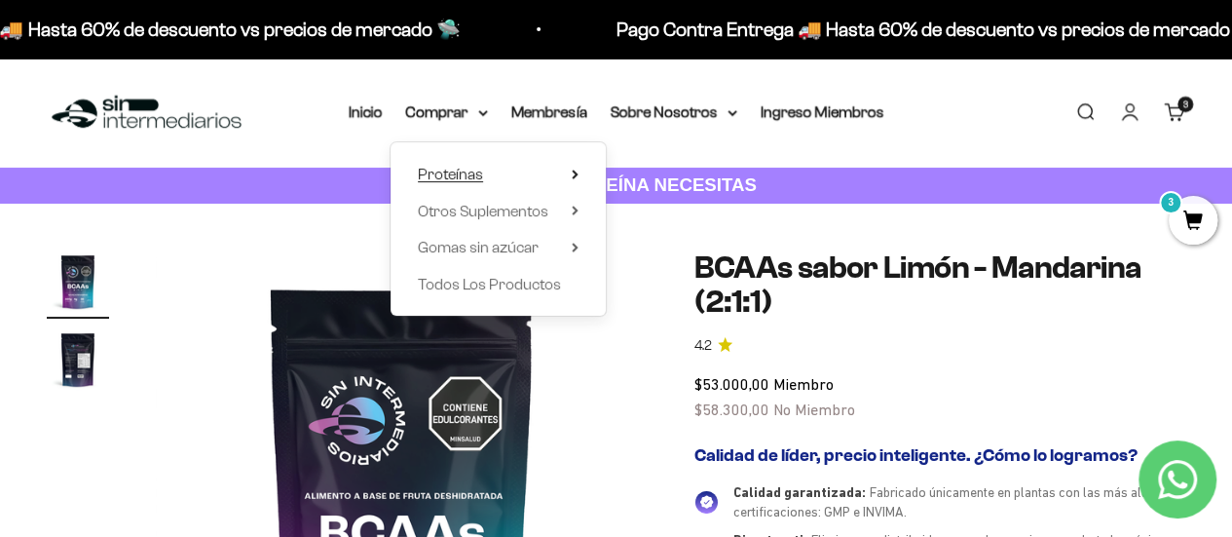
click at [510, 173] on summary "Proteínas" at bounding box center [498, 174] width 161 height 25
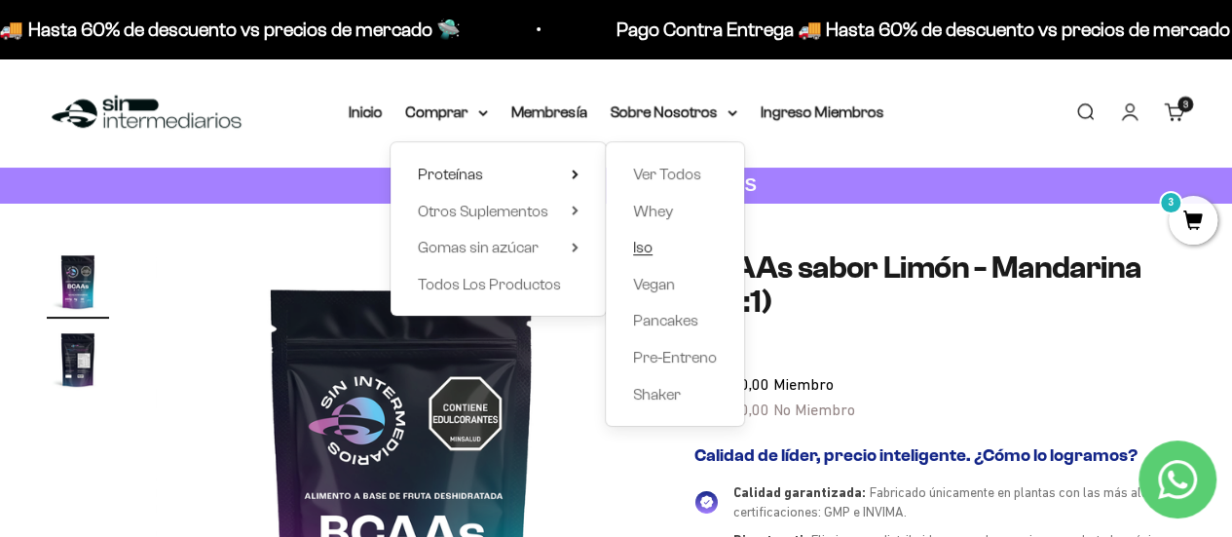
click at [693, 249] on link "Iso" at bounding box center [675, 247] width 84 height 25
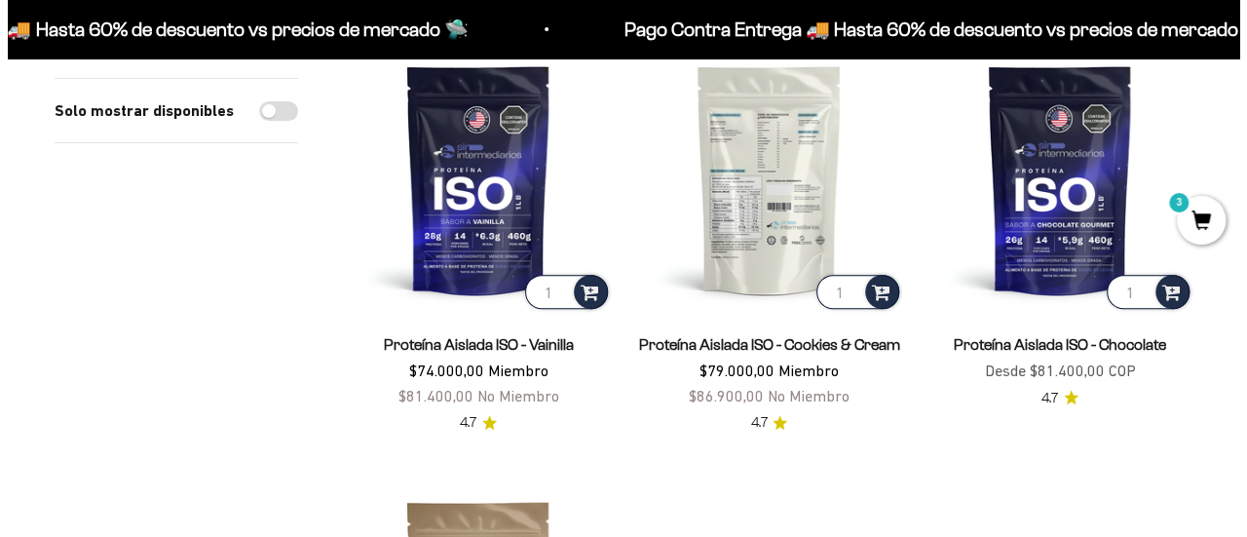
scroll to position [292, 0]
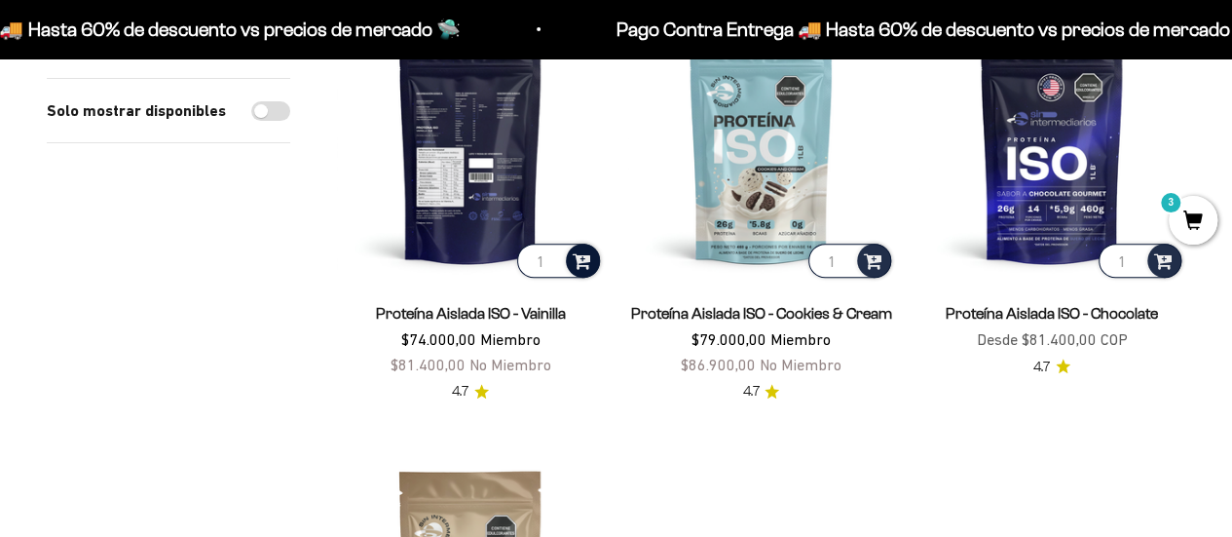
click at [581, 262] on span at bounding box center [582, 259] width 19 height 22
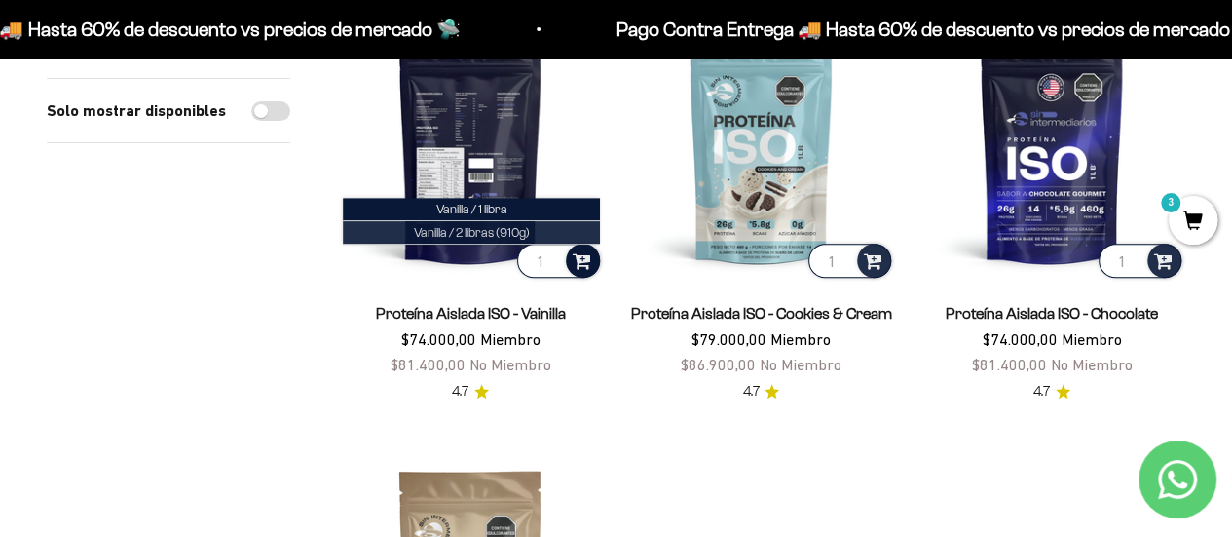
click at [502, 234] on span "Vanilla / 2 libras (910g)" at bounding box center [472, 232] width 116 height 15
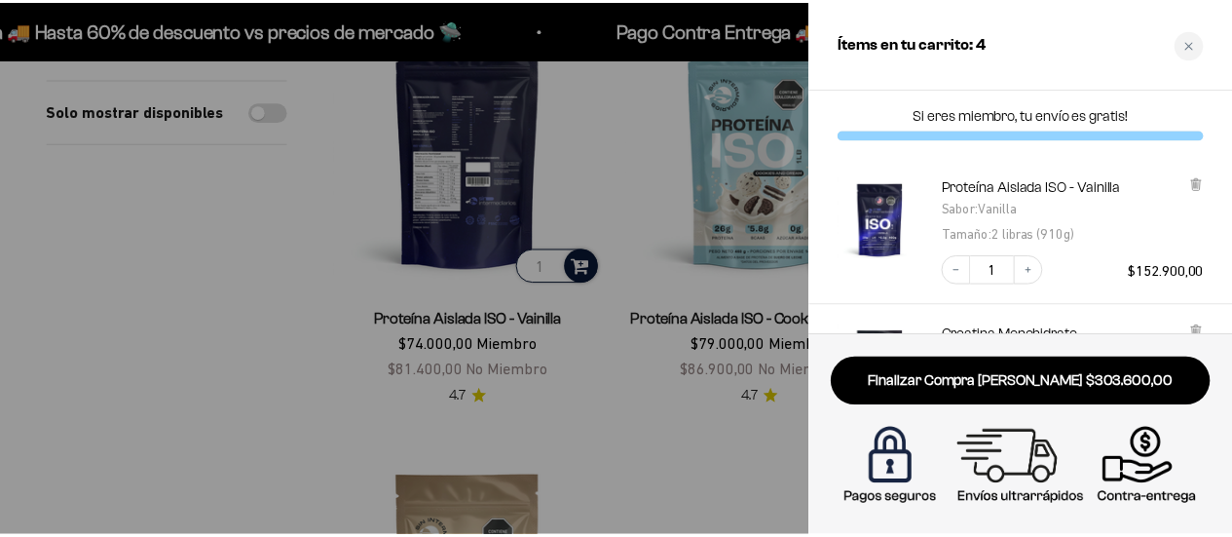
scroll to position [0, 0]
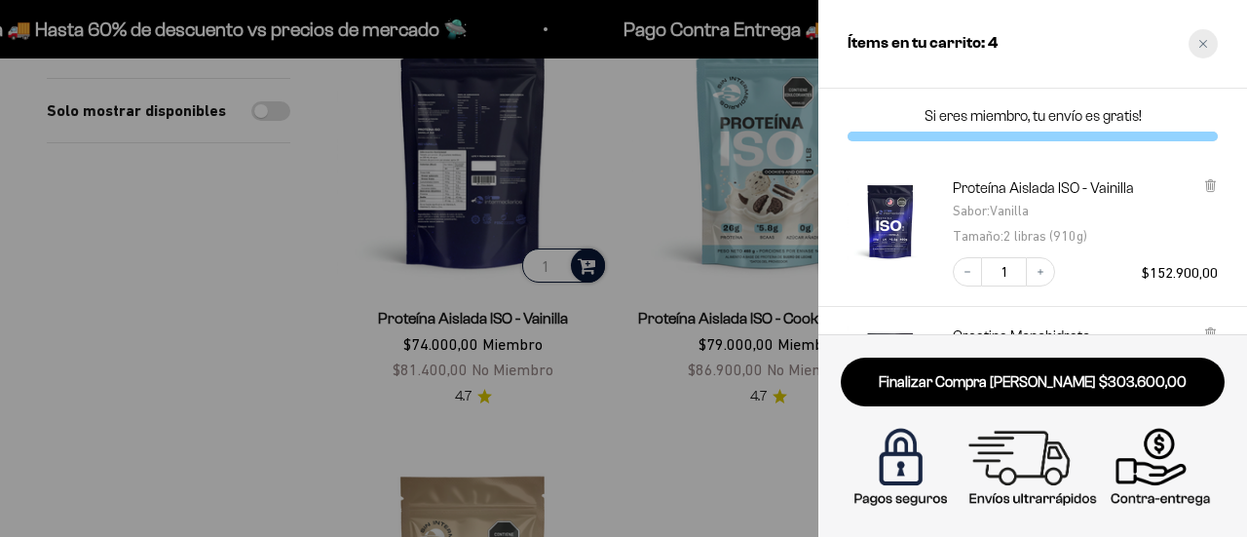
click at [1209, 35] on div "Close cart" at bounding box center [1203, 43] width 29 height 29
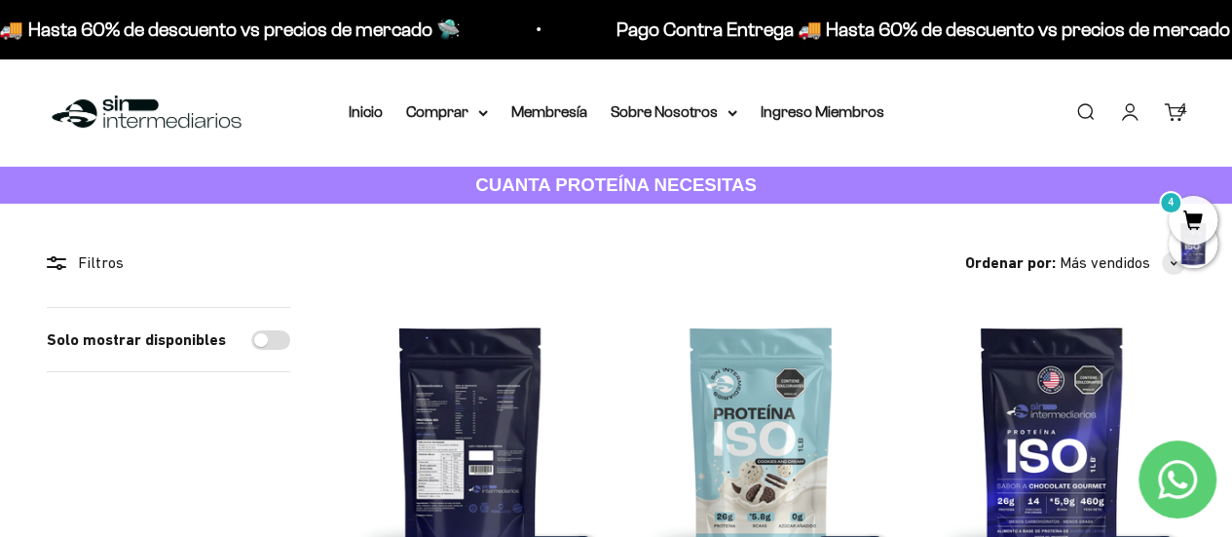
click at [1179, 112] on div "4" at bounding box center [1183, 108] width 10 height 25
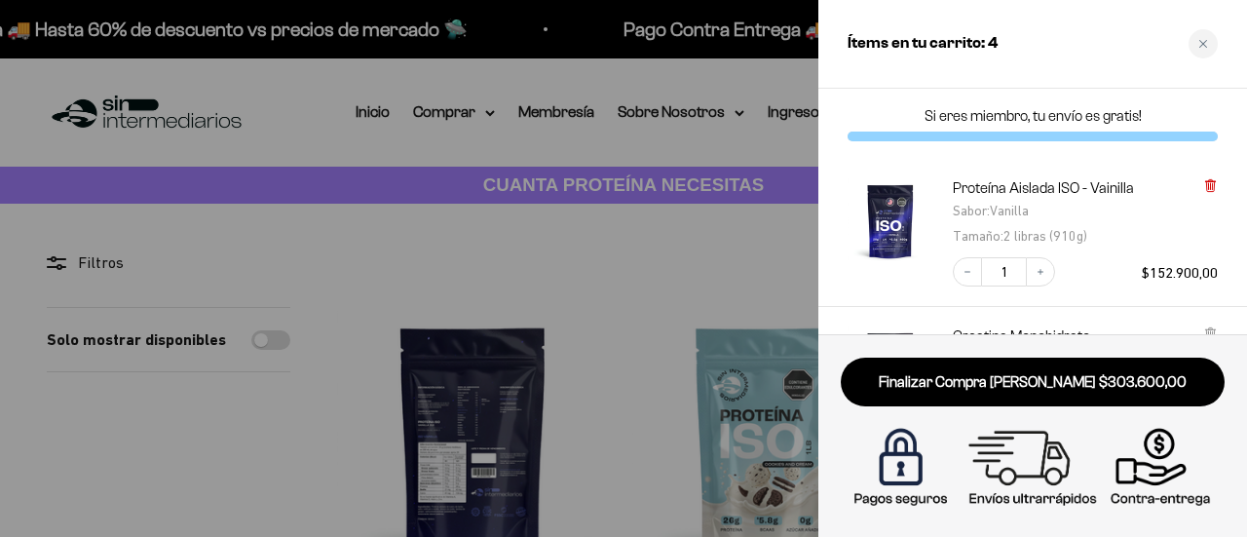
click at [1213, 182] on icon at bounding box center [1210, 186] width 8 height 10
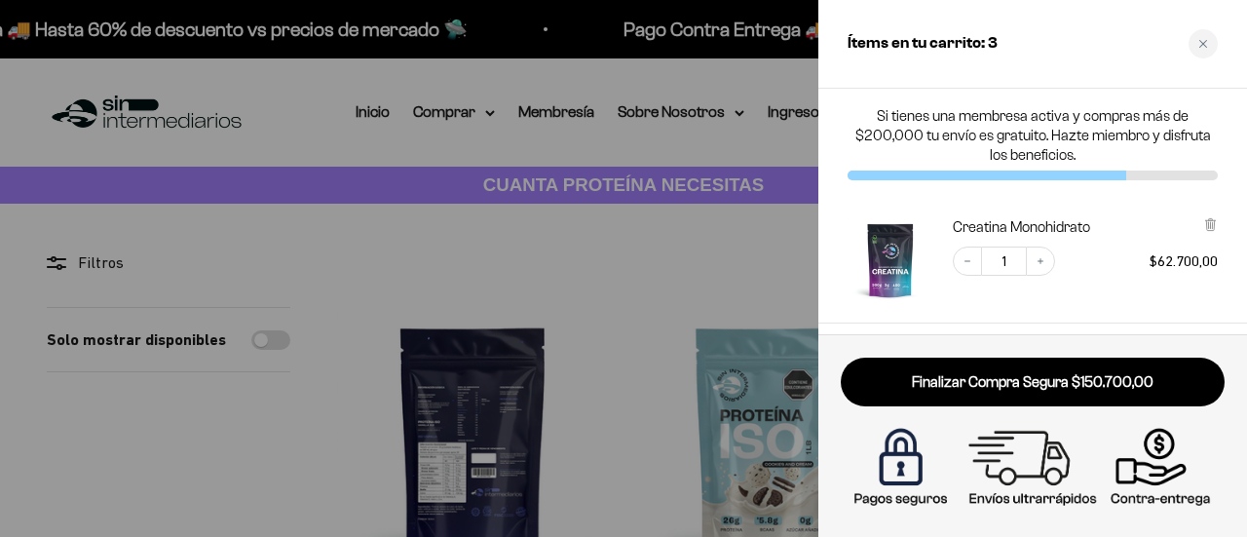
click at [1220, 231] on div "Creatina Monohidrato Decrease quantity 1 Increase quantity $62.700,00" at bounding box center [1032, 261] width 429 height 126
click at [1212, 229] on icon at bounding box center [1210, 225] width 8 height 10
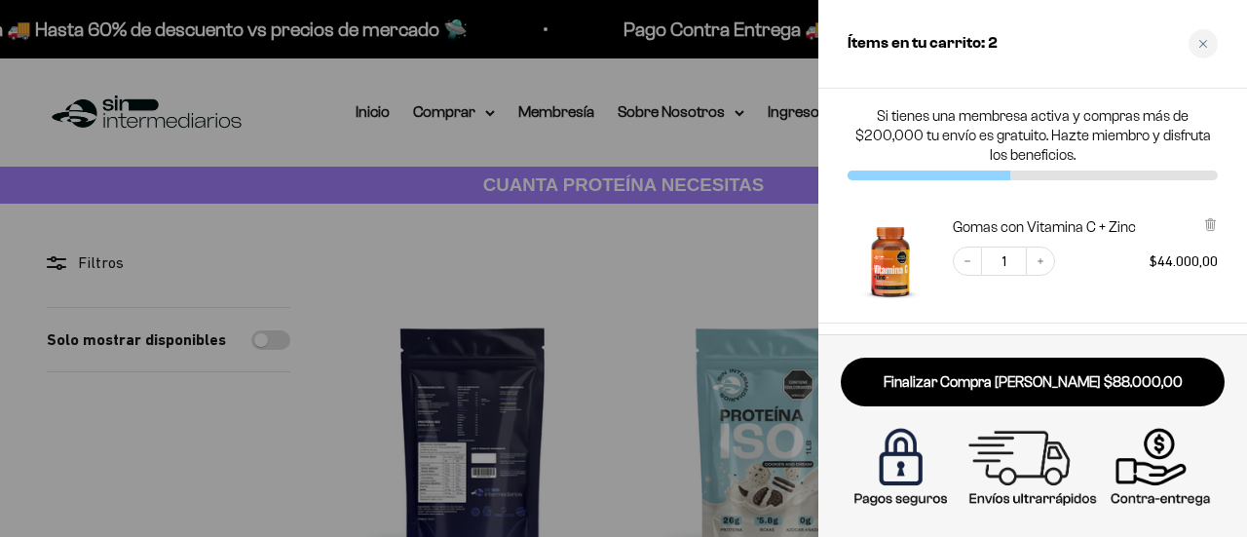
click at [1211, 215] on div "Gomas con Vitamina C + Zinc Decrease quantity 1 Increase quantity $44.000,00" at bounding box center [1023, 250] width 390 height 105
click at [1212, 220] on icon at bounding box center [1210, 220] width 10 height 0
click at [1212, 219] on icon at bounding box center [1210, 223] width 4 height 10
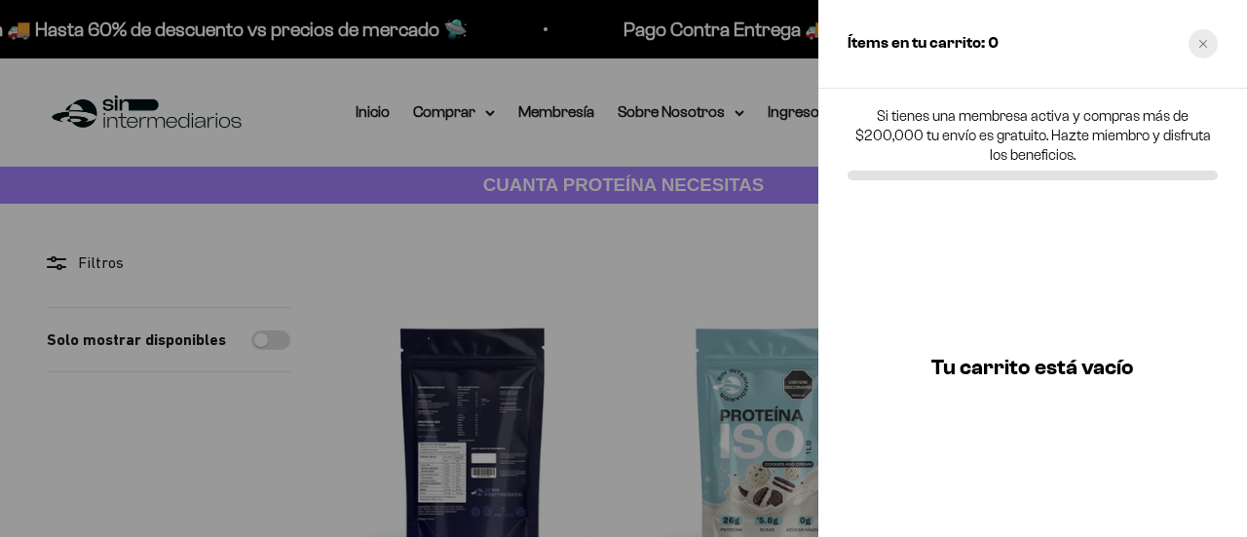
click at [1203, 50] on div "Close cart" at bounding box center [1203, 43] width 29 height 29
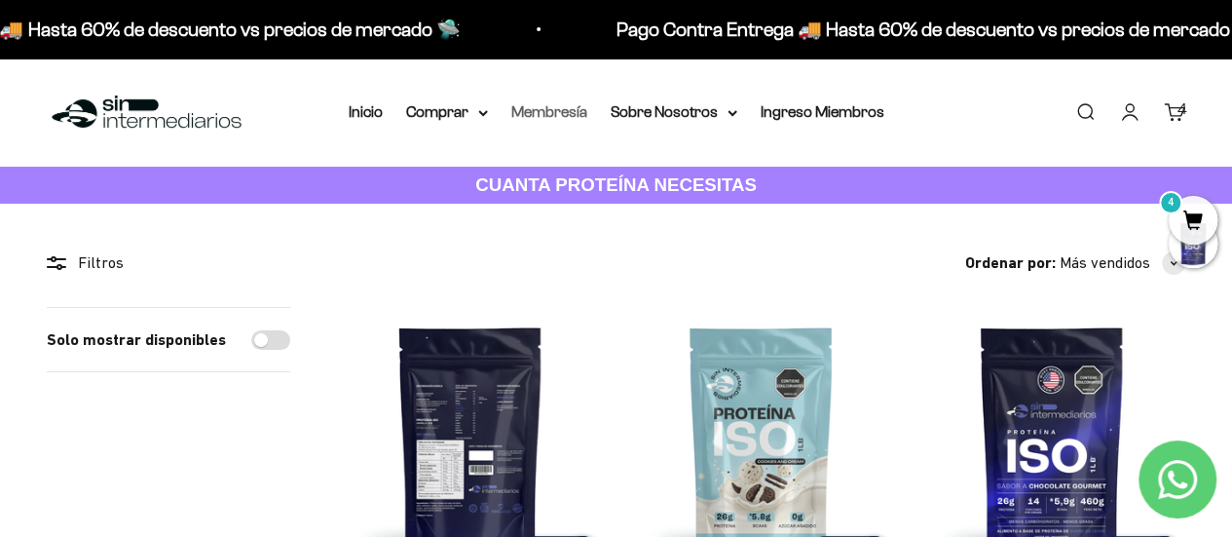
click at [533, 112] on link "Membresía" at bounding box center [549, 111] width 76 height 17
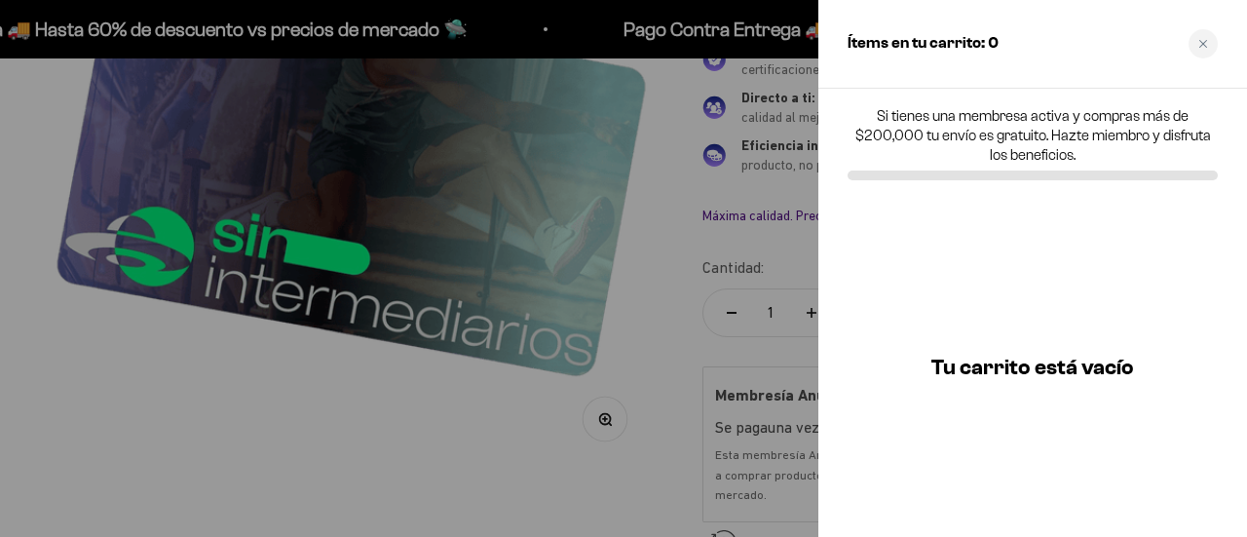
click at [651, 331] on div at bounding box center [623, 268] width 1247 height 537
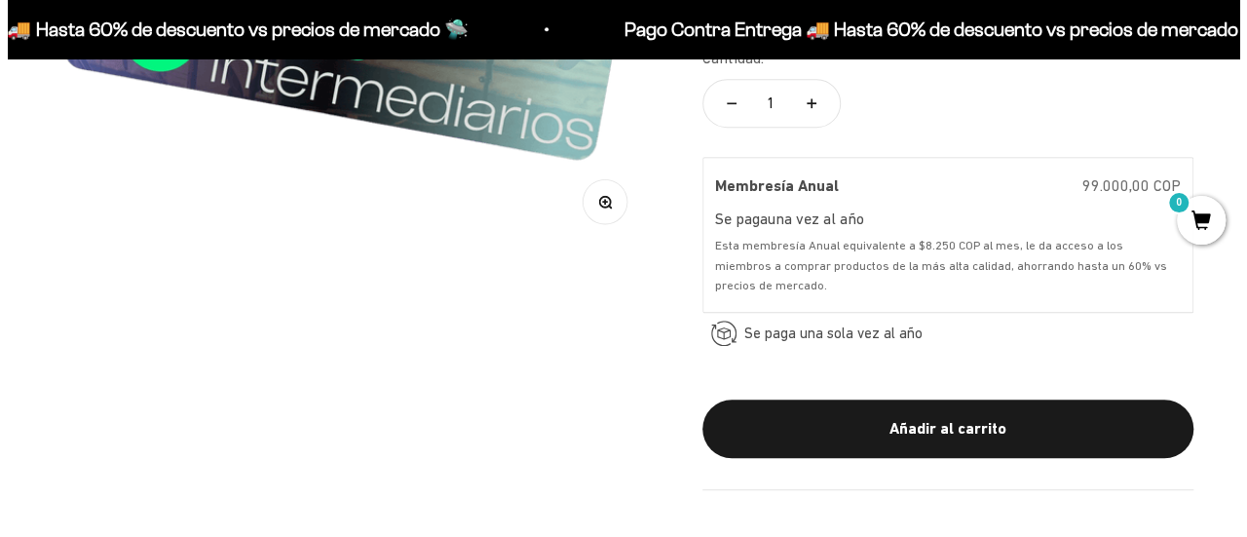
scroll to position [585, 0]
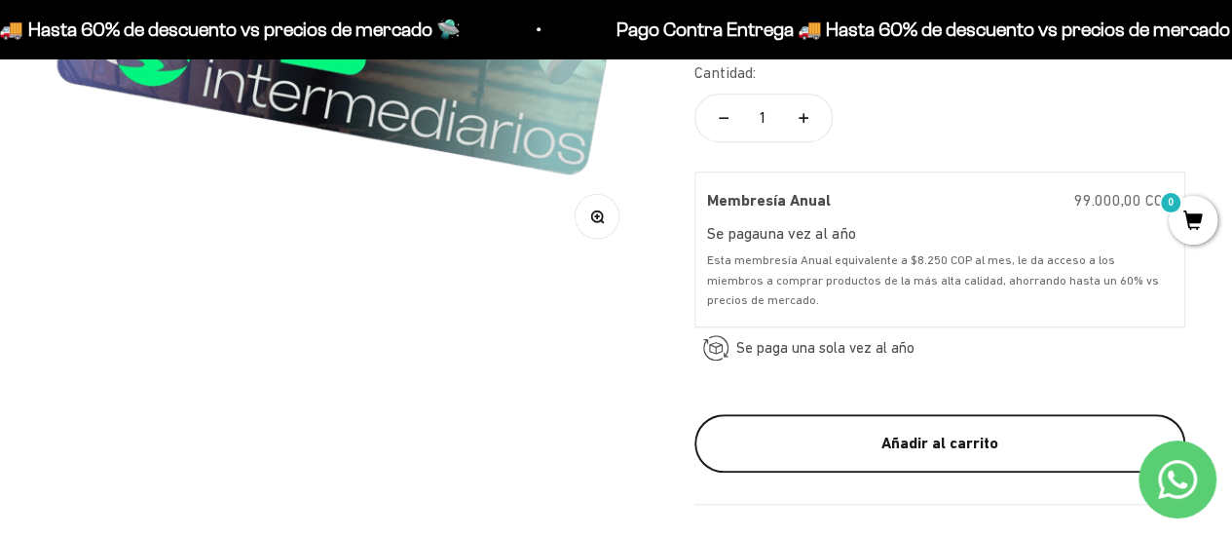
click at [949, 424] on button "Añadir al carrito" at bounding box center [940, 443] width 491 height 58
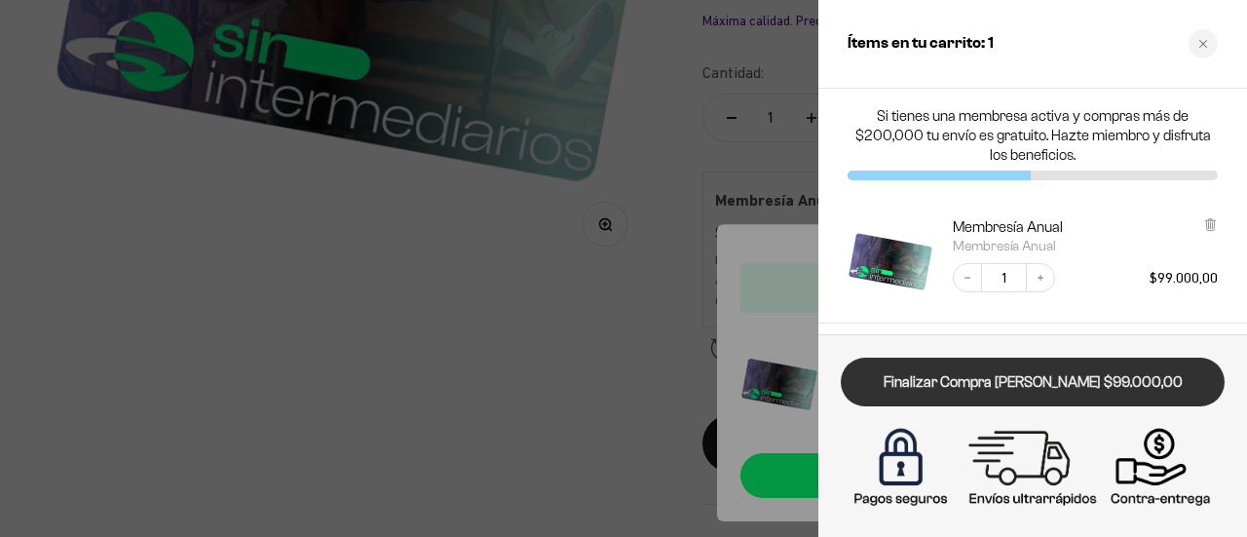
click at [1091, 381] on link "Finalizar Compra Segura $99.000,00" at bounding box center [1033, 383] width 384 height 50
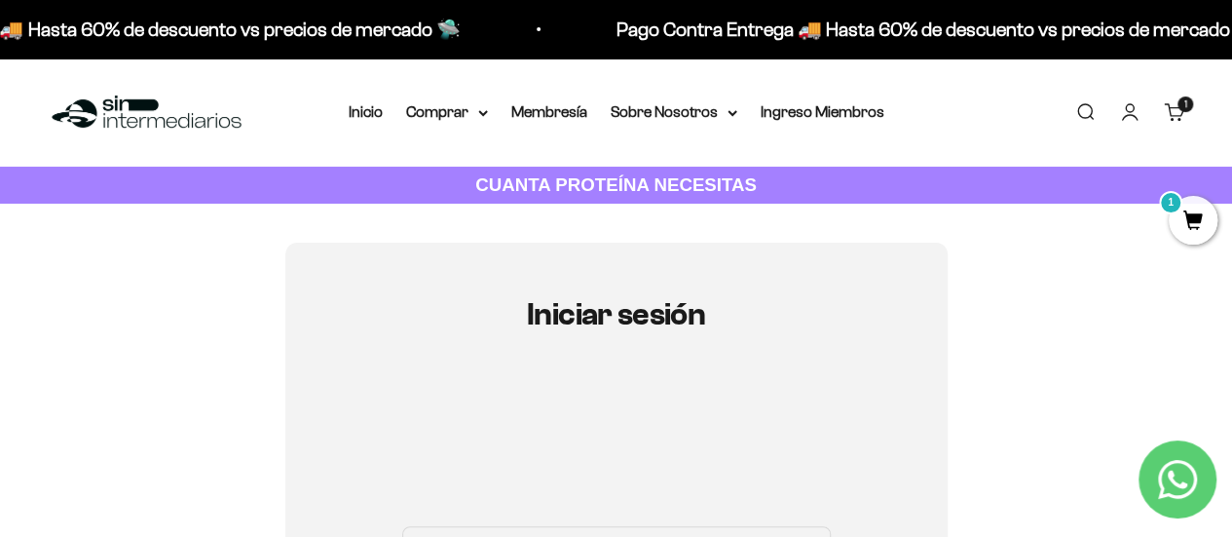
click at [1206, 227] on span "1" at bounding box center [1193, 220] width 49 height 49
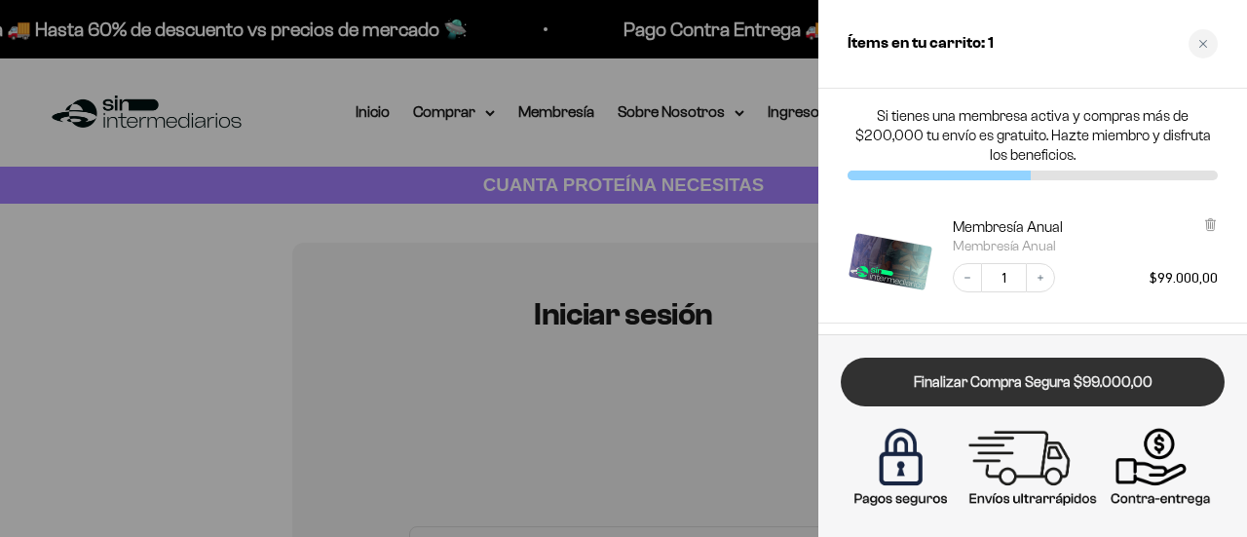
click at [1069, 375] on link "Finalizar Compra Segura $99.000,00" at bounding box center [1033, 383] width 384 height 50
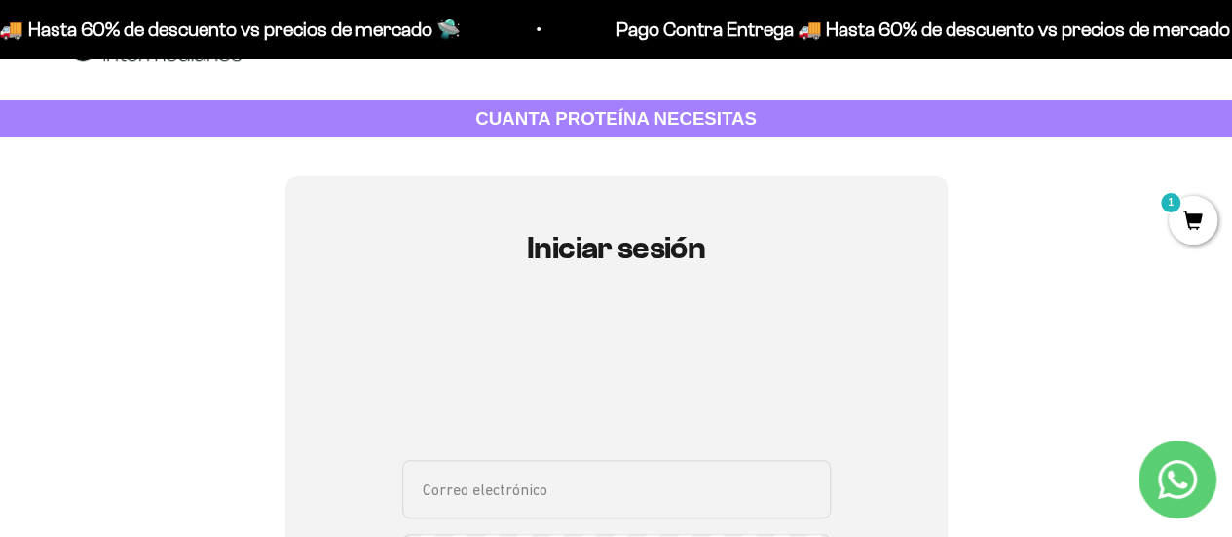
scroll to position [97, 0]
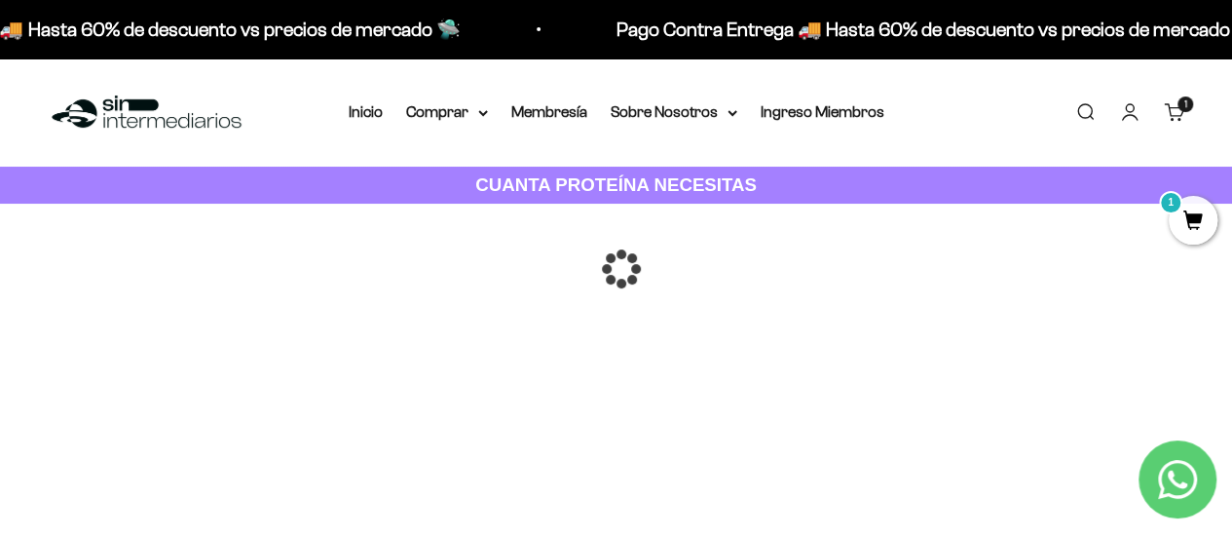
click at [1190, 219] on span "1" at bounding box center [1193, 220] width 49 height 49
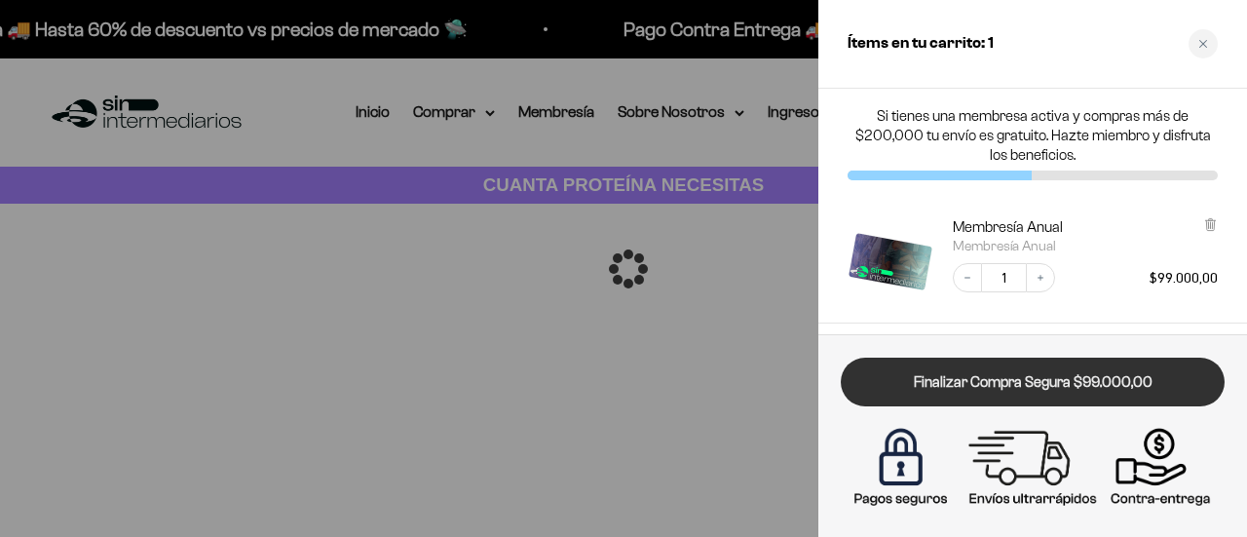
click at [1086, 374] on link "Finalizar Compra Segura $99.000,00" at bounding box center [1033, 383] width 384 height 50
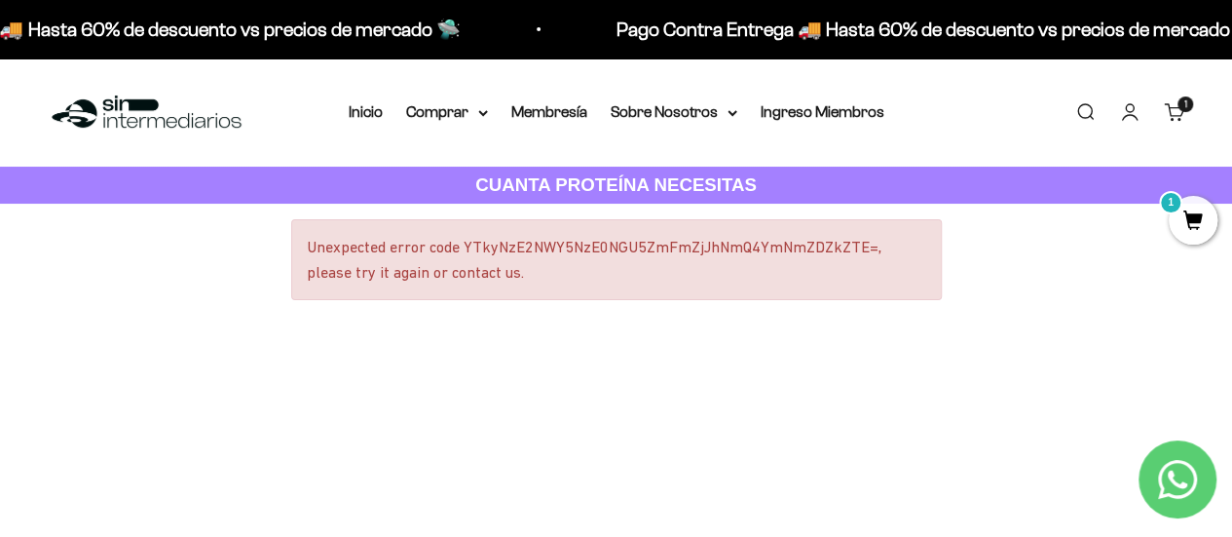
click at [1165, 101] on link "Carrito 1 artículo 1" at bounding box center [1174, 111] width 21 height 21
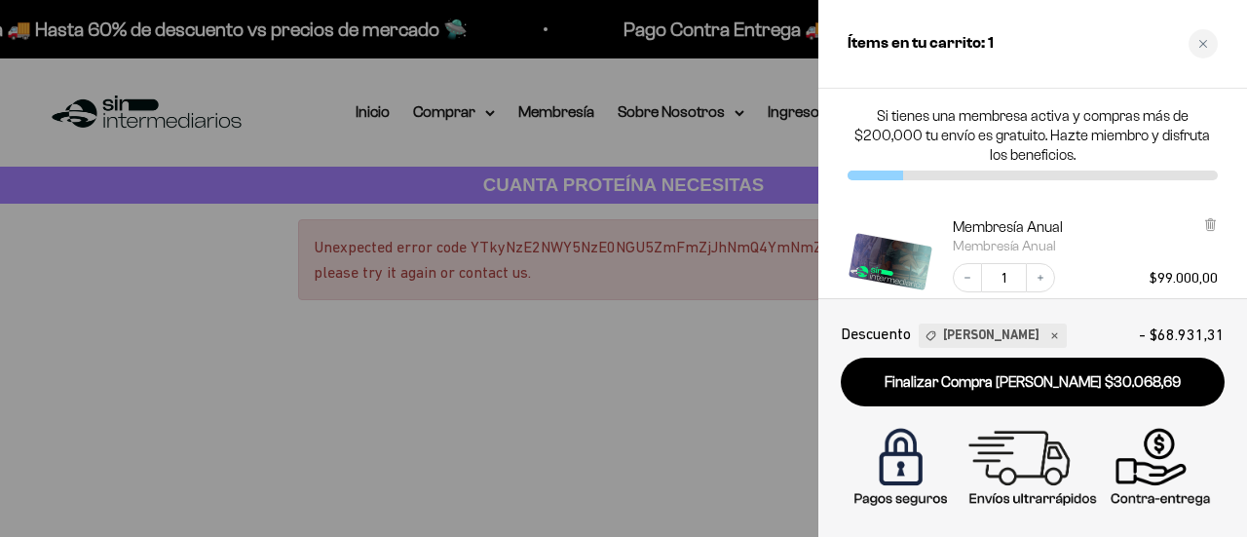
click at [647, 392] on div at bounding box center [623, 268] width 1247 height 537
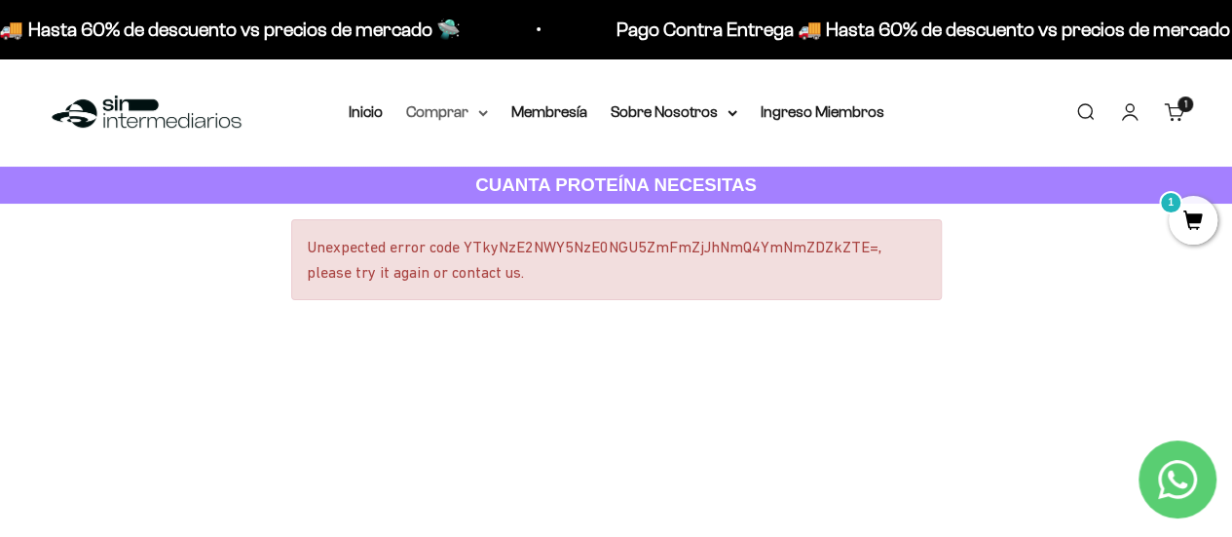
click at [458, 105] on summary "Comprar" at bounding box center [447, 111] width 82 height 25
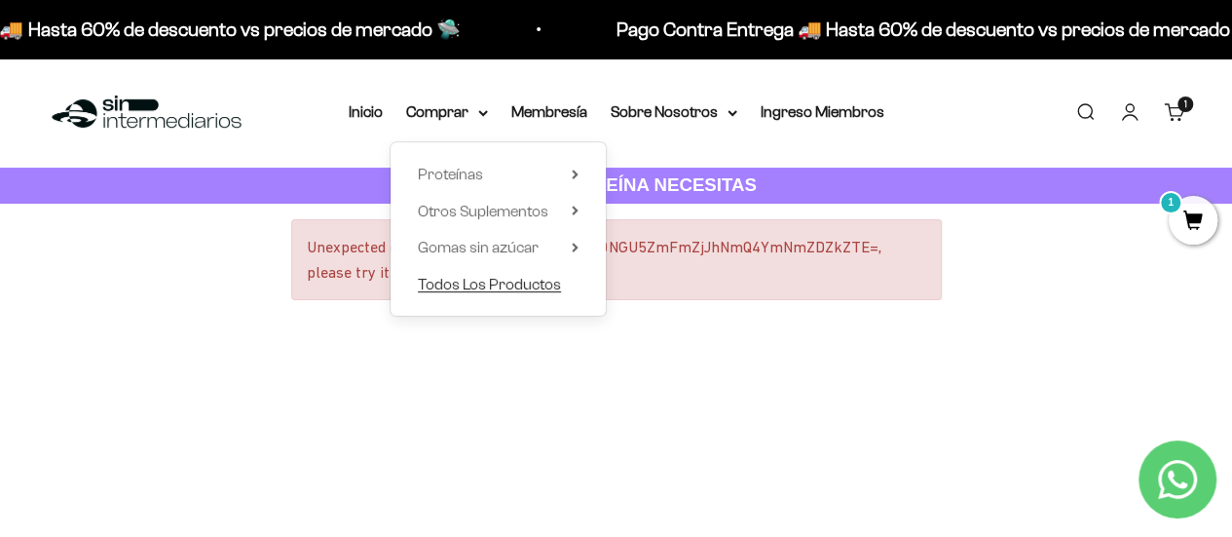
click at [474, 283] on span "Todos Los Productos" at bounding box center [489, 284] width 143 height 17
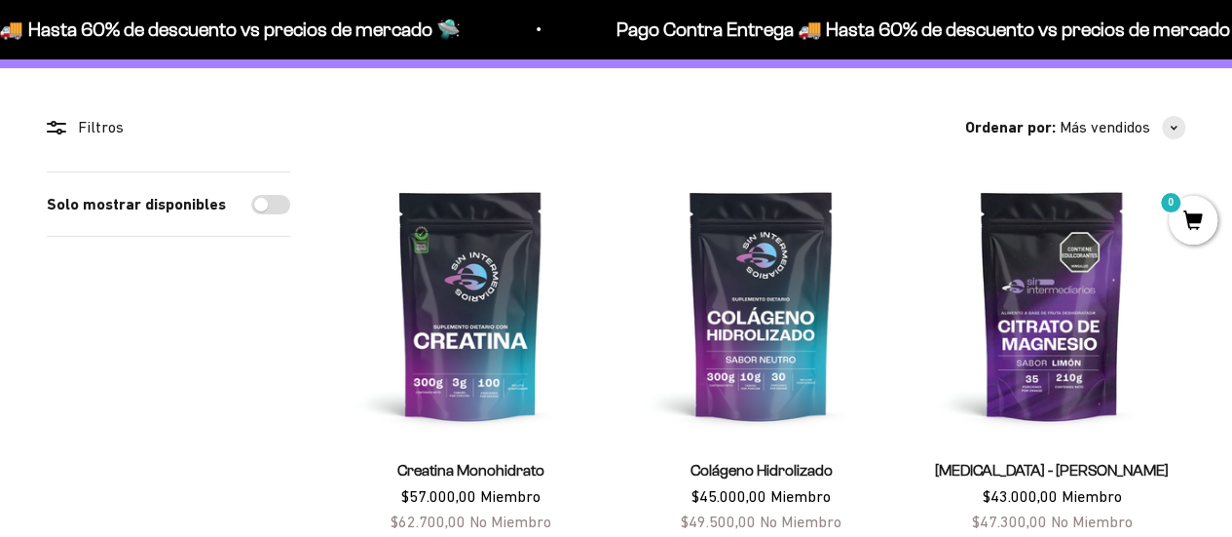
scroll to position [292, 0]
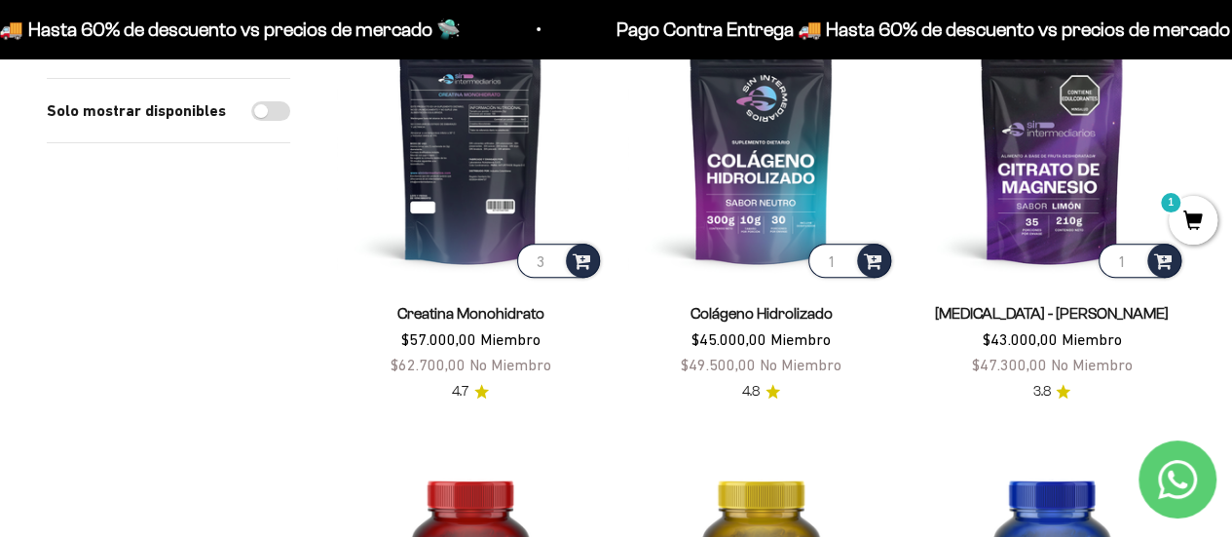
click at [553, 252] on input "3" at bounding box center [558, 261] width 83 height 34
click at [553, 252] on input "4" at bounding box center [558, 261] width 83 height 34
type input "3"
click at [554, 259] on input "3" at bounding box center [558, 261] width 83 height 34
click at [586, 250] on span at bounding box center [582, 259] width 19 height 22
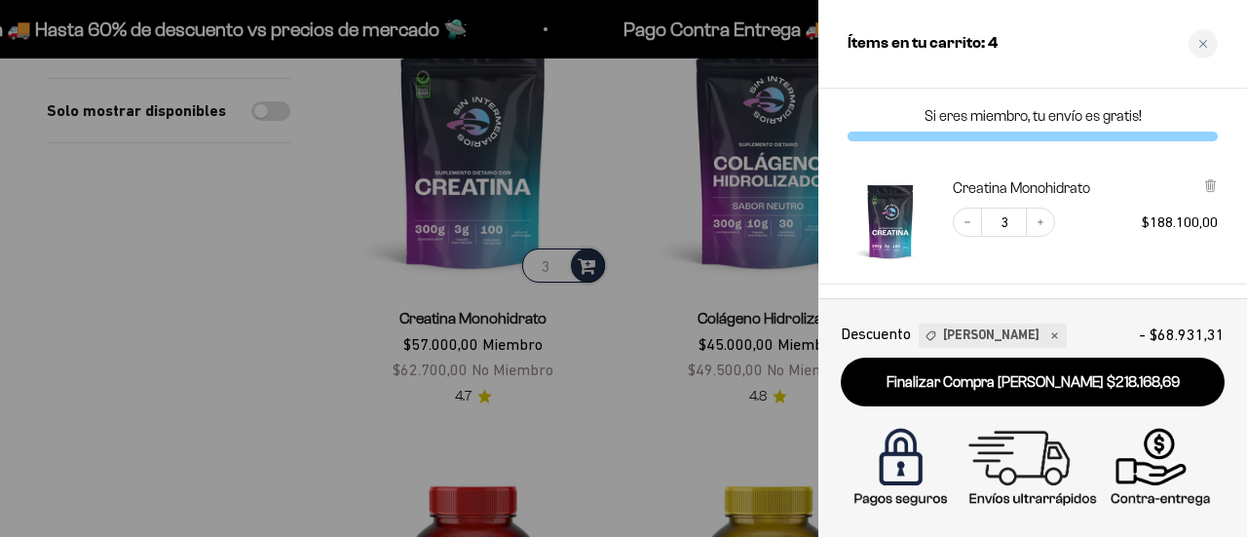
click at [1204, 40] on icon "Close cart" at bounding box center [1203, 44] width 10 height 10
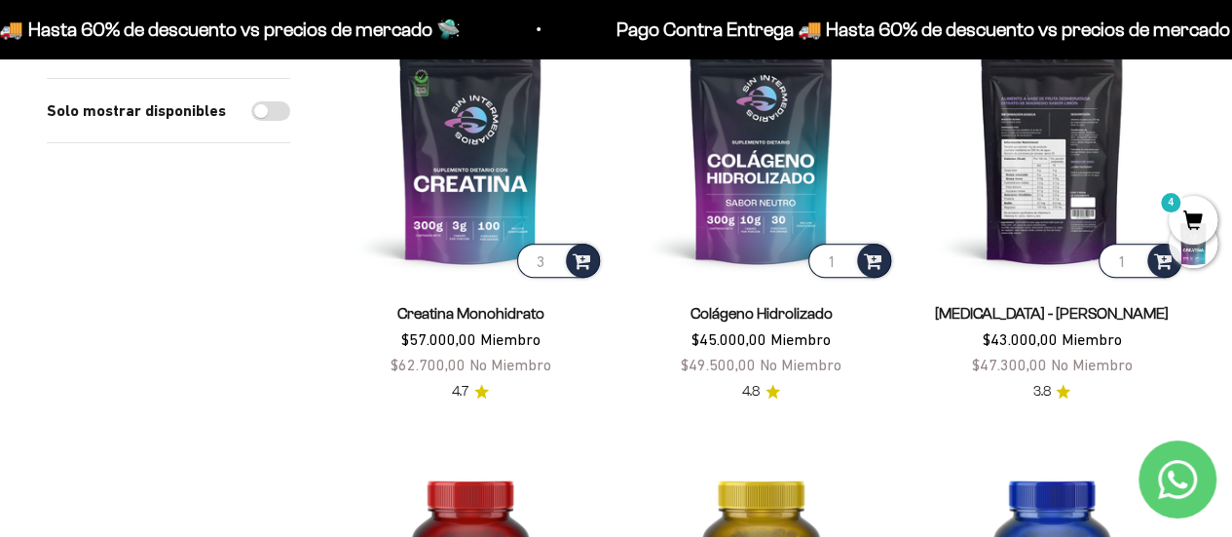
scroll to position [195, 0]
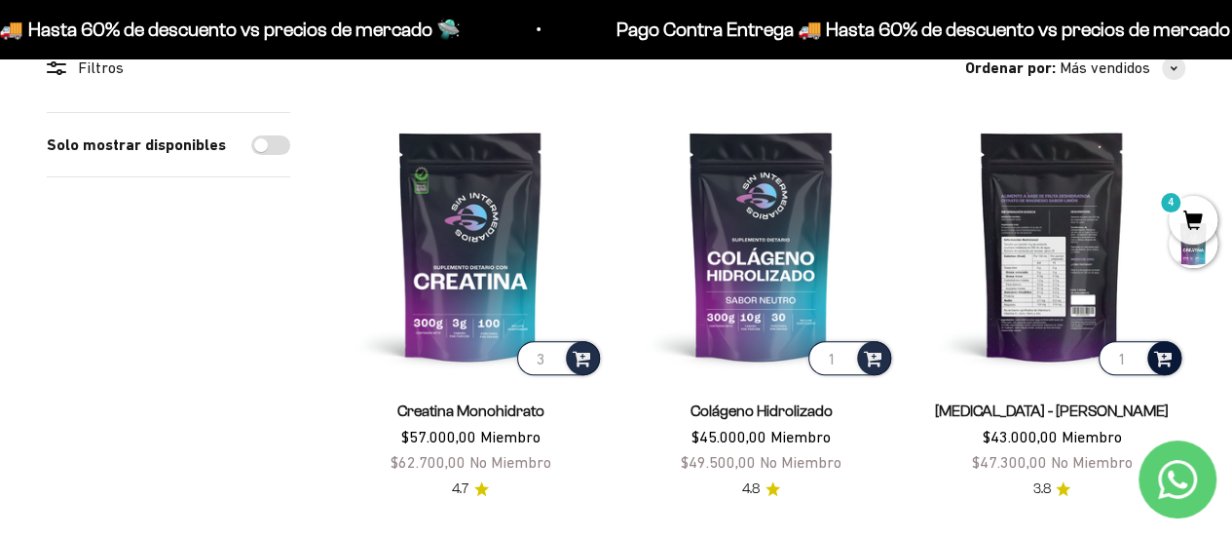
click at [1161, 347] on span at bounding box center [1163, 357] width 19 height 22
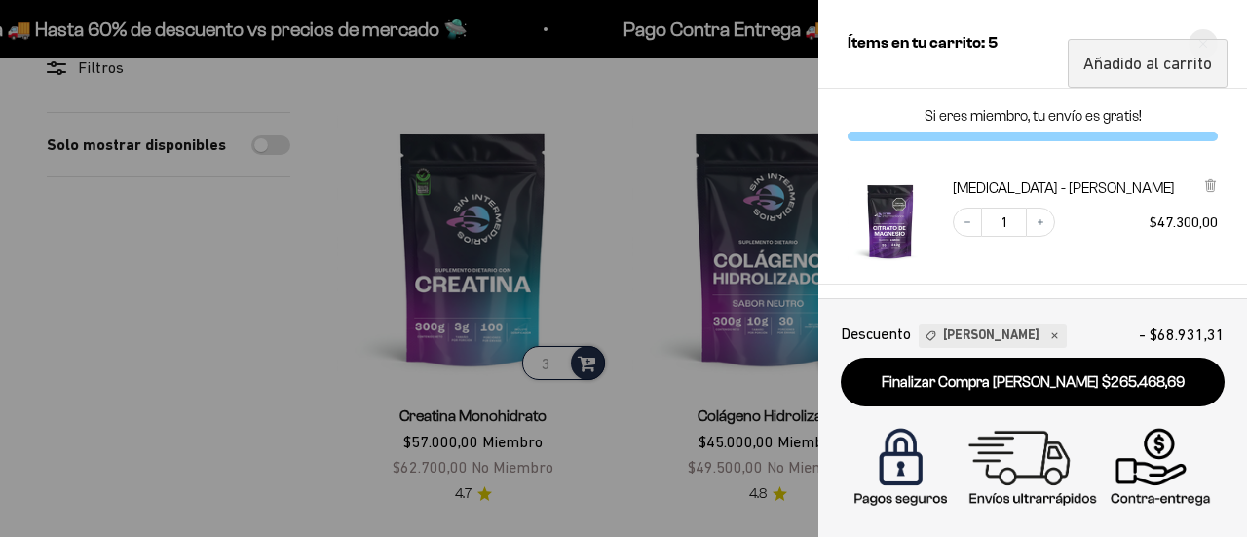
click at [1210, 34] on div "Close cart" at bounding box center [1203, 43] width 29 height 29
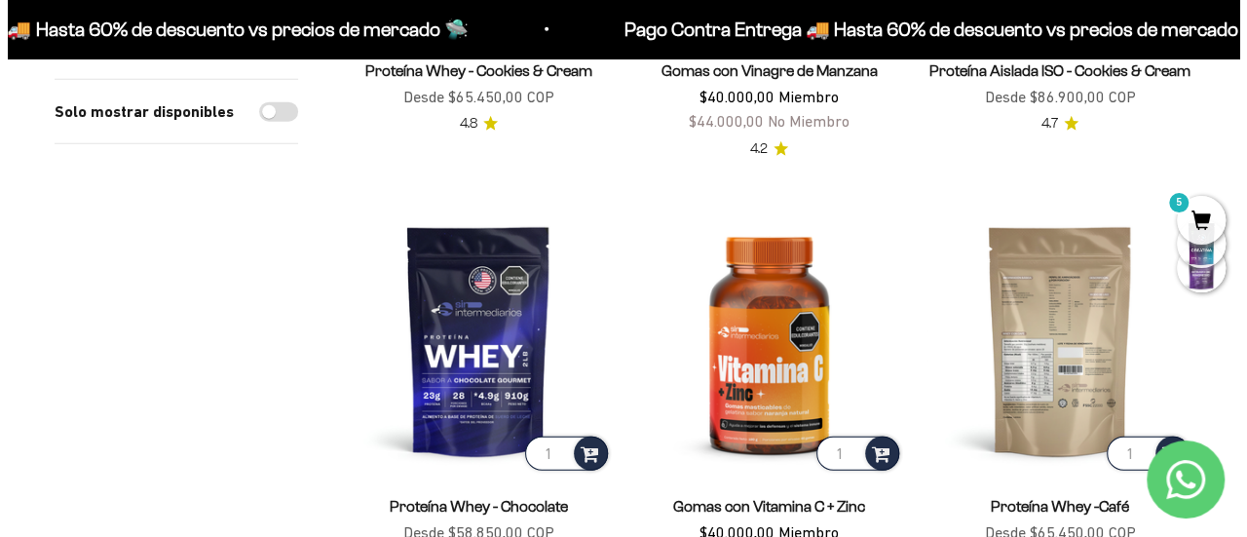
scroll to position [2338, 0]
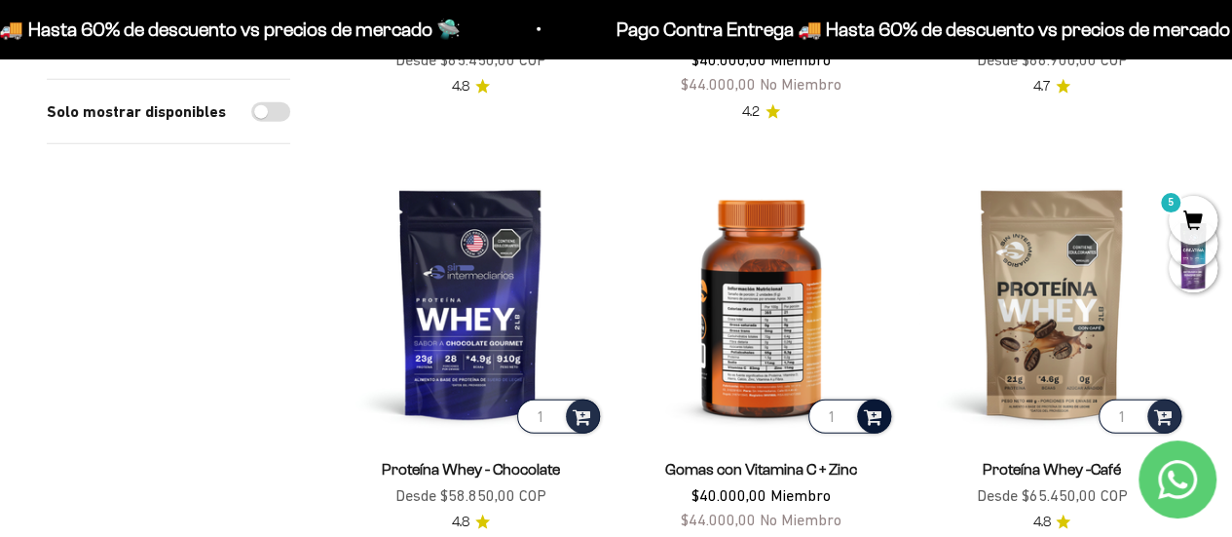
click at [883, 410] on div at bounding box center [874, 416] width 34 height 34
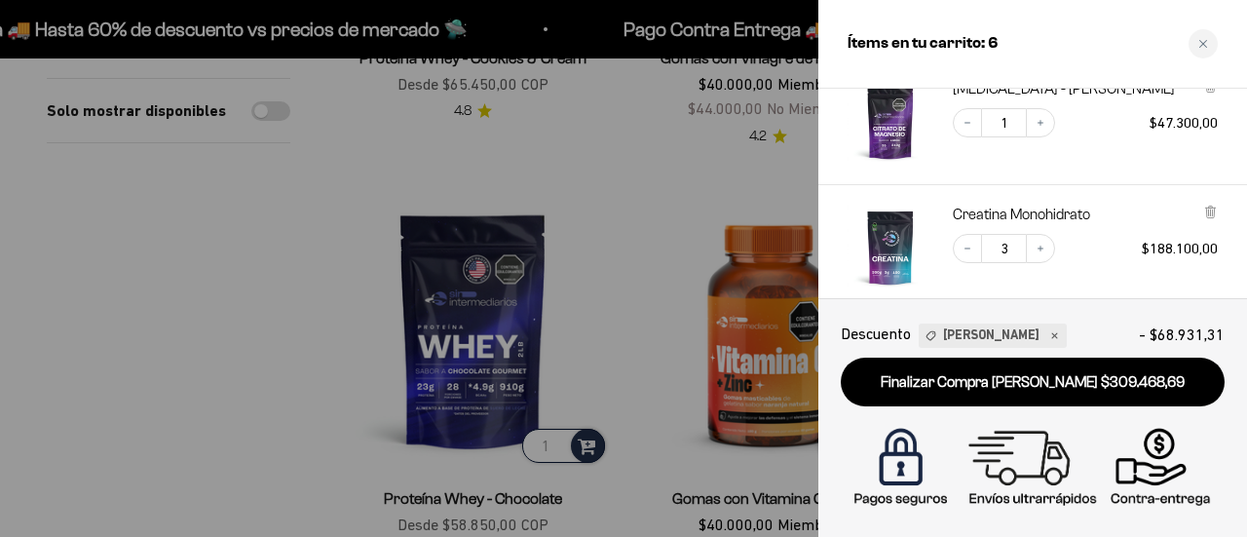
scroll to position [195, 0]
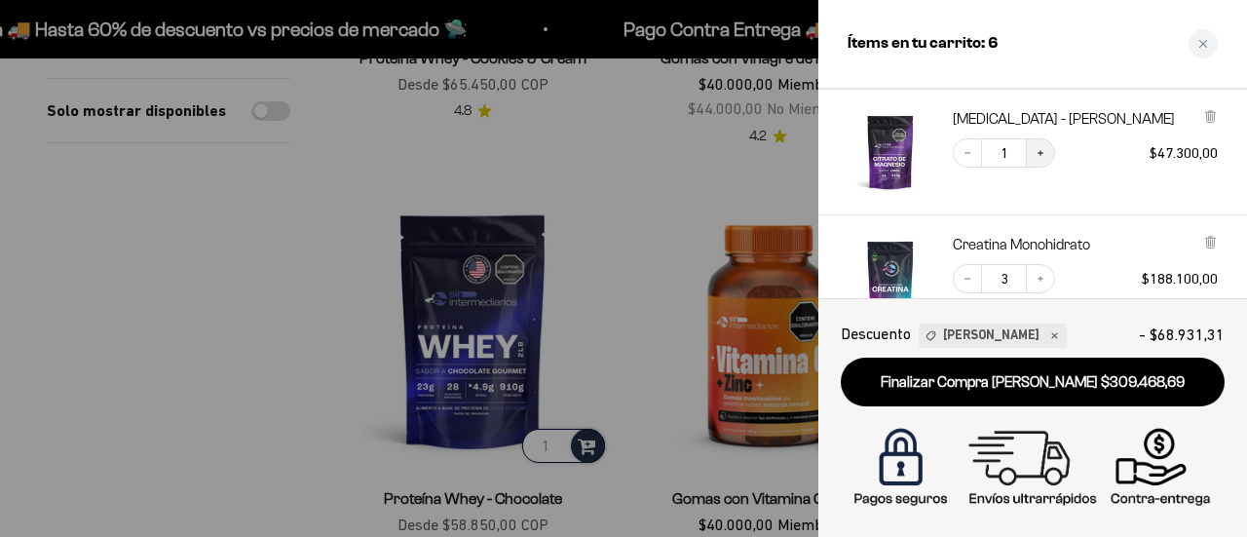
click at [1038, 154] on icon "Increase quantity" at bounding box center [1041, 153] width 12 height 12
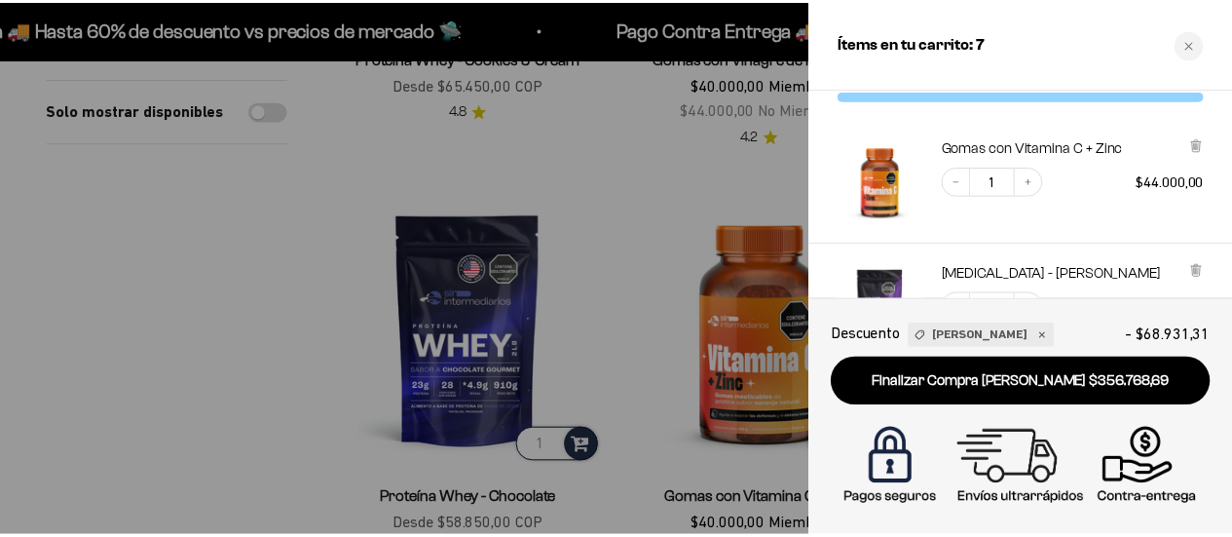
scroll to position [0, 0]
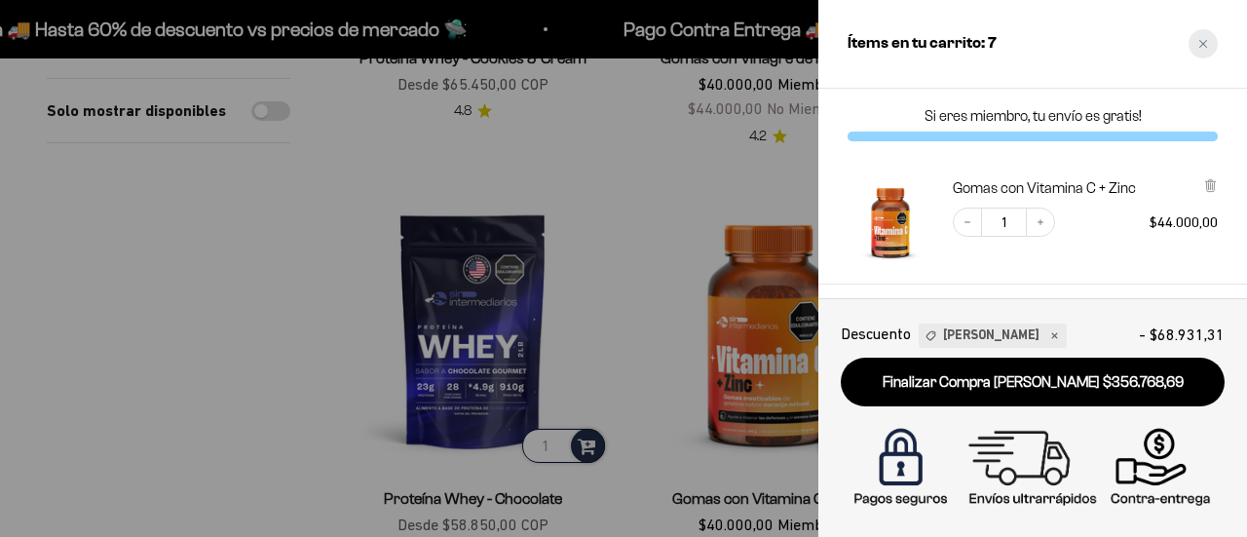
click at [1200, 44] on icon "Close cart" at bounding box center [1203, 44] width 10 height 10
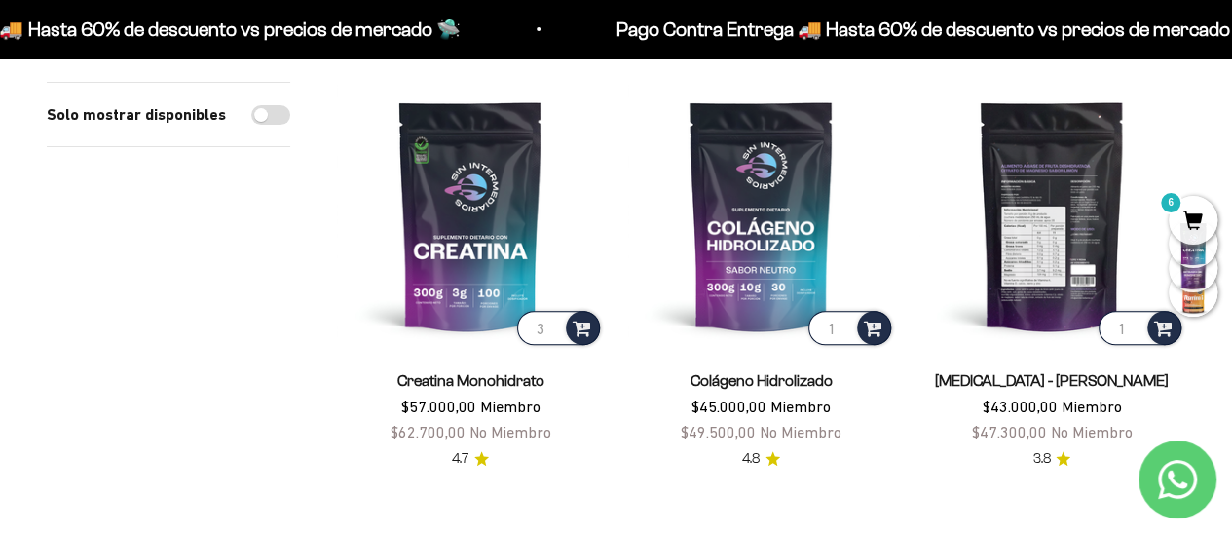
scroll to position [195, 0]
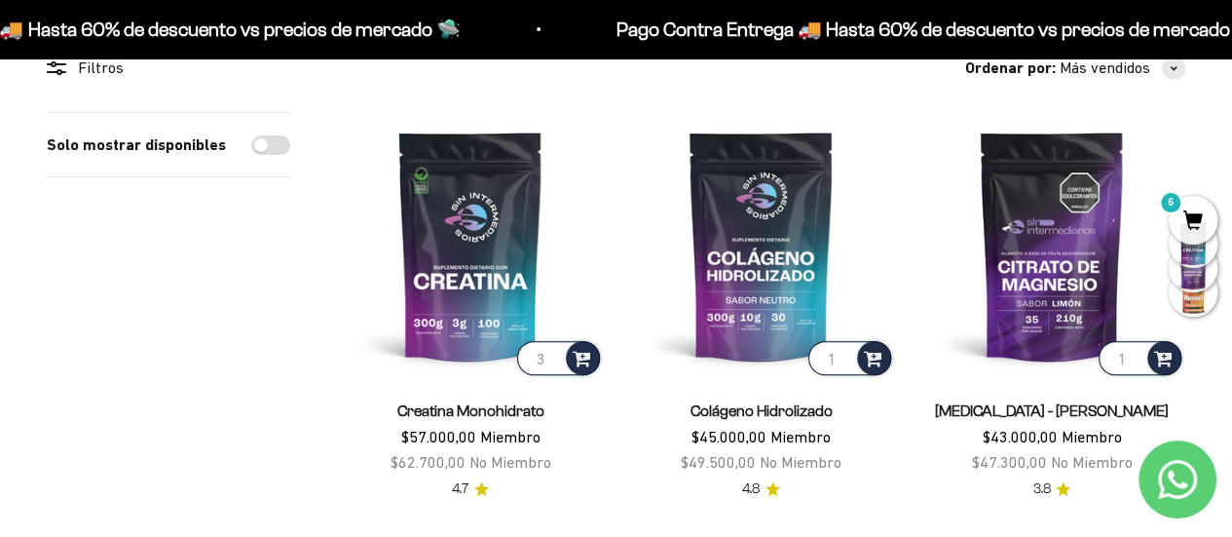
click at [1159, 474] on icon "Contact us on WhatsApp" at bounding box center [1177, 479] width 39 height 39
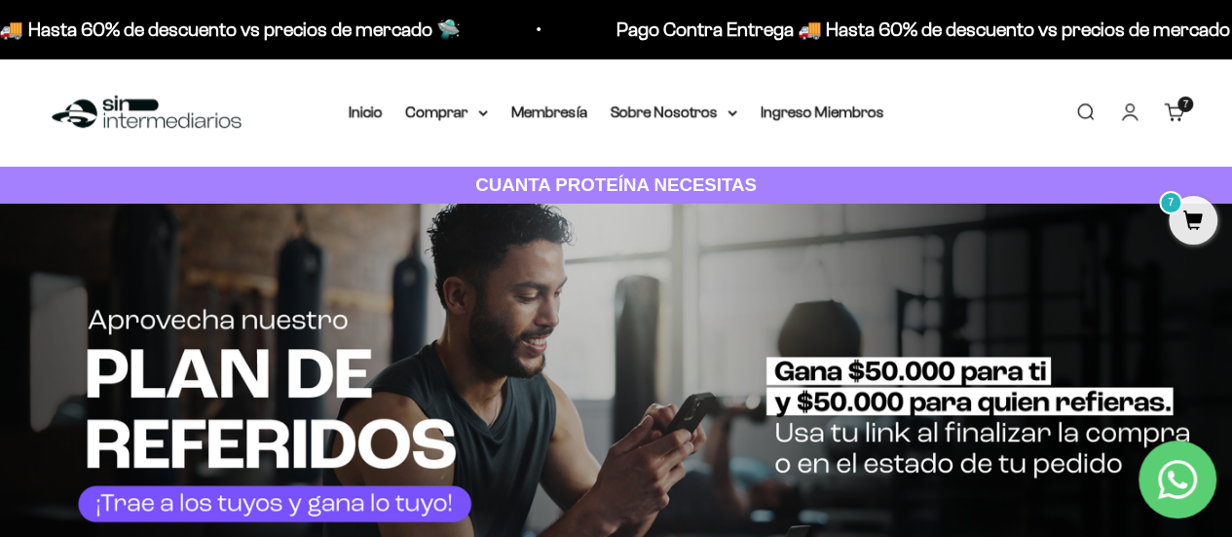
click at [1190, 217] on span "7" at bounding box center [1193, 220] width 49 height 49
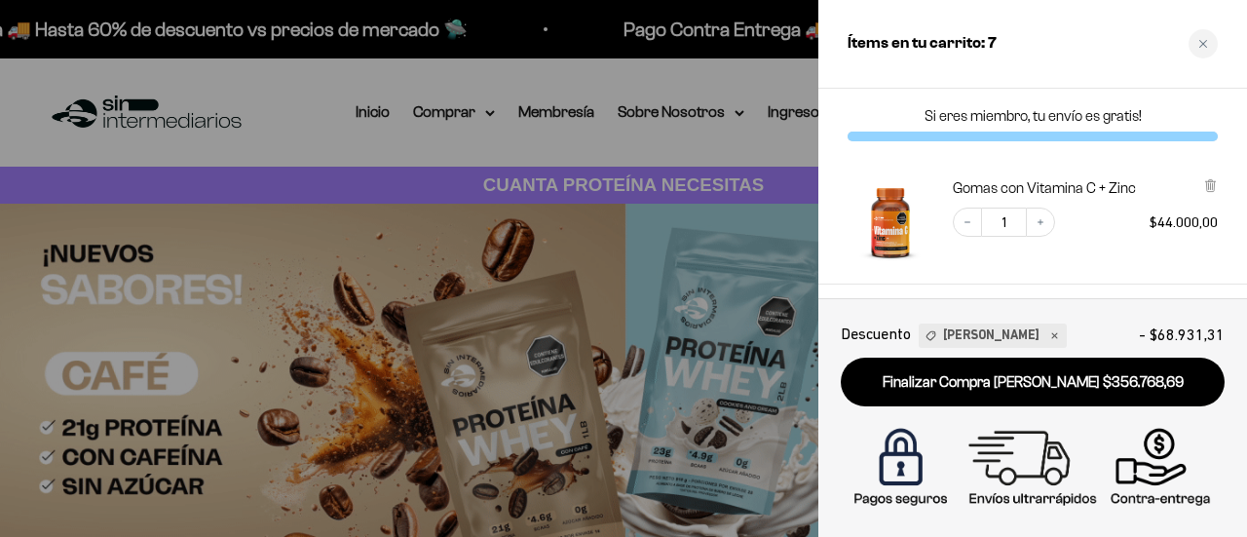
click at [1204, 32] on div "Close cart" at bounding box center [1203, 43] width 29 height 29
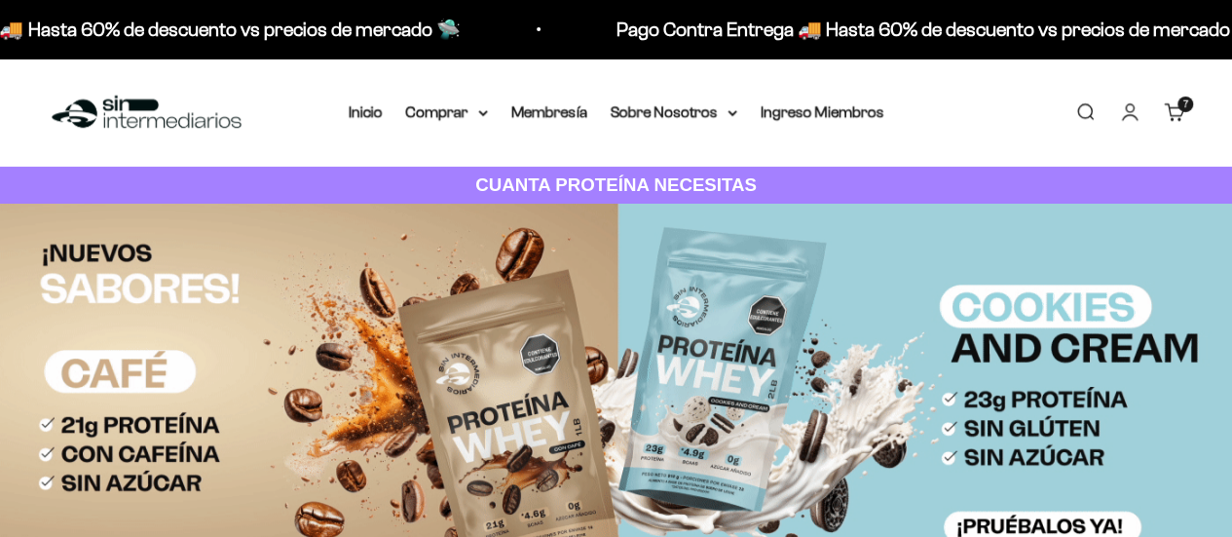
click at [1186, 106] on span "7" at bounding box center [1186, 104] width 5 height 10
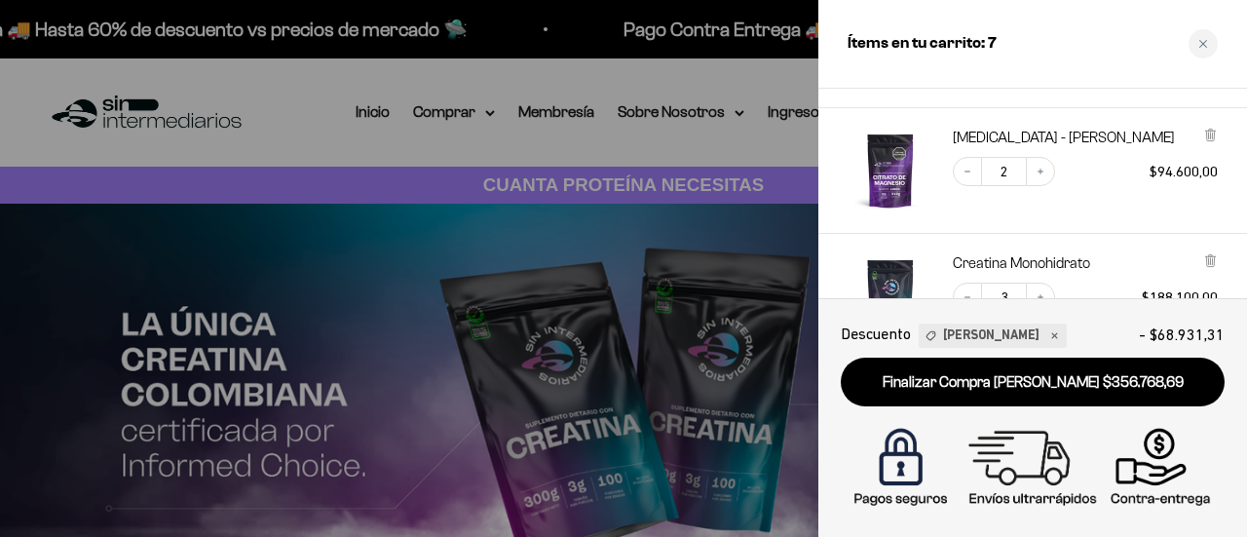
scroll to position [195, 0]
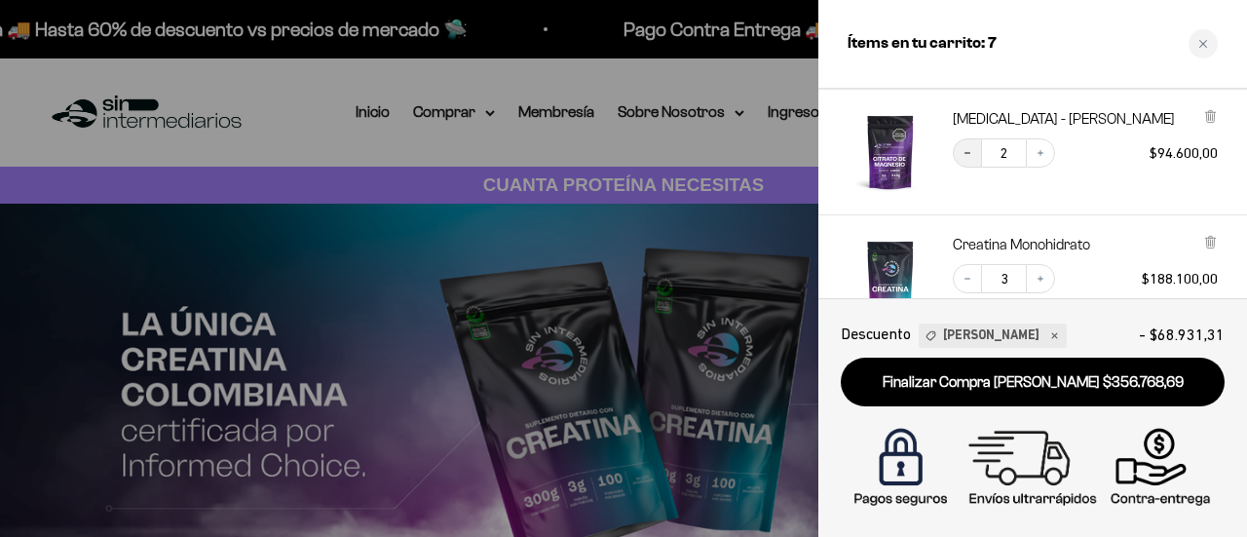
click at [964, 142] on button "Decrease quantity" at bounding box center [967, 152] width 29 height 29
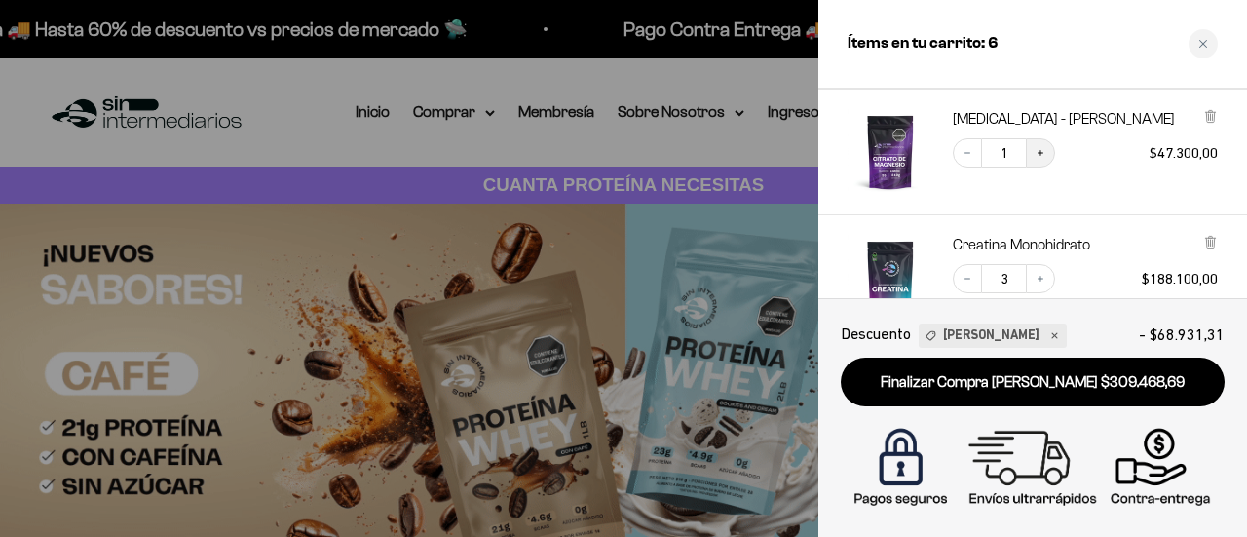
click at [1035, 149] on icon "Increase quantity" at bounding box center [1041, 153] width 12 height 12
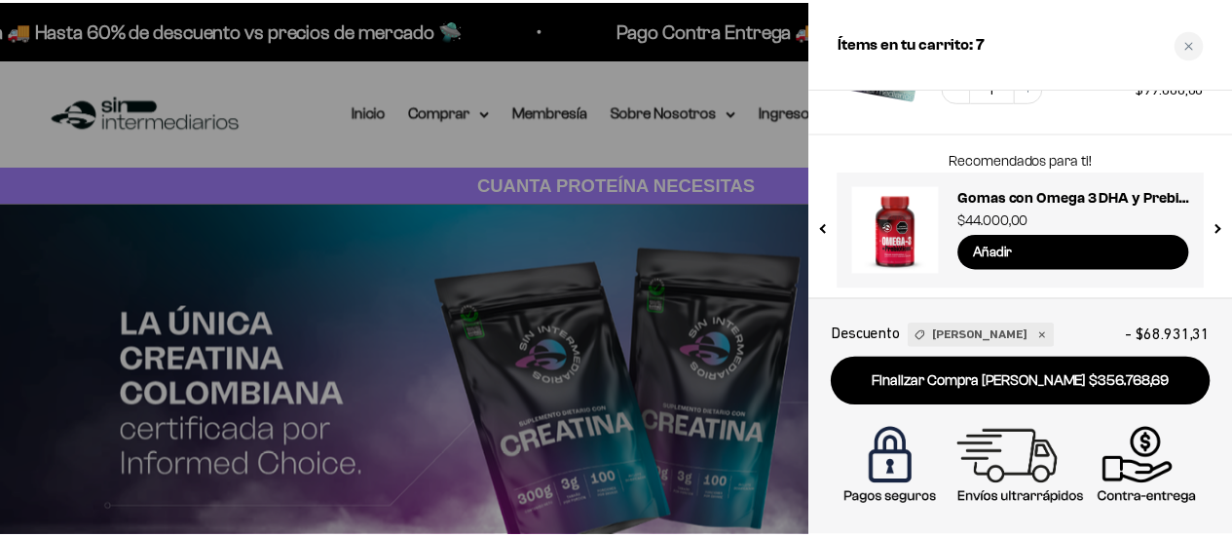
scroll to position [530, 0]
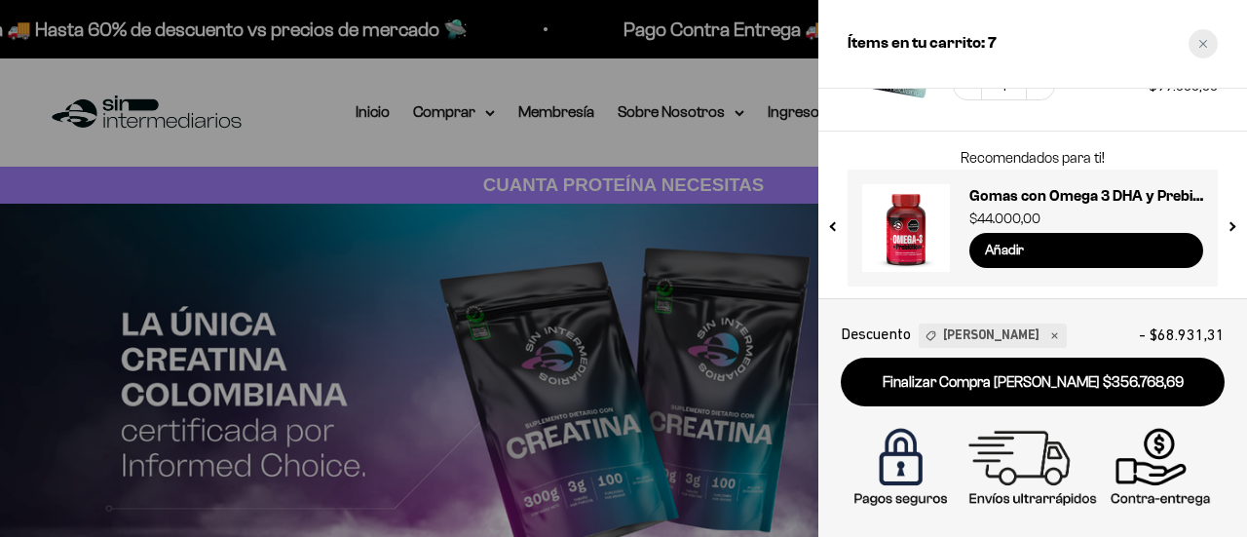
click at [1200, 45] on icon "Close cart" at bounding box center [1203, 44] width 10 height 10
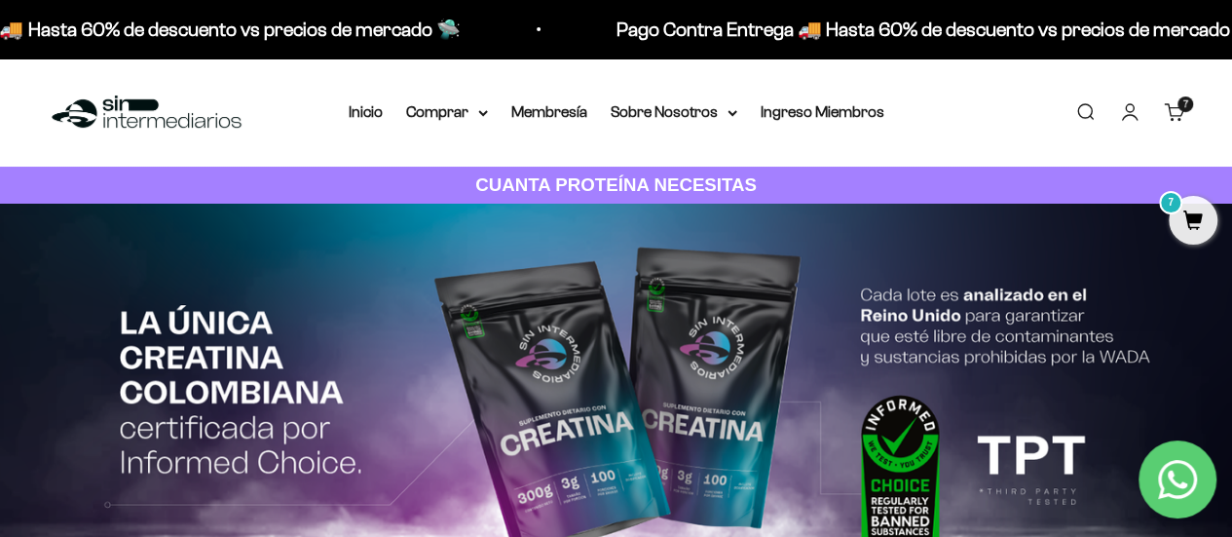
click at [469, 96] on div "Menú Buscar Inicio Comprar Proteínas Ver Todos Whey Iso Vegan Pancakes Pre-Entr…" at bounding box center [616, 112] width 1232 height 108
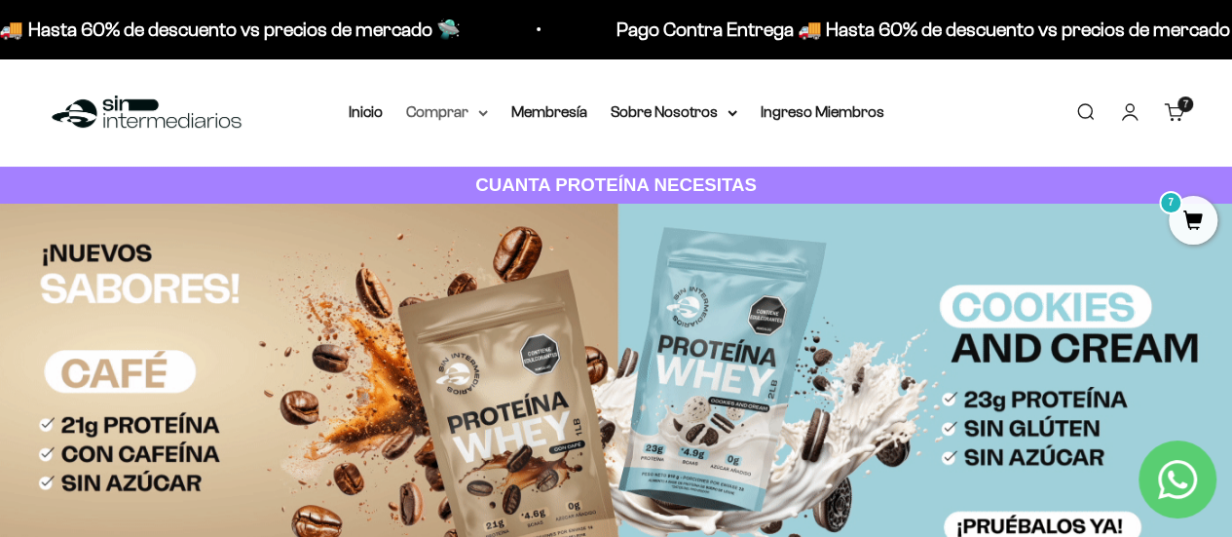
click at [472, 116] on summary "Comprar" at bounding box center [447, 111] width 82 height 25
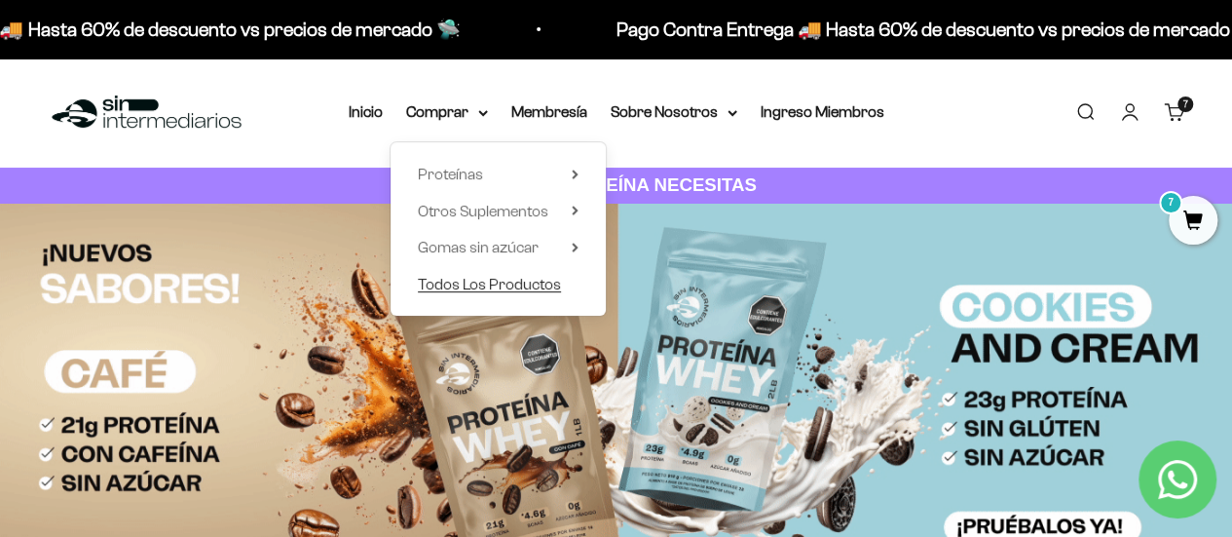
click at [501, 283] on span "Todos Los Productos" at bounding box center [489, 284] width 143 height 17
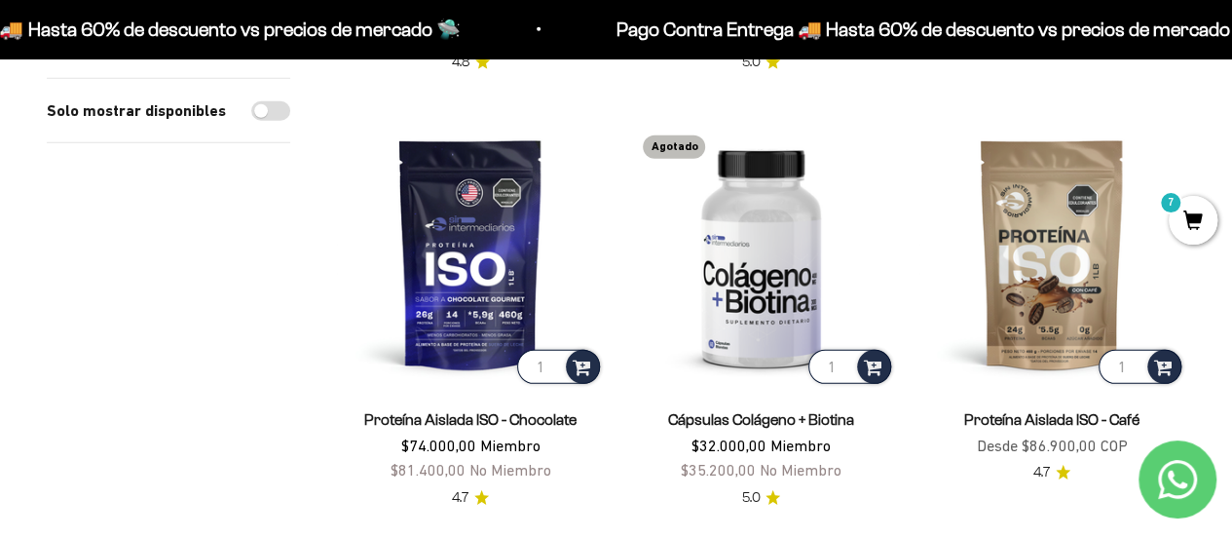
scroll to position [2825, 0]
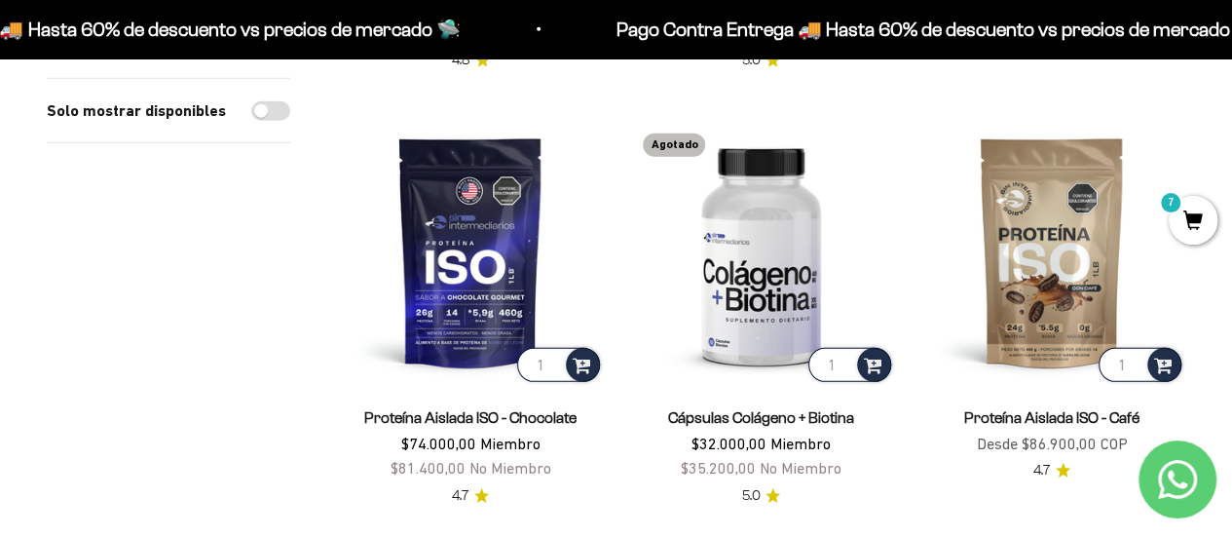
click at [459, 409] on link "Proteína Aislada ISO - Chocolate" at bounding box center [470, 417] width 212 height 17
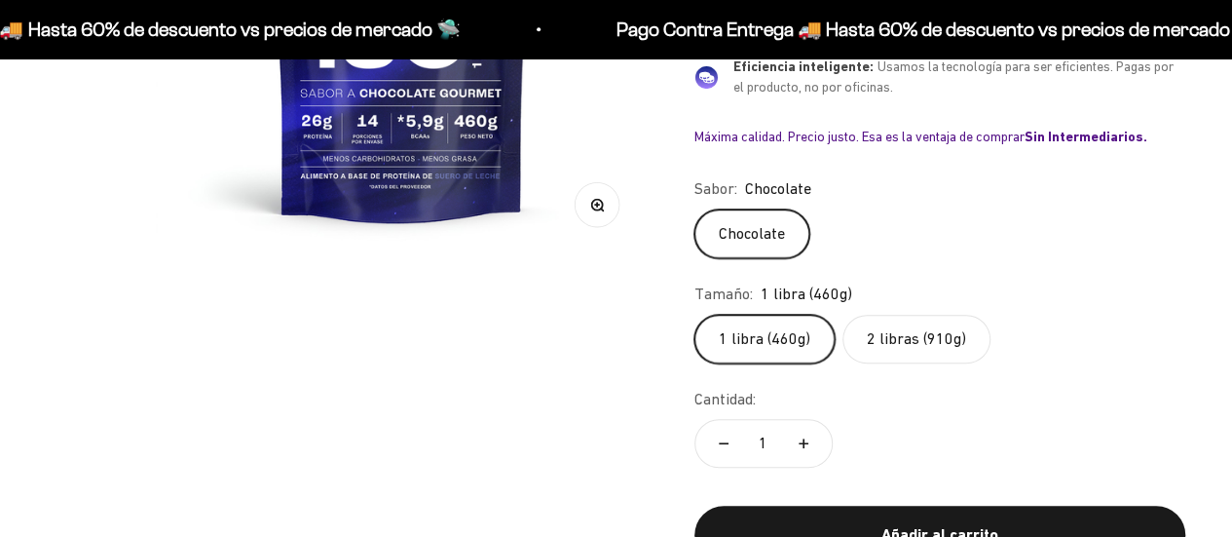
click at [879, 324] on label "2 libras (910g)" at bounding box center [917, 339] width 148 height 49
click at [695, 315] on input "2 libras (910g)" at bounding box center [694, 314] width 1 height 1
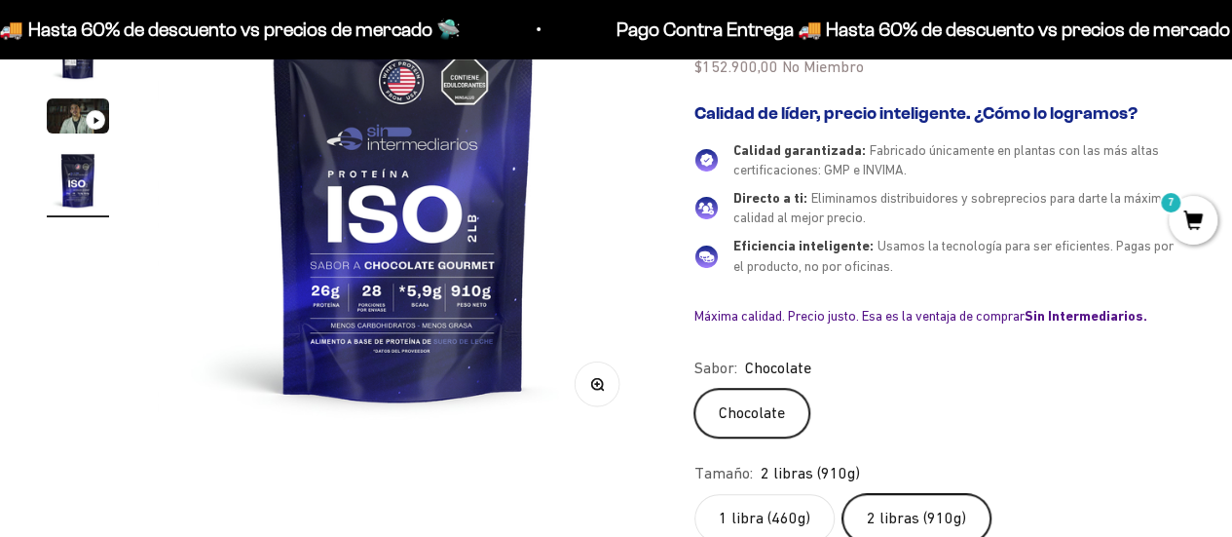
scroll to position [195, 0]
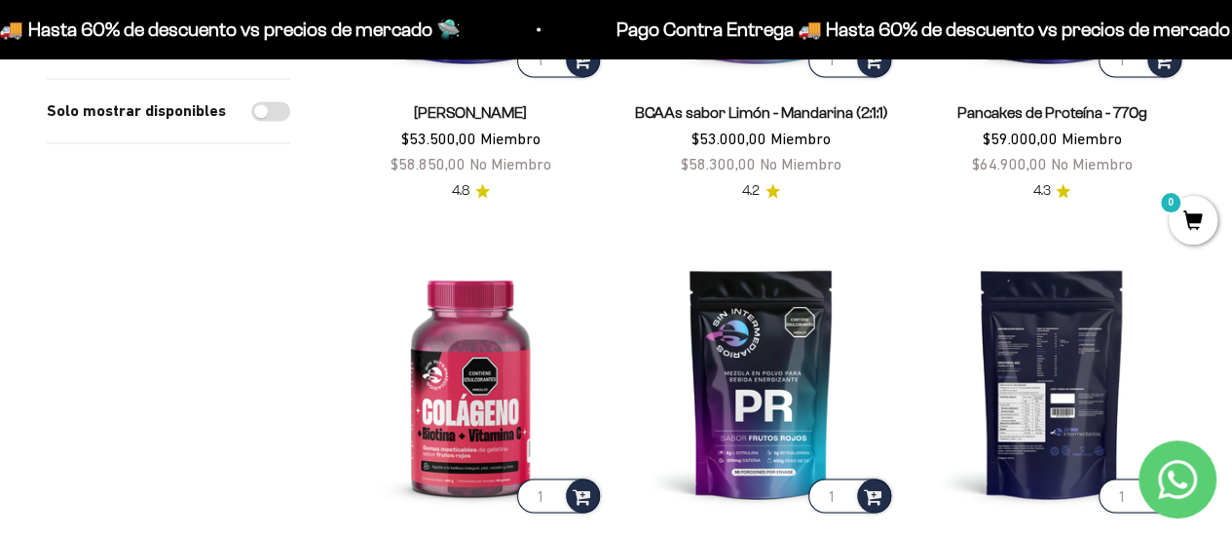
scroll to position [1559, 0]
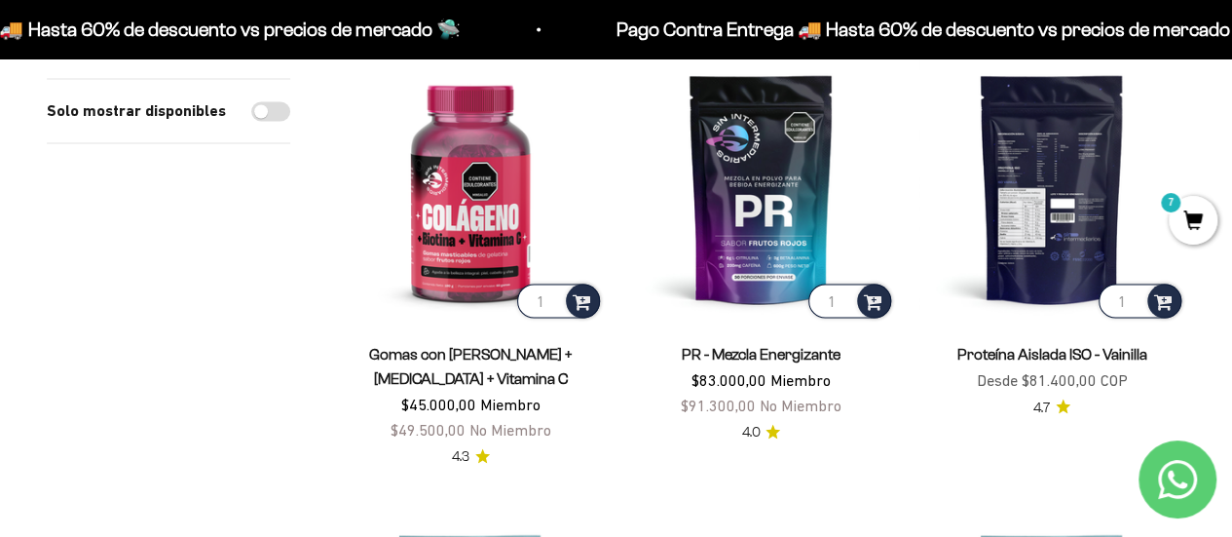
click at [1062, 215] on img at bounding box center [1052, 188] width 267 height 267
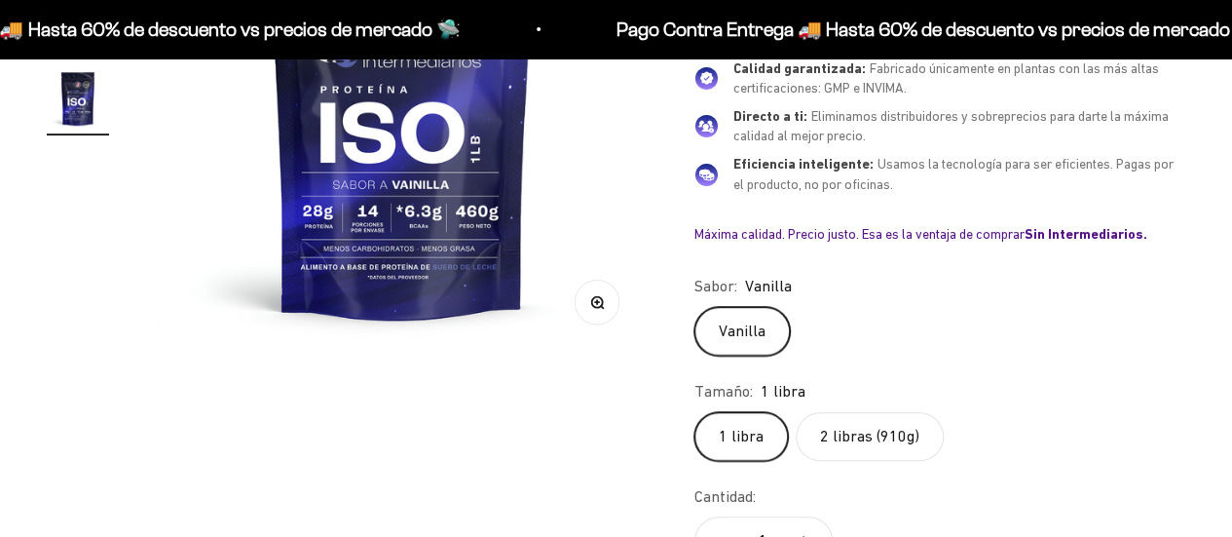
scroll to position [0, 1508]
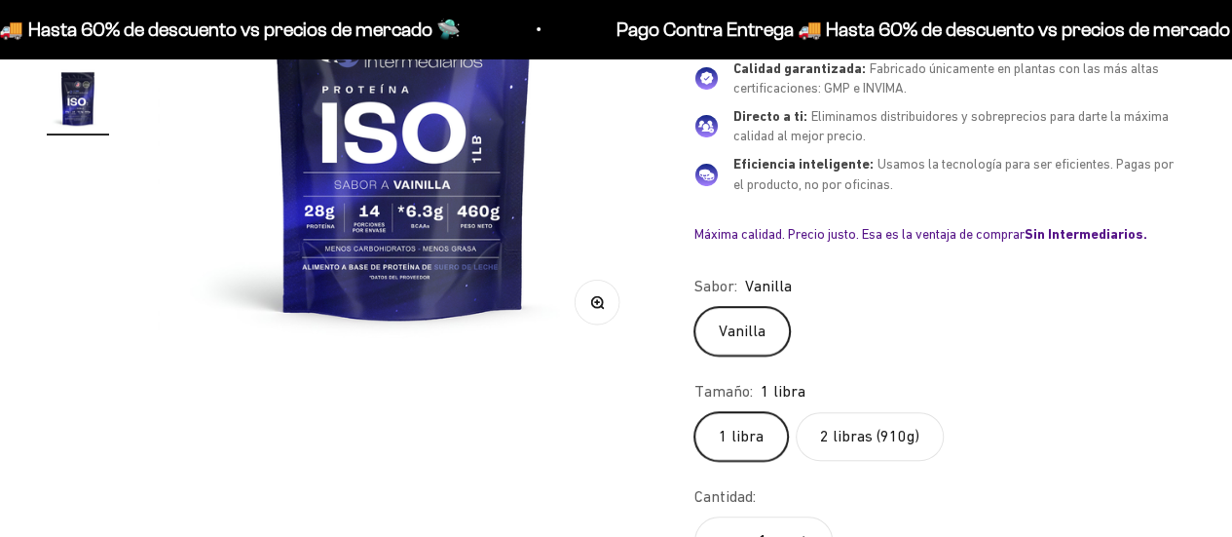
click at [877, 434] on label "2 libras (910g)" at bounding box center [870, 436] width 148 height 49
click at [695, 412] on input "2 libras (910g)" at bounding box center [694, 411] width 1 height 1
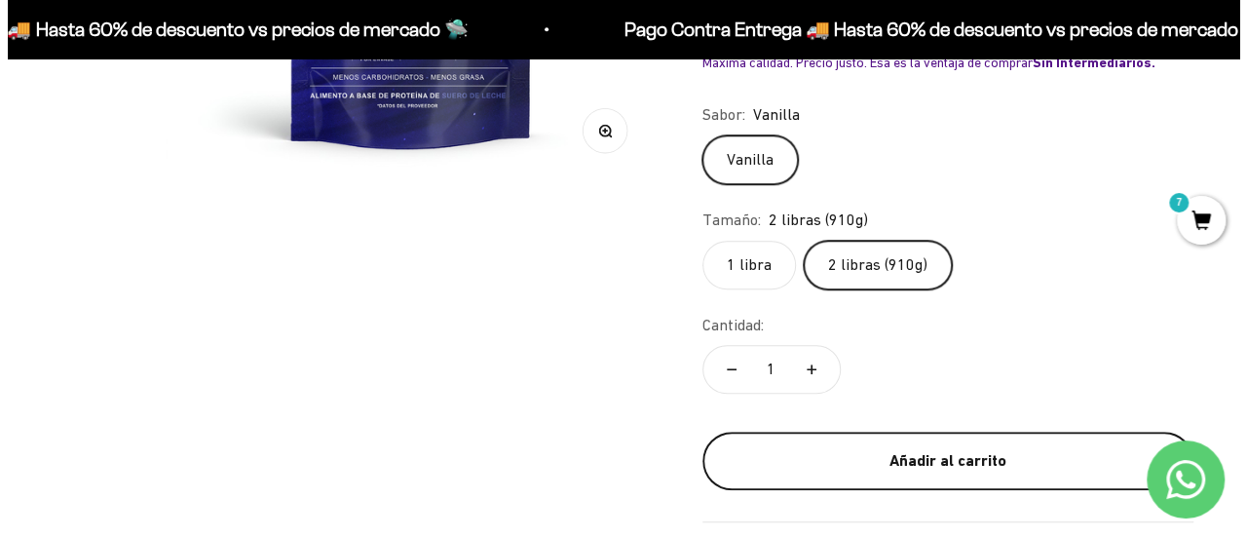
scroll to position [585, 0]
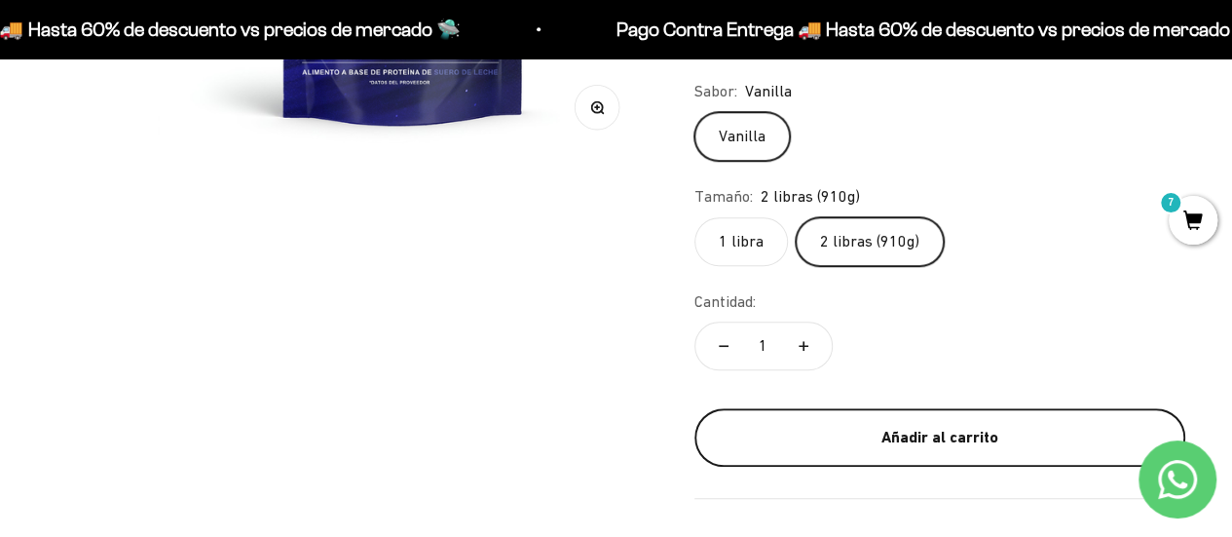
click at [898, 429] on div "Añadir al carrito" at bounding box center [940, 437] width 413 height 25
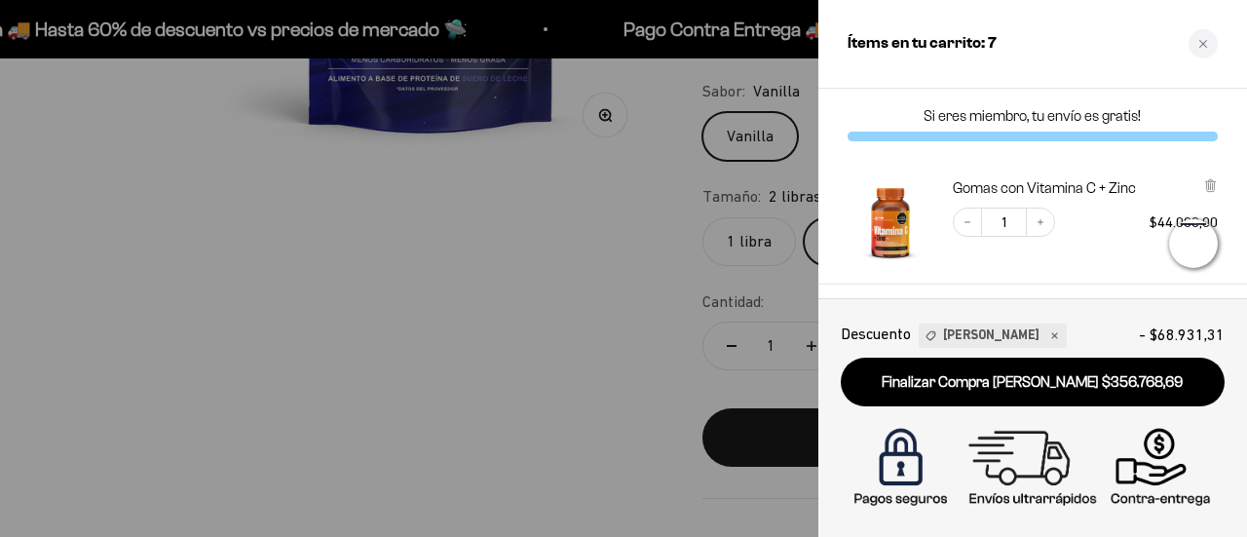
scroll to position [0, 1533]
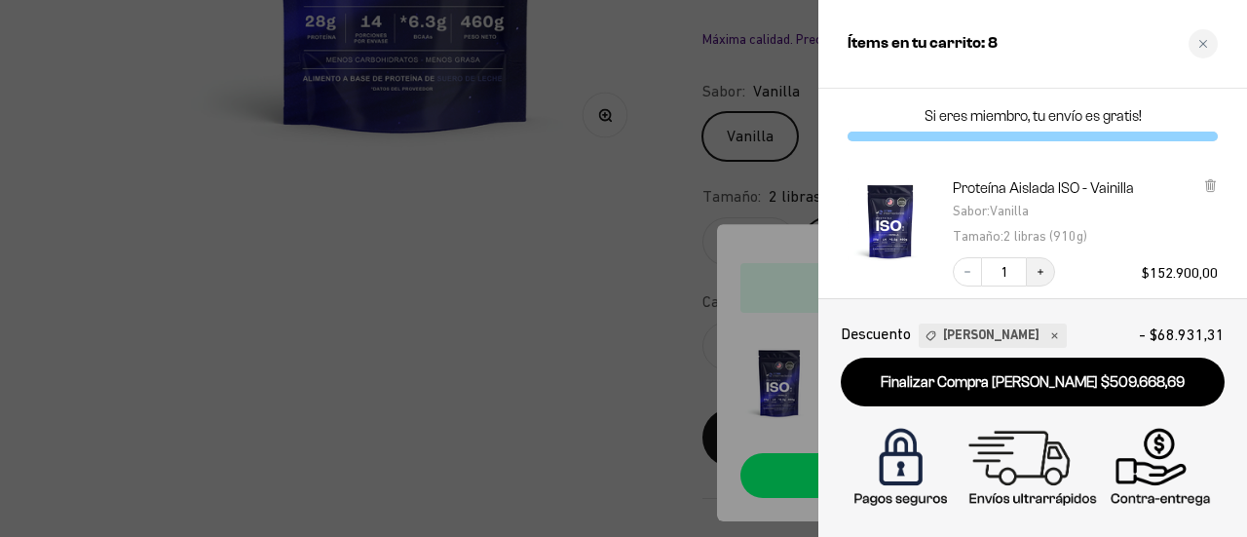
click at [1042, 268] on icon "Increase quantity" at bounding box center [1041, 272] width 12 height 12
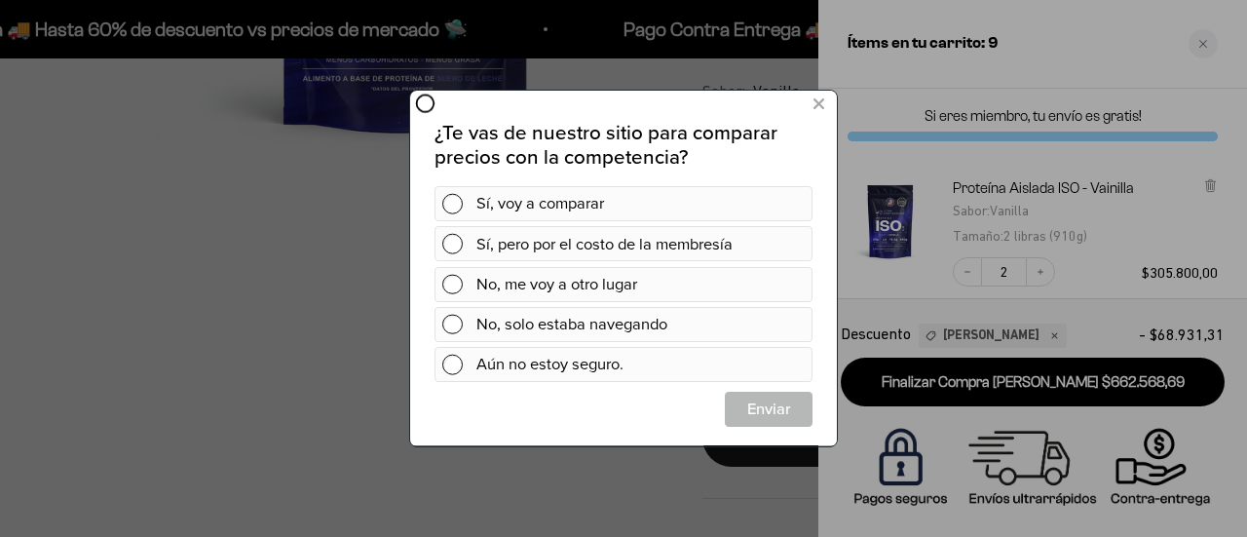
scroll to position [0, 0]
click at [818, 105] on icon at bounding box center [818, 105] width 11 height 26
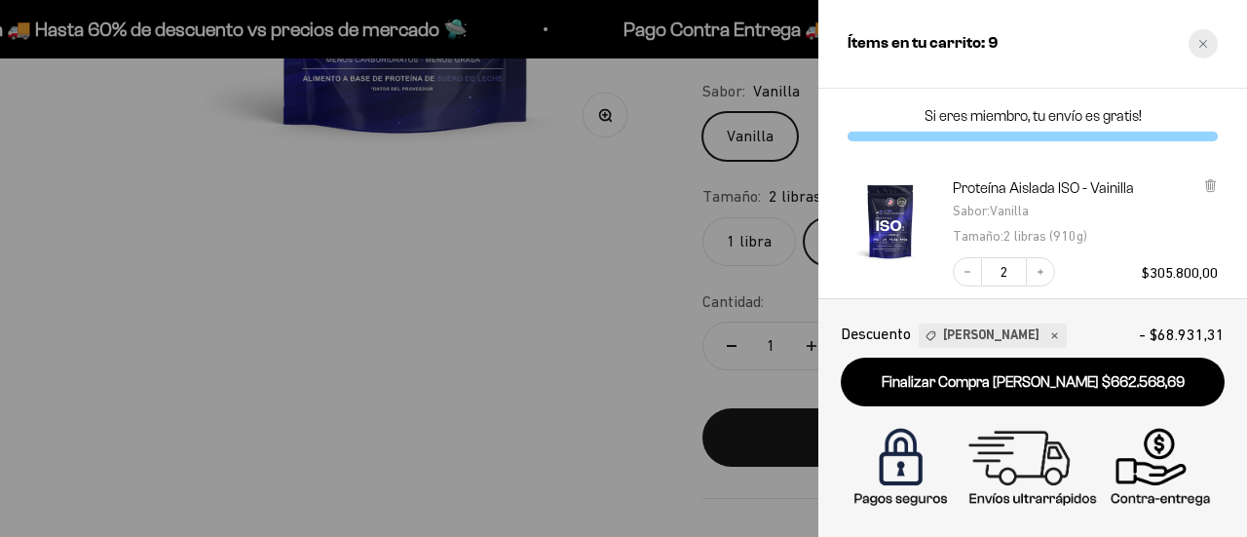
click at [1192, 40] on div "Close cart" at bounding box center [1203, 43] width 29 height 29
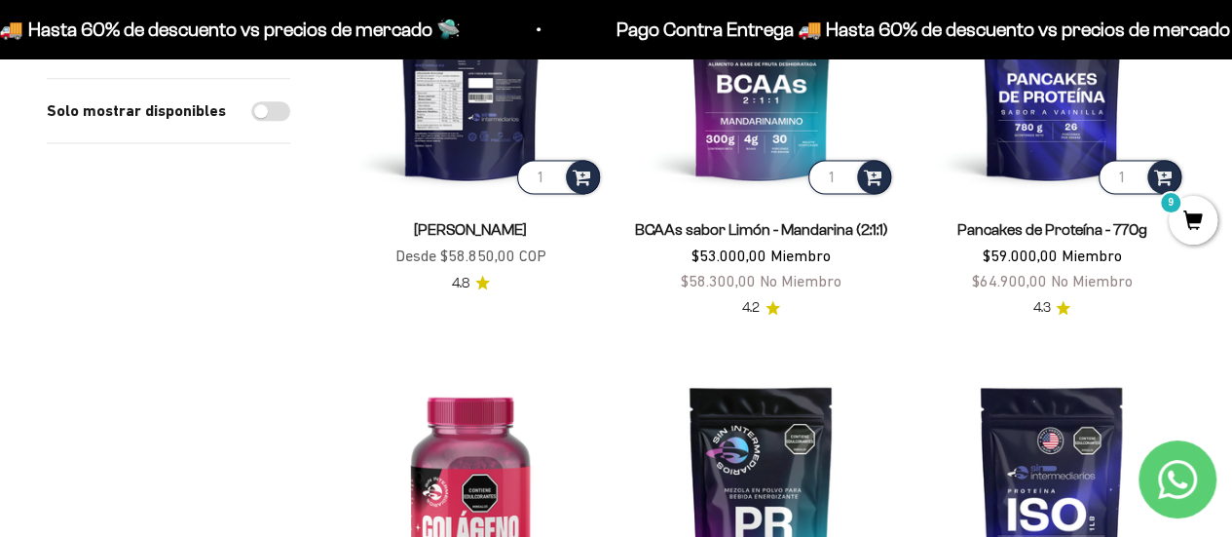
scroll to position [1169, 0]
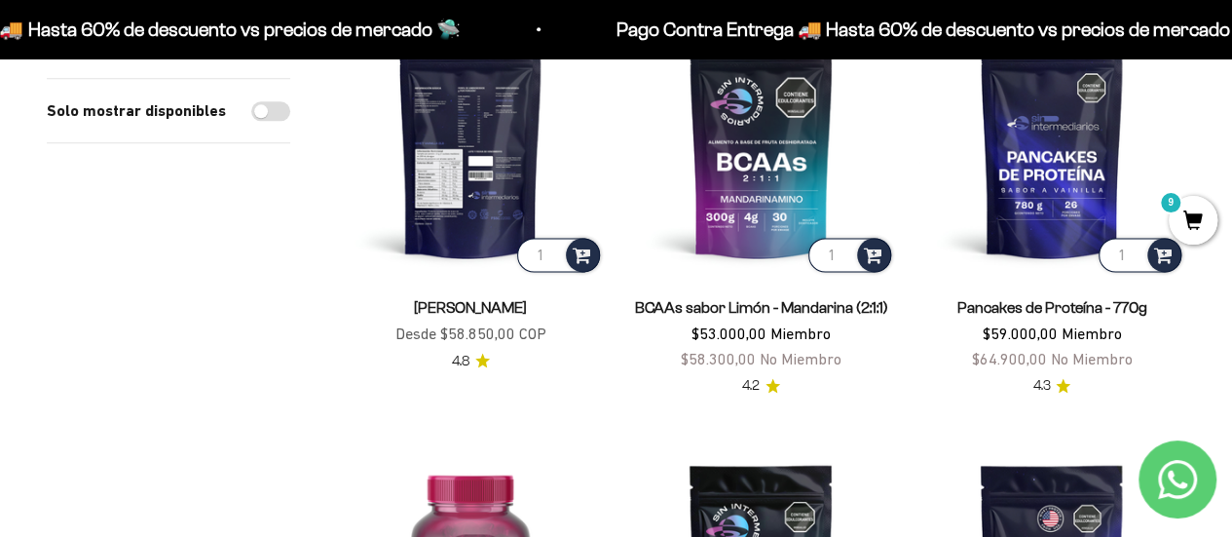
click at [463, 213] on img at bounding box center [470, 142] width 267 height 267
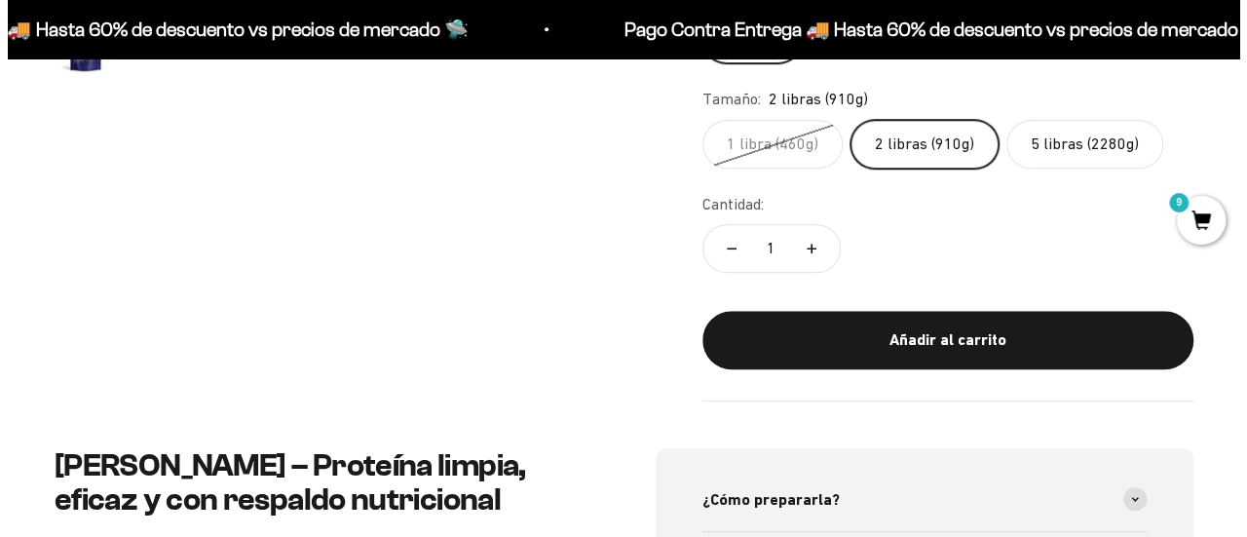
scroll to position [682, 0]
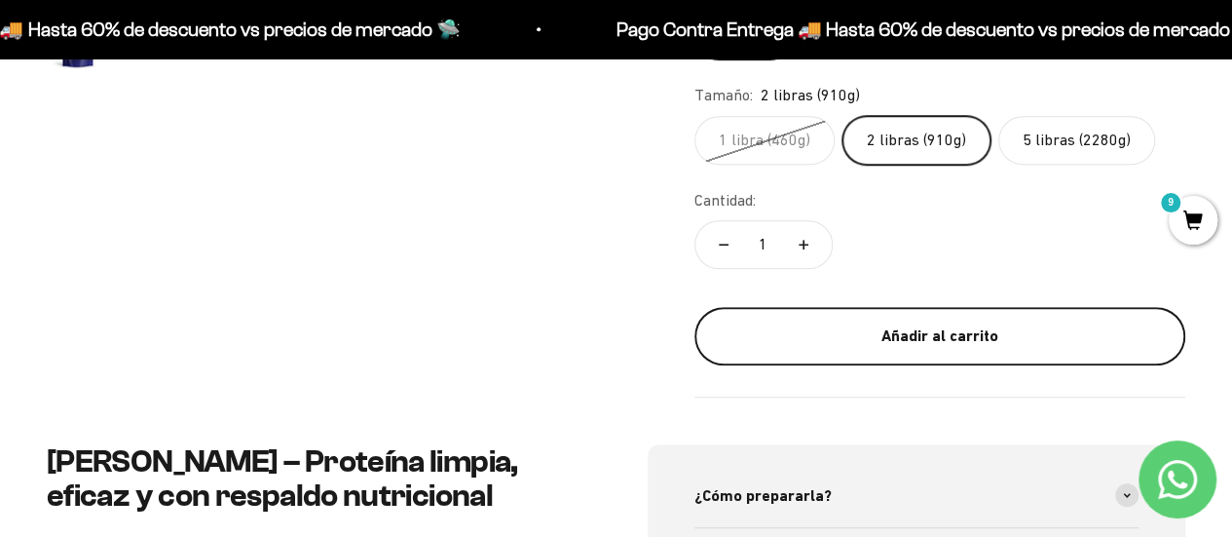
click at [942, 324] on div "Añadir al carrito" at bounding box center [940, 335] width 413 height 25
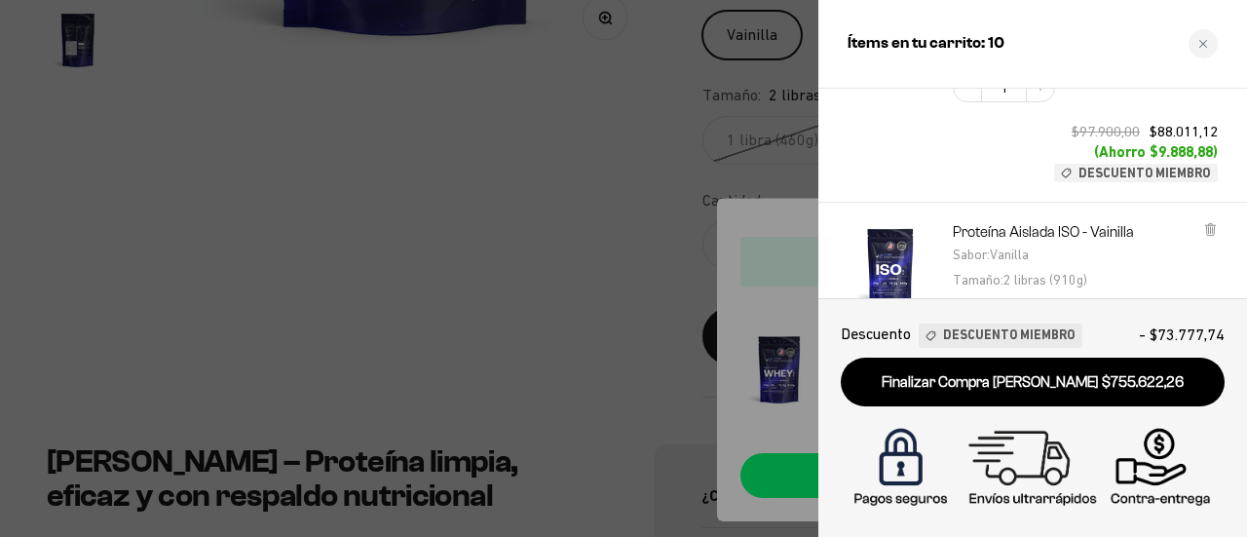
scroll to position [195, 0]
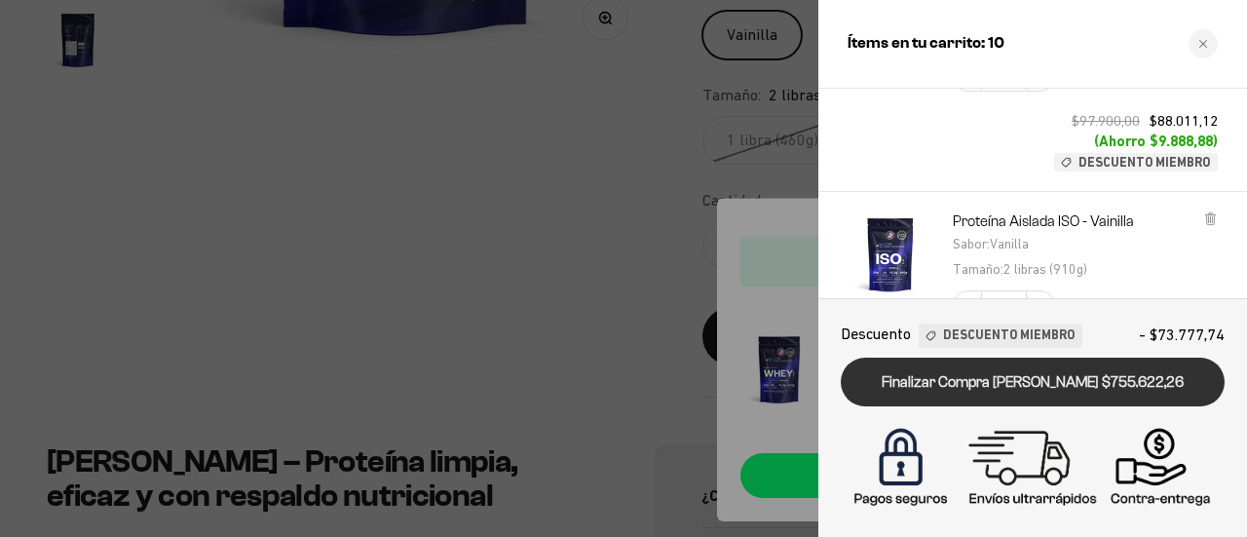
click at [1077, 381] on link "Finalizar Compra [PERSON_NAME] $755.622,26" at bounding box center [1033, 383] width 384 height 50
